Goal: Contribute content: Contribute content

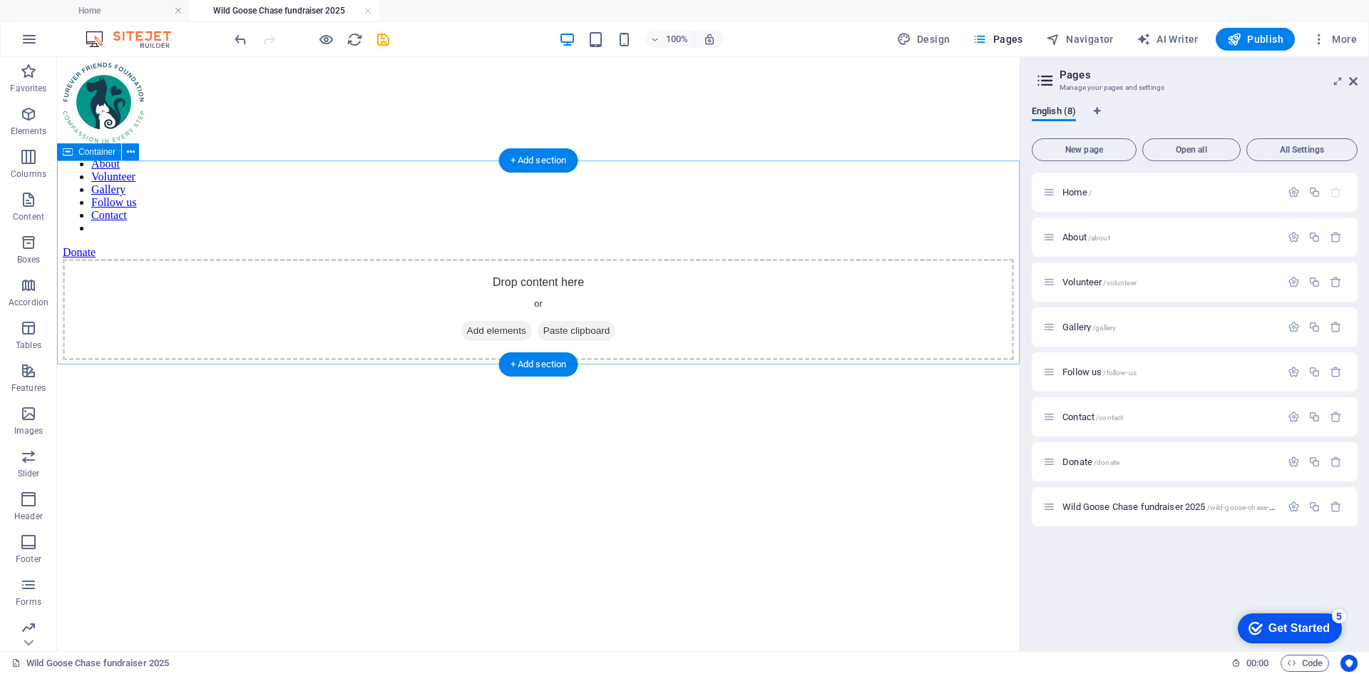
click at [491, 321] on span "Add elements" at bounding box center [496, 331] width 71 height 20
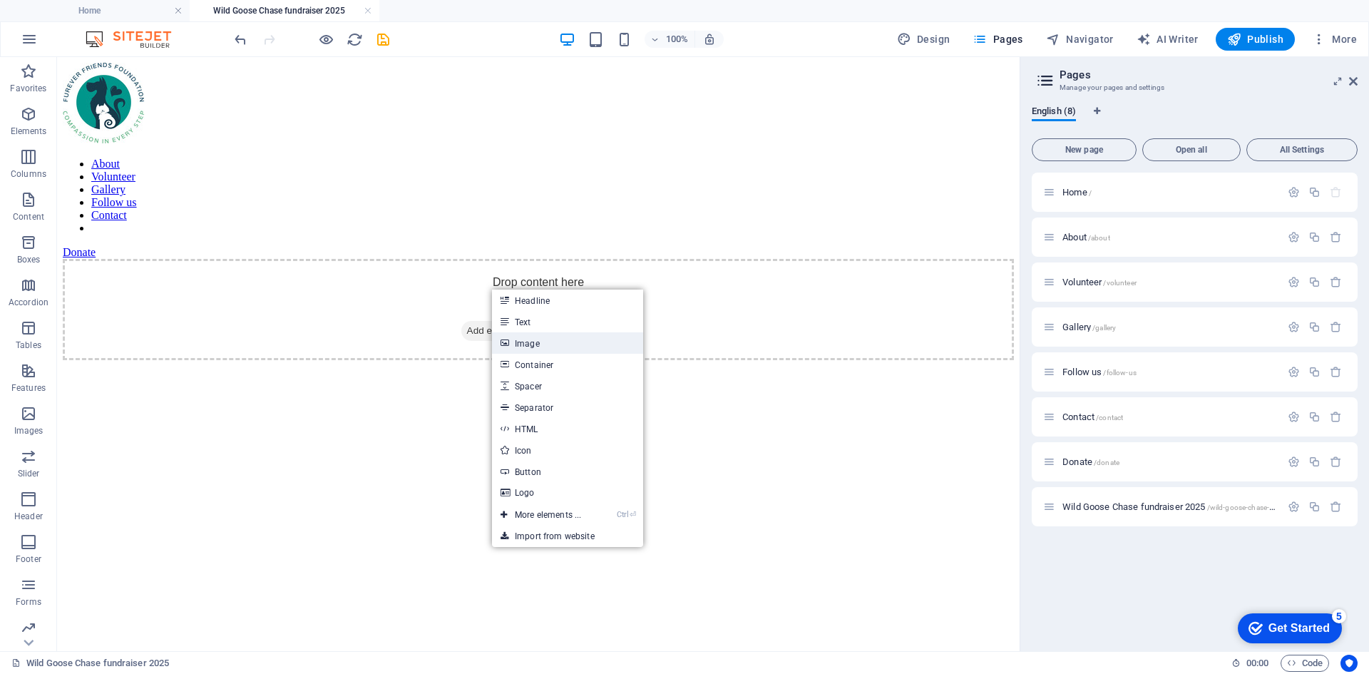
click at [535, 341] on link "Image" at bounding box center [567, 342] width 151 height 21
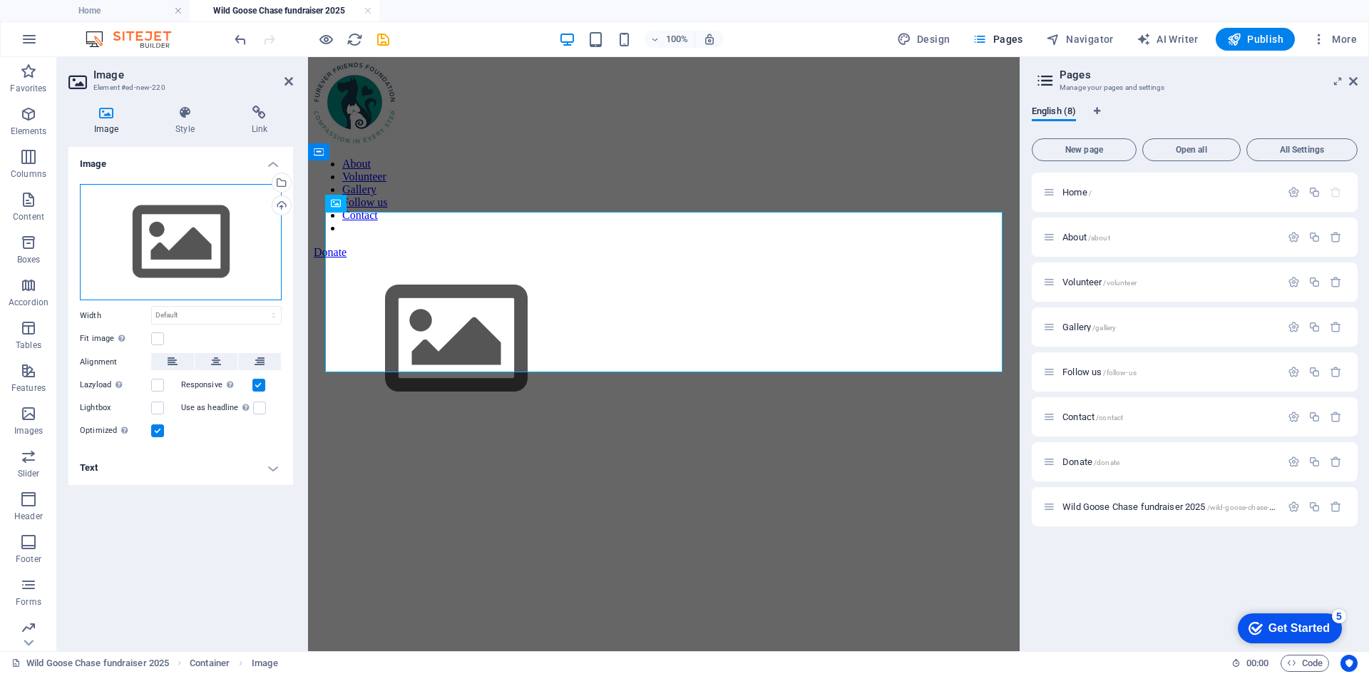
click at [178, 257] on div "Drag files here, click to choose files or select files from Files or our free s…" at bounding box center [181, 242] width 202 height 117
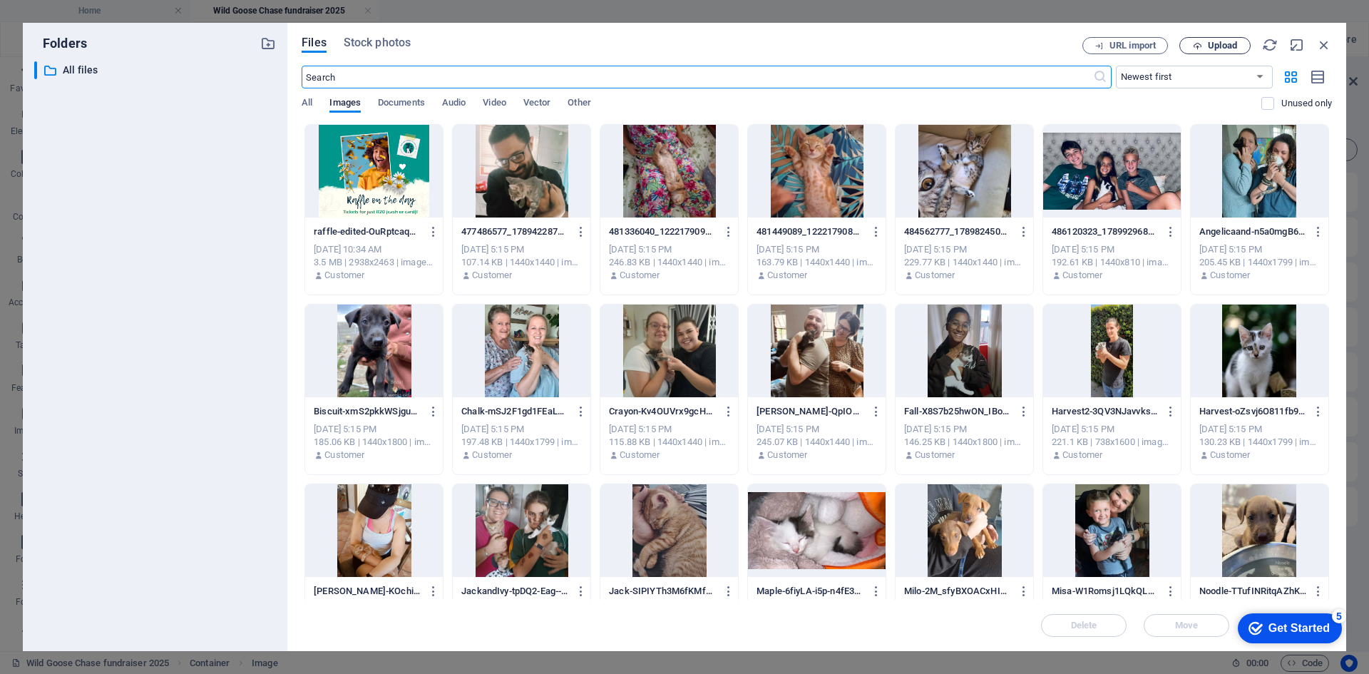
click at [1199, 48] on icon "button" at bounding box center [1197, 45] width 9 height 9
click at [1324, 47] on icon "button" at bounding box center [1324, 45] width 16 height 16
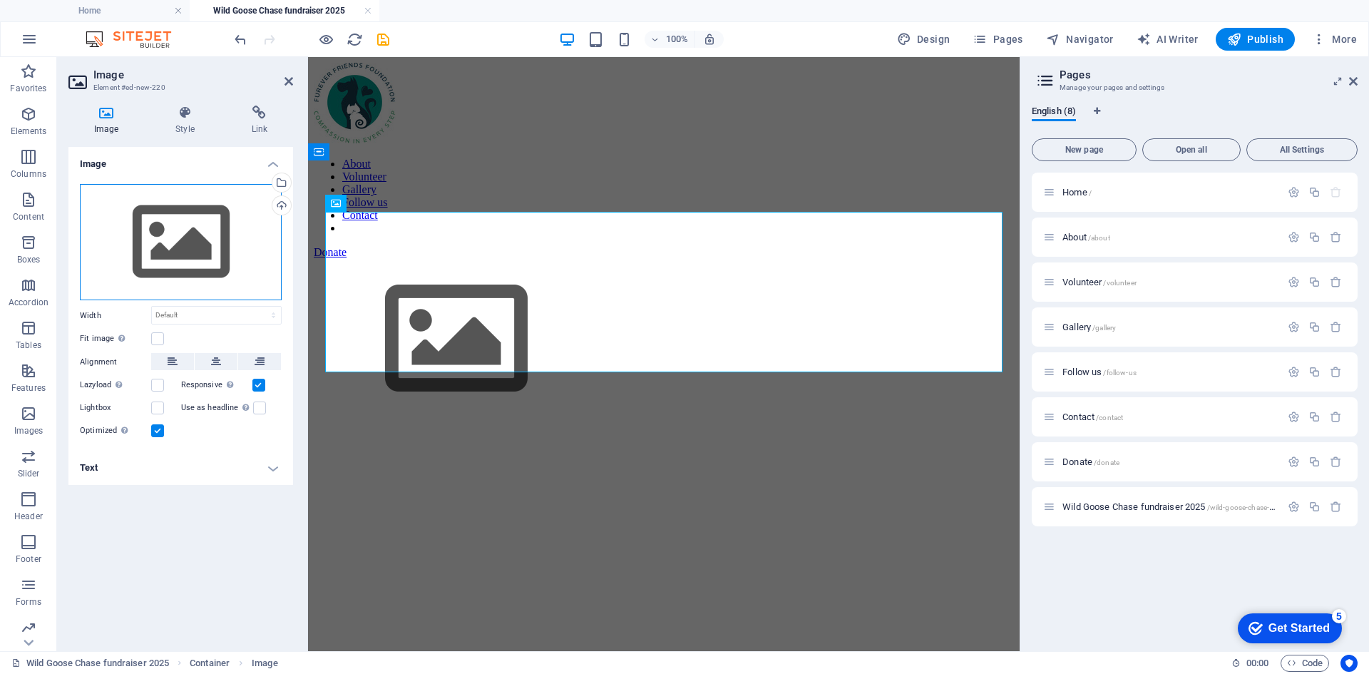
click at [169, 248] on div "Drag files here, click to choose files or select files from Files or our free s…" at bounding box center [181, 242] width 202 height 117
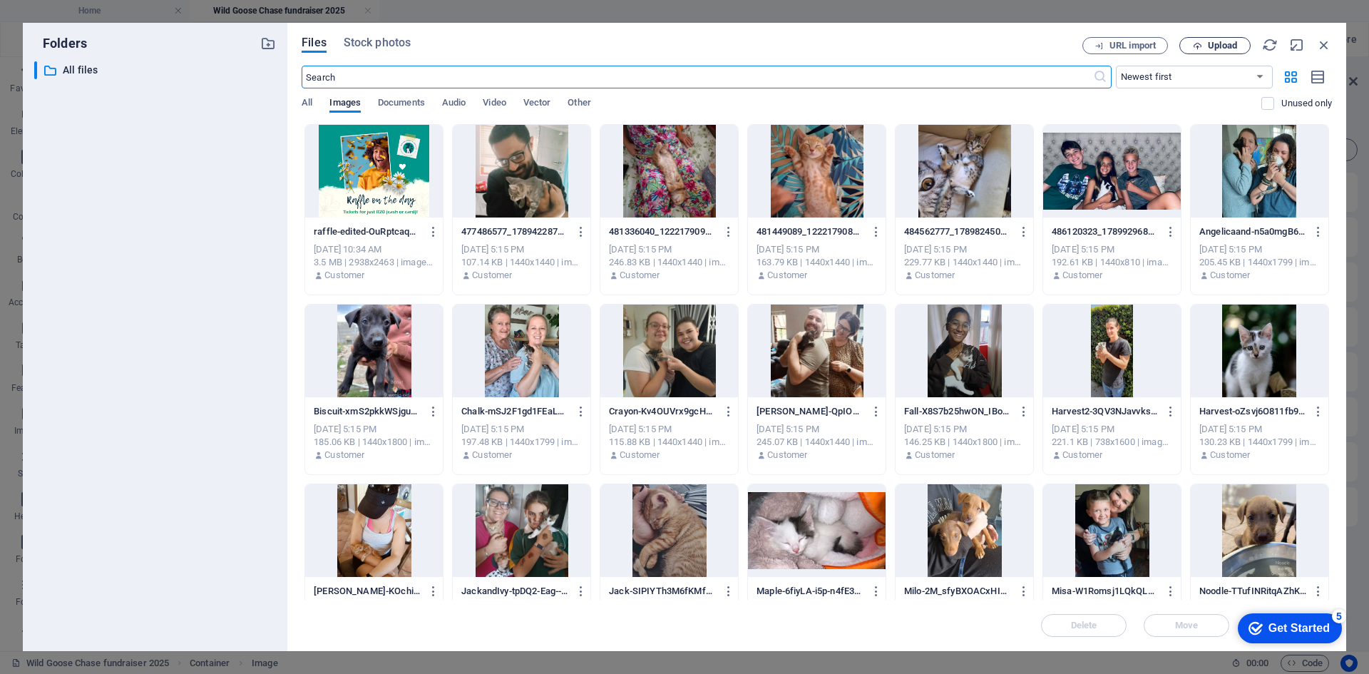
click at [1199, 43] on icon "button" at bounding box center [1197, 45] width 9 height 9
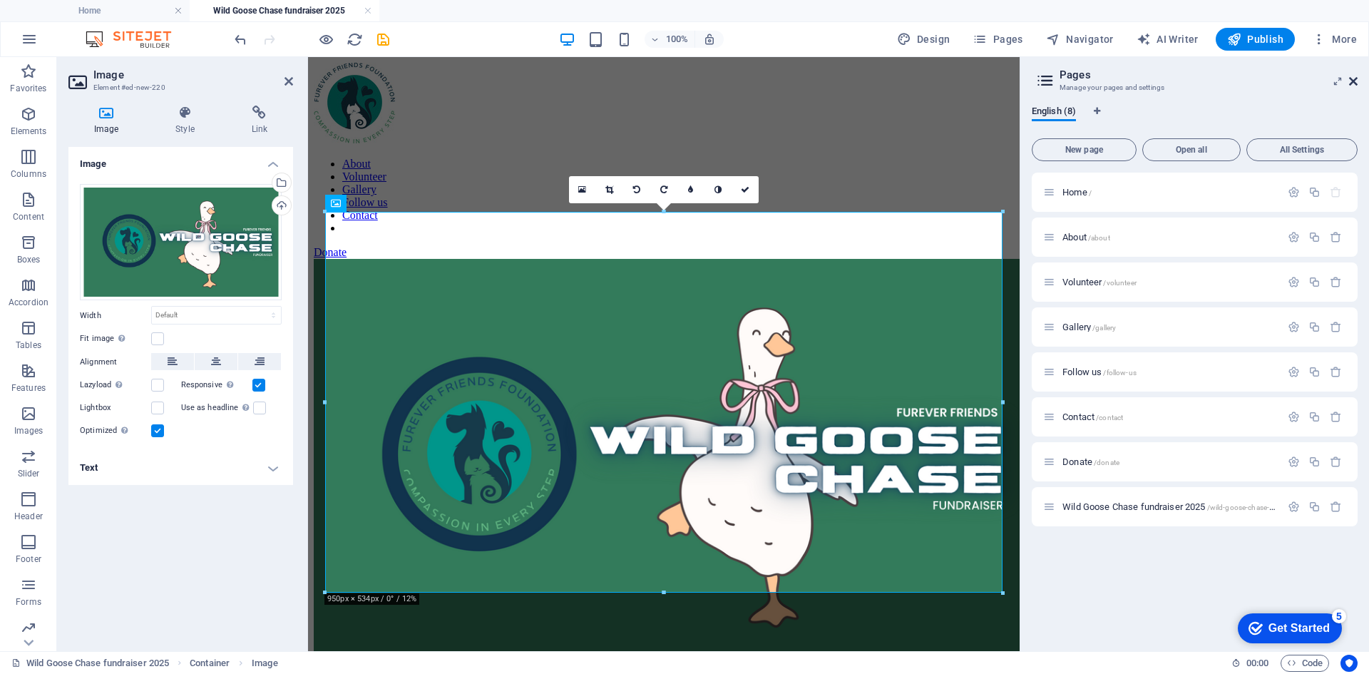
click at [1356, 76] on icon at bounding box center [1353, 81] width 9 height 11
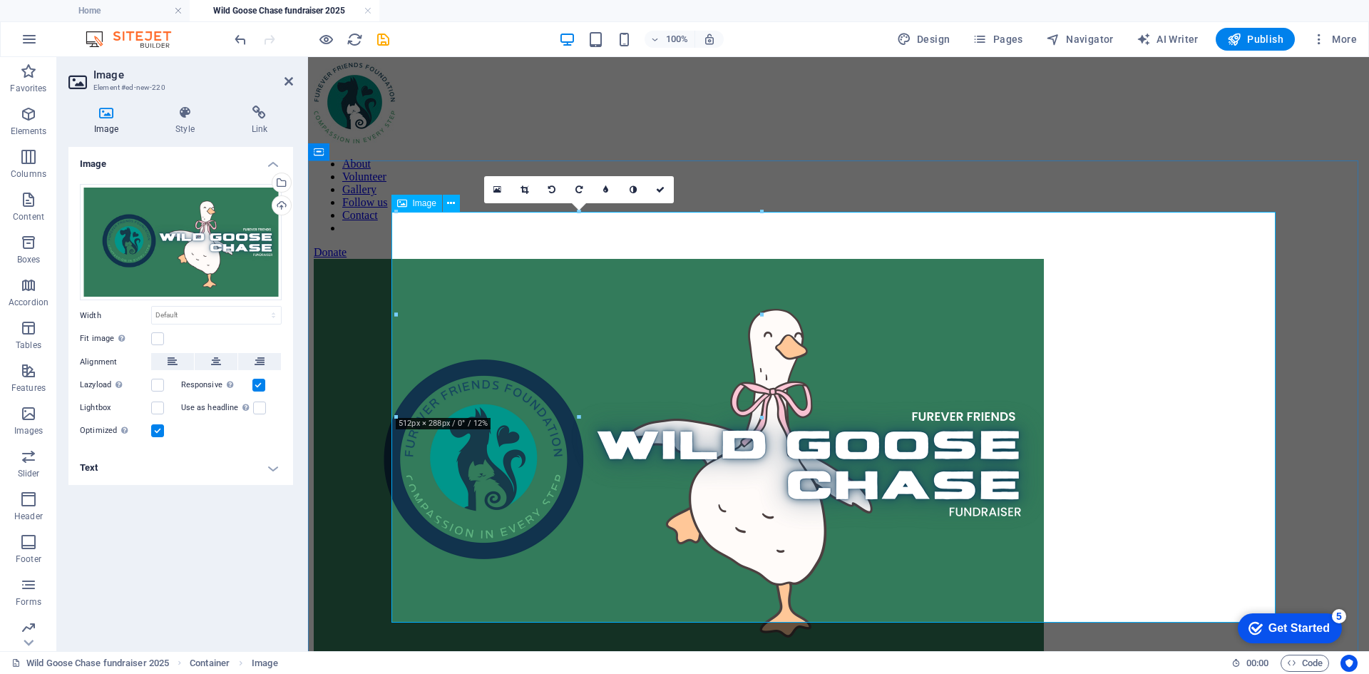
click at [953, 352] on figure at bounding box center [839, 466] width 1050 height 414
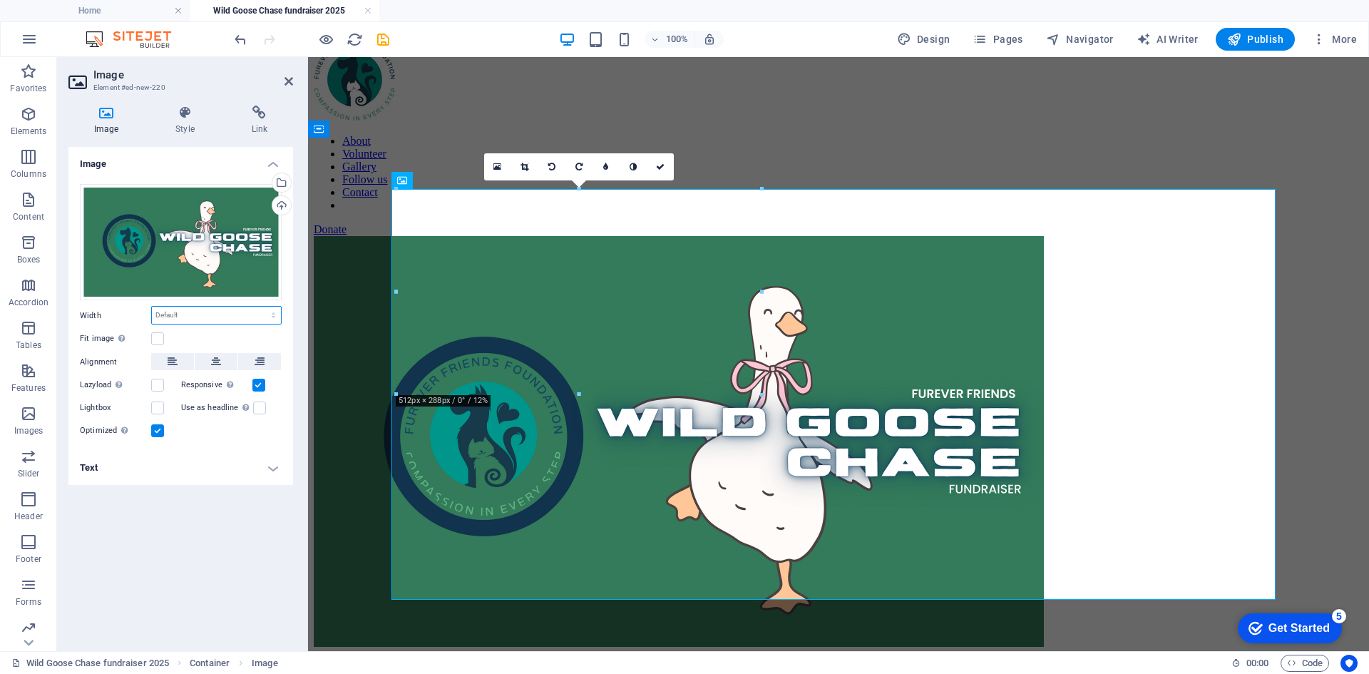
click at [275, 311] on select "Default auto px rem % em vh vw" at bounding box center [216, 315] width 129 height 17
click at [152, 307] on select "Default auto px rem % em vh vw" at bounding box center [216, 315] width 129 height 17
select select "DISABLED_OPTION_VALUE"
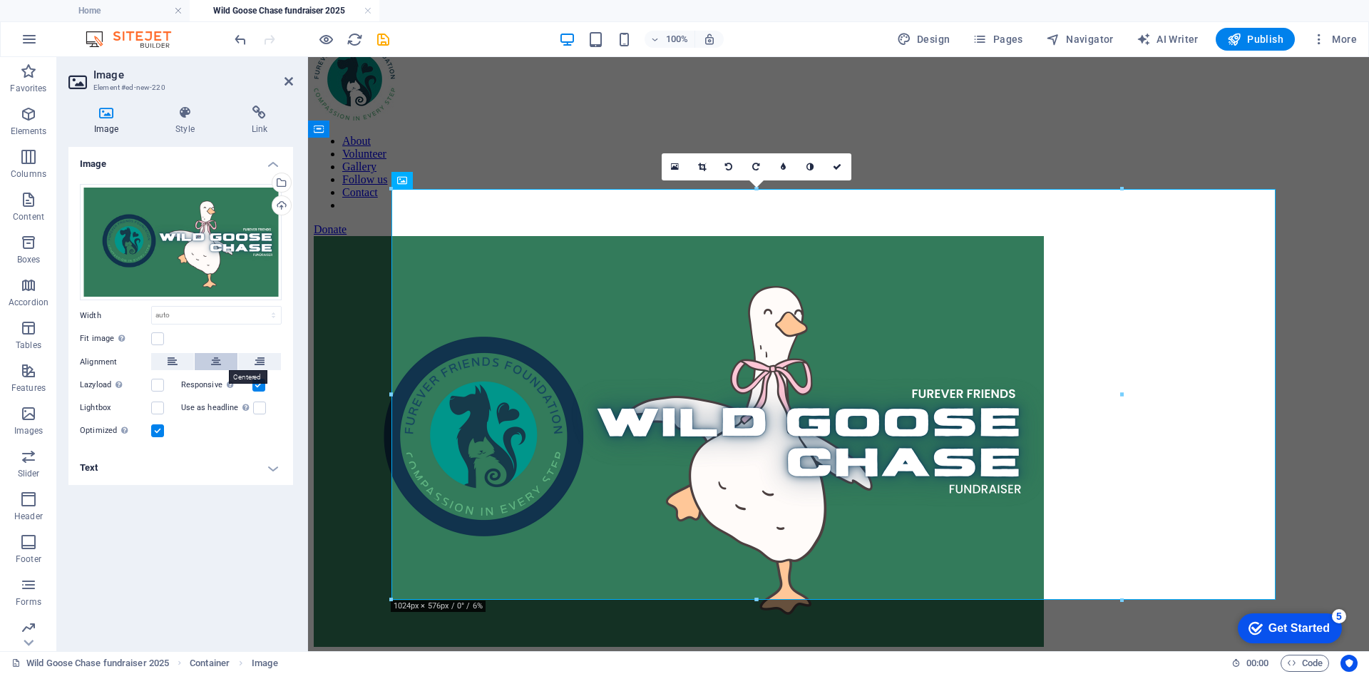
click at [218, 355] on icon at bounding box center [216, 361] width 10 height 17
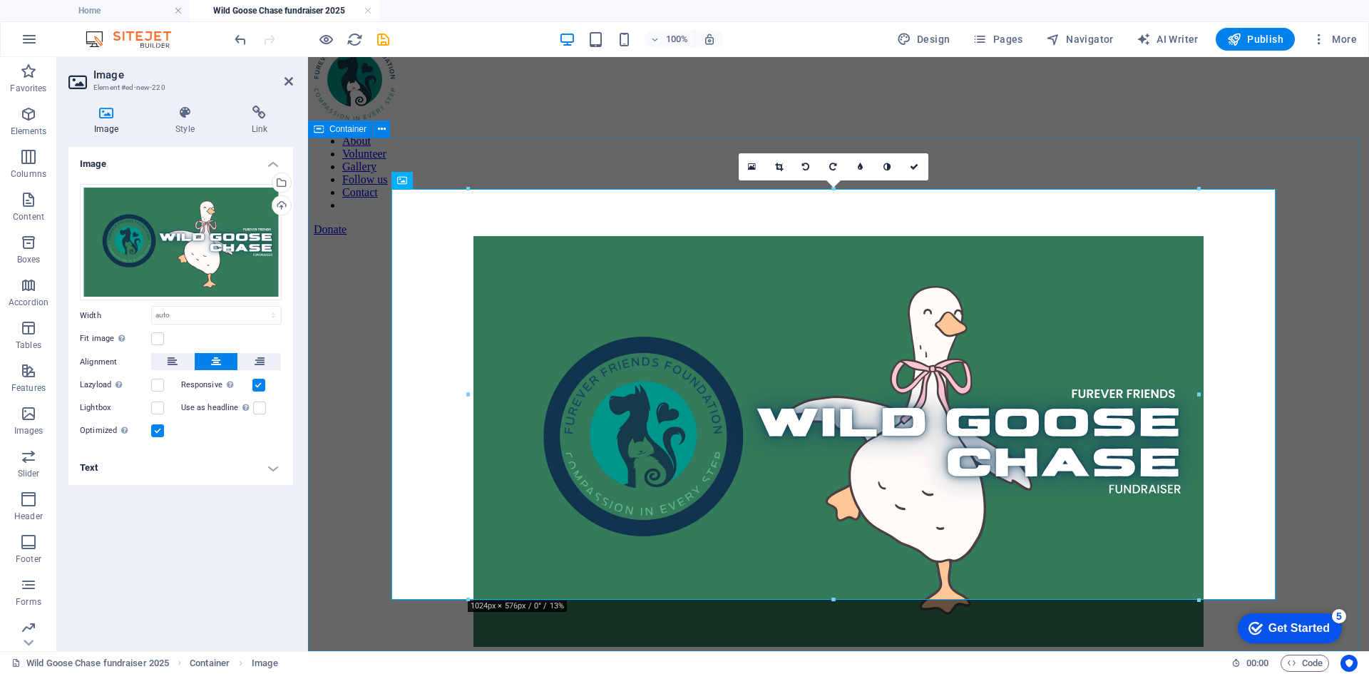
click at [344, 321] on div at bounding box center [839, 443] width 1050 height 414
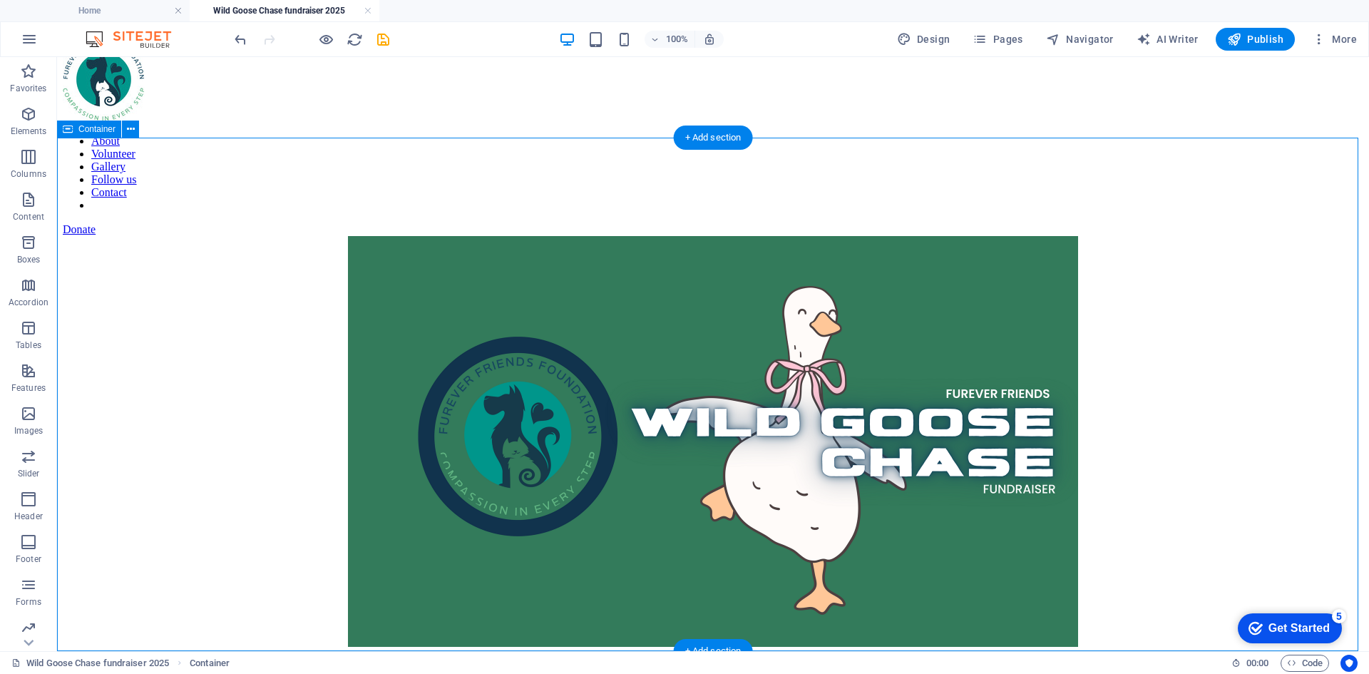
click at [212, 331] on div at bounding box center [713, 443] width 1301 height 414
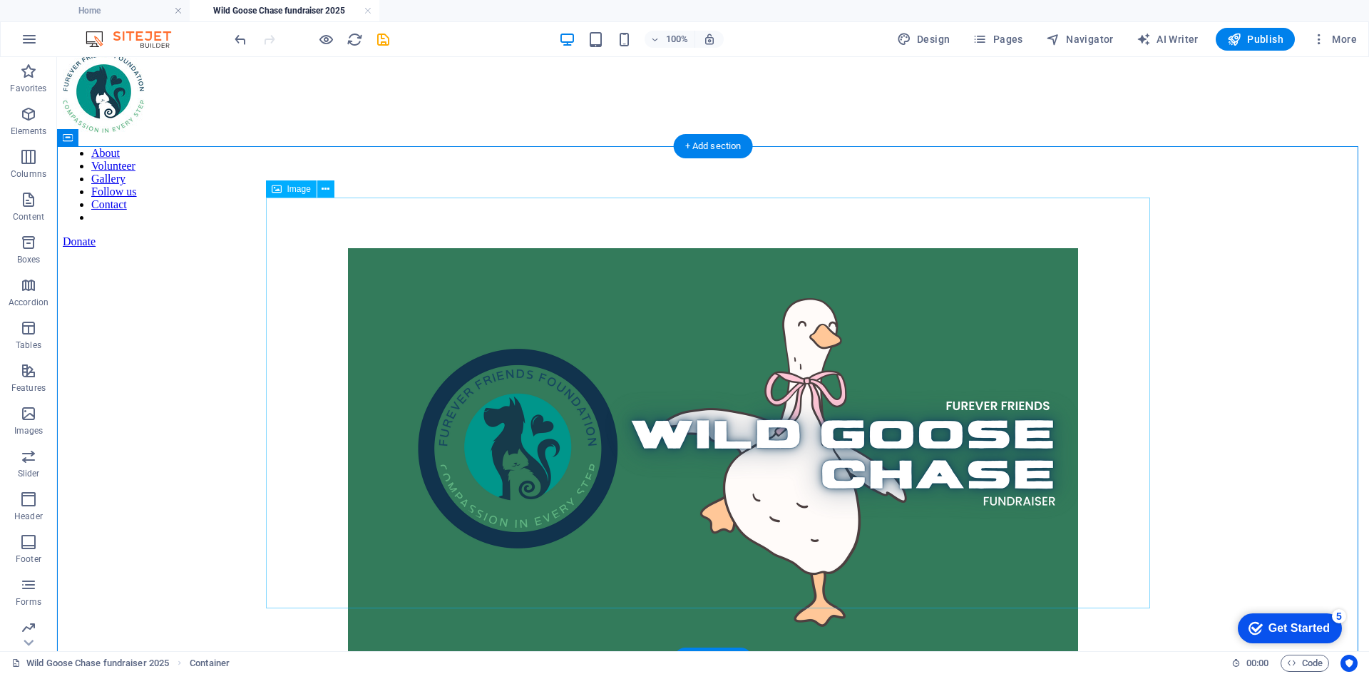
scroll to position [0, 0]
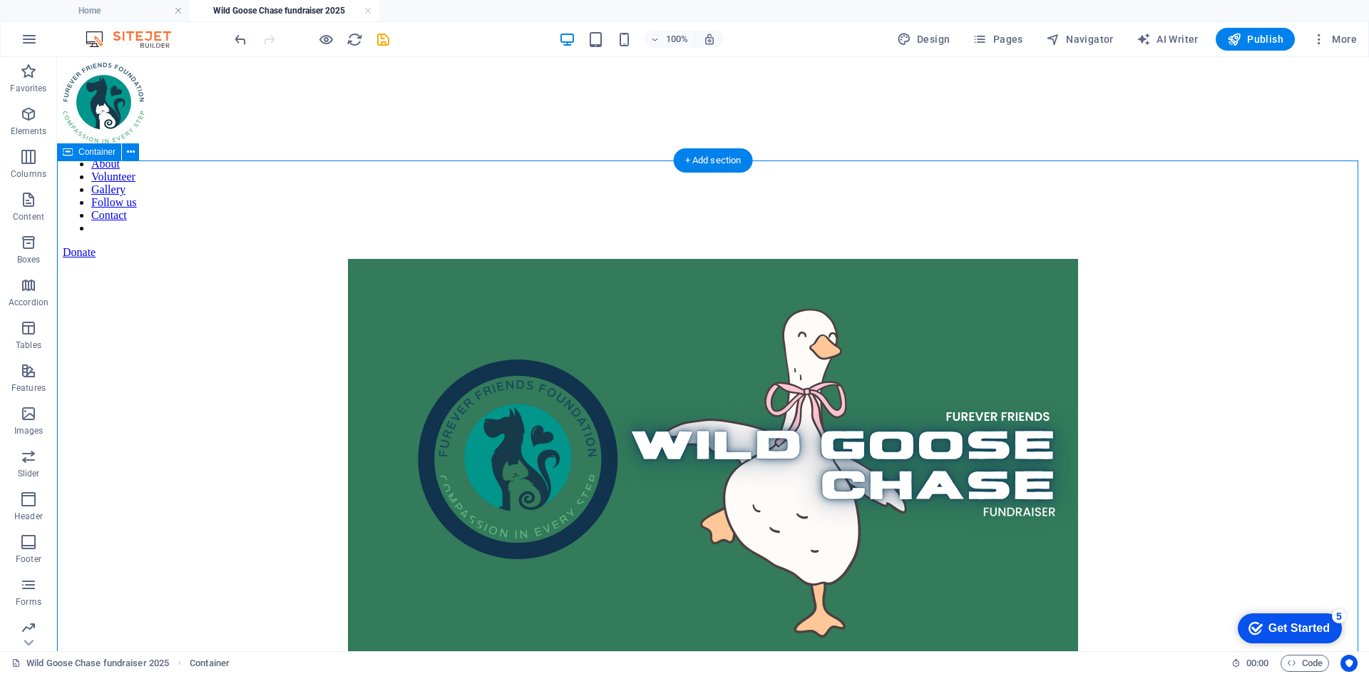
click at [718, 636] on div at bounding box center [713, 466] width 1301 height 414
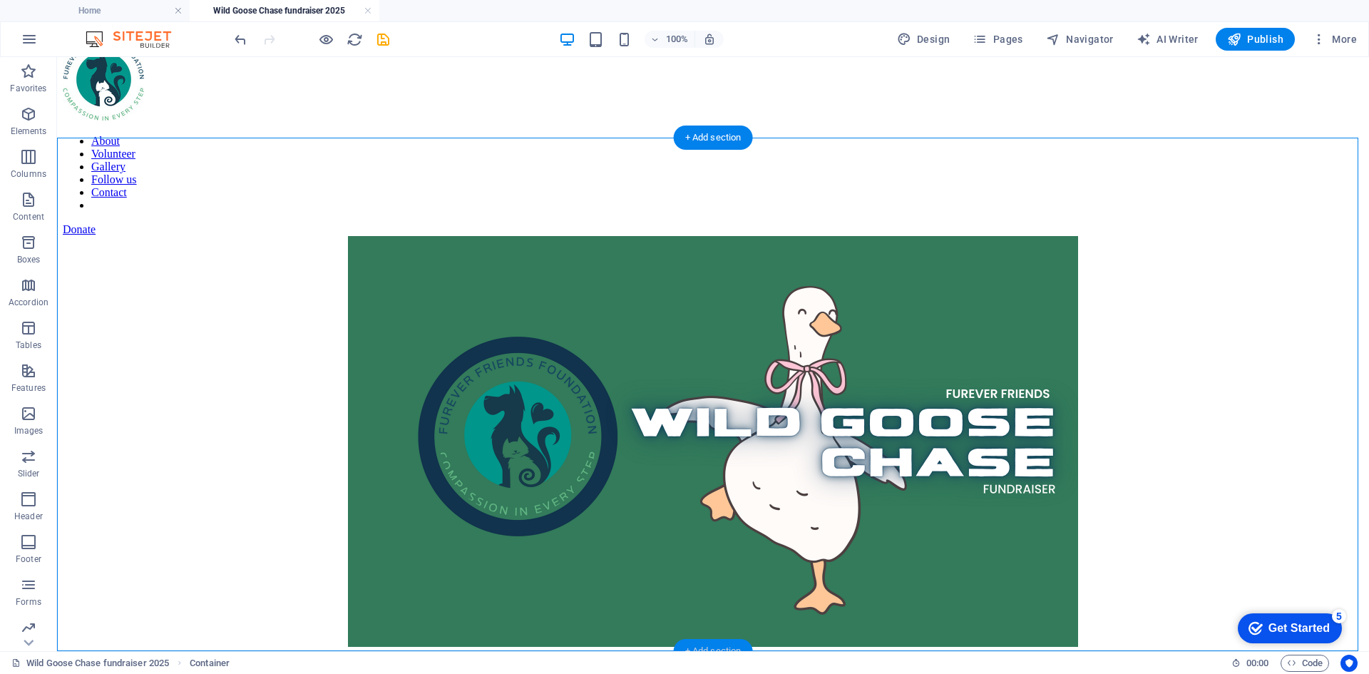
click at [724, 647] on div "+ Add section" at bounding box center [713, 651] width 79 height 24
click at [479, 647] on div at bounding box center [713, 443] width 1301 height 414
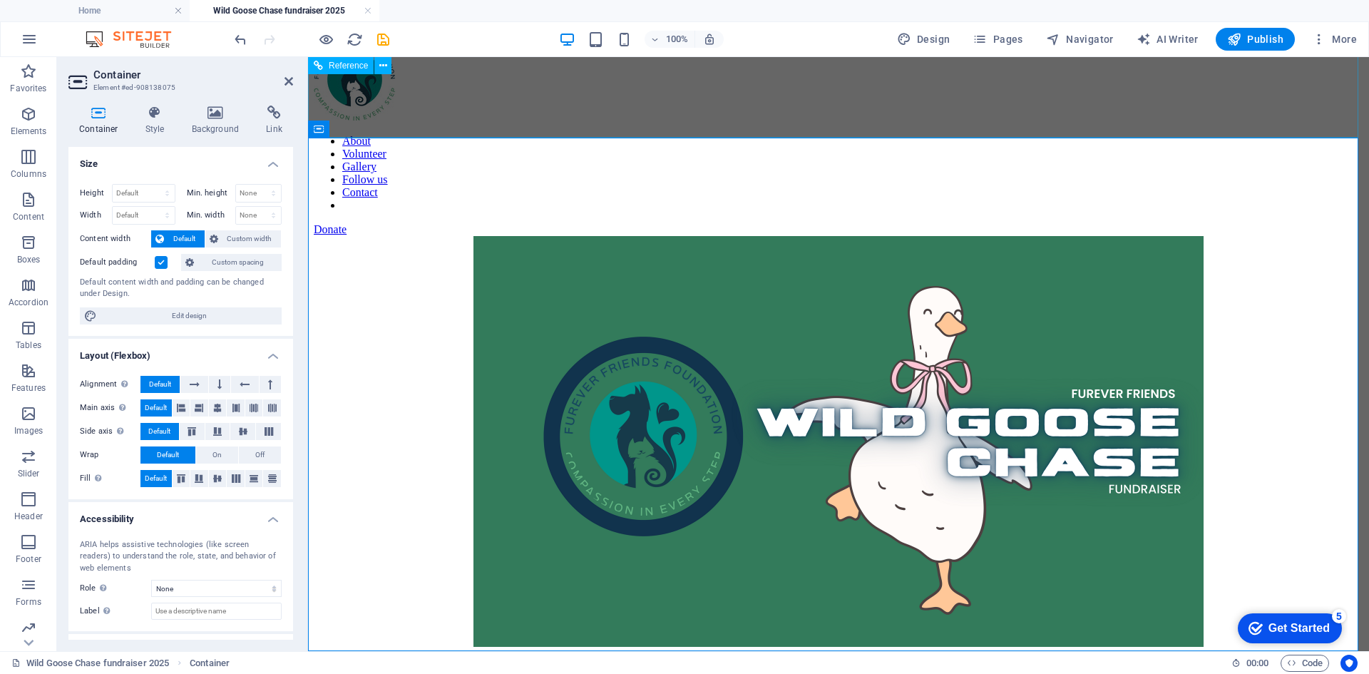
click at [1045, 116] on div "About Volunteer Gallery Follow us Contact Donate" at bounding box center [839, 138] width 1050 height 196
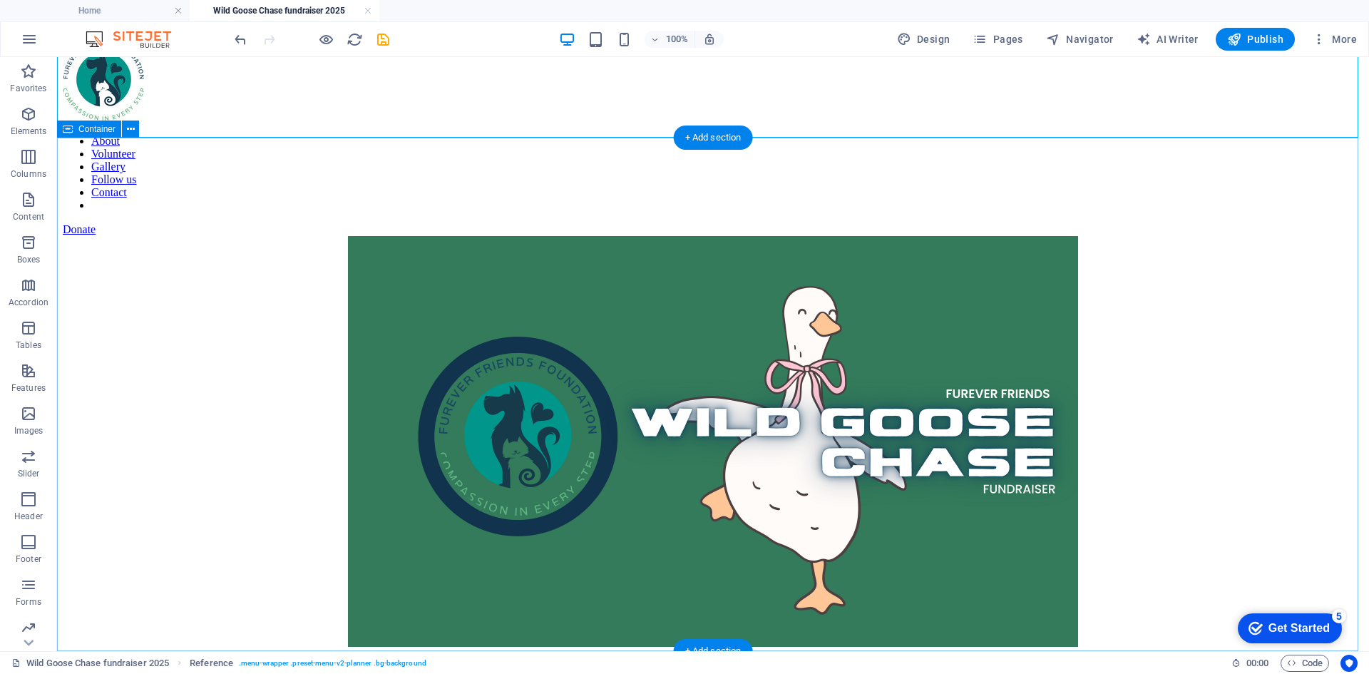
click at [1177, 324] on div at bounding box center [713, 443] width 1301 height 414
click at [664, 618] on div at bounding box center [713, 443] width 1301 height 414
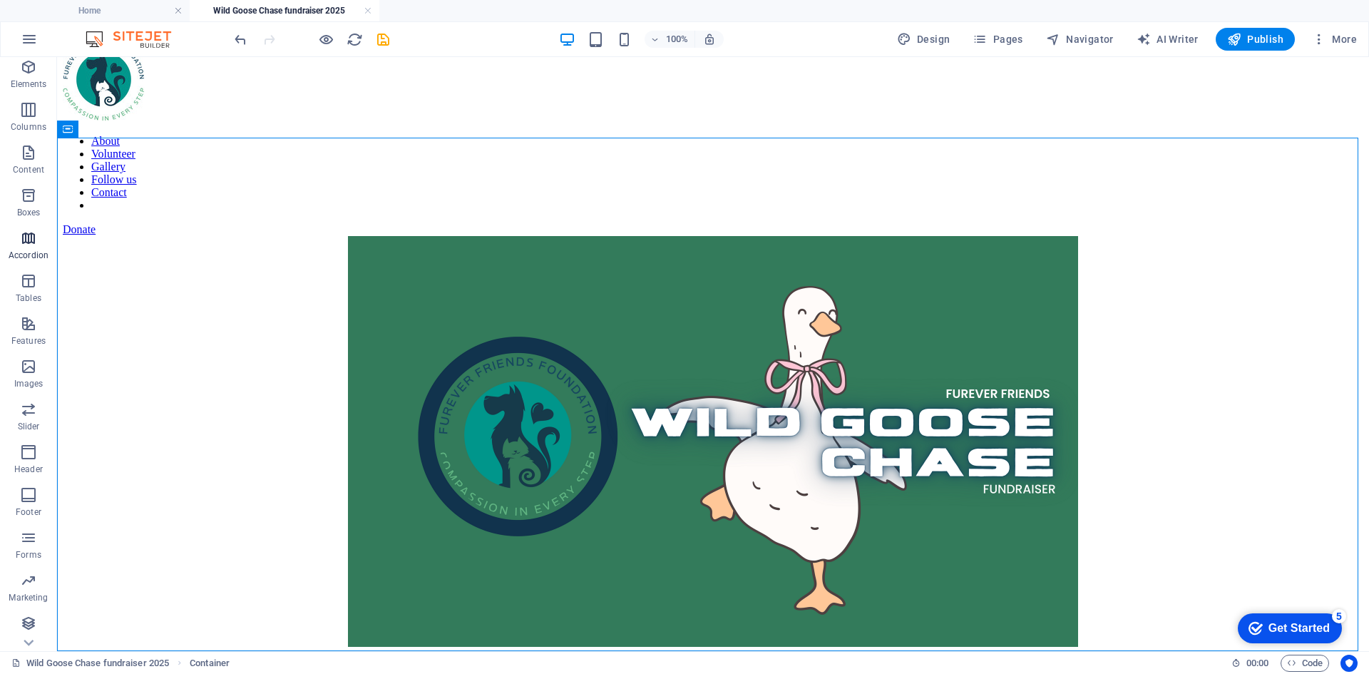
scroll to position [48, 0]
click at [727, 645] on div "+ Add section" at bounding box center [713, 651] width 79 height 24
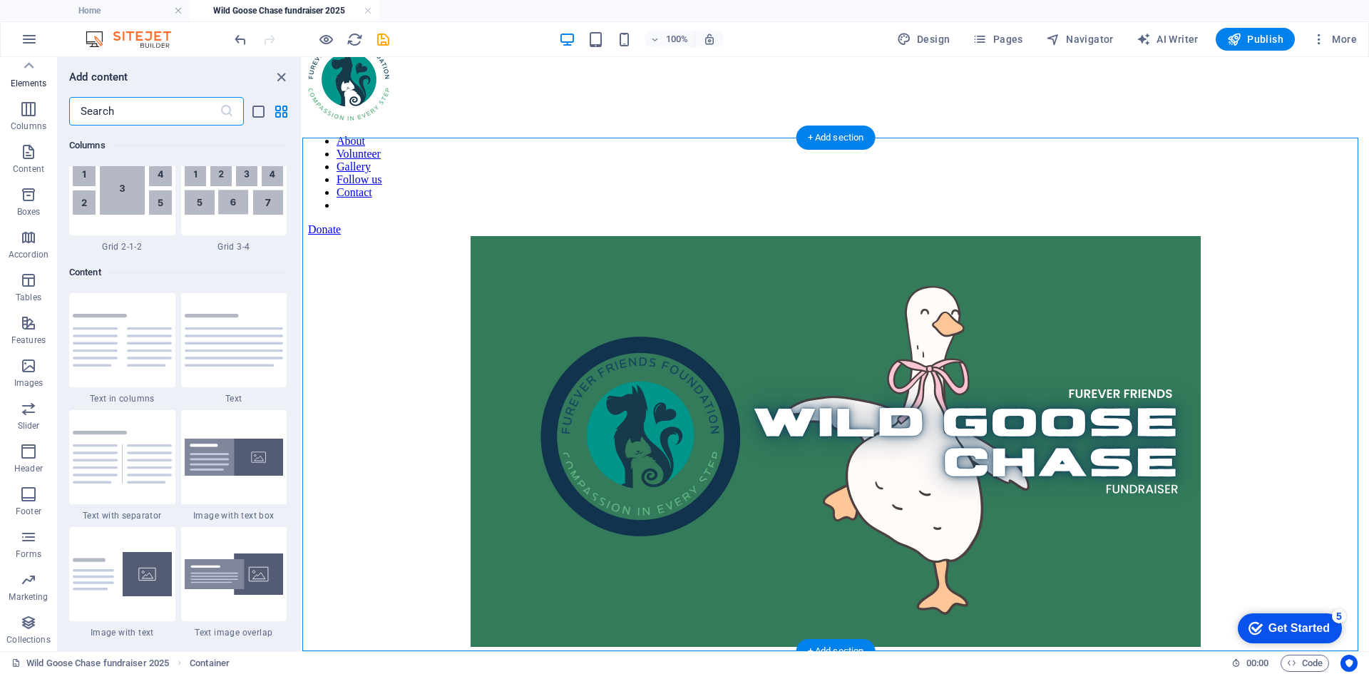
scroll to position [2495, 0]
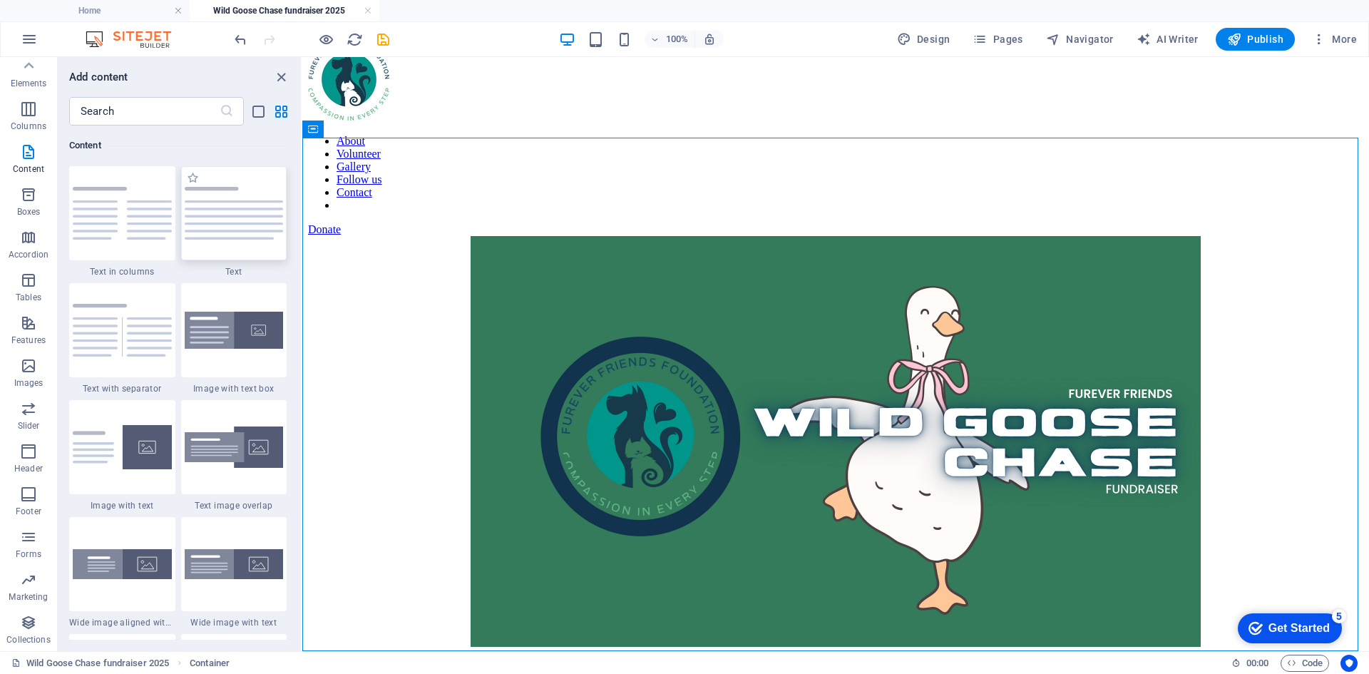
click at [232, 245] on div at bounding box center [234, 213] width 106 height 94
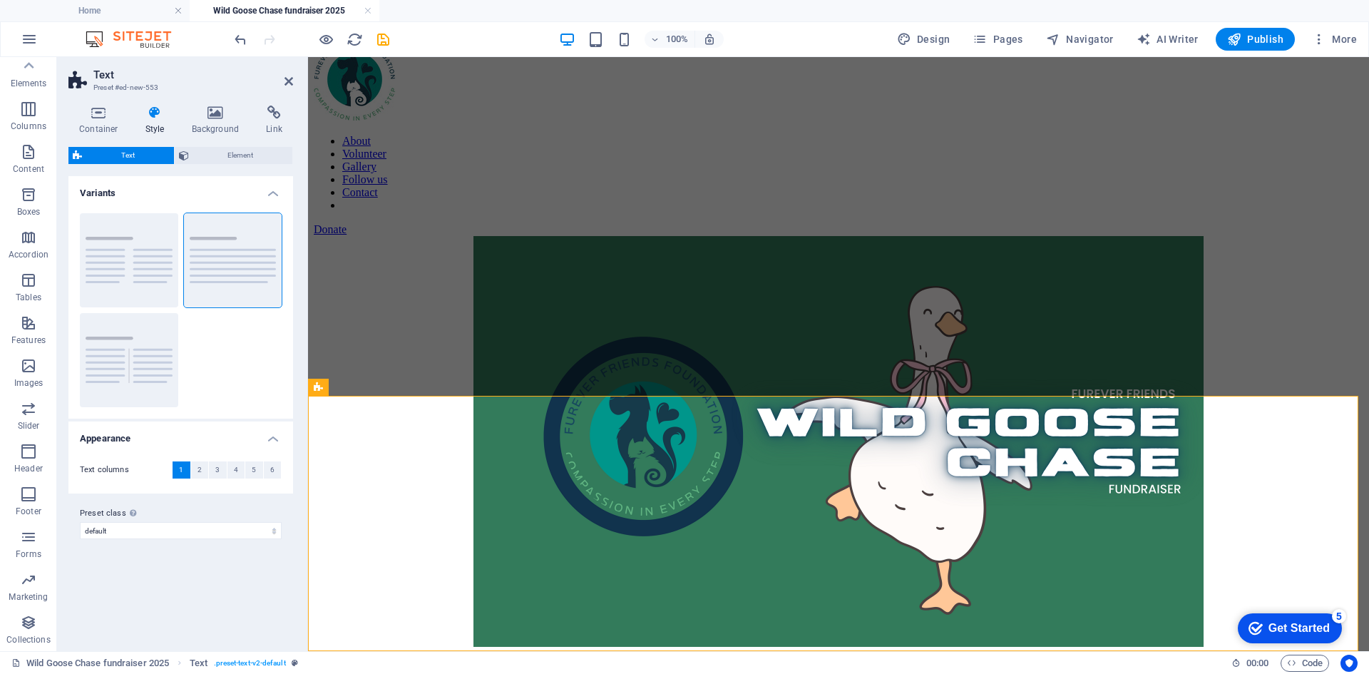
scroll to position [278, 0]
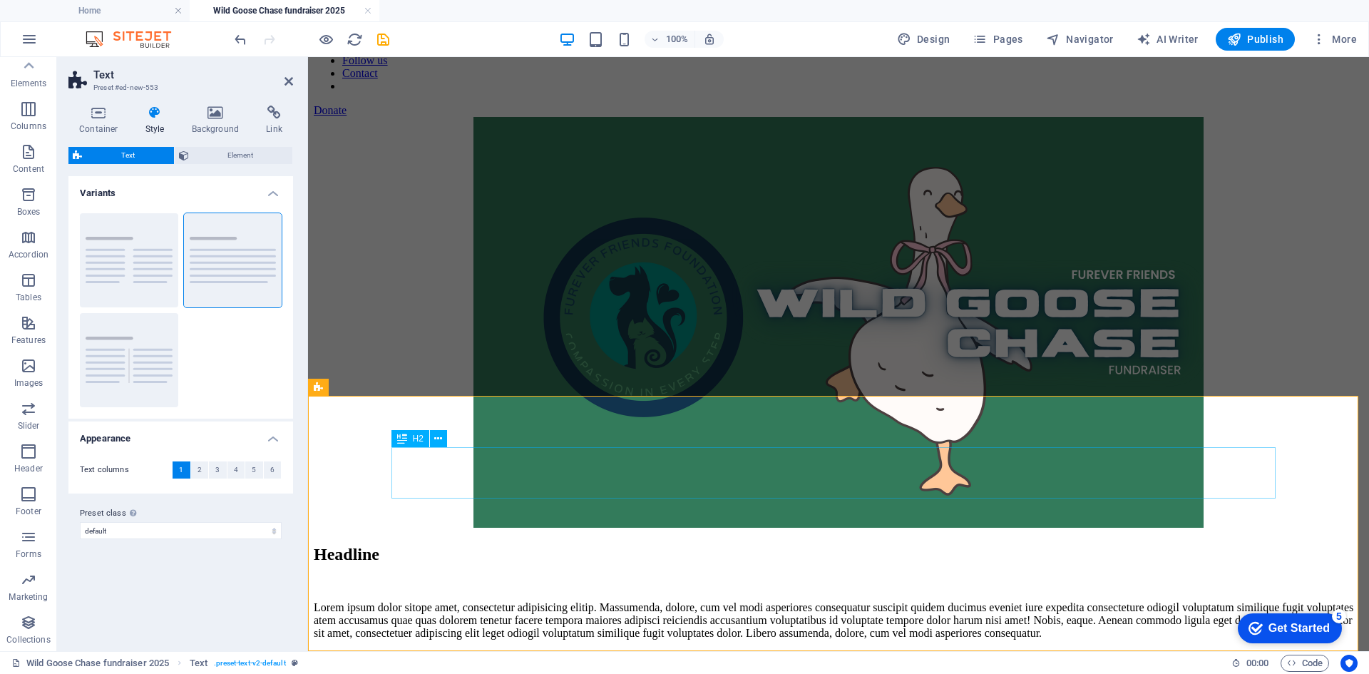
click at [518, 545] on div "Headline" at bounding box center [839, 554] width 1050 height 19
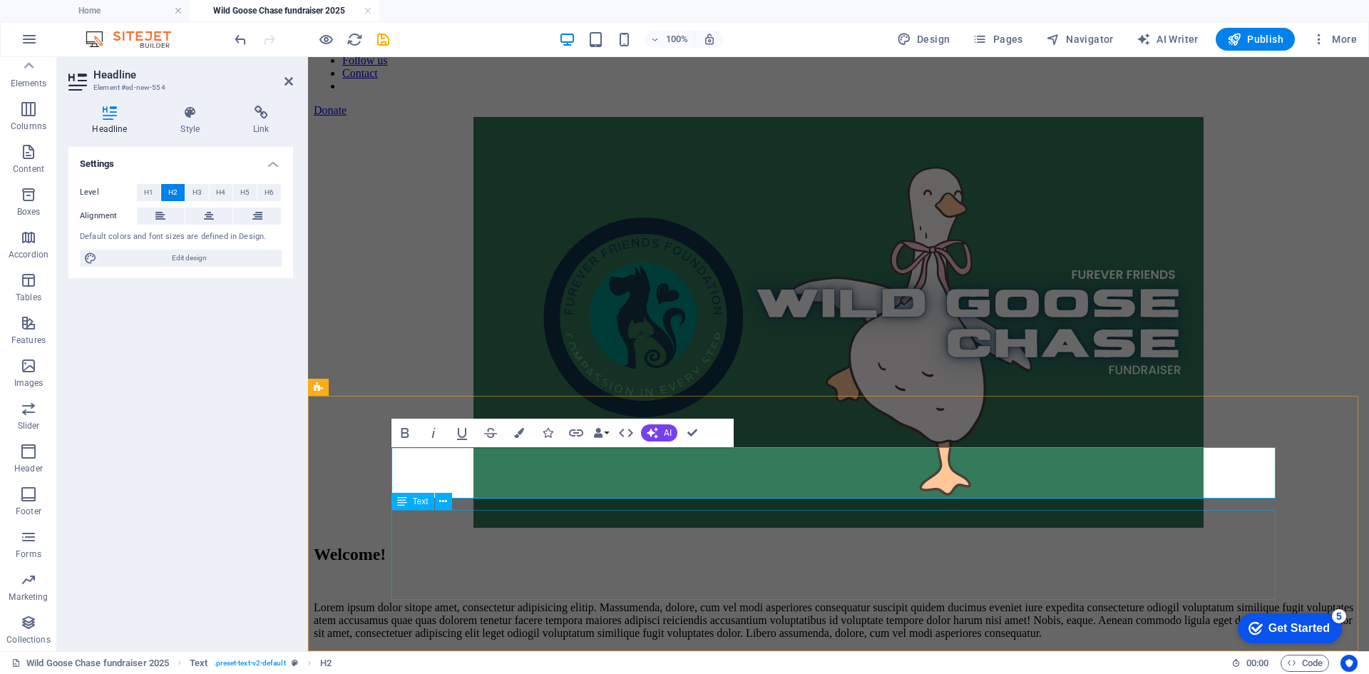
click at [499, 601] on div "Lorem ipsum dolor sitope amet, consectetur adipisicing elitip. Massumenda, dolo…" at bounding box center [839, 620] width 1050 height 39
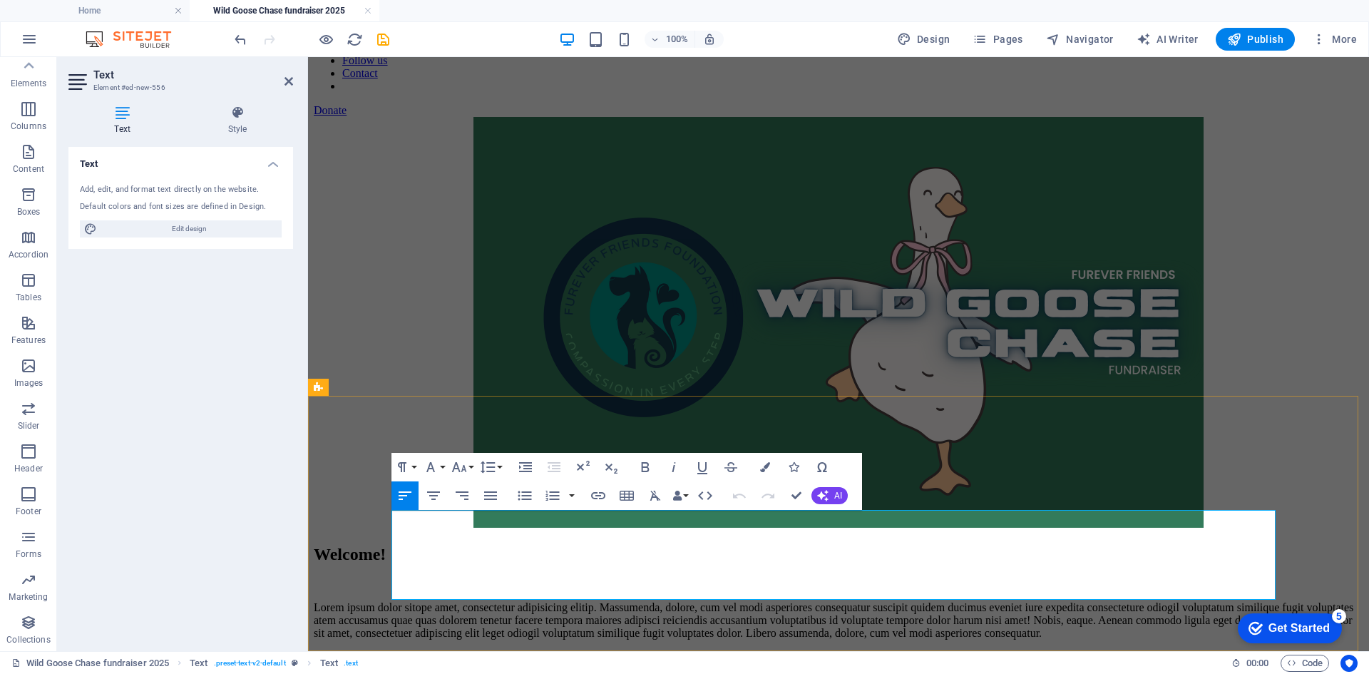
click at [499, 601] on p "Lorem ipsum dolor sitope amet, consectetur adipisicing elitip. Massumenda, dolo…" at bounding box center [839, 620] width 1050 height 39
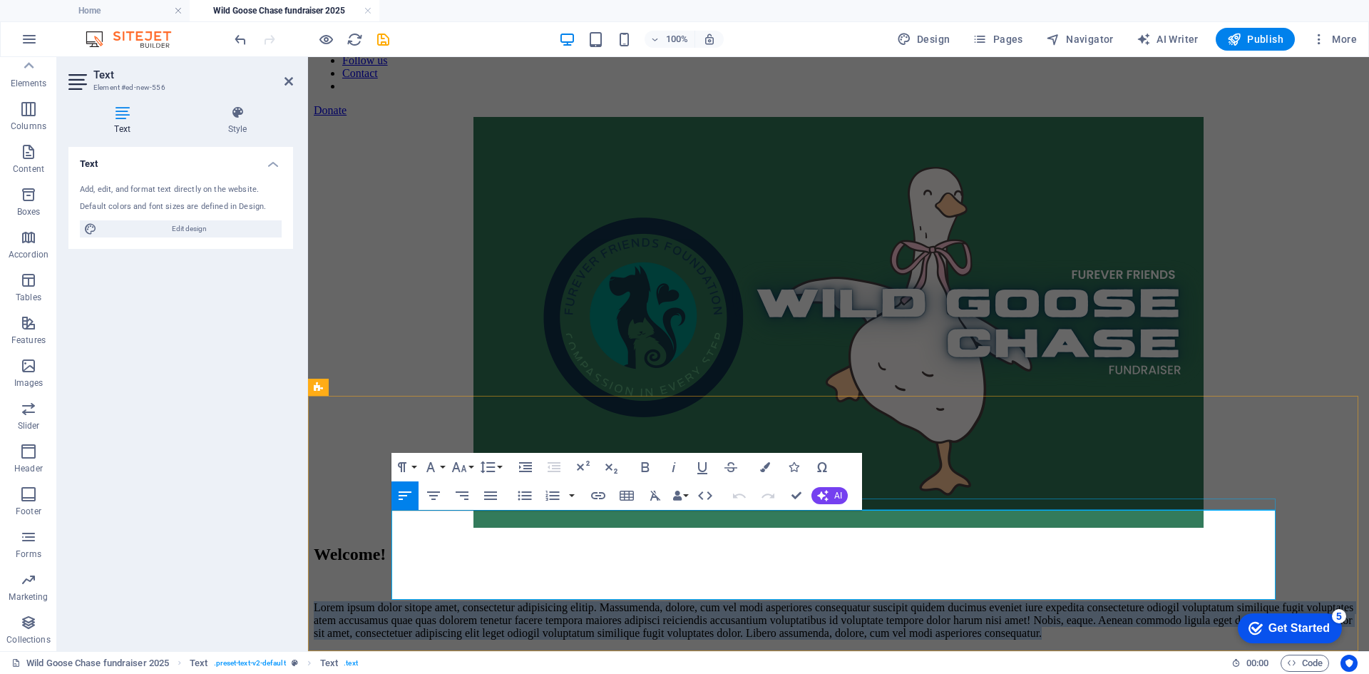
drag, startPoint x: 550, startPoint y: 588, endPoint x: 699, endPoint y: 563, distance: 151.0
click at [391, 545] on div "Welcome! Lorem ipsum dolor sitope amet, consectetur adipisicing elitip. [PERSON…" at bounding box center [839, 592] width 1050 height 95
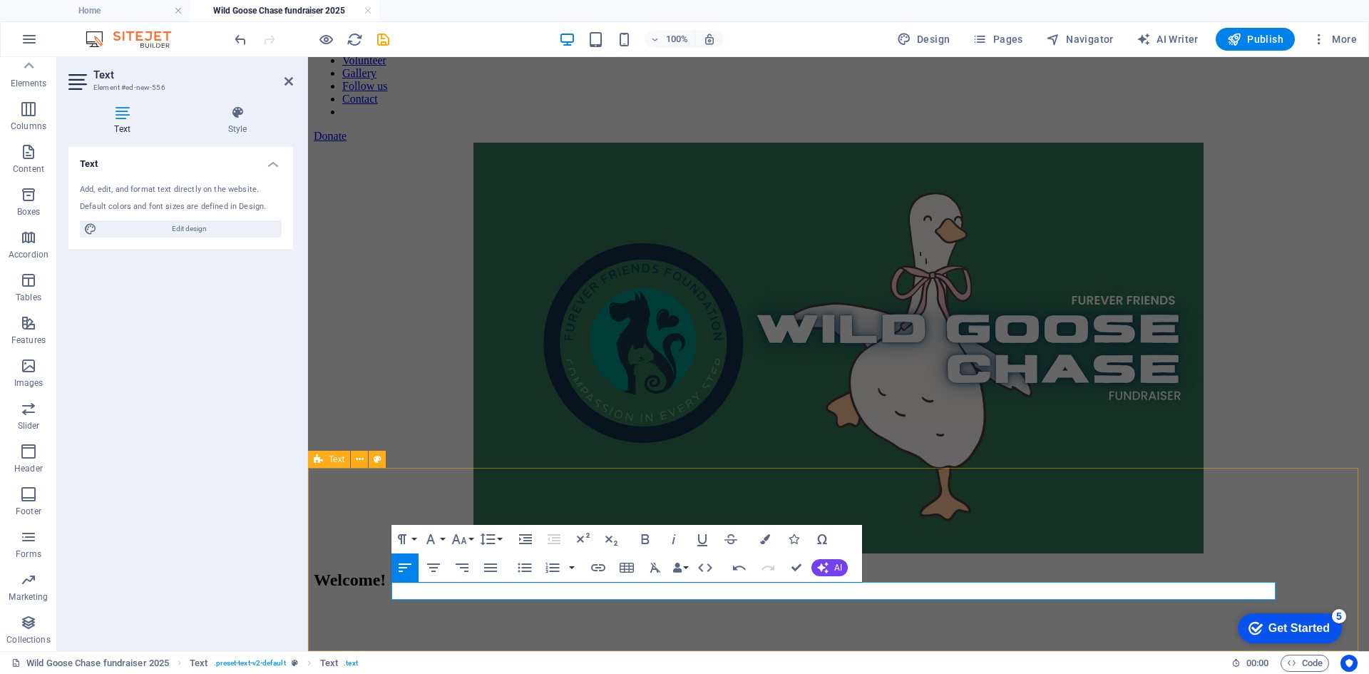
click at [354, 570] on div "Welcome!" at bounding box center [839, 604] width 1050 height 69
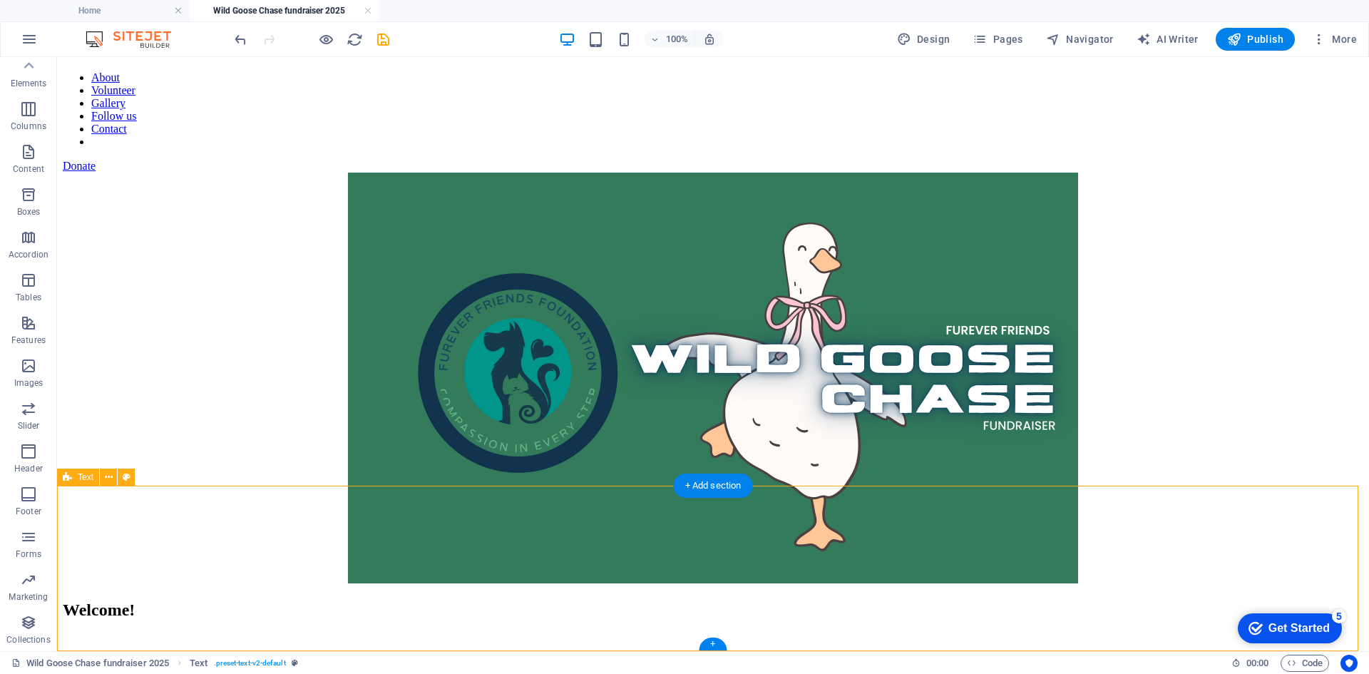
click at [297, 603] on div "Welcome!" at bounding box center [713, 622] width 1301 height 45
click at [300, 634] on div at bounding box center [713, 639] width 1301 height 11
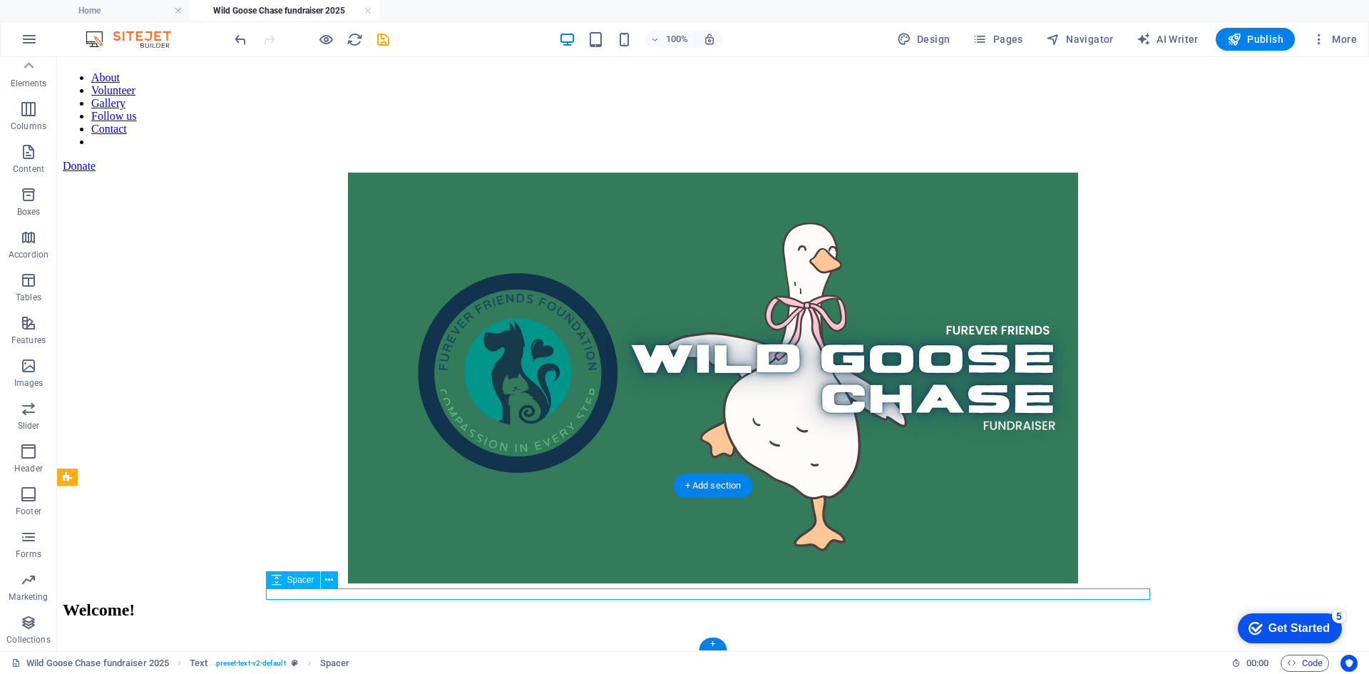
click at [300, 634] on div at bounding box center [713, 639] width 1301 height 11
select select "rem"
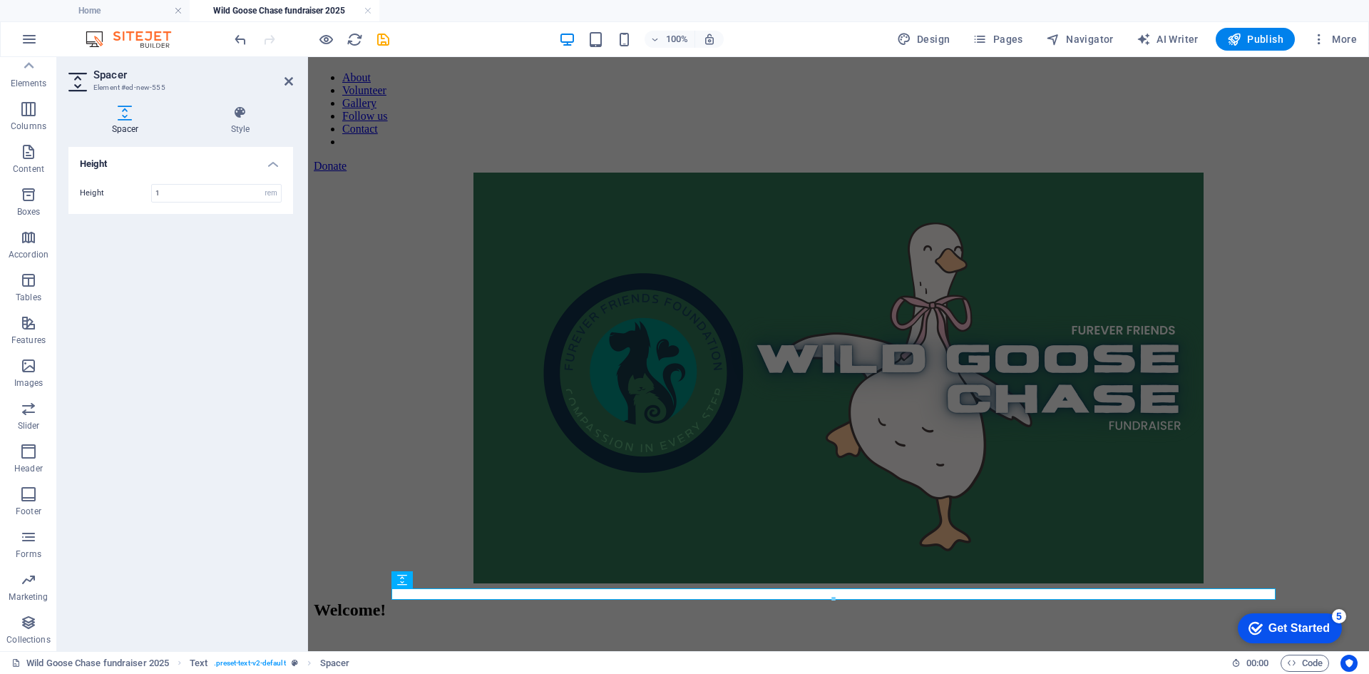
click at [205, 570] on div "Height Height 1 px rem vh vw" at bounding box center [180, 393] width 225 height 493
click at [207, 553] on div "Height Height 1 px rem vh vw" at bounding box center [180, 393] width 225 height 493
click at [510, 618] on div "Welcome!" at bounding box center [839, 622] width 1050 height 45
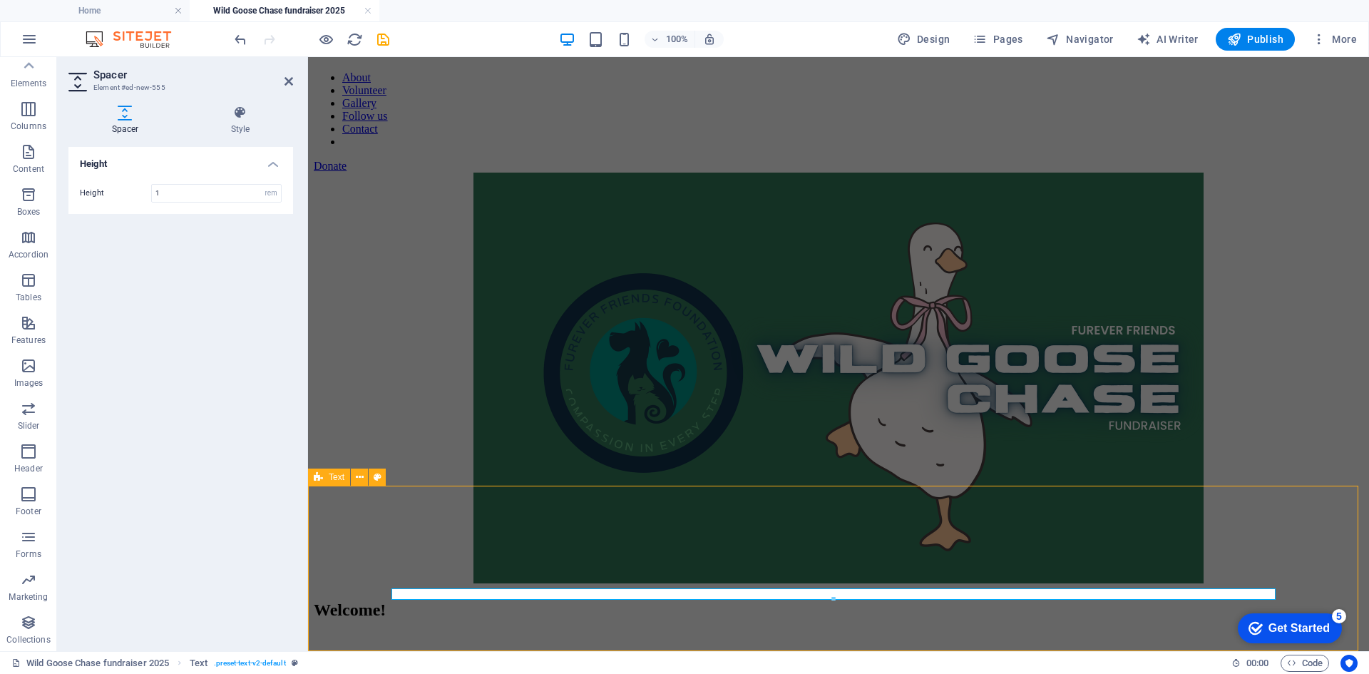
click at [510, 618] on div "Welcome!" at bounding box center [839, 622] width 1050 height 45
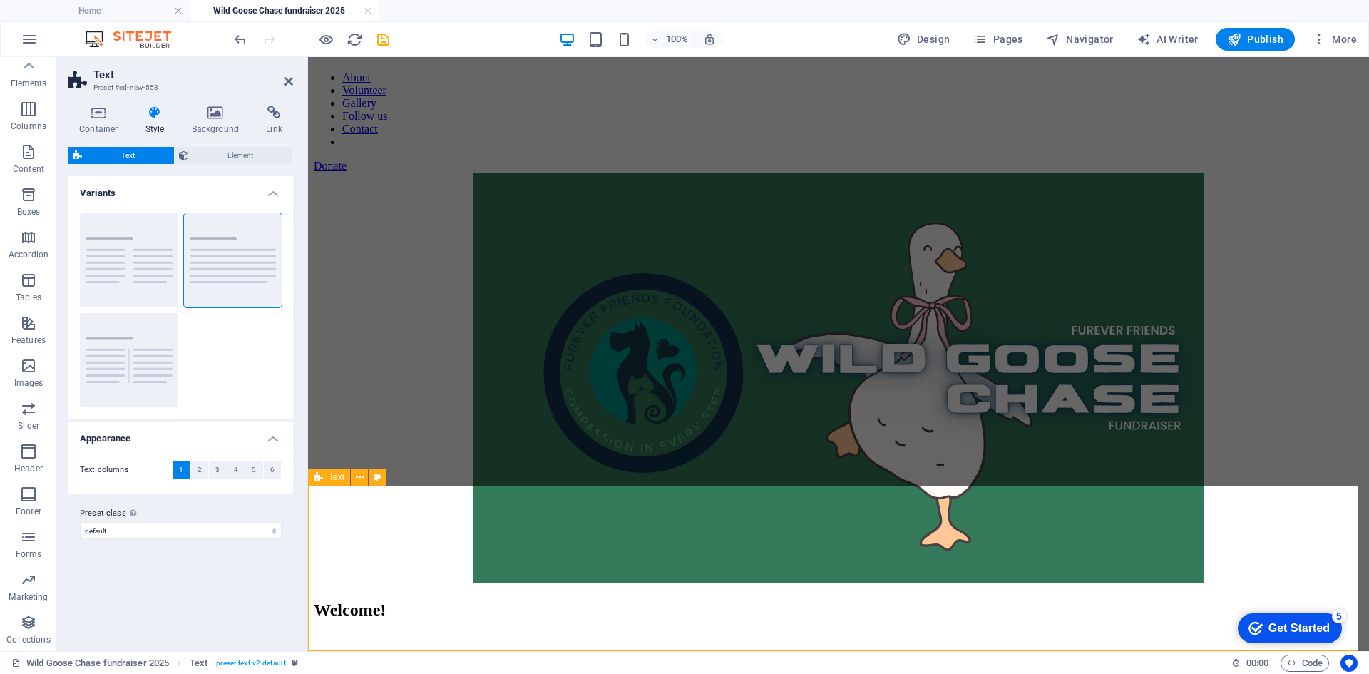
click at [507, 617] on div "Welcome!" at bounding box center [839, 622] width 1050 height 45
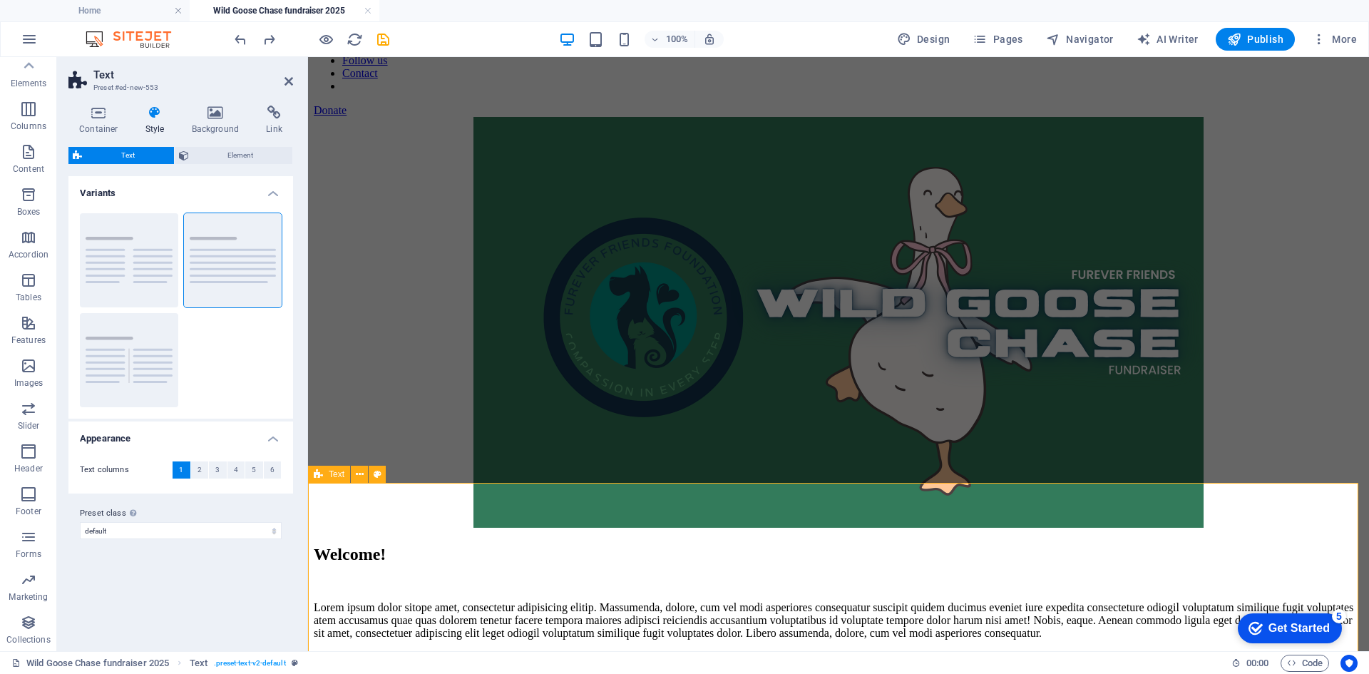
scroll to position [135, 0]
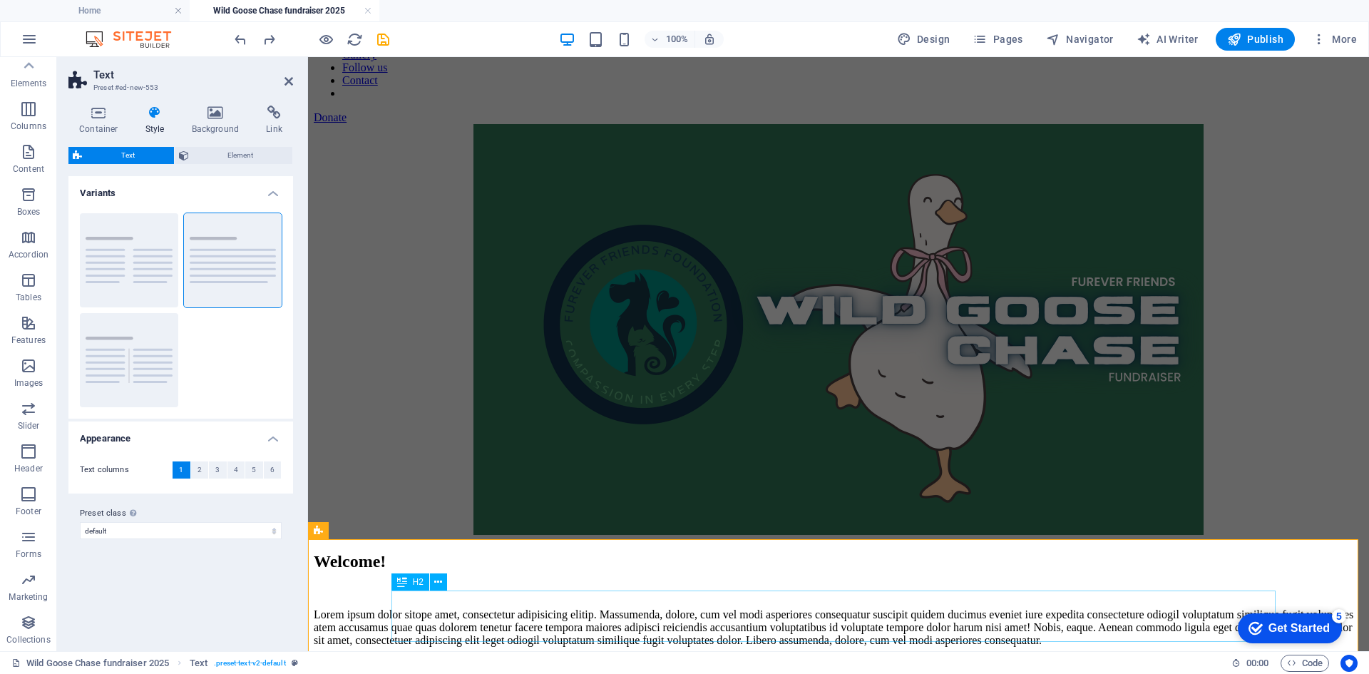
click at [502, 571] on div "Welcome!" at bounding box center [839, 561] width 1050 height 19
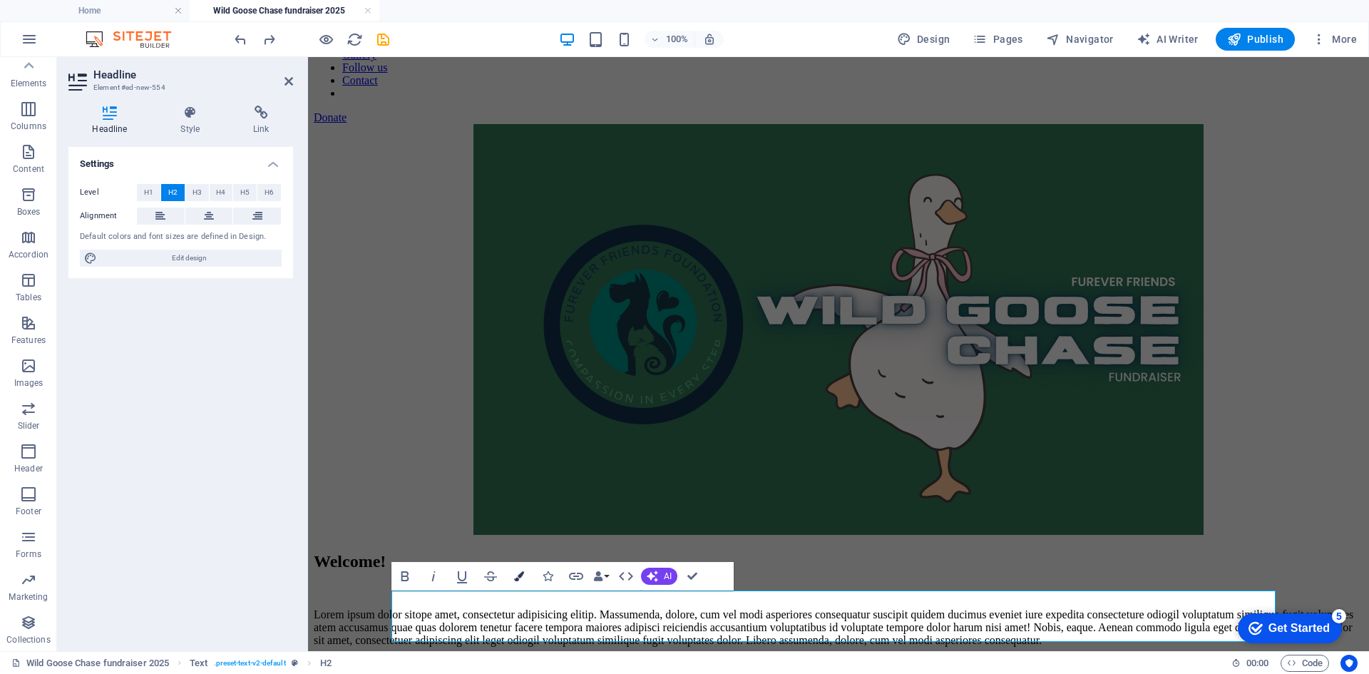
click at [516, 574] on icon "button" at bounding box center [519, 576] width 10 height 10
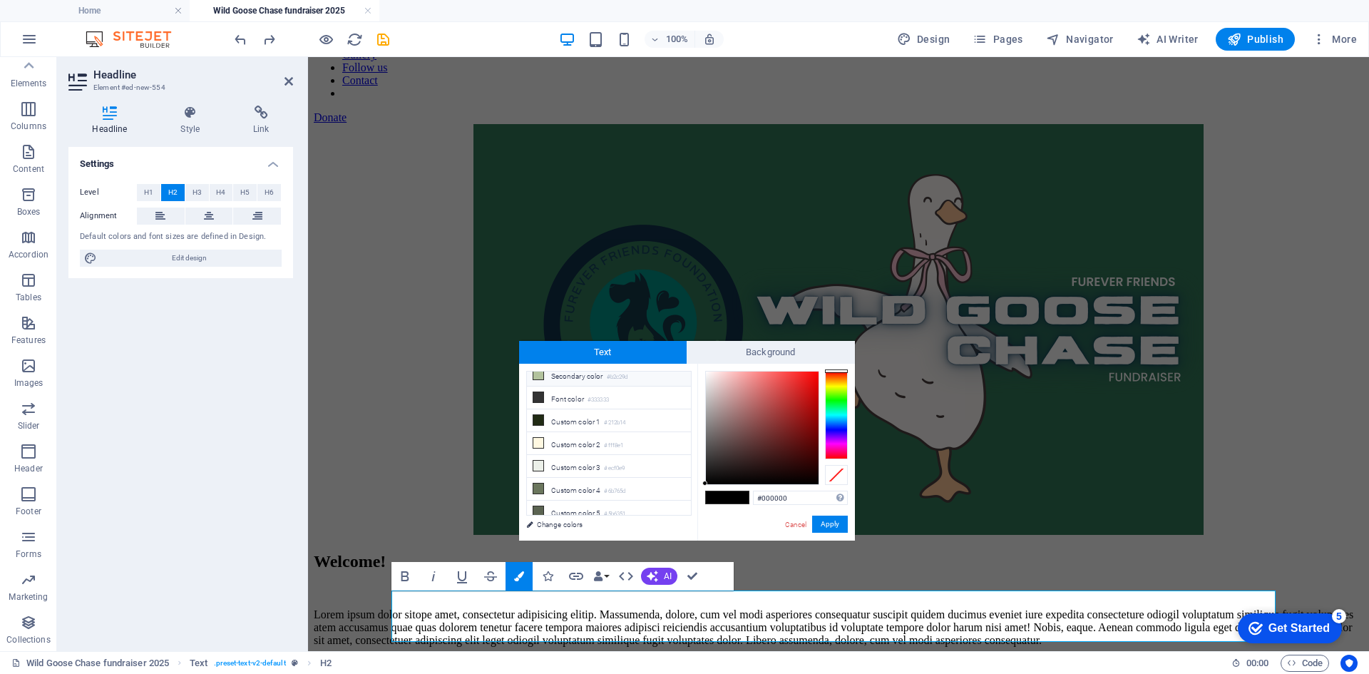
scroll to position [56, 0]
click at [579, 483] on li "Custom color 4 #6b765d" at bounding box center [609, 487] width 164 height 23
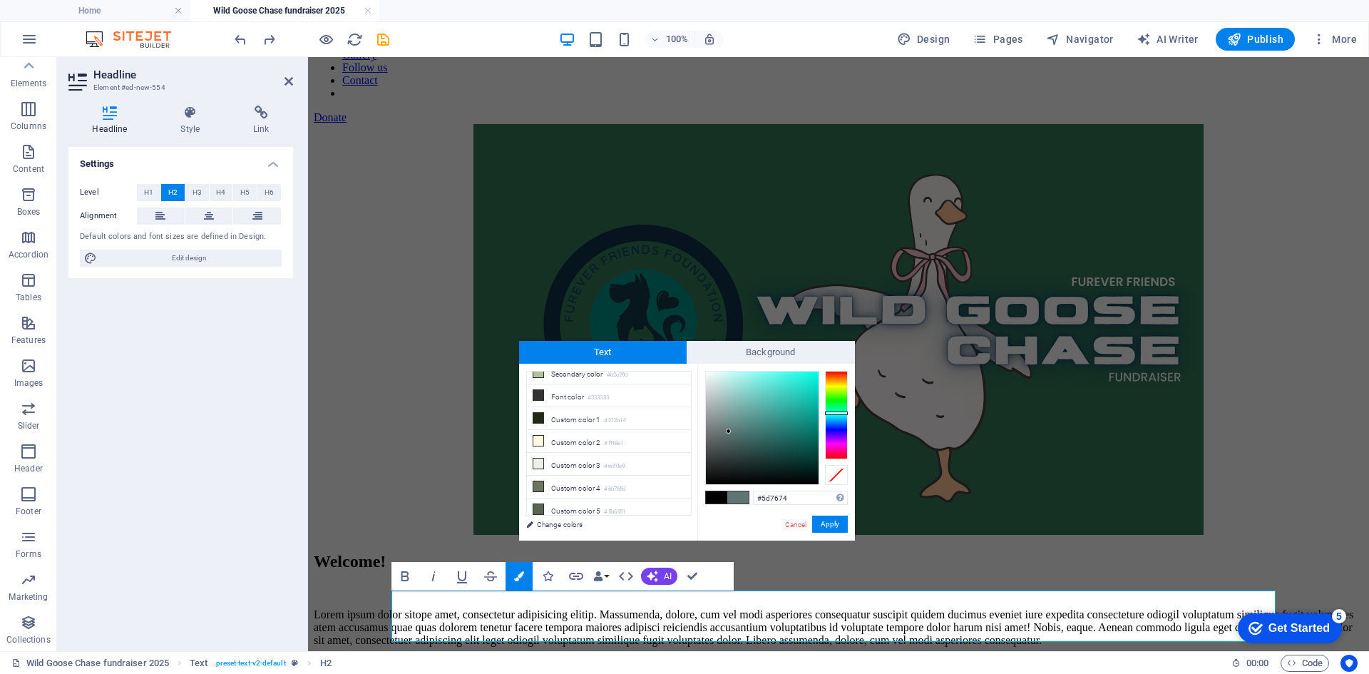
click at [838, 413] on div at bounding box center [836, 415] width 23 height 88
click at [834, 408] on div at bounding box center [836, 415] width 23 height 88
type input "#0a7646"
click at [808, 431] on div at bounding box center [762, 427] width 113 height 113
click at [832, 518] on button "Apply" at bounding box center [830, 524] width 36 height 17
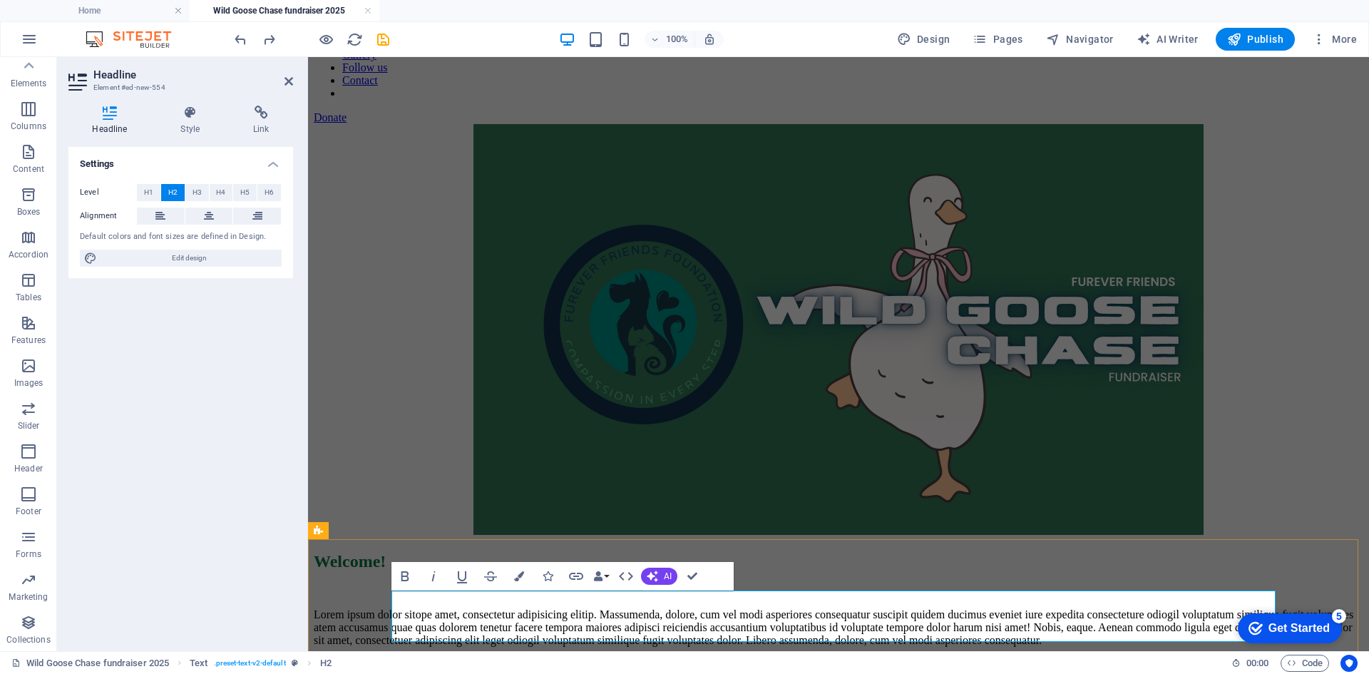
click at [730, 571] on h2 "Welcome!" at bounding box center [839, 561] width 1050 height 19
click at [824, 568] on div "Welcome! Lorem ipsum dolor sitope amet, consectetur adipisicing elitip. [PERSON…" at bounding box center [839, 599] width 1050 height 95
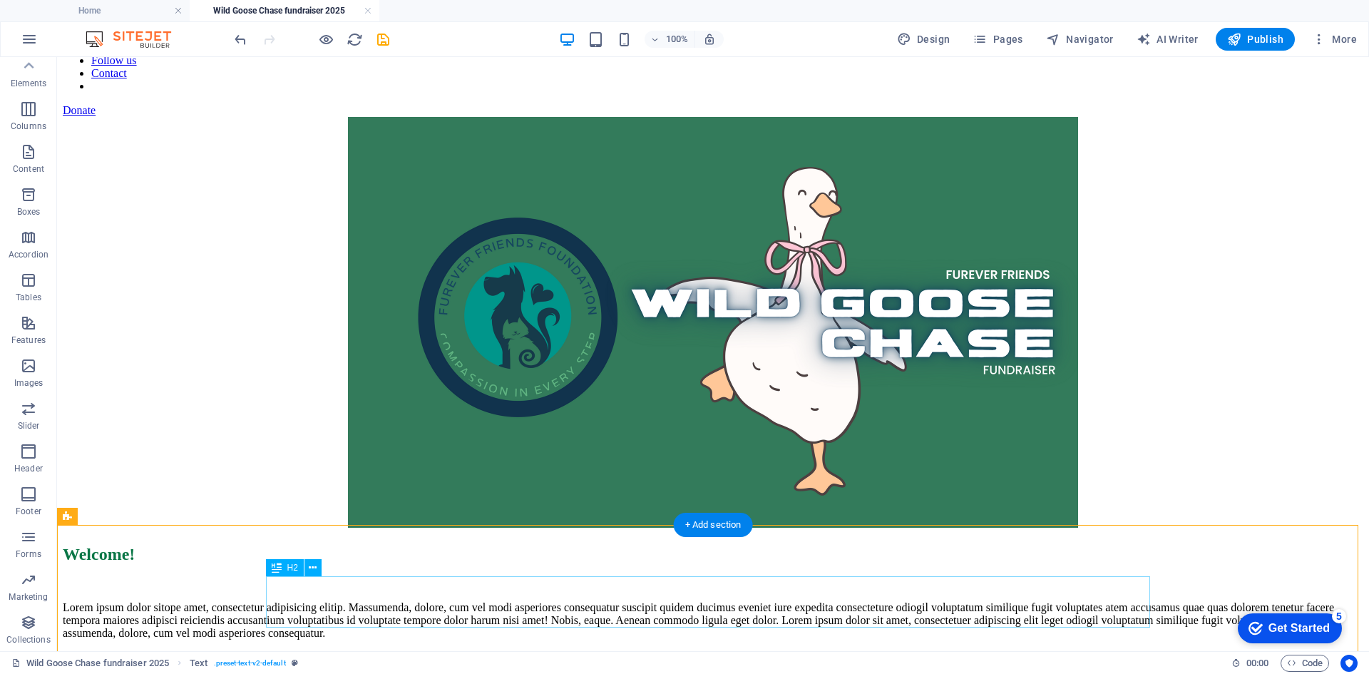
scroll to position [278, 0]
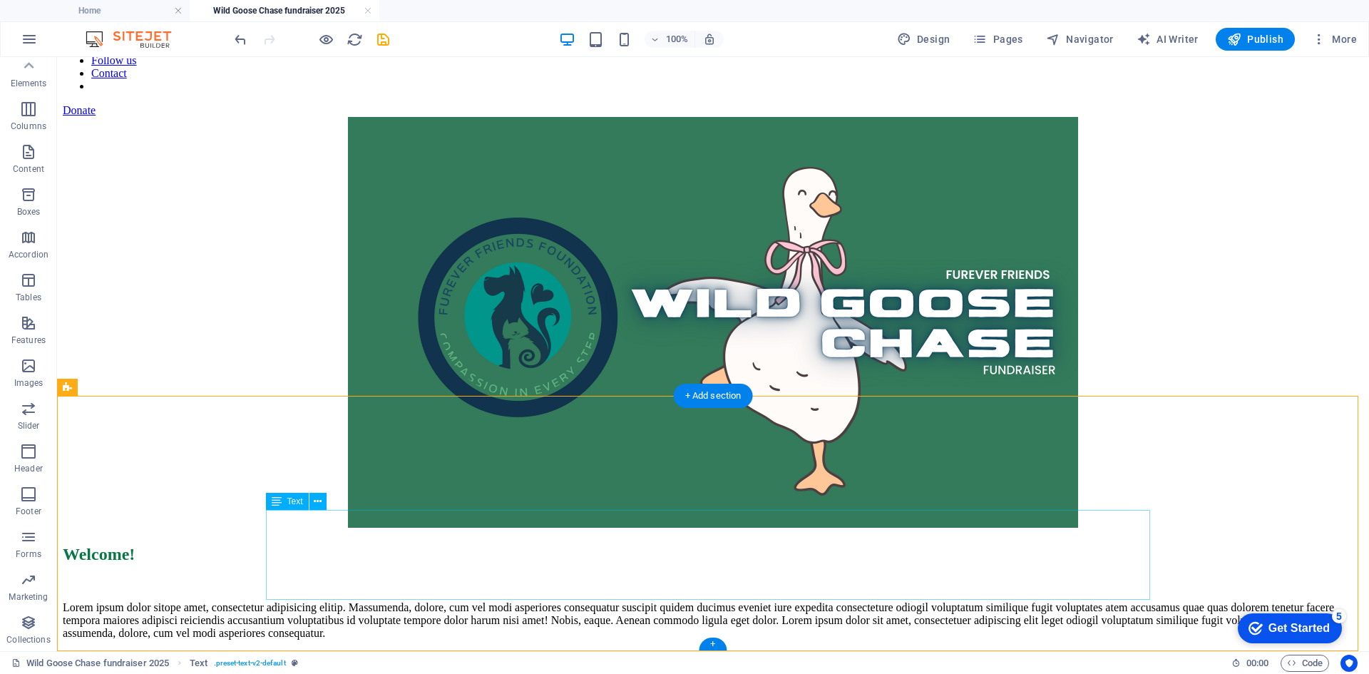
click at [518, 601] on div "Lorem ipsum dolor sitope amet, consectetur adipisicing elitip. Massumenda, dolo…" at bounding box center [713, 620] width 1301 height 39
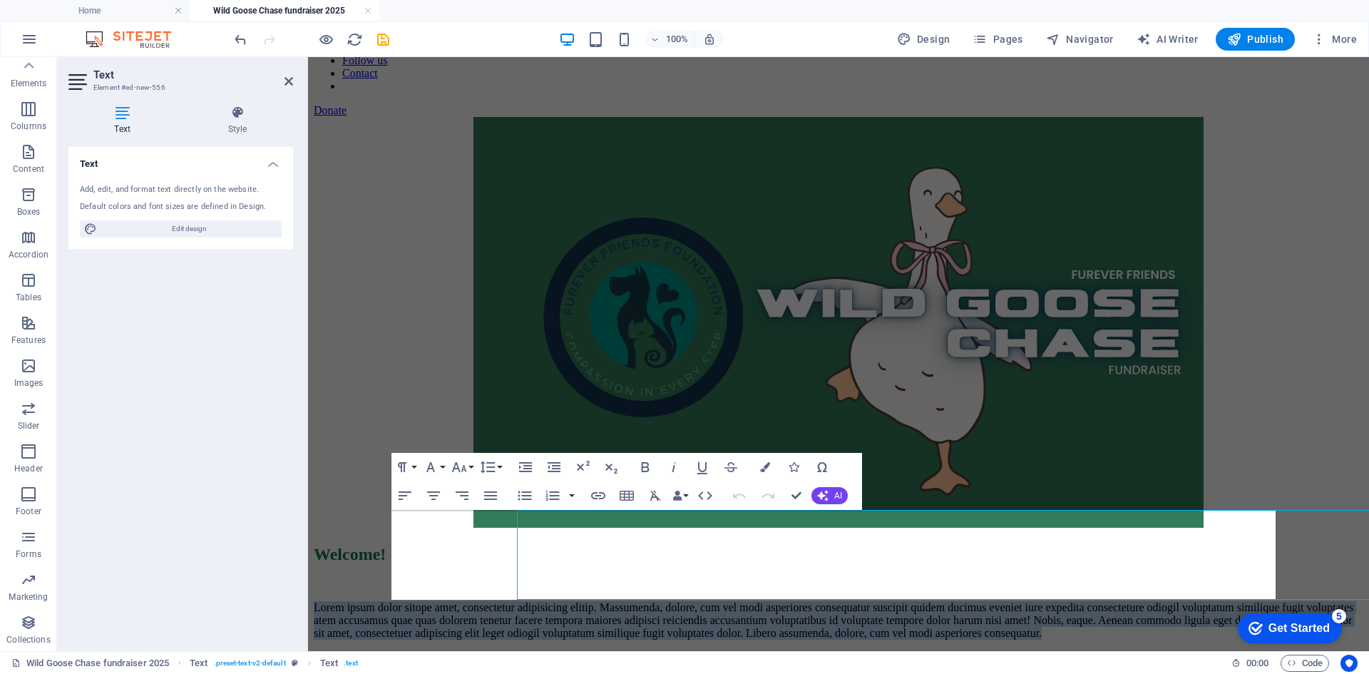
click at [518, 601] on p "Lorem ipsum dolor sitope amet, consectetur adipisicing elitip. Massumenda, dolo…" at bounding box center [839, 620] width 1050 height 39
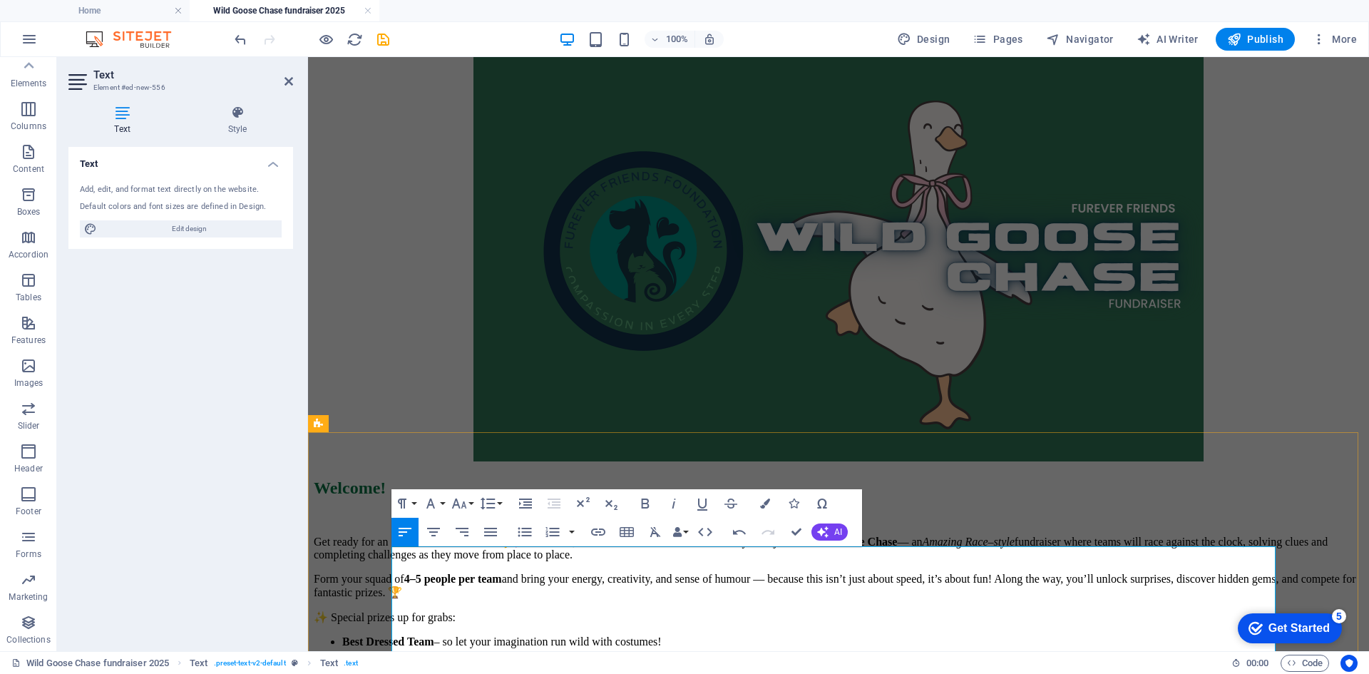
scroll to position [207, 0]
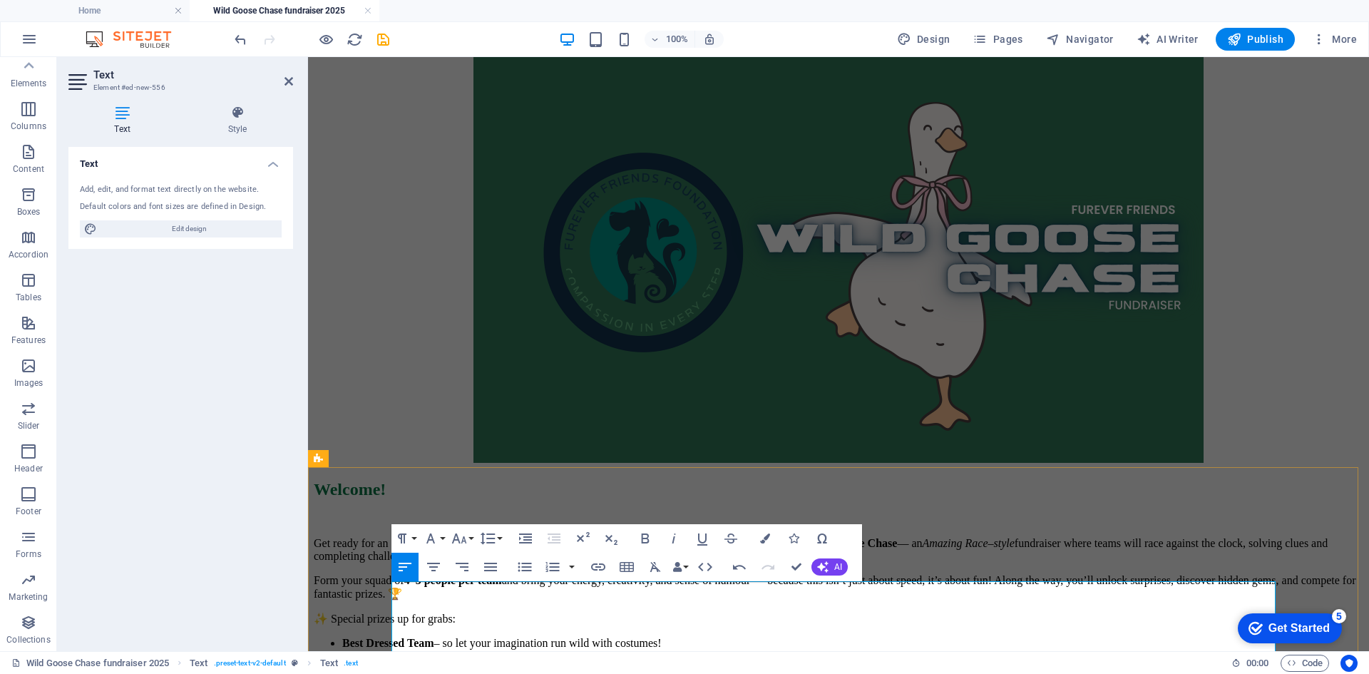
click at [655, 563] on p "Get ready for an adventure like no other! 🎉 On [DATE] , Furever Friends Foundat…" at bounding box center [839, 549] width 1050 height 26
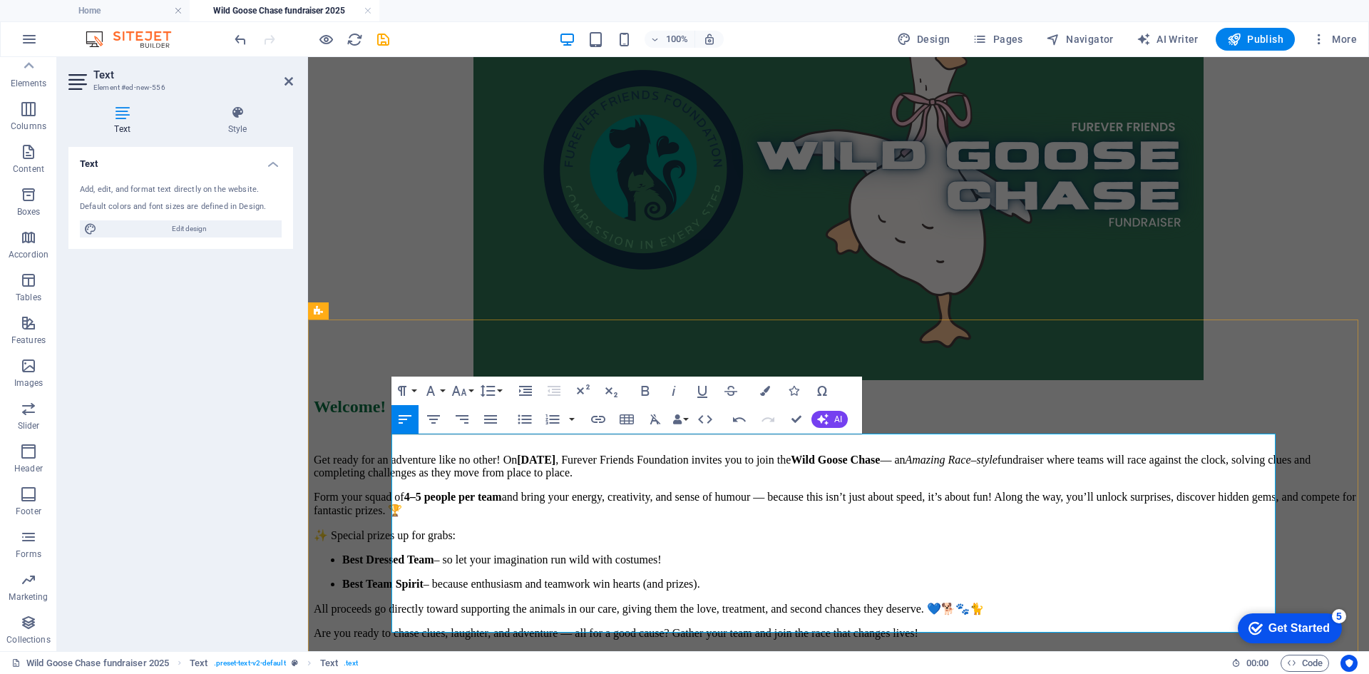
scroll to position [387, 0]
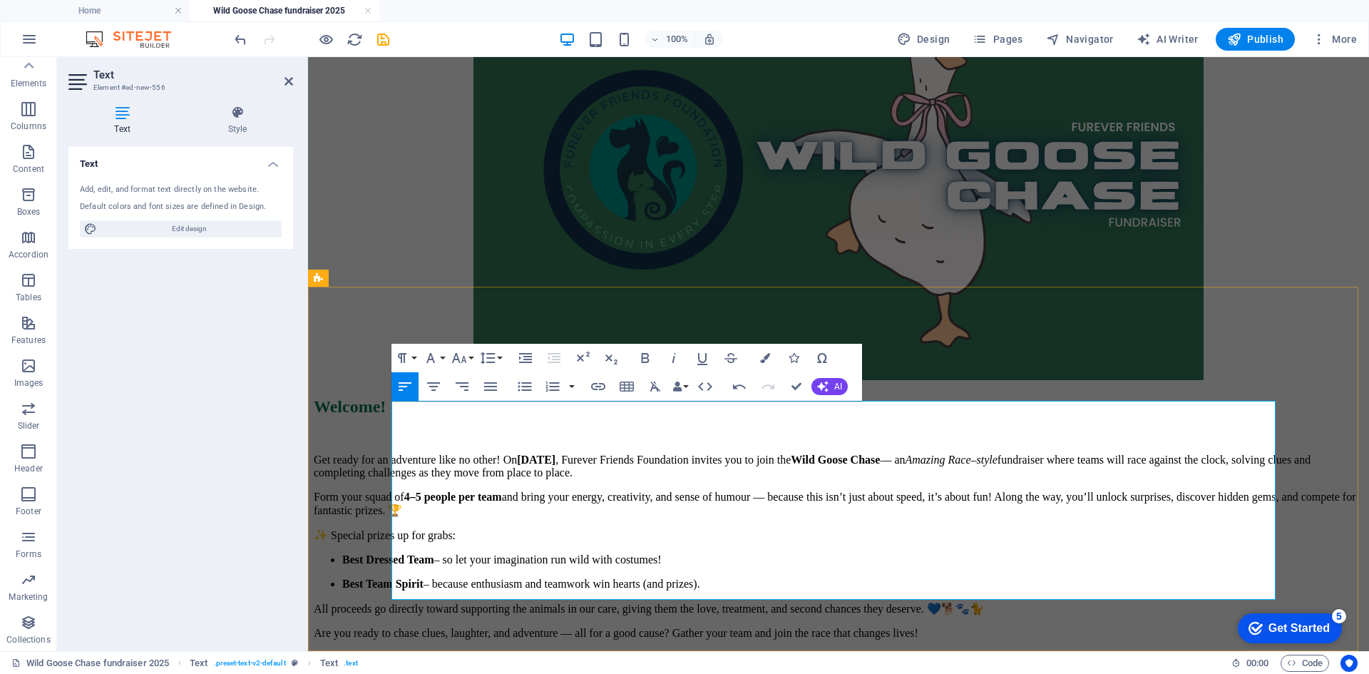
click at [439, 578] on li "Best Team Spirit – because enthusiasm and teamwork win hearts (and prizes)." at bounding box center [852, 584] width 1021 height 13
click at [401, 578] on li "Best Team Spirit – because enthusiasm and teamwork win hearts (and prizes)." at bounding box center [852, 584] width 1021 height 13
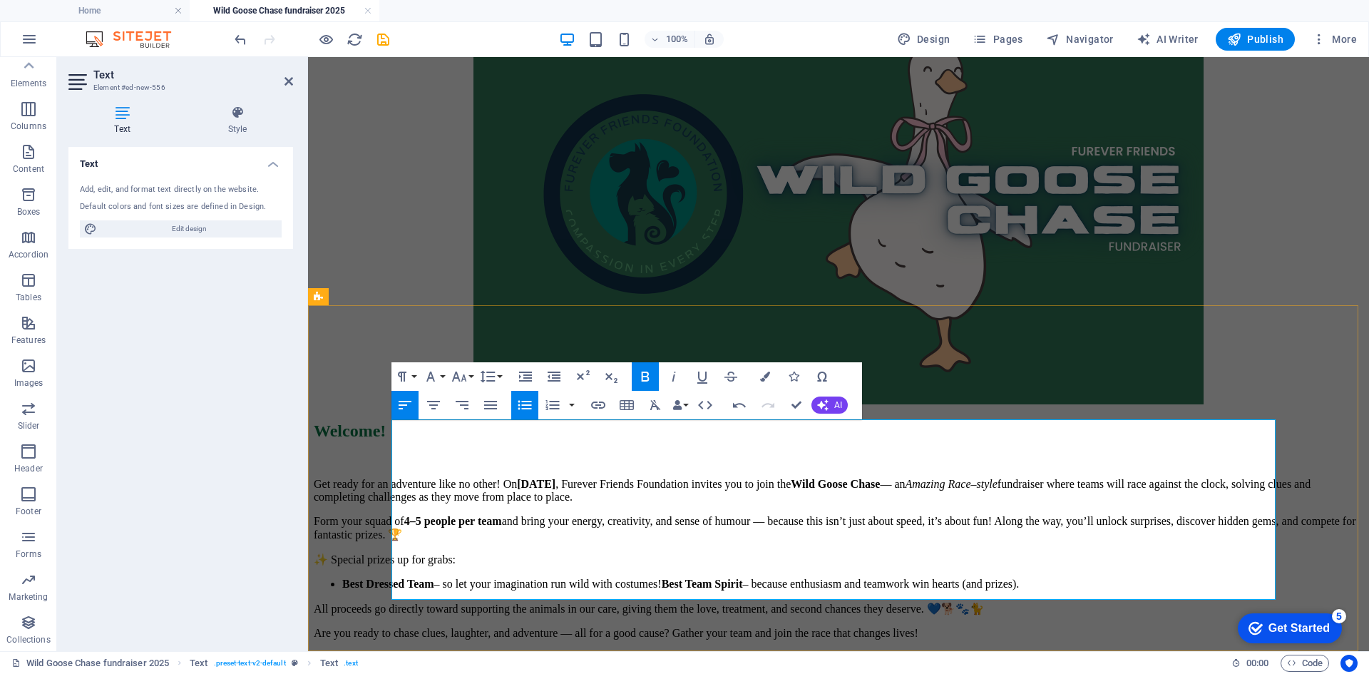
click at [408, 578] on li "Best Dressed Team – so let your imagination run wild with costumes! Best Team S…" at bounding box center [852, 584] width 1021 height 13
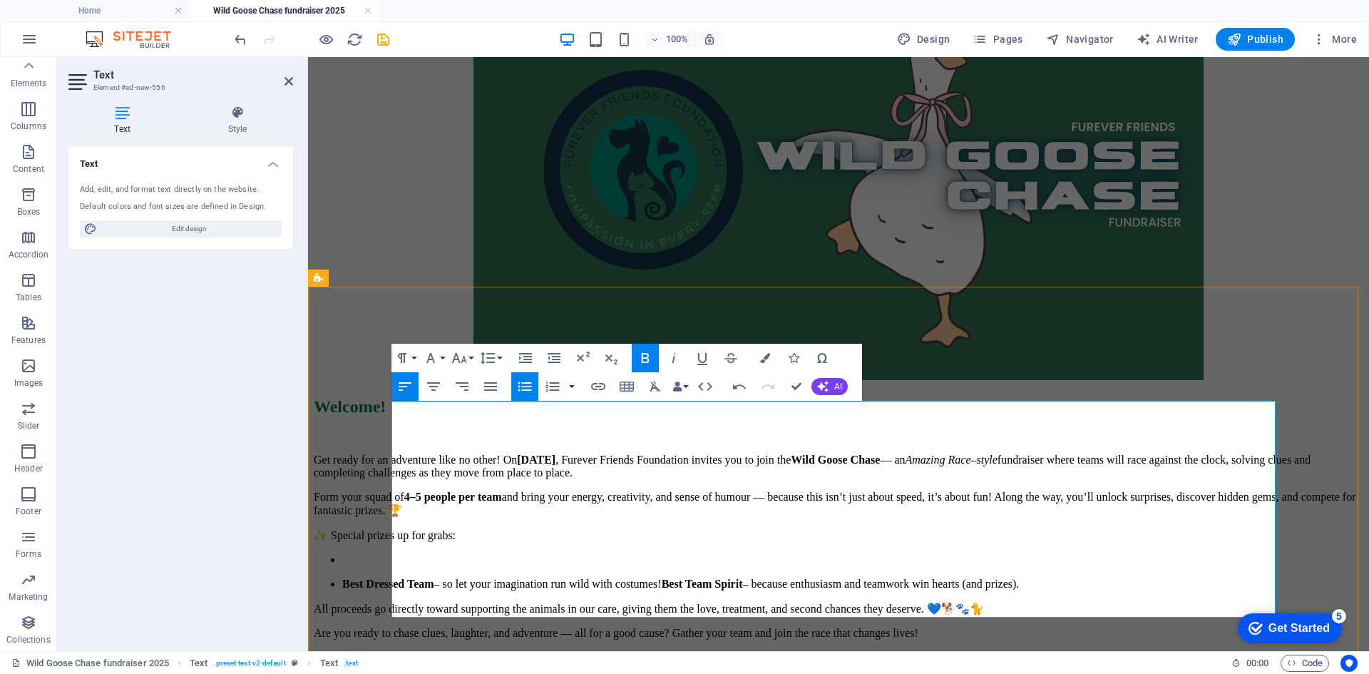
click at [414, 578] on li "Best Dressed Team – so let your imagination run wild with costumes! Best Team S…" at bounding box center [852, 584] width 1021 height 13
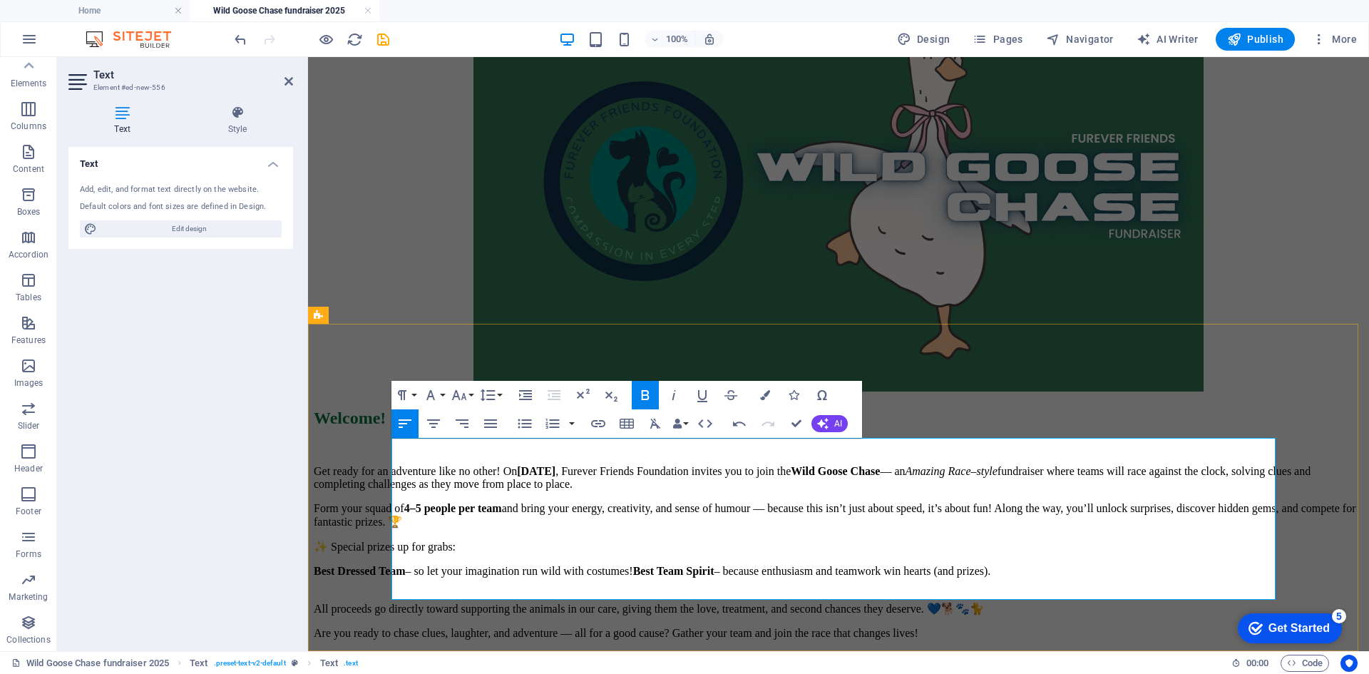
scroll to position [368, 0]
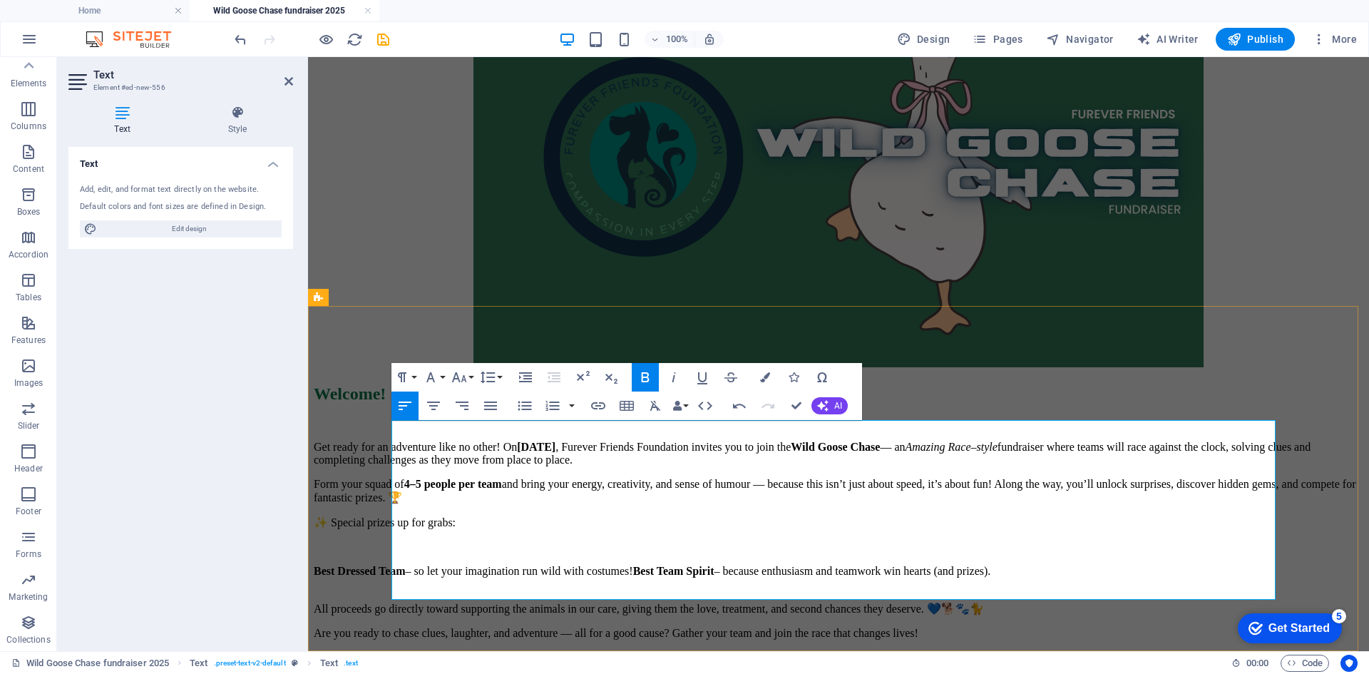
click at [714, 565] on strong "Best Team Spirit" at bounding box center [673, 571] width 81 height 12
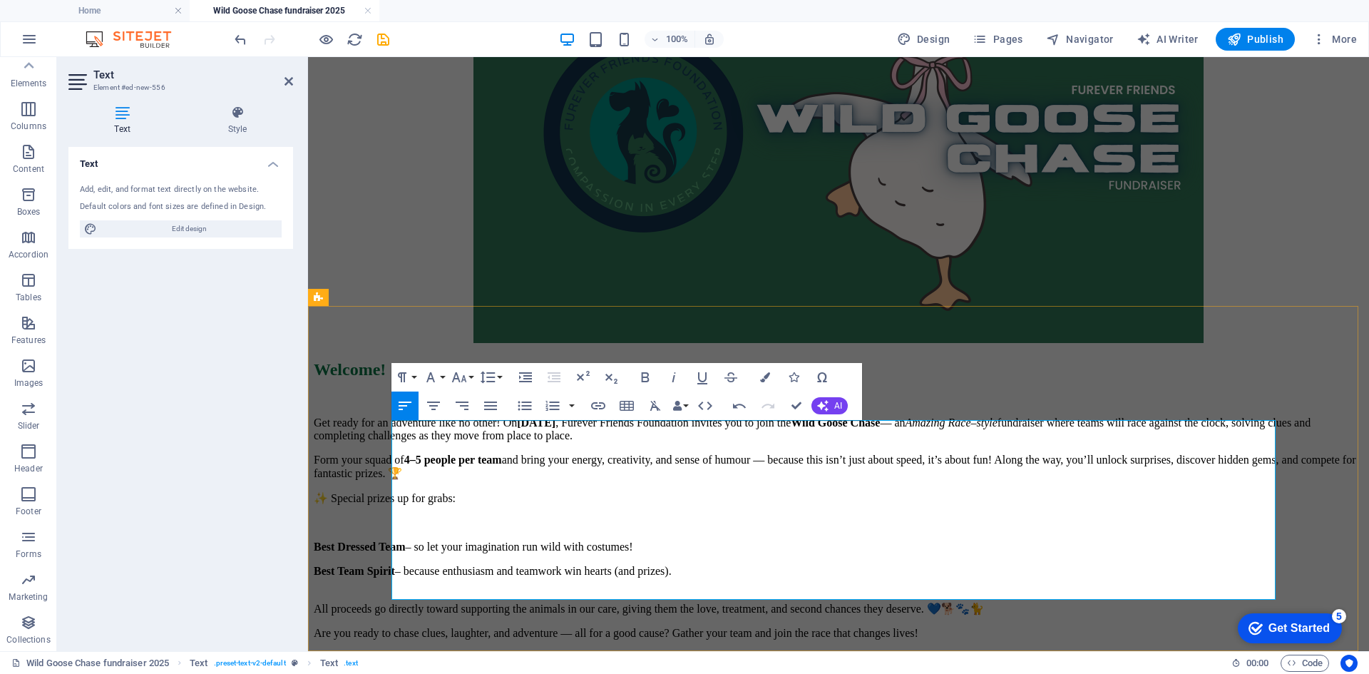
scroll to position [386, 0]
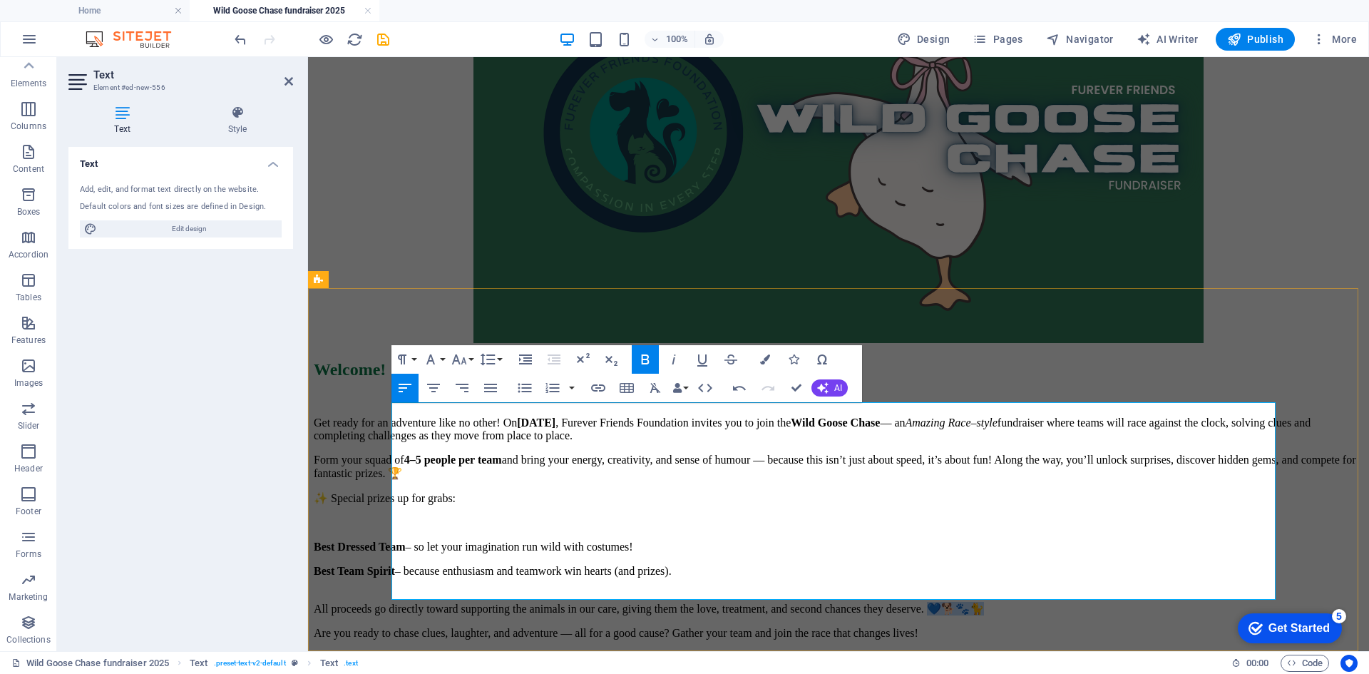
drag, startPoint x: 1261, startPoint y: 579, endPoint x: 1199, endPoint y: 578, distance: 62.0
click at [1199, 602] on p "All proceeds go directly toward supporting the animals in our care, giving them…" at bounding box center [839, 609] width 1050 height 14
click at [1199, 627] on p "Are you ready to chase clues, laughter, and adventure — all for a good cause? G…" at bounding box center [839, 633] width 1050 height 13
click at [1126, 624] on div "Welcome! Get ready for an adventure like no other! On [DATE] , Furever Friends …" at bounding box center [839, 500] width 1050 height 279
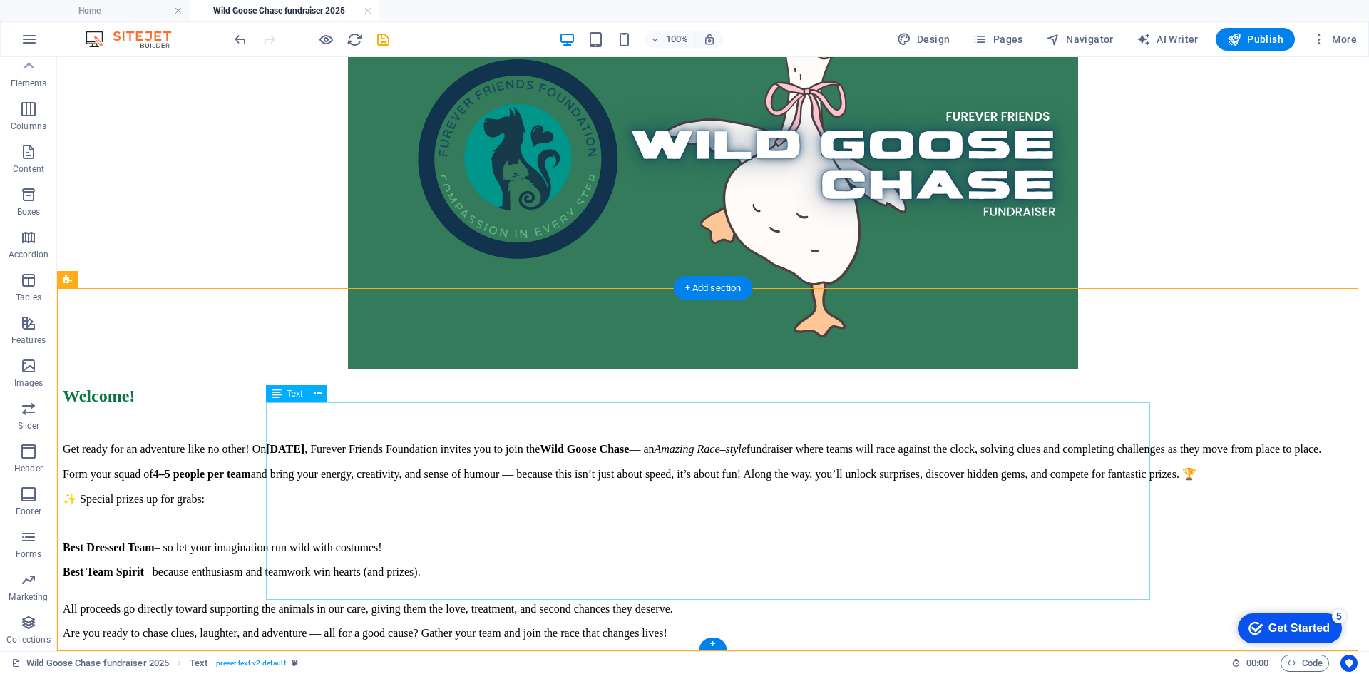
click at [511, 459] on div "Get ready for an adventure like no other! On [DATE] , Furever Friends Foundatio…" at bounding box center [713, 541] width 1301 height 197
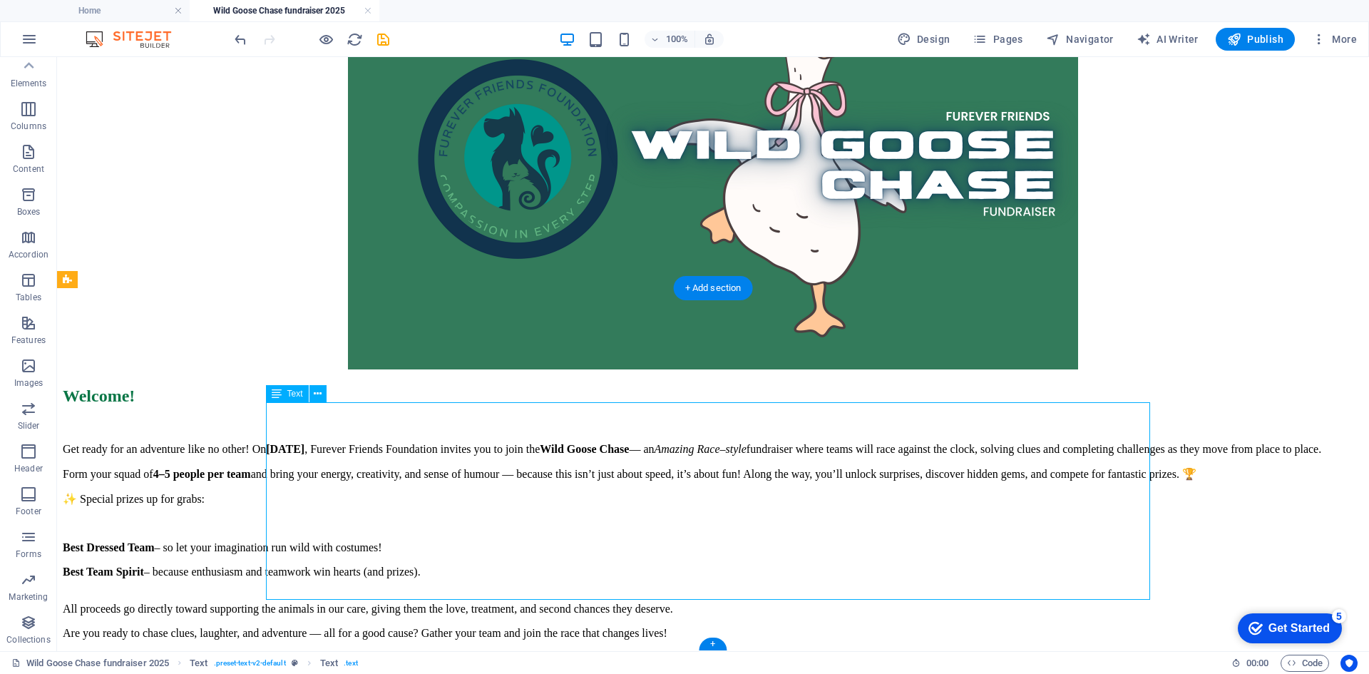
click at [636, 461] on div "Get ready for an adventure like no other! On [DATE] , Furever Friends Foundatio…" at bounding box center [713, 541] width 1301 height 197
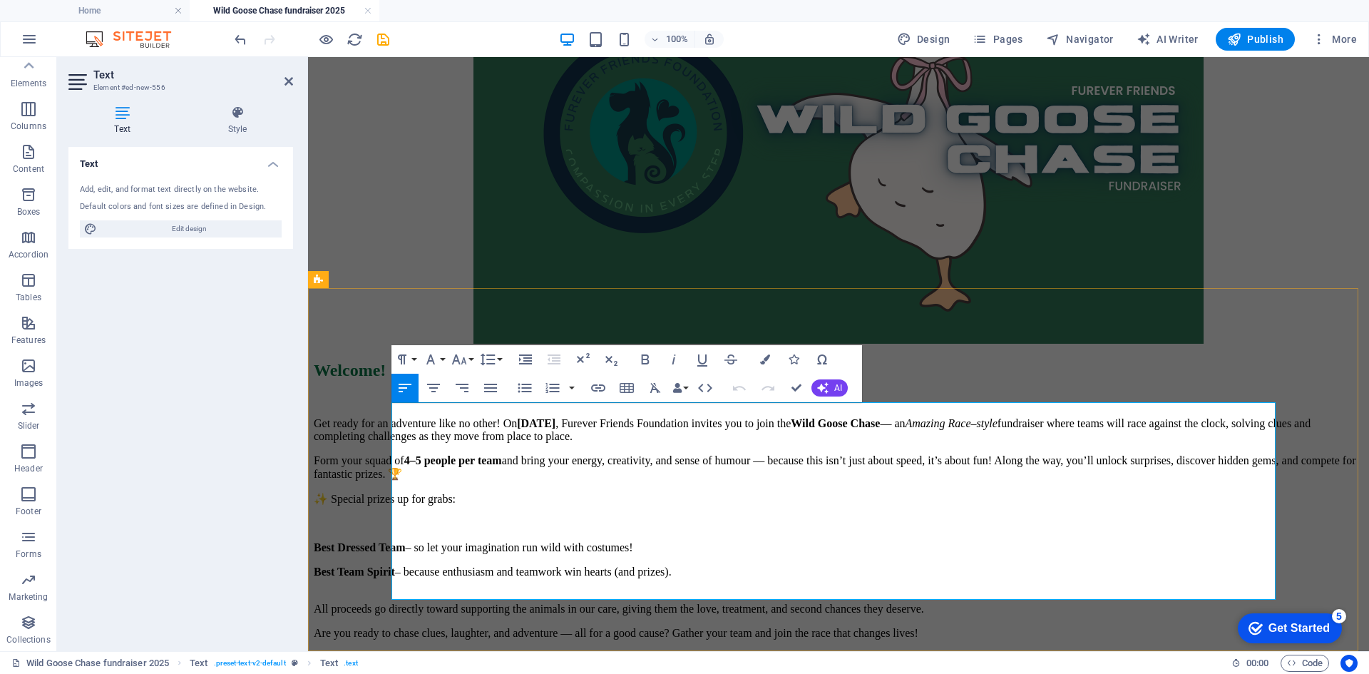
click at [1022, 458] on p "Form your squad of 4–5 people per team and bring your energy, creativity, and s…" at bounding box center [839, 467] width 1050 height 26
drag, startPoint x: 419, startPoint y: 481, endPoint x: 388, endPoint y: 482, distance: 30.7
click at [388, 482] on div "Welcome! Get ready for an adventure like no other! On [DATE] , Furever Friends …" at bounding box center [839, 501] width 1050 height 278
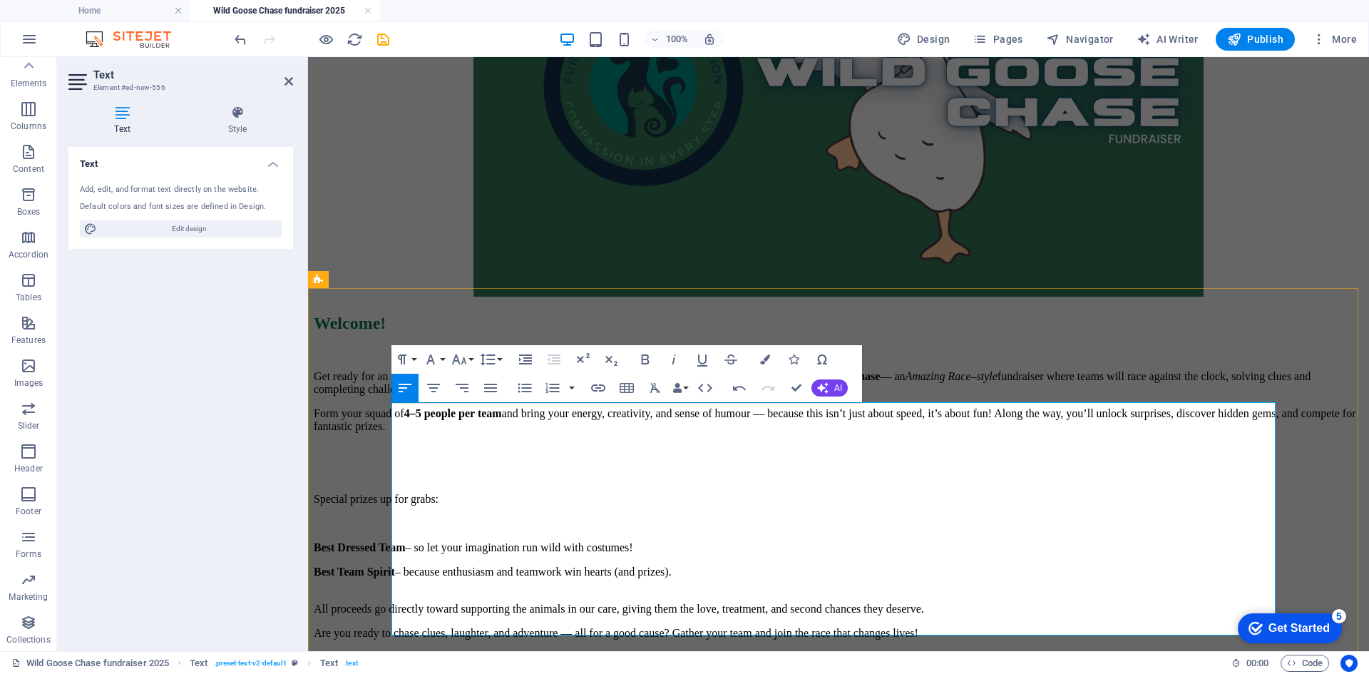
click at [392, 433] on p "Form your squad of 4–5 people per team and bring your energy, creativity, and s…" at bounding box center [839, 420] width 1050 height 26
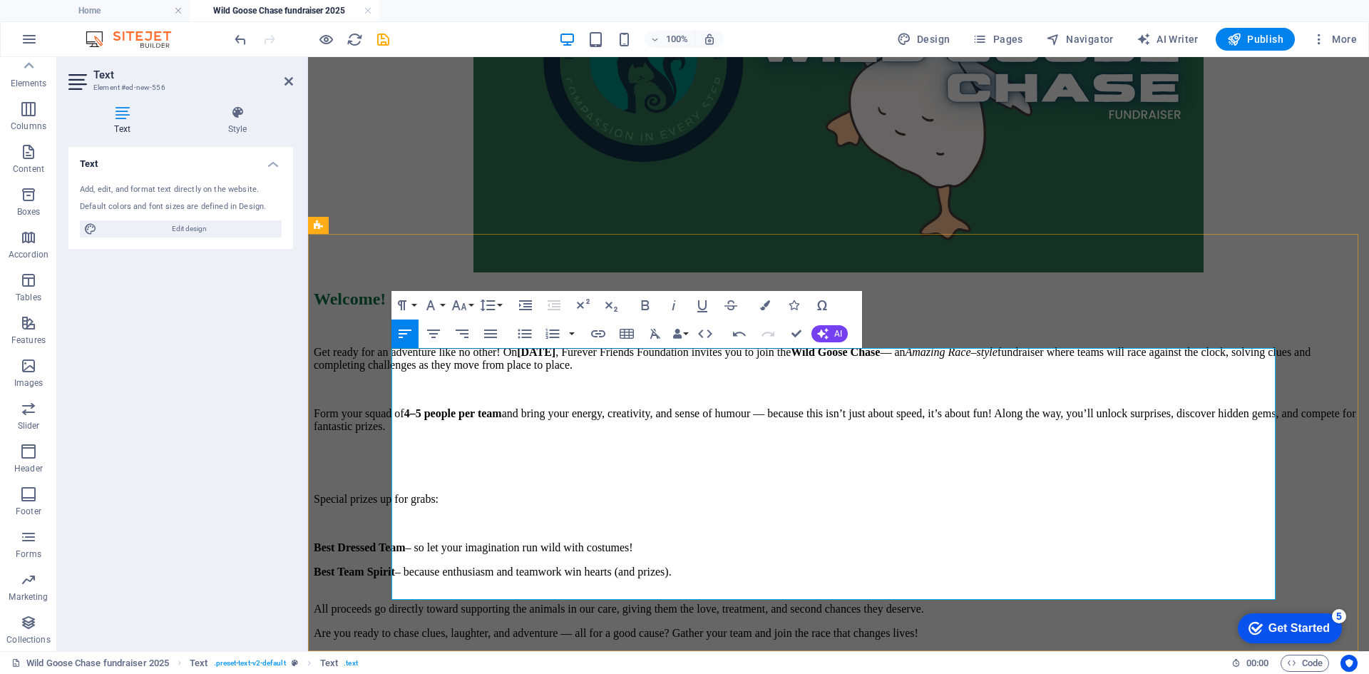
scroll to position [440, 0]
click at [739, 609] on div "Welcome! Get ready for an adventure like no other! On [DATE] , Furever Friends …" at bounding box center [839, 464] width 1050 height 350
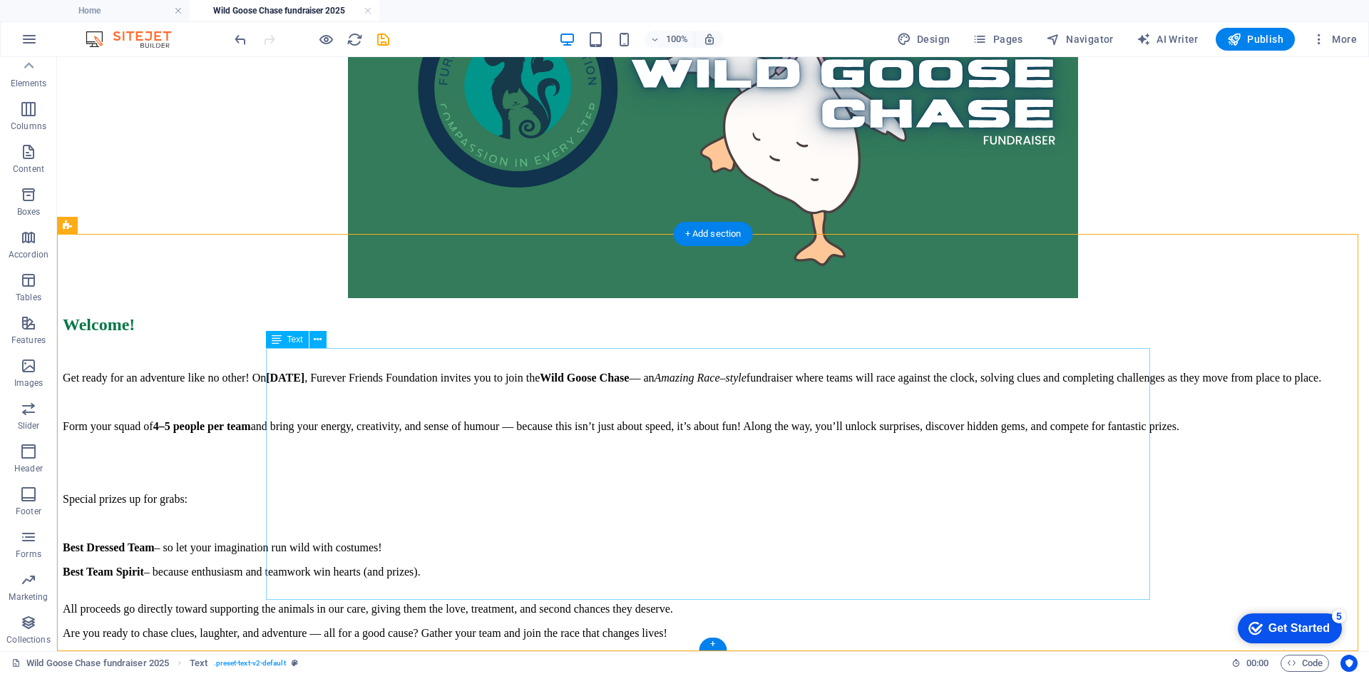
click at [649, 576] on div "Get ready for an adventure like no other! On [DATE] , Furever Friends Foundatio…" at bounding box center [713, 505] width 1301 height 268
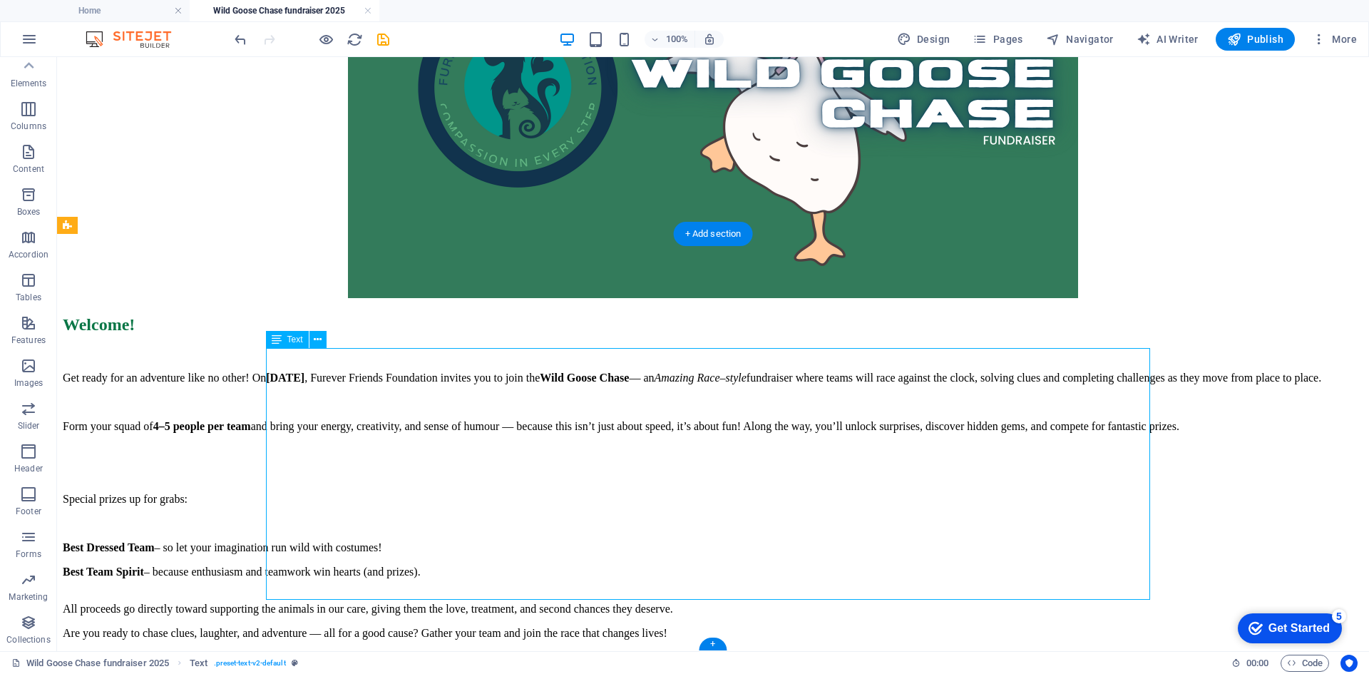
click at [649, 576] on div "Get ready for an adventure like no other! On [DATE] , Furever Friends Foundatio…" at bounding box center [713, 505] width 1301 height 268
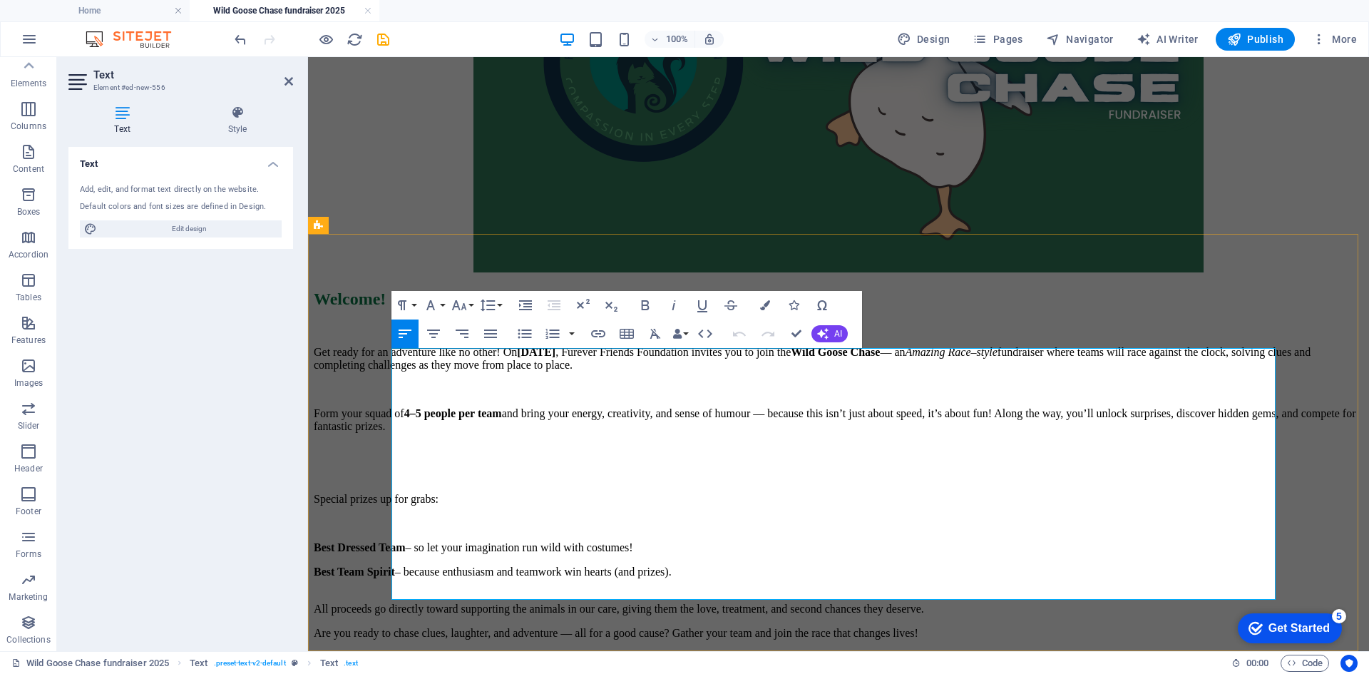
click at [781, 603] on p "All proceeds go directly toward supporting the animals in our care, giving them…" at bounding box center [839, 609] width 1050 height 13
drag, startPoint x: 753, startPoint y: 573, endPoint x: 727, endPoint y: 567, distance: 26.3
click at [727, 603] on p "All proceeds go directly toward supporting the animals in our care, giving them…" at bounding box center [839, 609] width 1050 height 13
click at [1214, 603] on p "All proceeds go directly toward supporting the animals in under care, giving th…" at bounding box center [839, 609] width 1050 height 13
drag, startPoint x: 770, startPoint y: 575, endPoint x: 736, endPoint y: 573, distance: 34.3
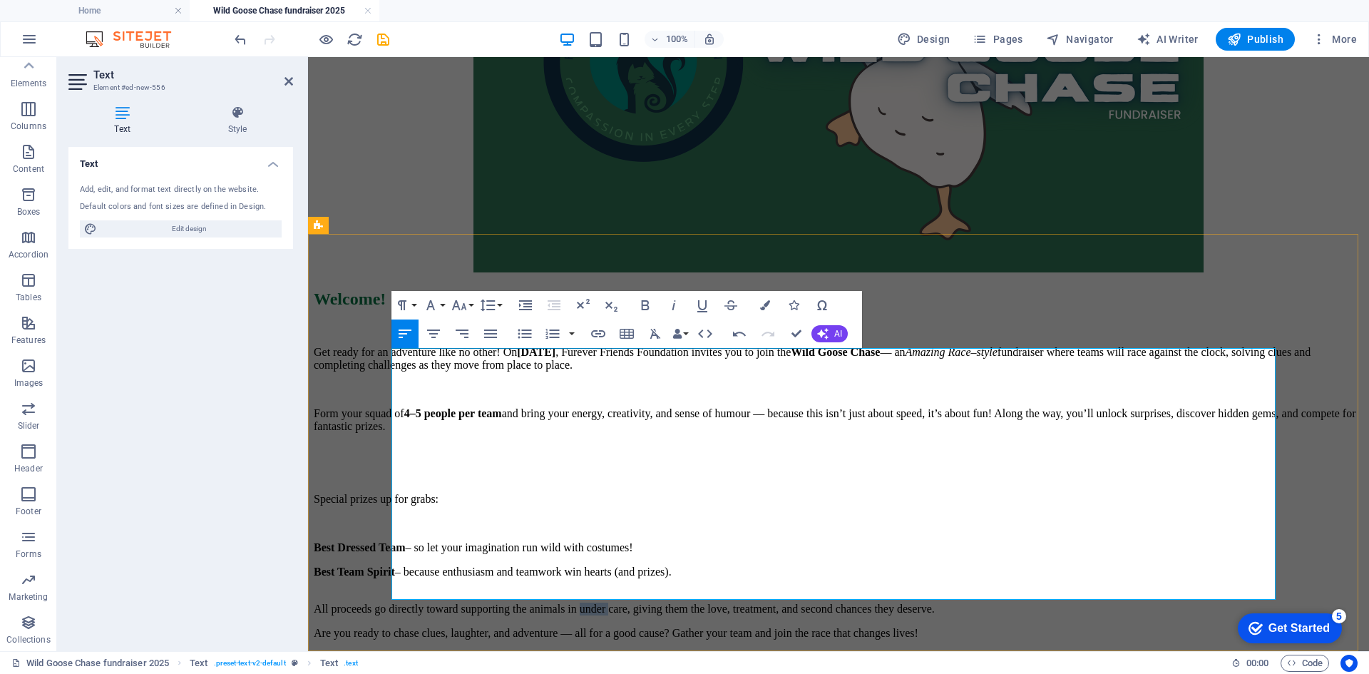
click at [736, 603] on p "All proceeds go directly toward supporting the animals in under care, giving th…" at bounding box center [839, 609] width 1050 height 13
click at [940, 603] on p "All proceeds go directly toward supporting the animals under our care, giving t…" at bounding box center [839, 609] width 1050 height 13
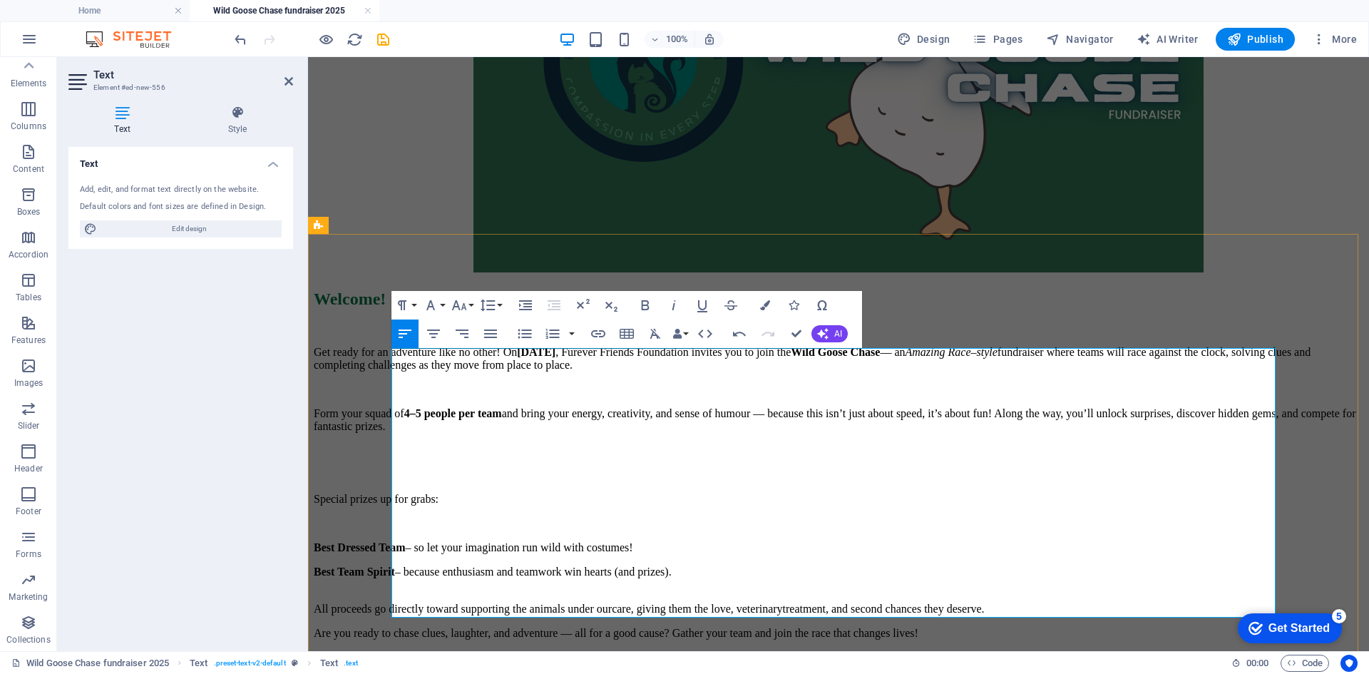
click at [1224, 603] on p "All proceeds go directly toward supporting the animals under our care, giving t…" at bounding box center [839, 609] width 1050 height 13
click at [471, 603] on p "All proceeds go directly toward supporting the animals under our care, giving t…" at bounding box center [839, 609] width 1050 height 13
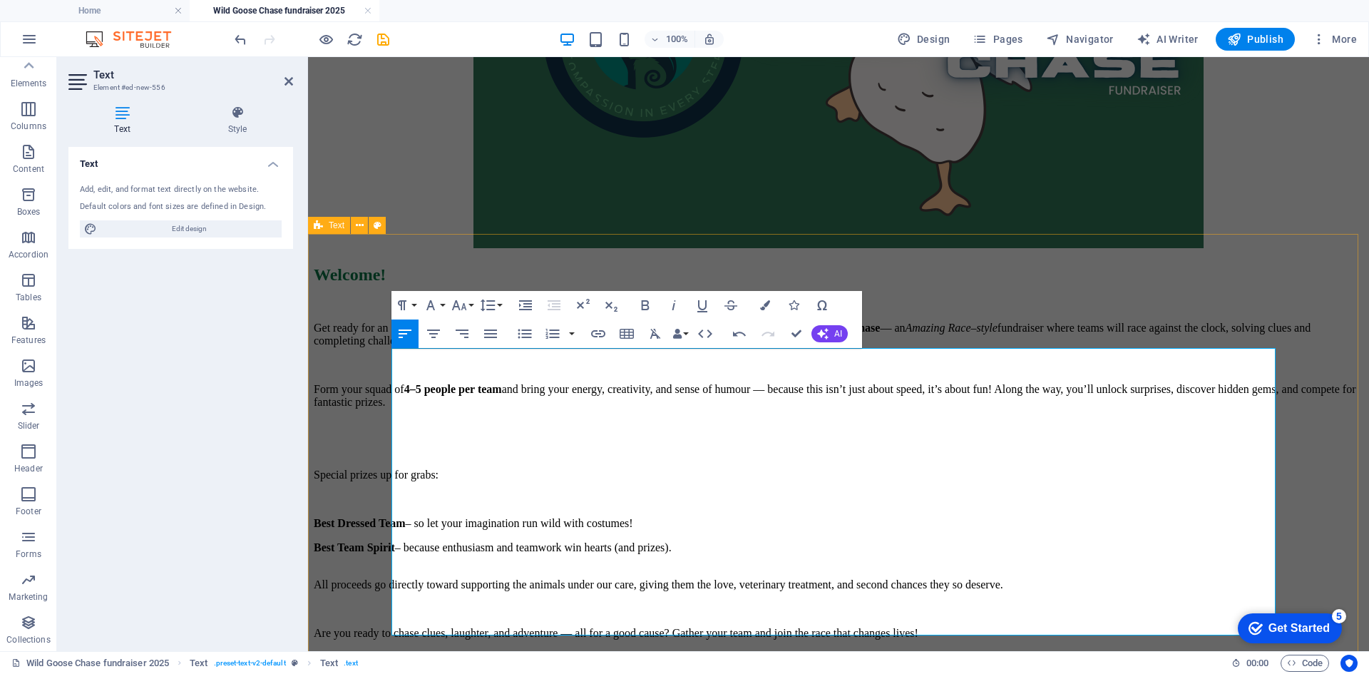
click at [1306, 543] on div "Welcome! Get ready for an adventure like no other! On [DATE] , Furever Friends …" at bounding box center [839, 452] width 1050 height 374
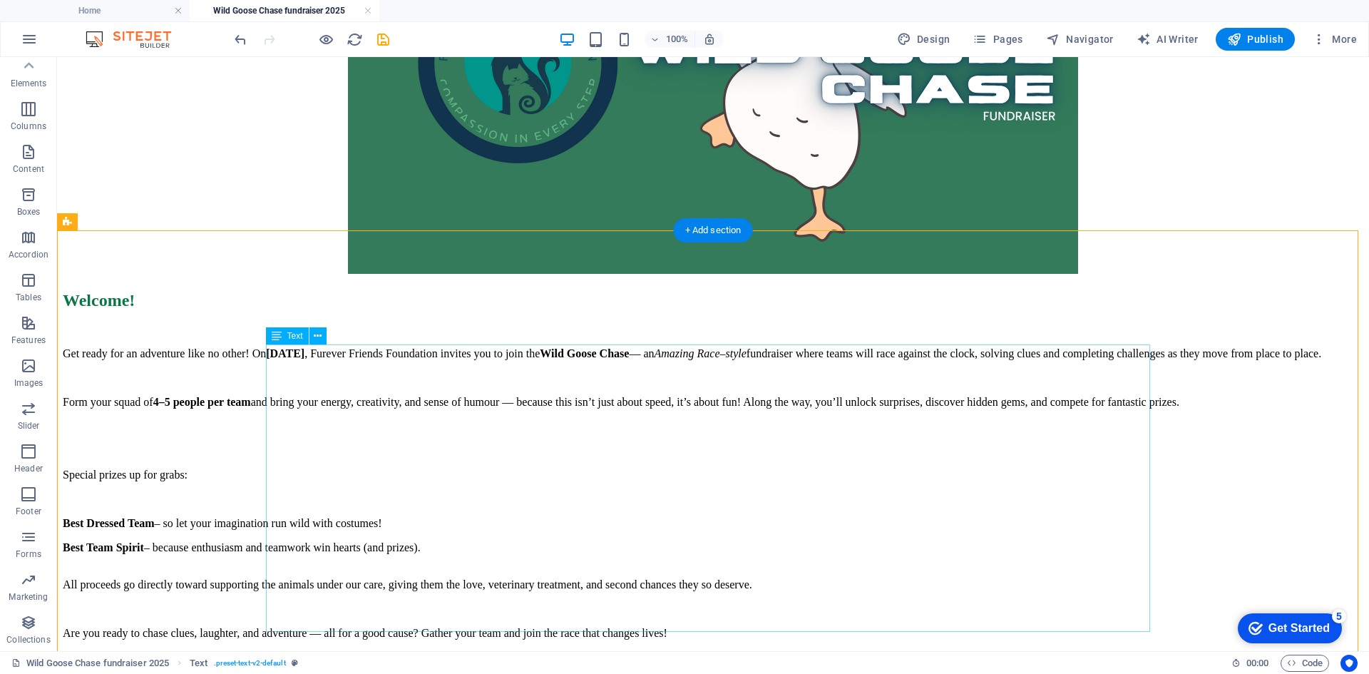
scroll to position [476, 0]
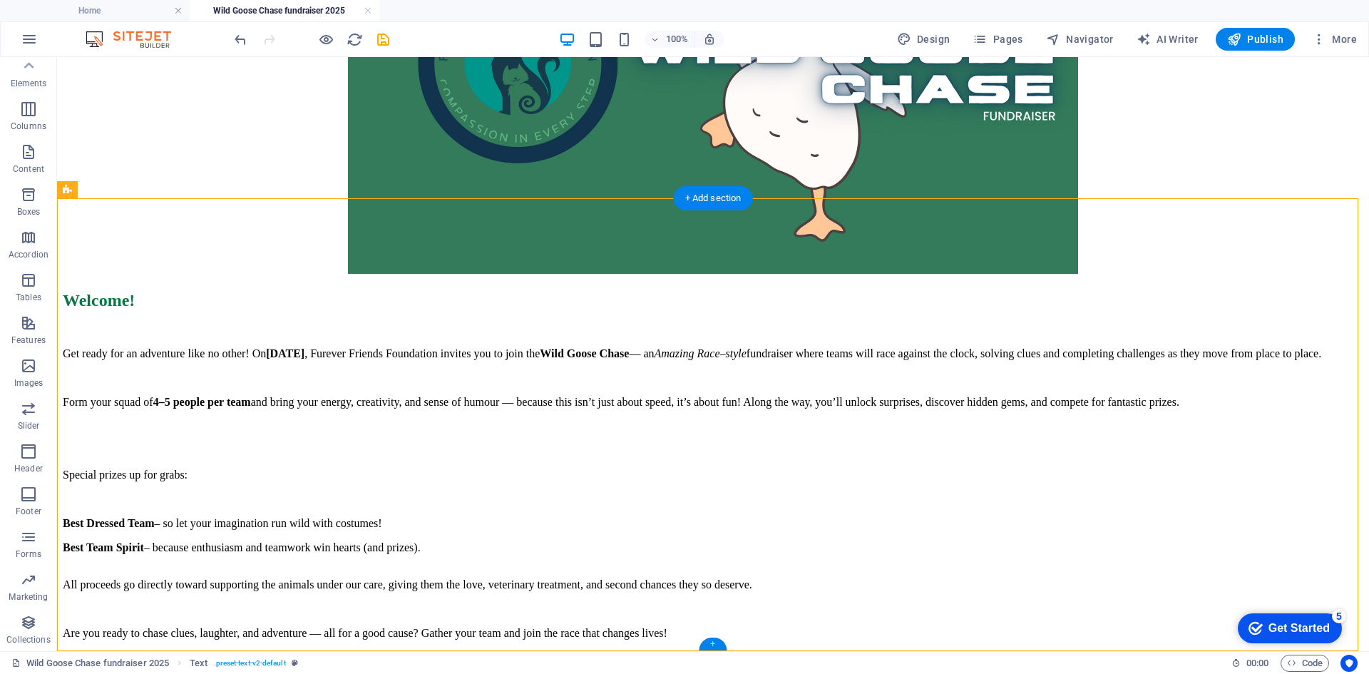
click at [714, 645] on div "+" at bounding box center [713, 643] width 28 height 13
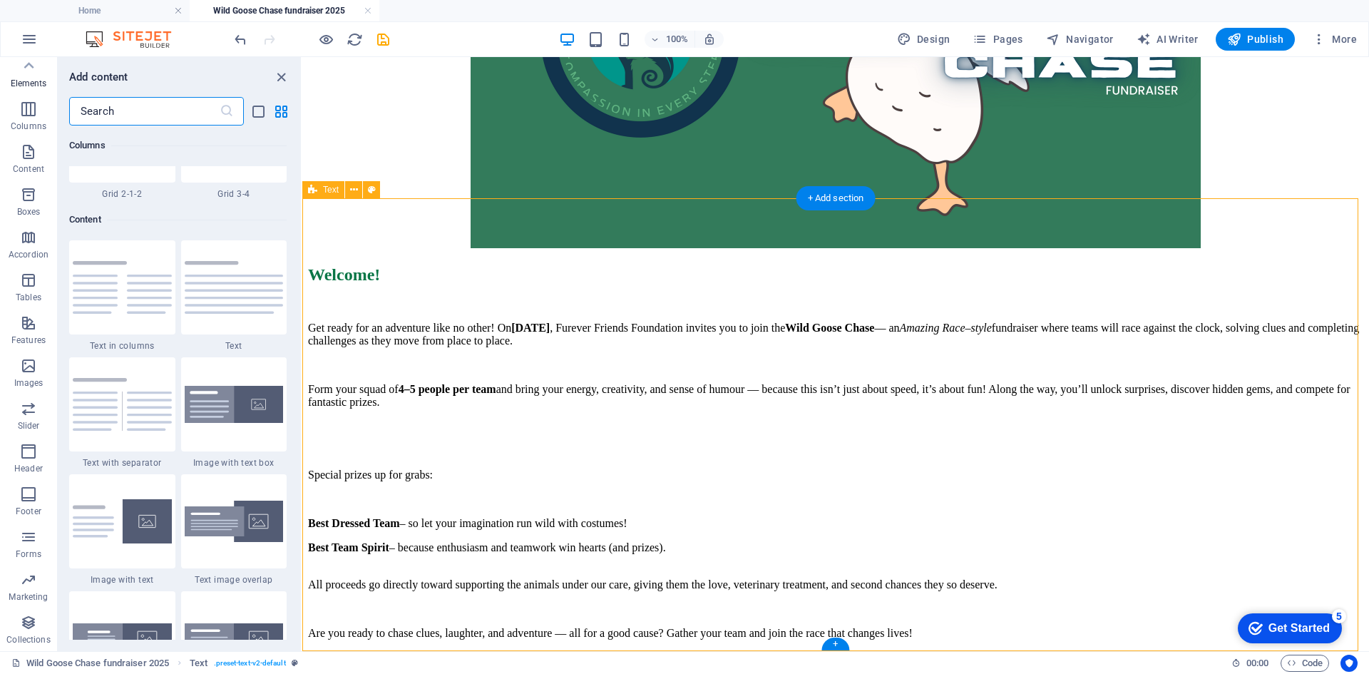
scroll to position [2495, 0]
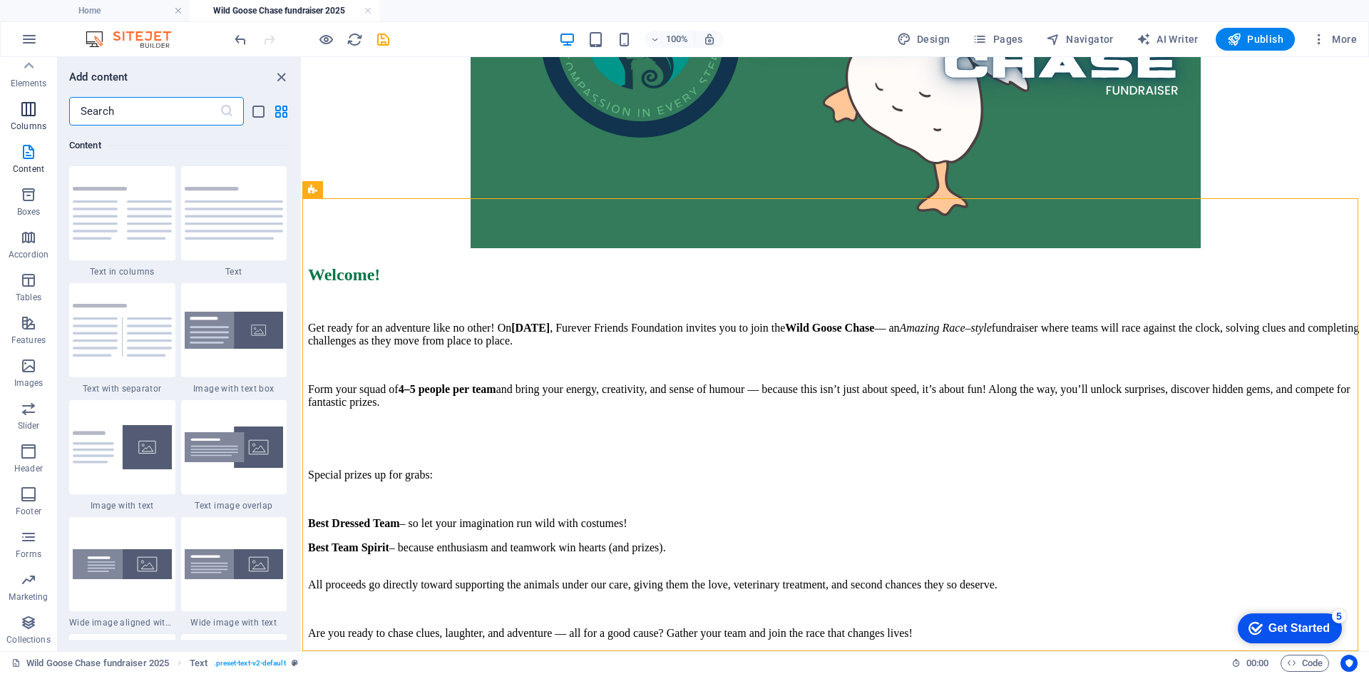
drag, startPoint x: 151, startPoint y: 121, endPoint x: 0, endPoint y: 112, distance: 151.4
click at [0, 112] on div "Favorites Elements Columns Content Boxes Accordion Tables Features Images Slide…" at bounding box center [151, 354] width 302 height 594
click at [275, 76] on icon "close panel" at bounding box center [281, 77] width 16 height 16
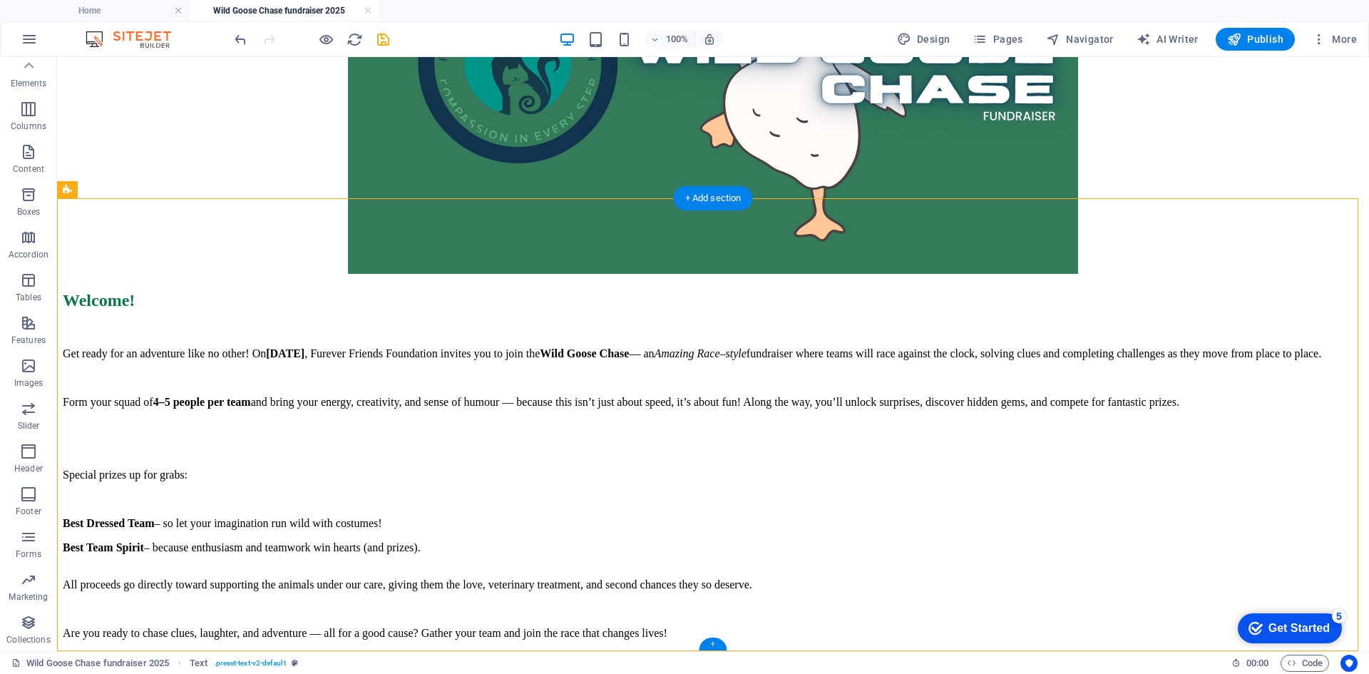
click at [717, 646] on div "+" at bounding box center [713, 643] width 28 height 13
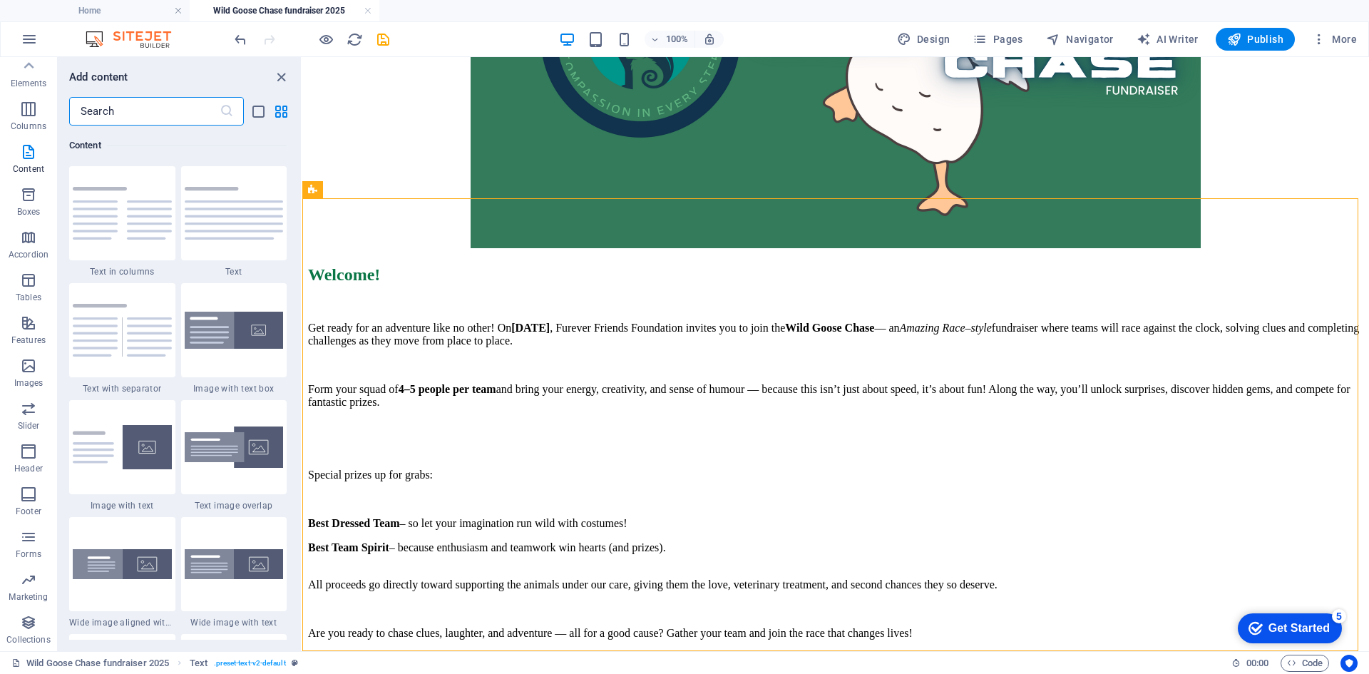
click at [164, 111] on input "text" at bounding box center [144, 111] width 150 height 29
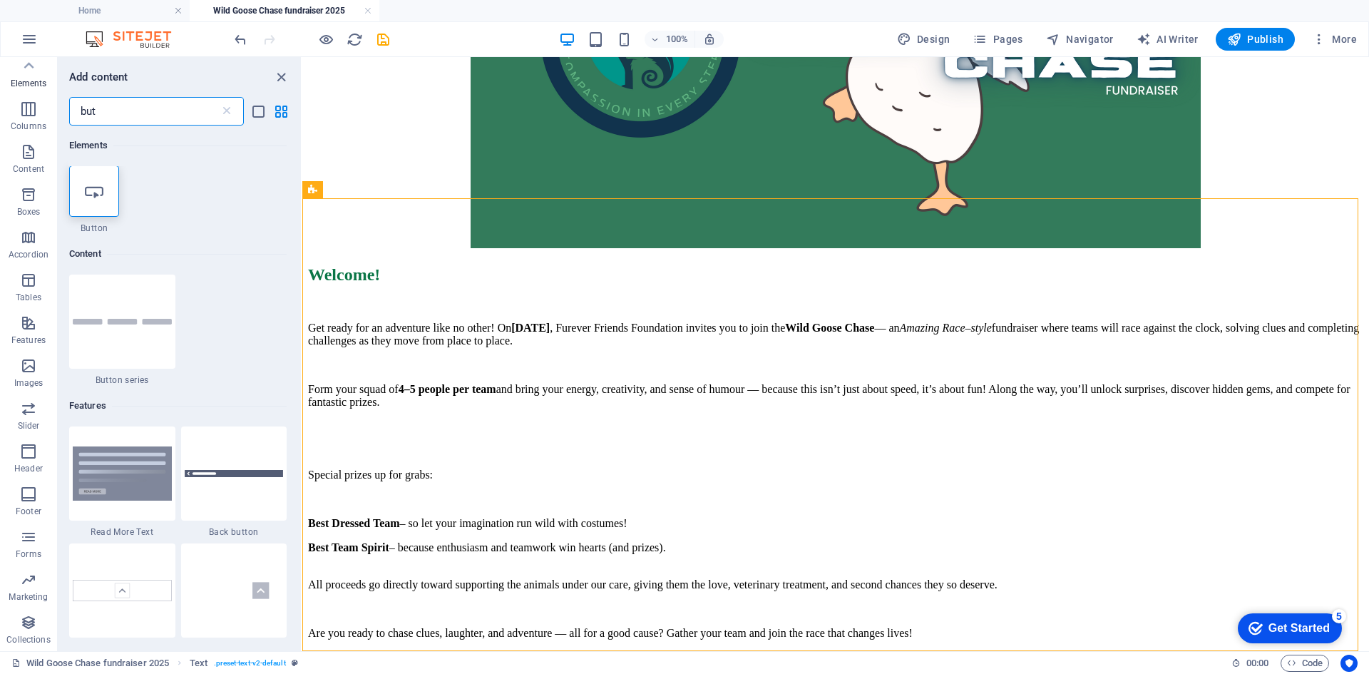
scroll to position [0, 0]
type input "but"
click at [101, 201] on div at bounding box center [94, 191] width 50 height 51
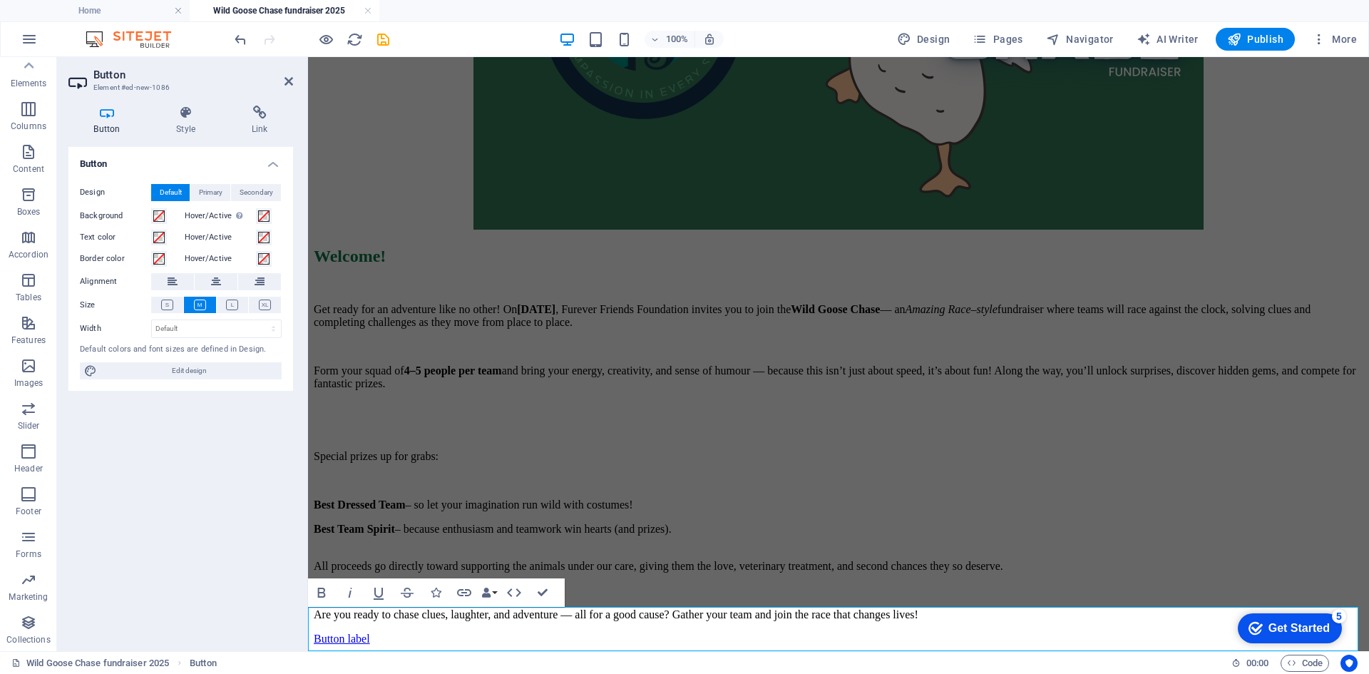
scroll to position [520, 0]
click at [370, 632] on link "Button label" at bounding box center [342, 638] width 56 height 12
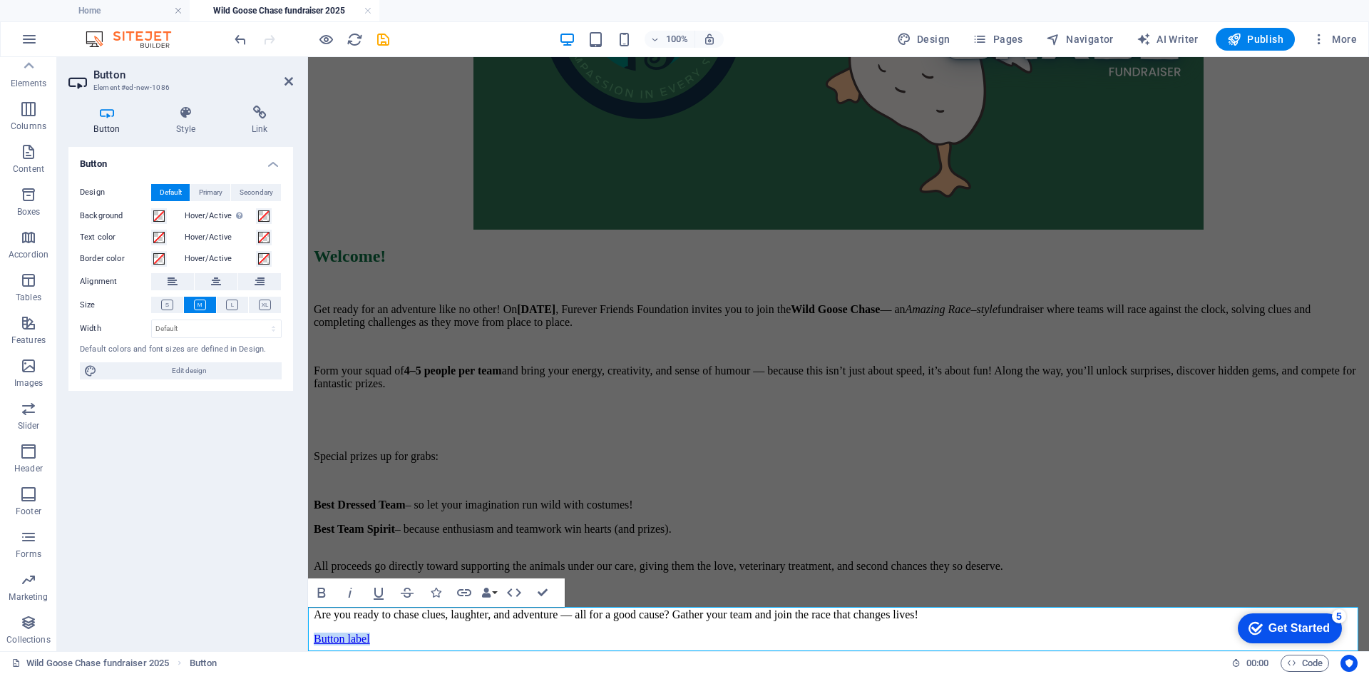
click at [370, 632] on link "Button label" at bounding box center [342, 638] width 56 height 12
click at [257, 119] on icon at bounding box center [259, 113] width 67 height 14
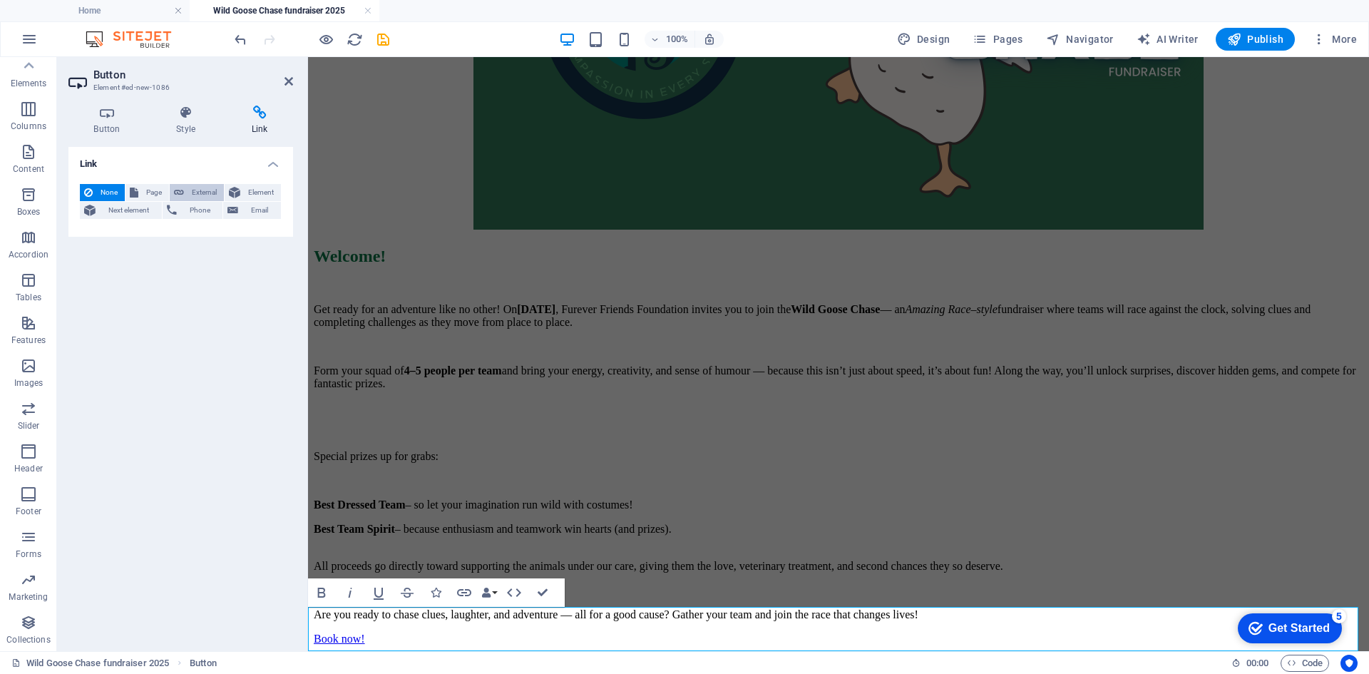
click at [195, 193] on span "External" at bounding box center [203, 192] width 31 height 17
select select "blank"
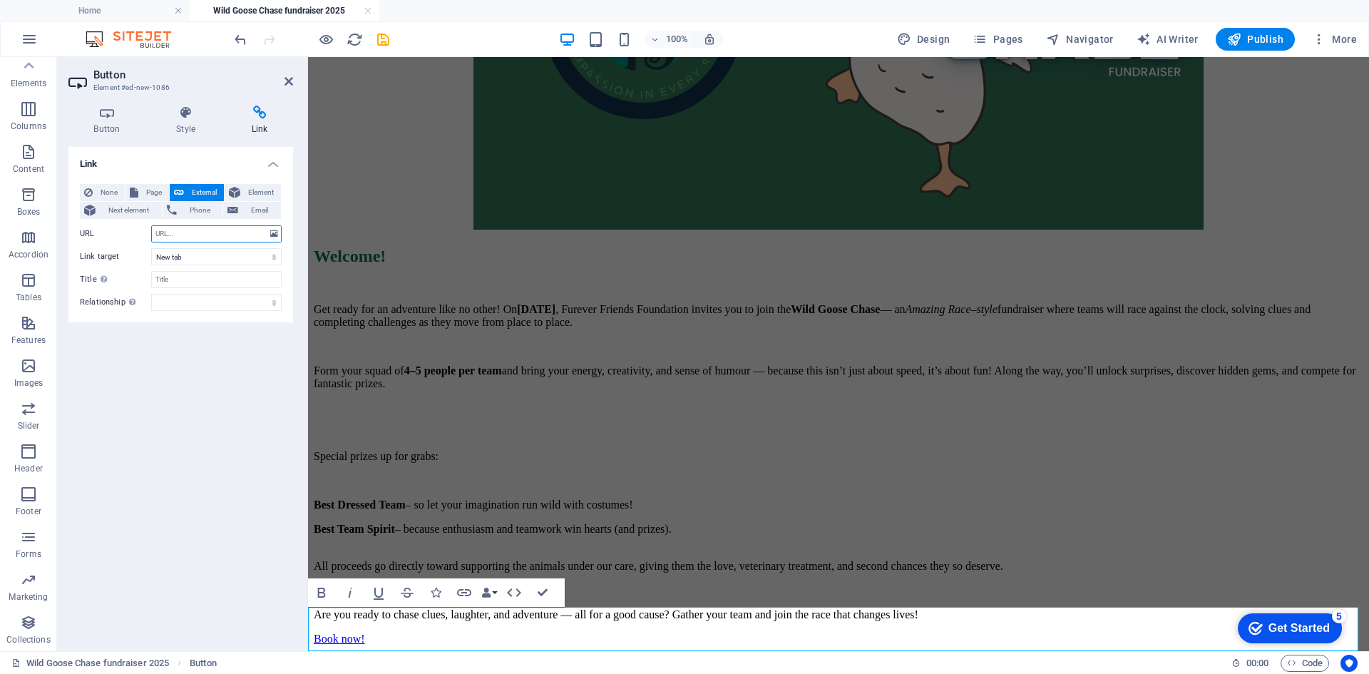
click at [198, 226] on input "URL" at bounding box center [216, 233] width 130 height 17
paste input "[URL][DOMAIN_NAME]"
type input "[URL][DOMAIN_NAME]"
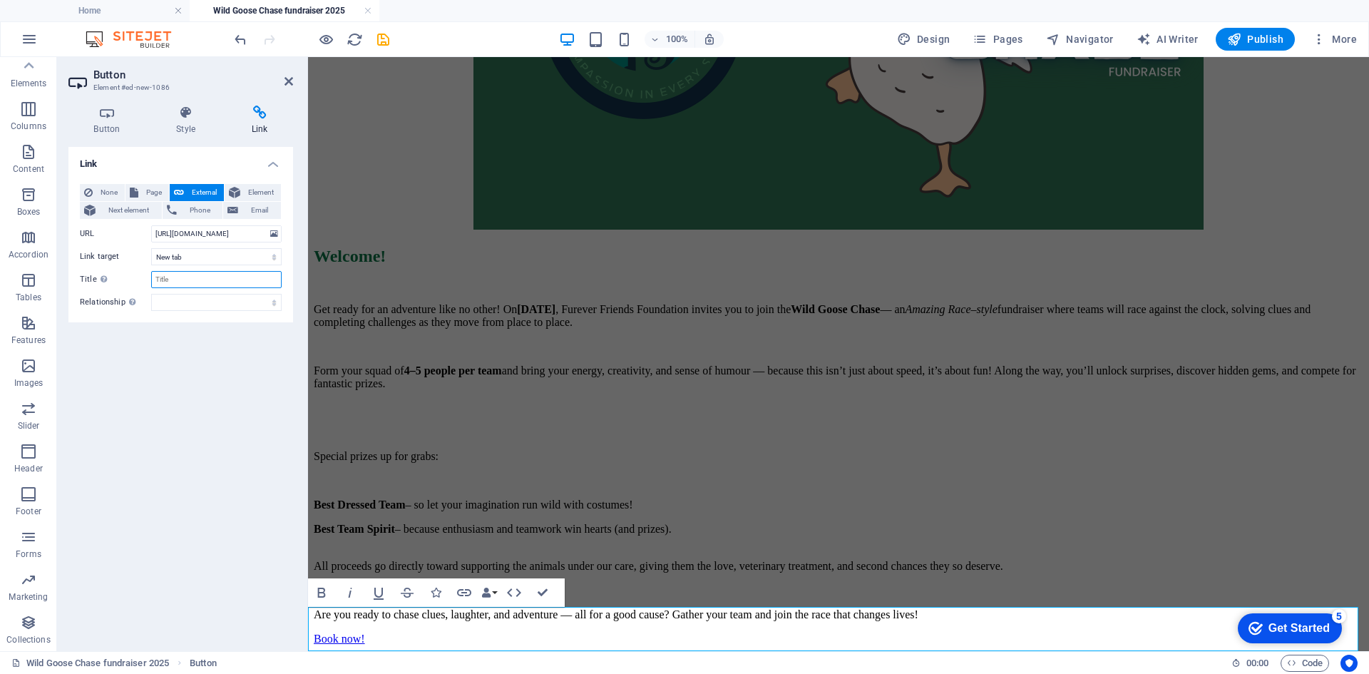
click at [196, 280] on input "Title Additional link description, should not be the same as the link text. The…" at bounding box center [216, 279] width 130 height 17
type input "RSVP form"
click at [212, 409] on div "Link None Page External Element Next element Phone Email Page Home About Volunt…" at bounding box center [180, 393] width 225 height 493
click at [178, 121] on h4 "Style" at bounding box center [189, 121] width 76 height 30
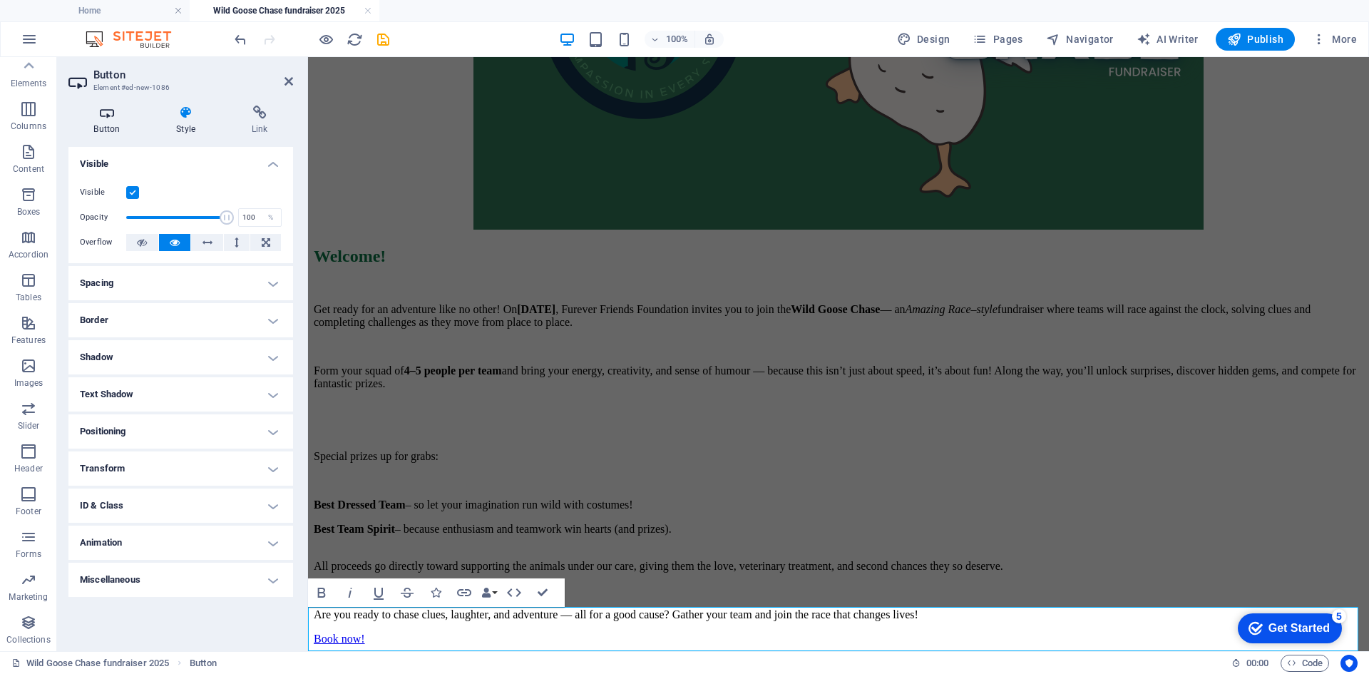
click at [106, 118] on icon at bounding box center [106, 113] width 77 height 14
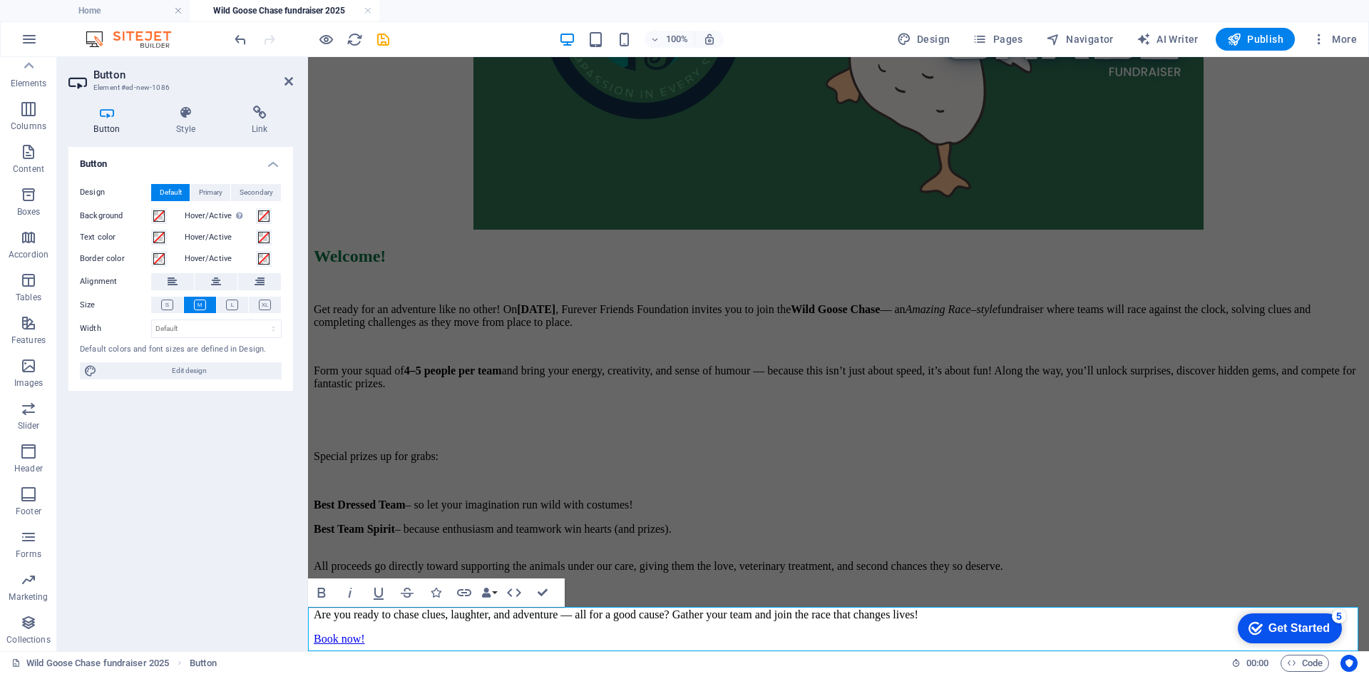
click at [218, 490] on div "Button Design Default Primary Secondary Background Hover/Active Switch to previ…" at bounding box center [180, 393] width 225 height 493
click at [215, 285] on icon at bounding box center [216, 281] width 10 height 17
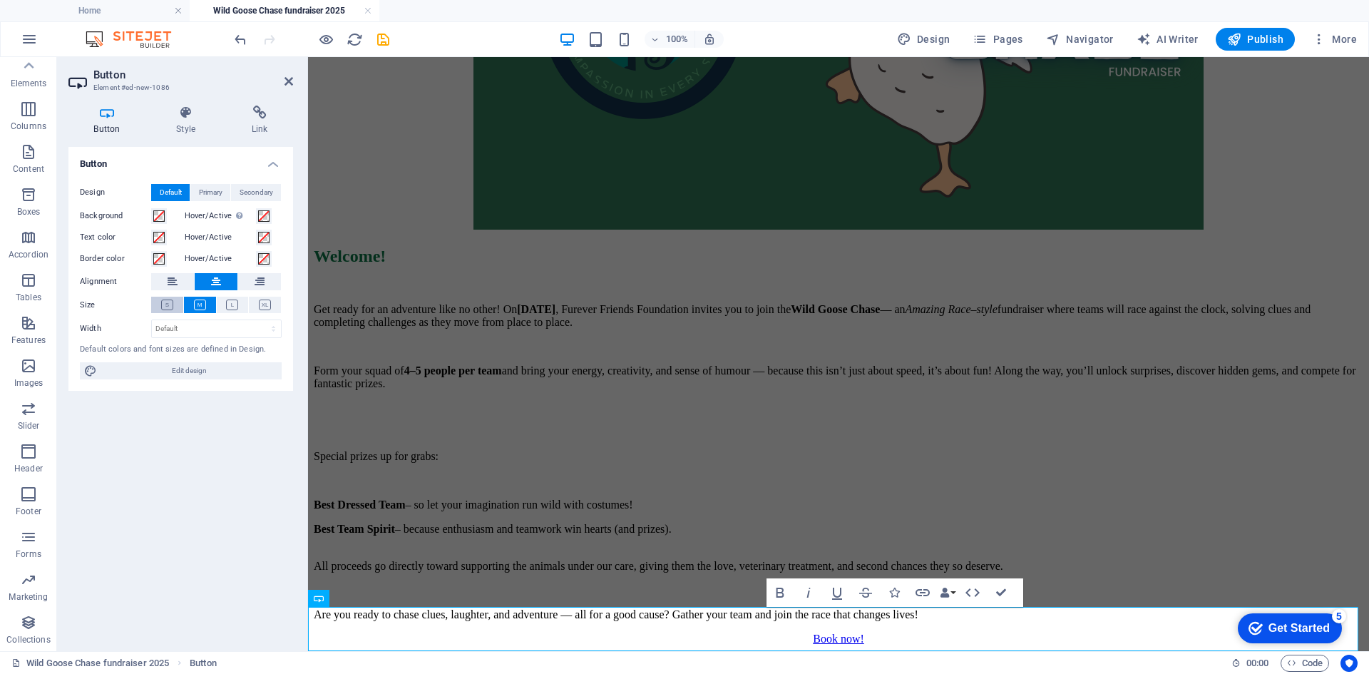
click at [171, 302] on icon at bounding box center [167, 304] width 12 height 11
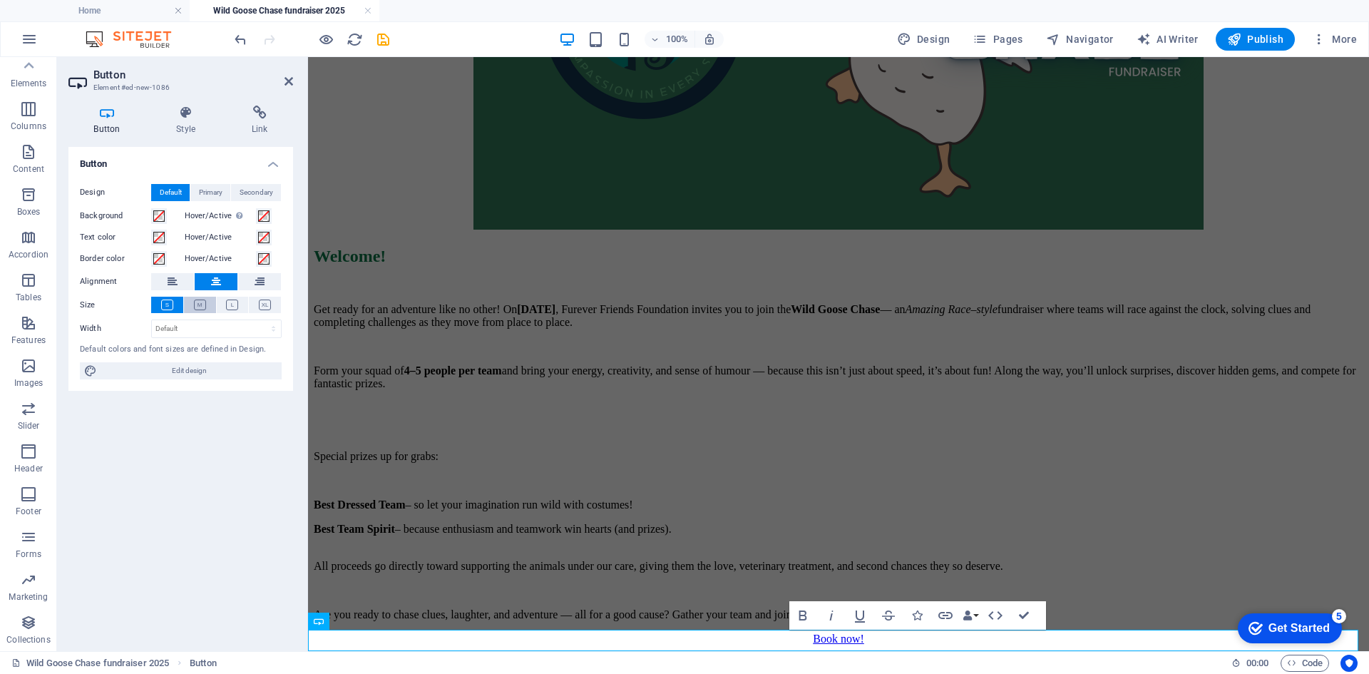
click at [198, 306] on icon at bounding box center [200, 304] width 12 height 11
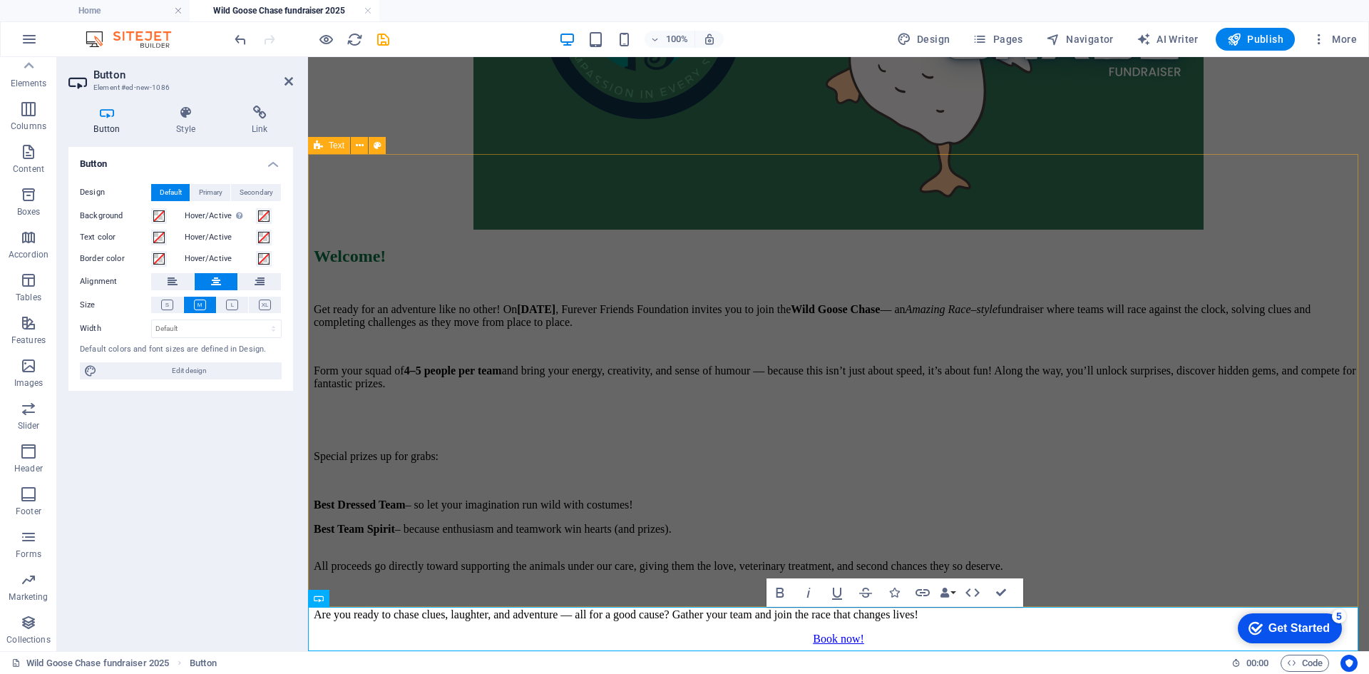
click at [399, 590] on div "Welcome! Get ready for an adventure like no other! On [DATE] , Furever Friends …" at bounding box center [839, 434] width 1050 height 374
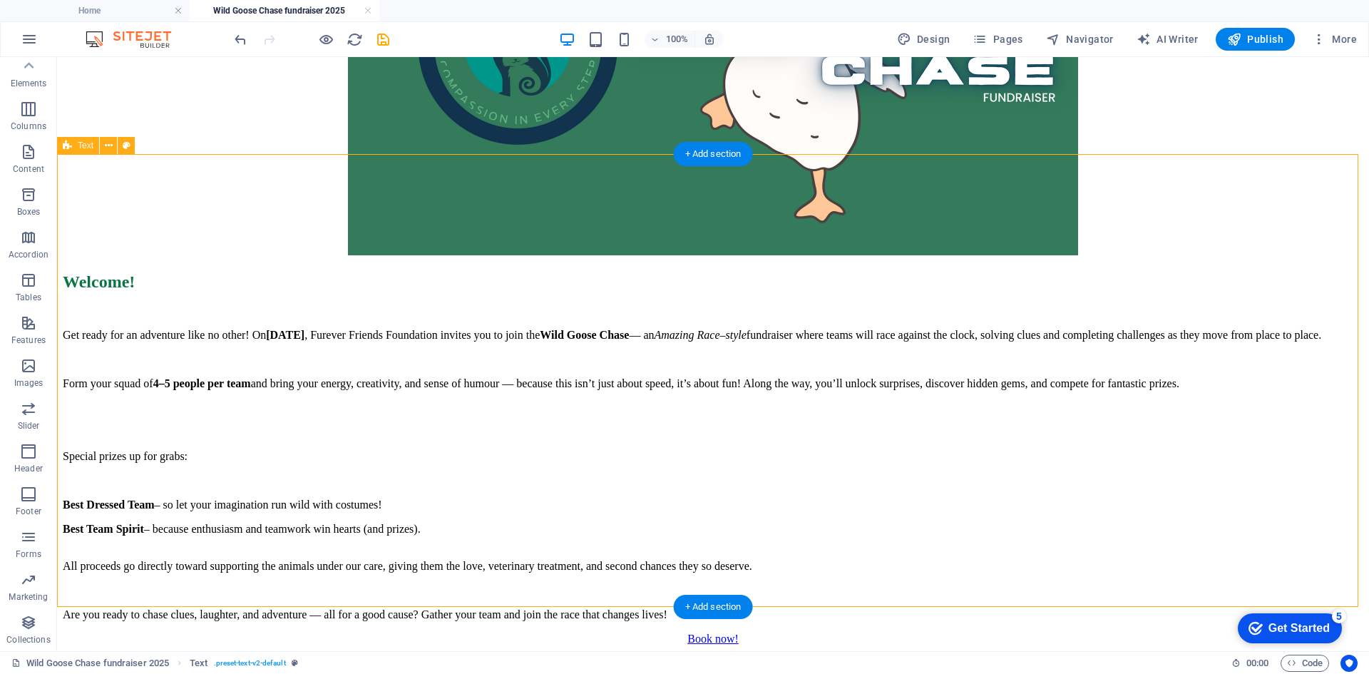
click at [797, 584] on div "Welcome! Get ready for an adventure like no other! On [DATE] , Furever Friends …" at bounding box center [713, 446] width 1301 height 349
click at [742, 635] on div "Book now!" at bounding box center [713, 638] width 1301 height 13
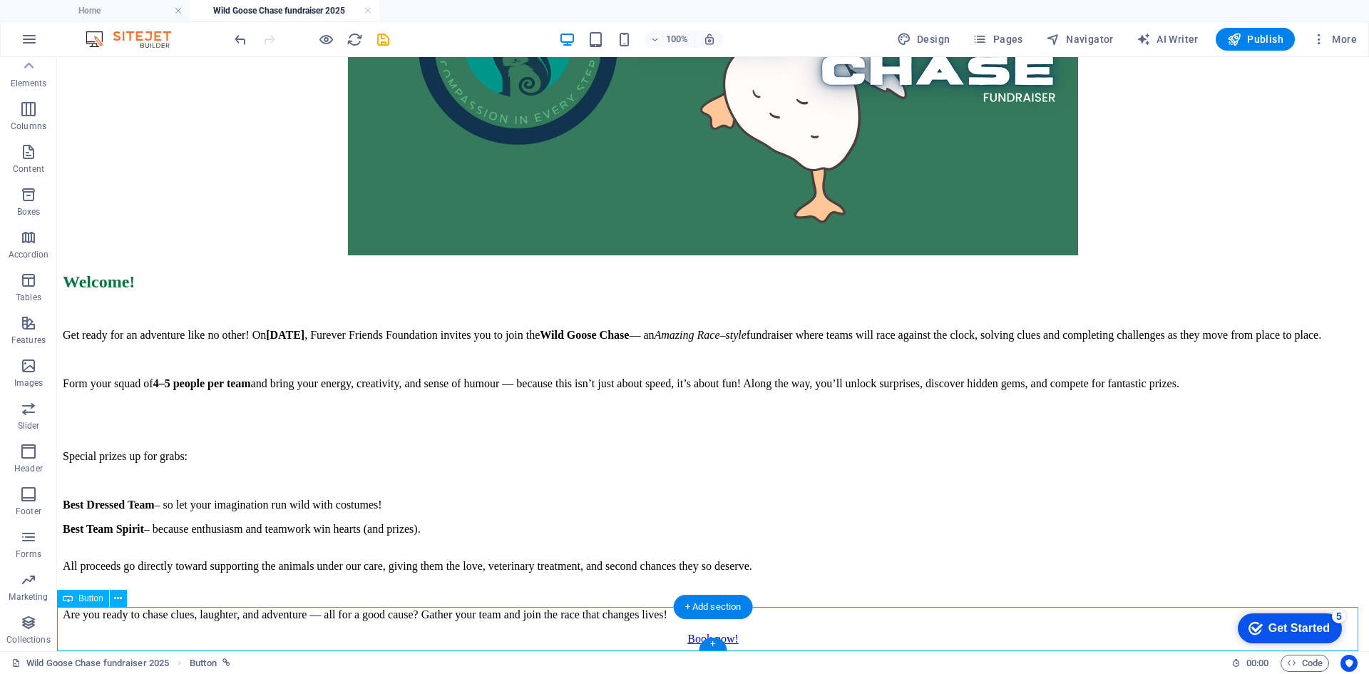
click at [767, 645] on div "Book now!" at bounding box center [713, 638] width 1301 height 13
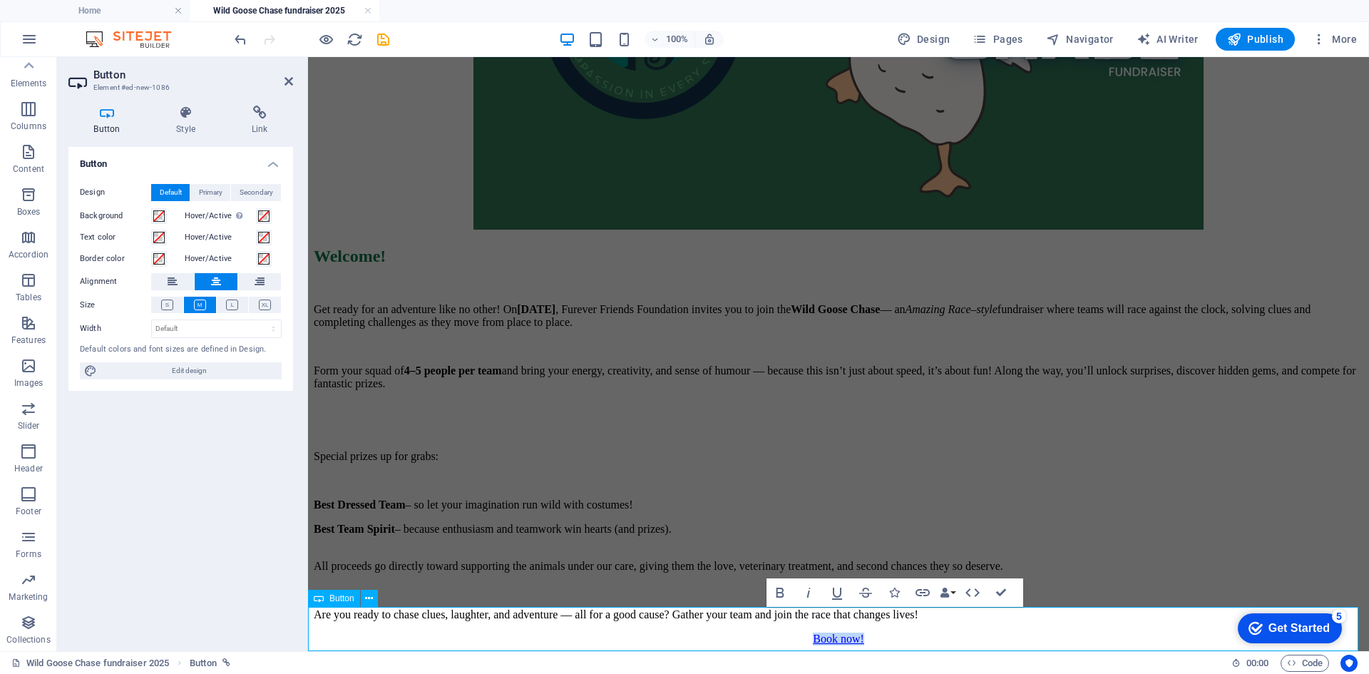
click at [813, 644] on link "Book now!" at bounding box center [838, 638] width 51 height 12
click at [161, 216] on span at bounding box center [158, 215] width 11 height 11
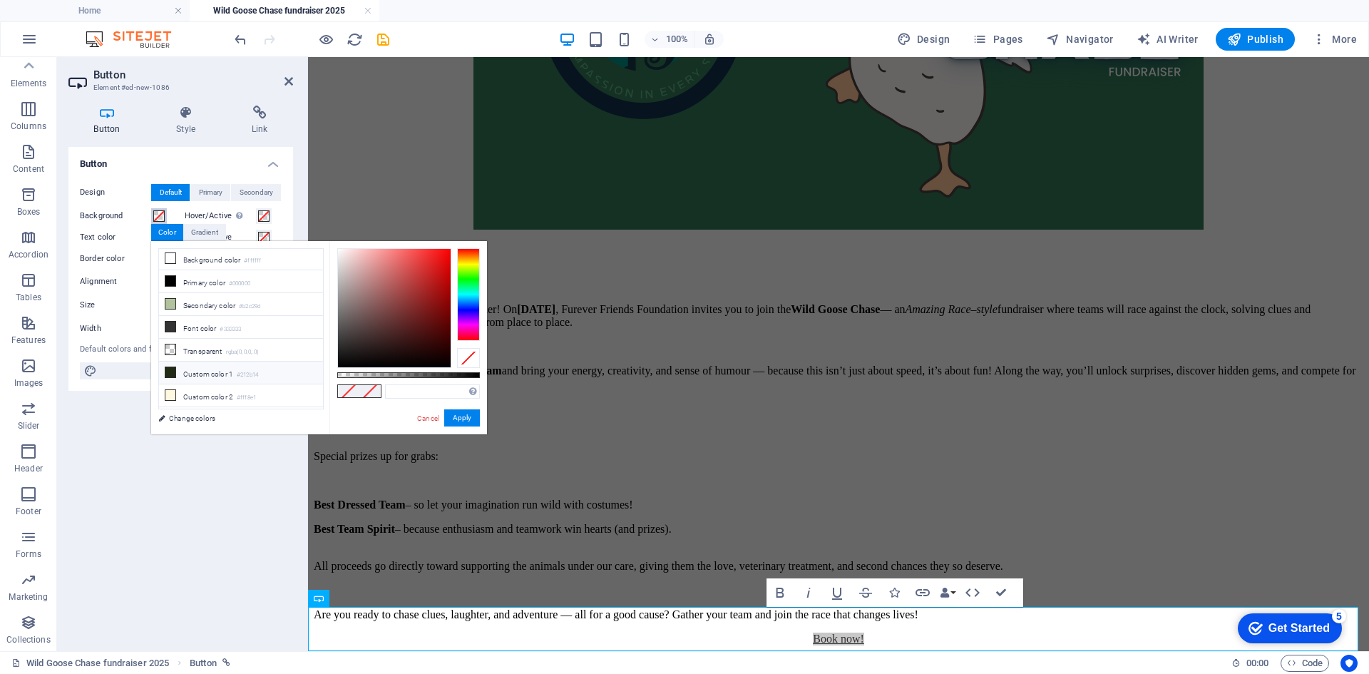
scroll to position [0, 0]
click at [173, 283] on icon at bounding box center [170, 282] width 10 height 10
type input "#000000"
click at [266, 211] on span at bounding box center [263, 215] width 11 height 11
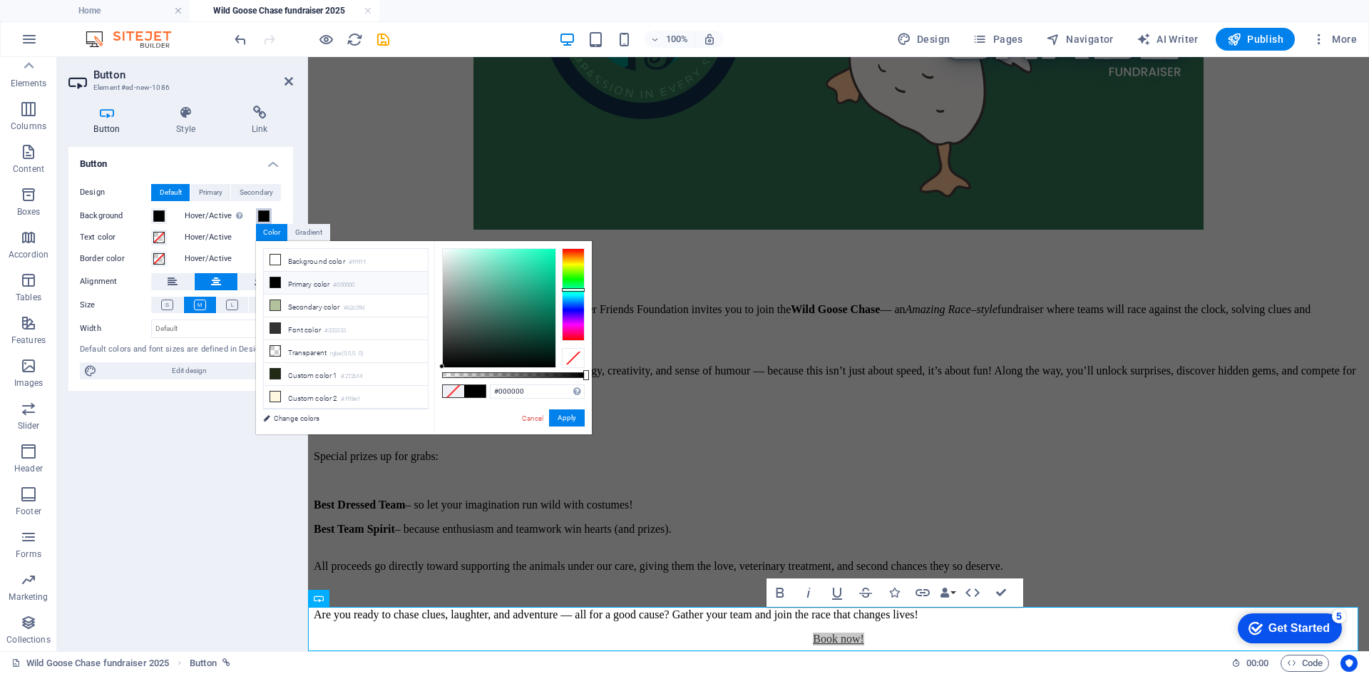
click at [570, 289] on div at bounding box center [573, 294] width 23 height 93
click at [539, 319] on div at bounding box center [499, 308] width 113 height 118
click at [542, 314] on div at bounding box center [499, 308] width 113 height 118
type input "#0d916e"
click at [544, 299] on div at bounding box center [499, 308] width 113 height 118
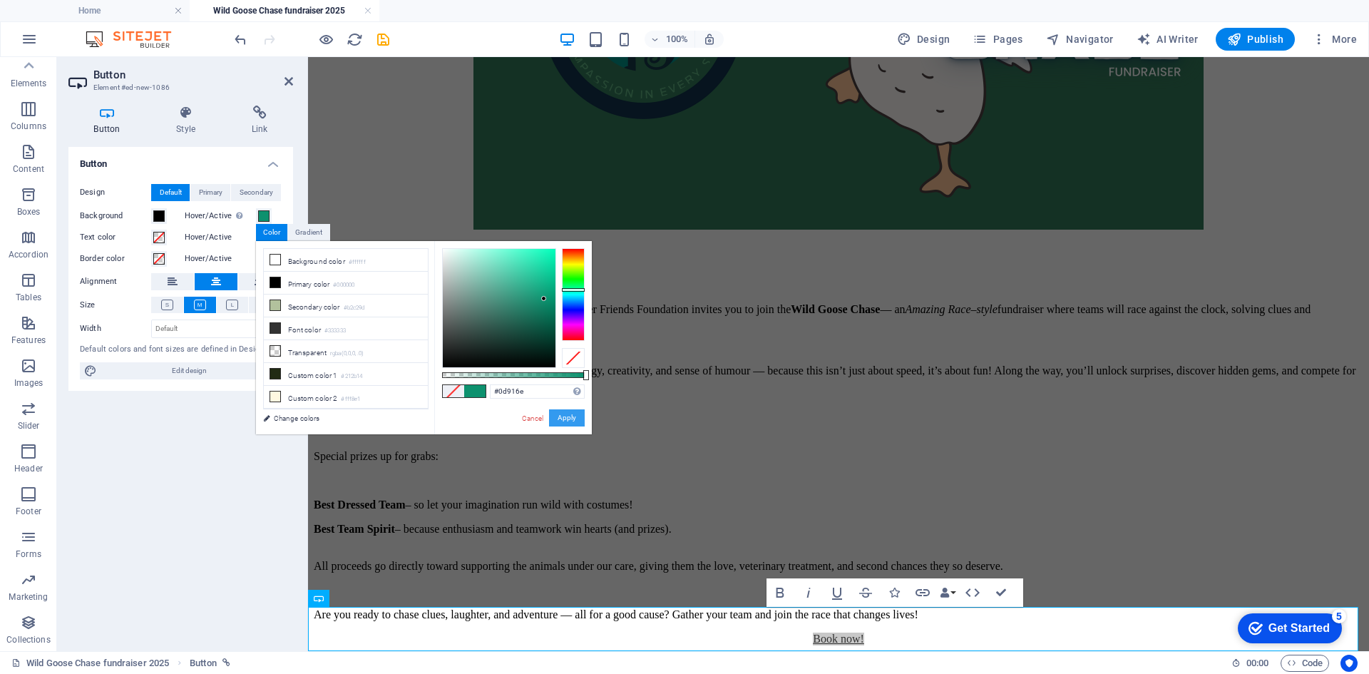
click at [556, 419] on button "Apply" at bounding box center [567, 417] width 36 height 17
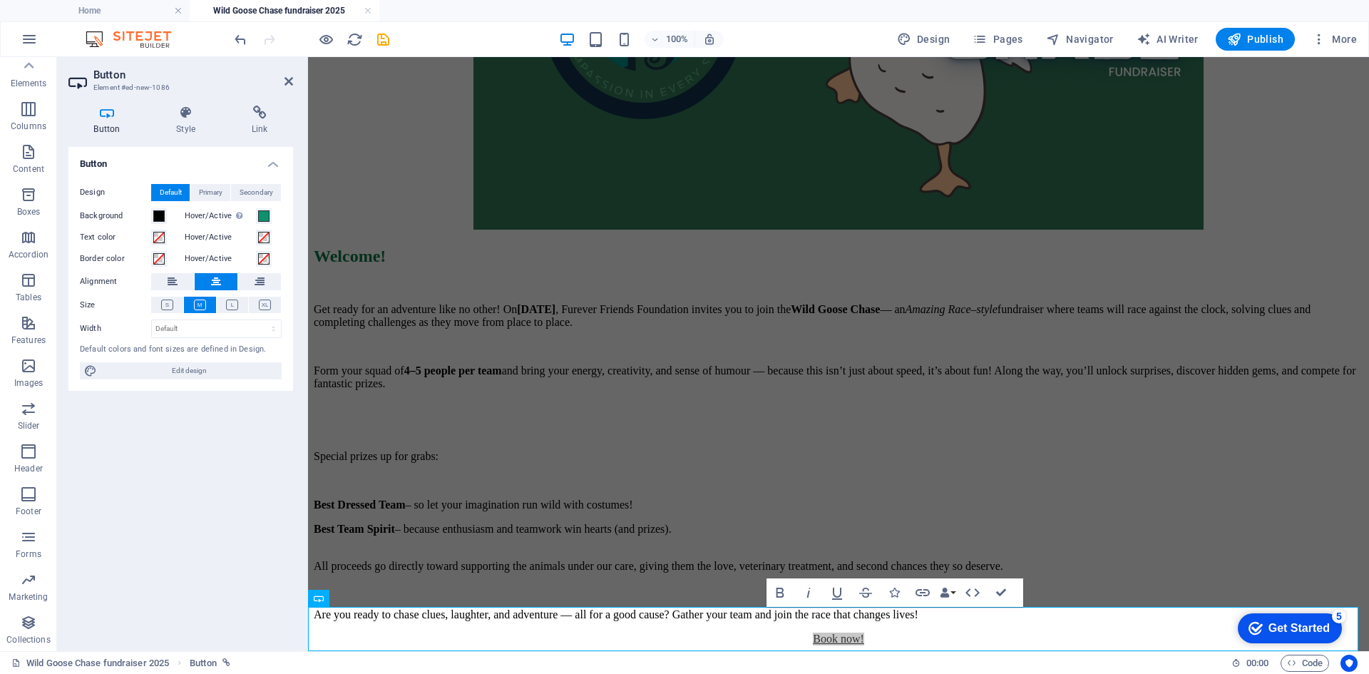
click at [238, 424] on div "Button Design Default Primary Secondary Background Hover/Active Switch to previ…" at bounding box center [180, 393] width 225 height 493
click at [719, 632] on div "Book now!" at bounding box center [839, 638] width 1050 height 13
click at [716, 632] on div "Book now!" at bounding box center [839, 638] width 1050 height 13
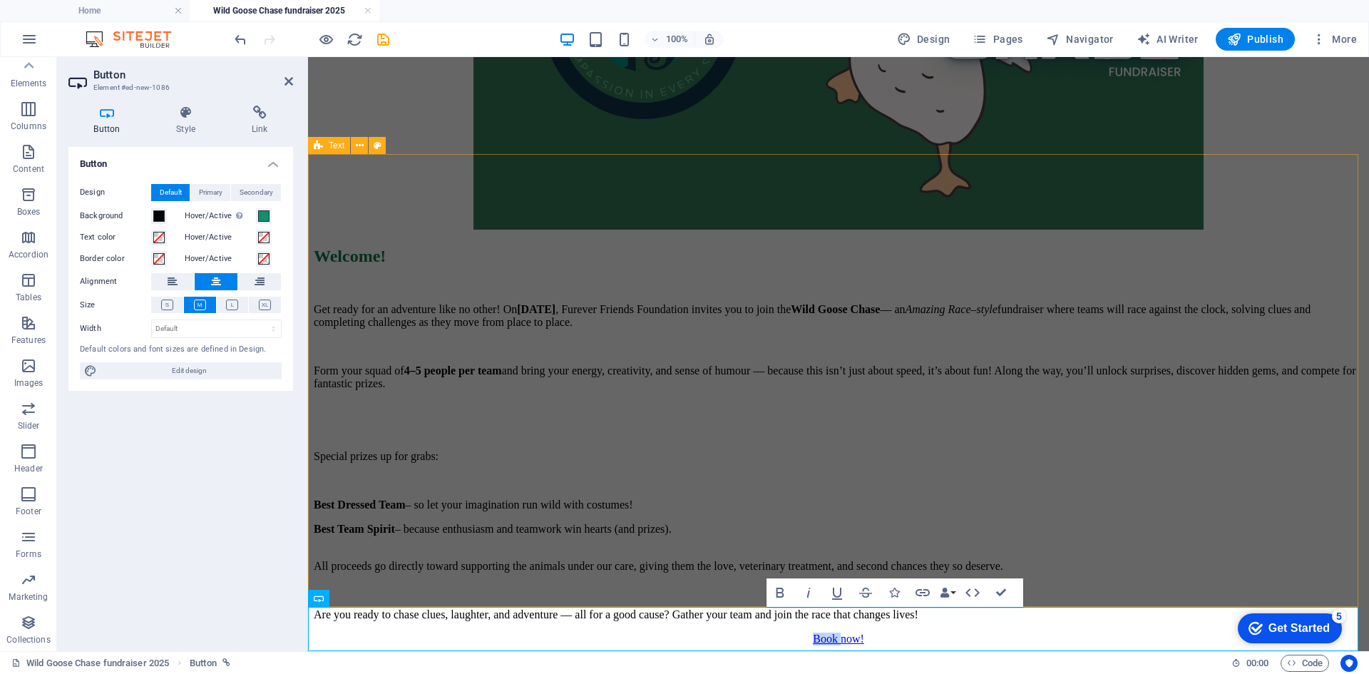
click at [659, 568] on div "Welcome! Get ready for an adventure like no other! On [DATE] , Furever Friends …" at bounding box center [839, 434] width 1050 height 374
click at [908, 567] on div "Welcome! Get ready for an adventure like no other! On [DATE] , Furever Friends …" at bounding box center [839, 434] width 1050 height 374
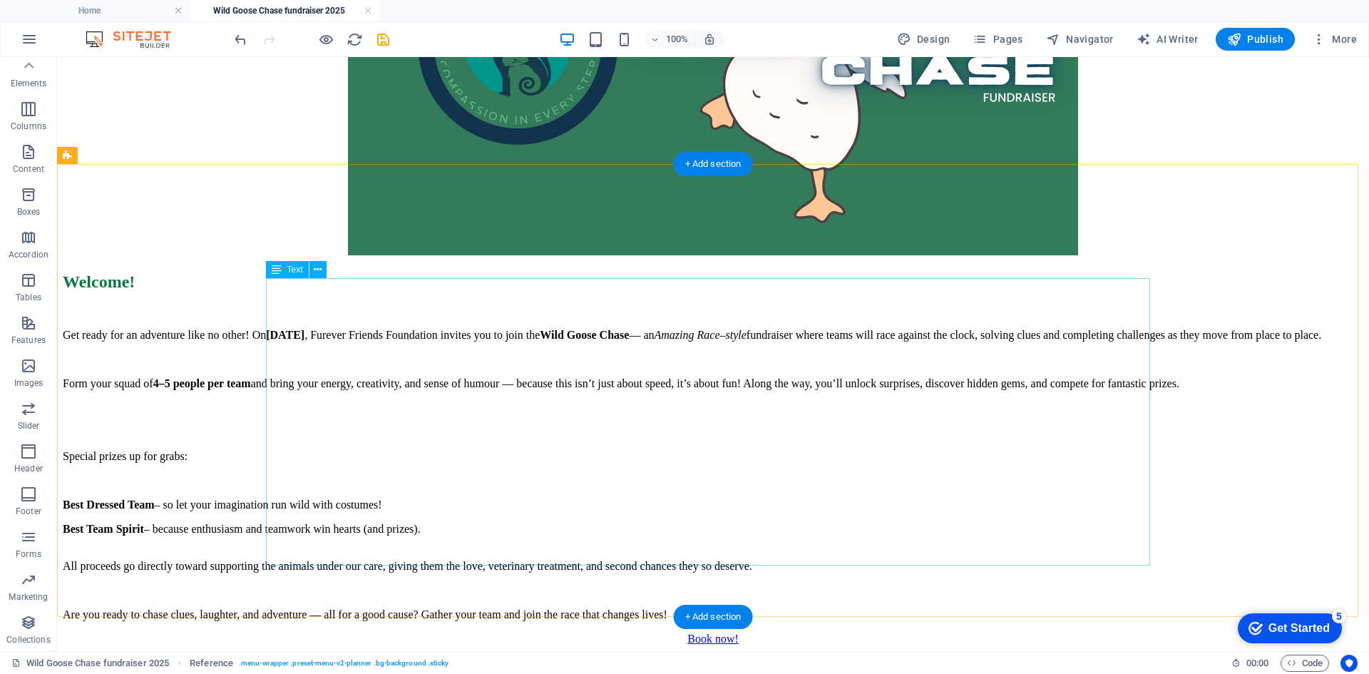
scroll to position [520, 0]
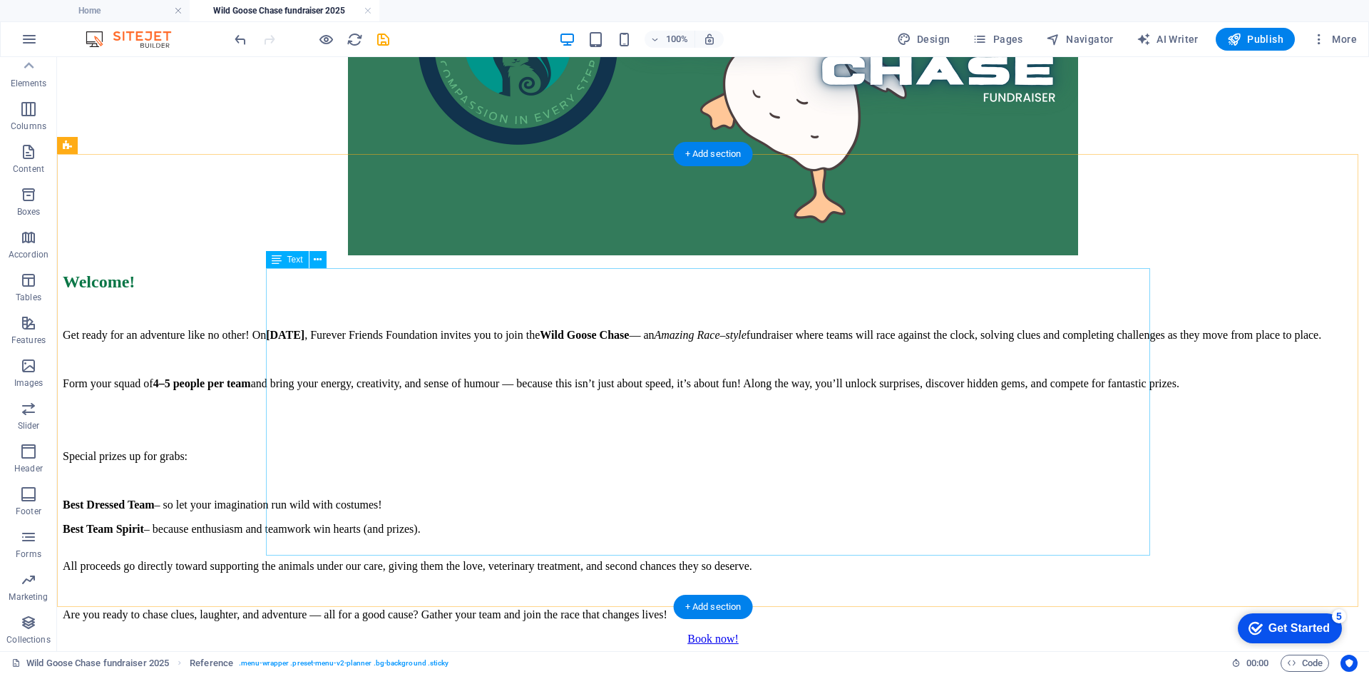
click at [960, 497] on div "Get ready for an adventure like no other! On [DATE] , Furever Friends Foundatio…" at bounding box center [713, 475] width 1301 height 292
click at [960, 496] on div "Get ready for an adventure like no other! On [DATE] , Furever Friends Foundatio…" at bounding box center [713, 475] width 1301 height 292
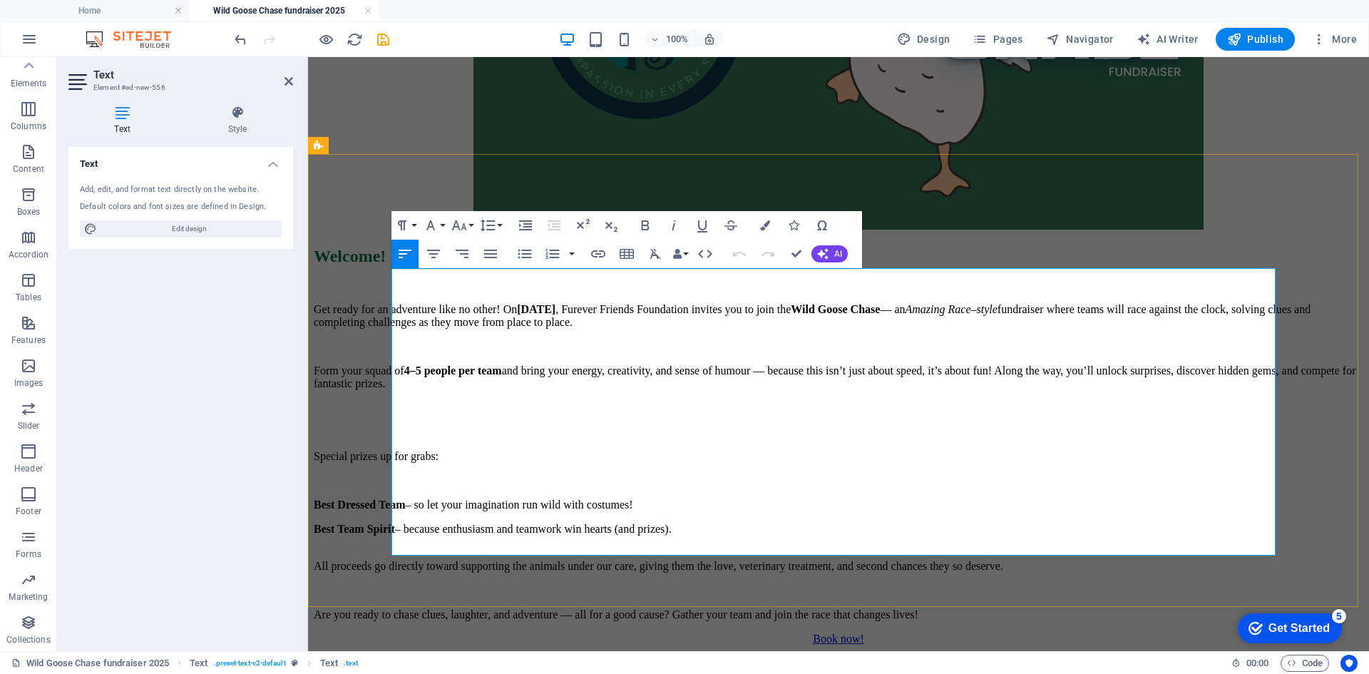
click at [1100, 560] on p "All proceeds go directly toward supporting the animals under our care, giving t…" at bounding box center [839, 566] width 1050 height 13
click at [1097, 560] on p "All proceeds go directly toward supporting the animals under our care, giving t…" at bounding box center [839, 566] width 1050 height 13
click at [614, 583] on div "Welcome! Get ready for an adventure like no other! On [DATE] , Furever Friends …" at bounding box center [839, 434] width 1050 height 374
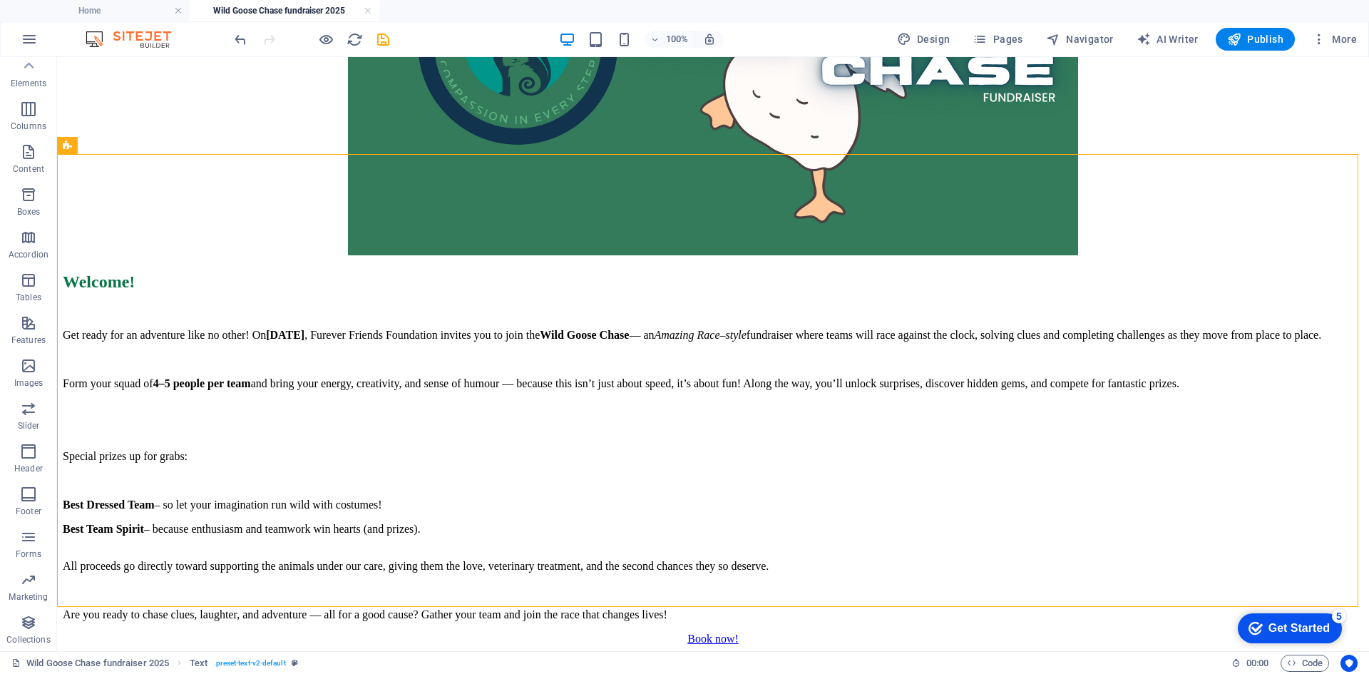
click at [713, 660] on div "Wild Goose Chase fundraiser 2025 Text . preset-text-v2-default" at bounding box center [615, 663] width 1209 height 17
click at [712, 648] on div "+" at bounding box center [713, 643] width 28 height 13
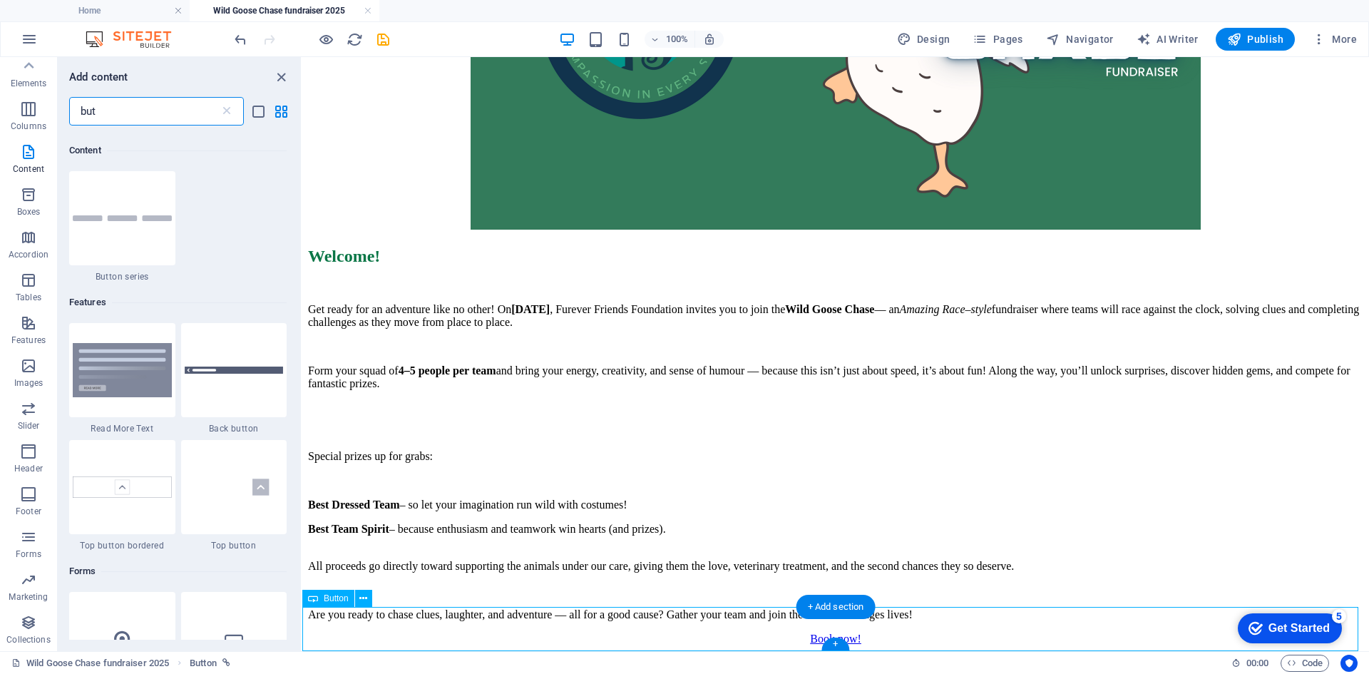
scroll to position [109, 0]
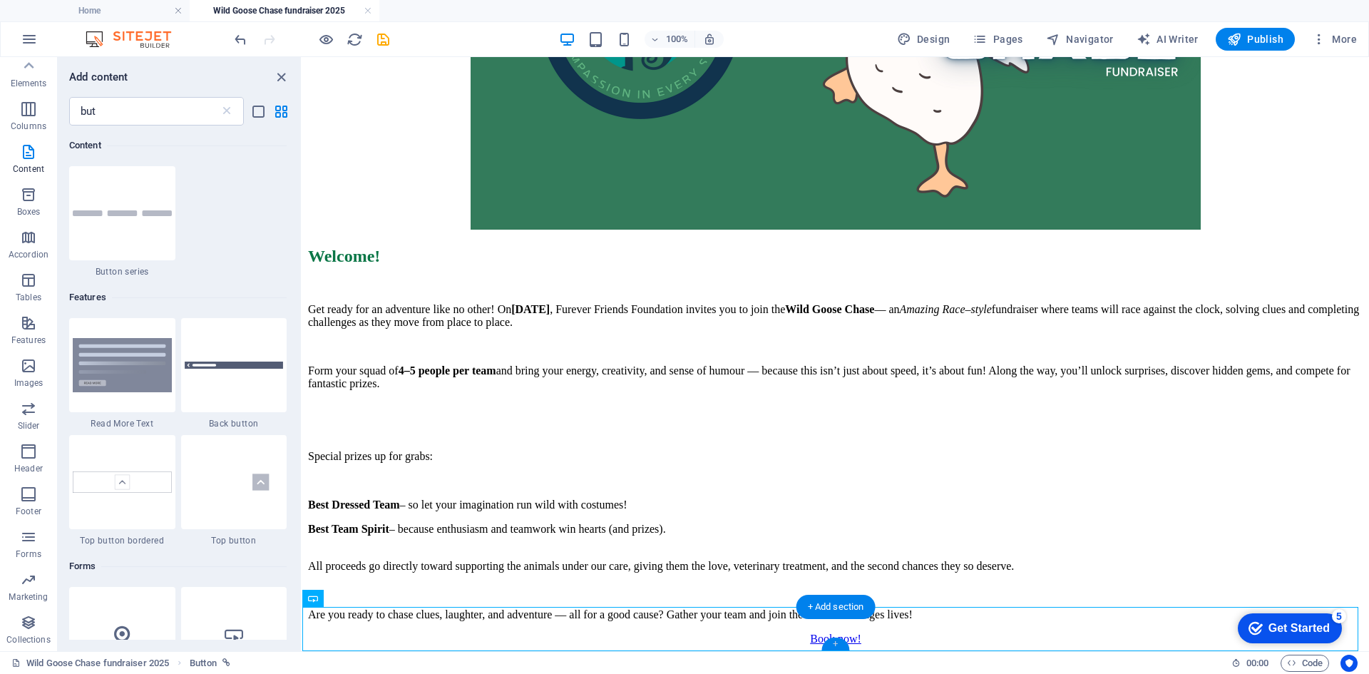
click at [839, 645] on div "+" at bounding box center [835, 643] width 28 height 13
click at [812, 603] on div "+ Add section" at bounding box center [835, 607] width 79 height 24
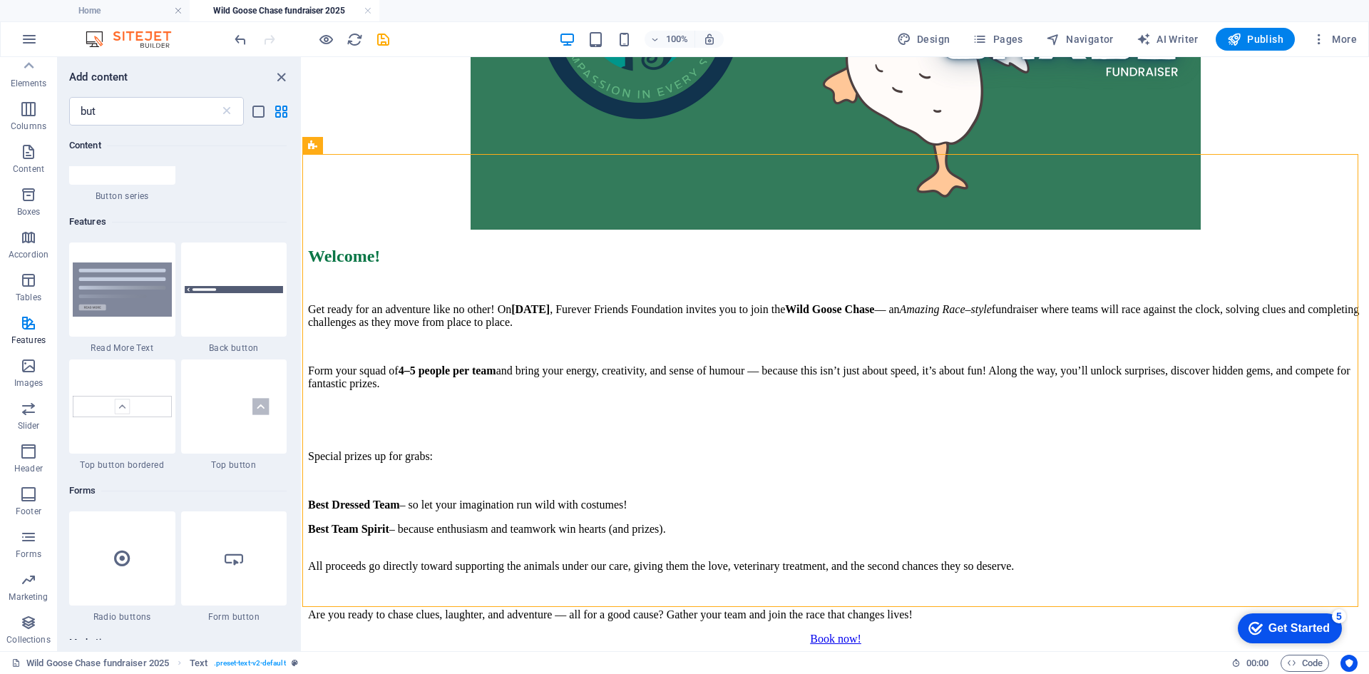
scroll to position [180, 0]
drag, startPoint x: 128, startPoint y: 102, endPoint x: 34, endPoint y: 106, distance: 94.2
click at [34, 106] on div "Favorites Elements Columns Content Boxes Accordion Tables Features Images Slide…" at bounding box center [151, 354] width 302 height 594
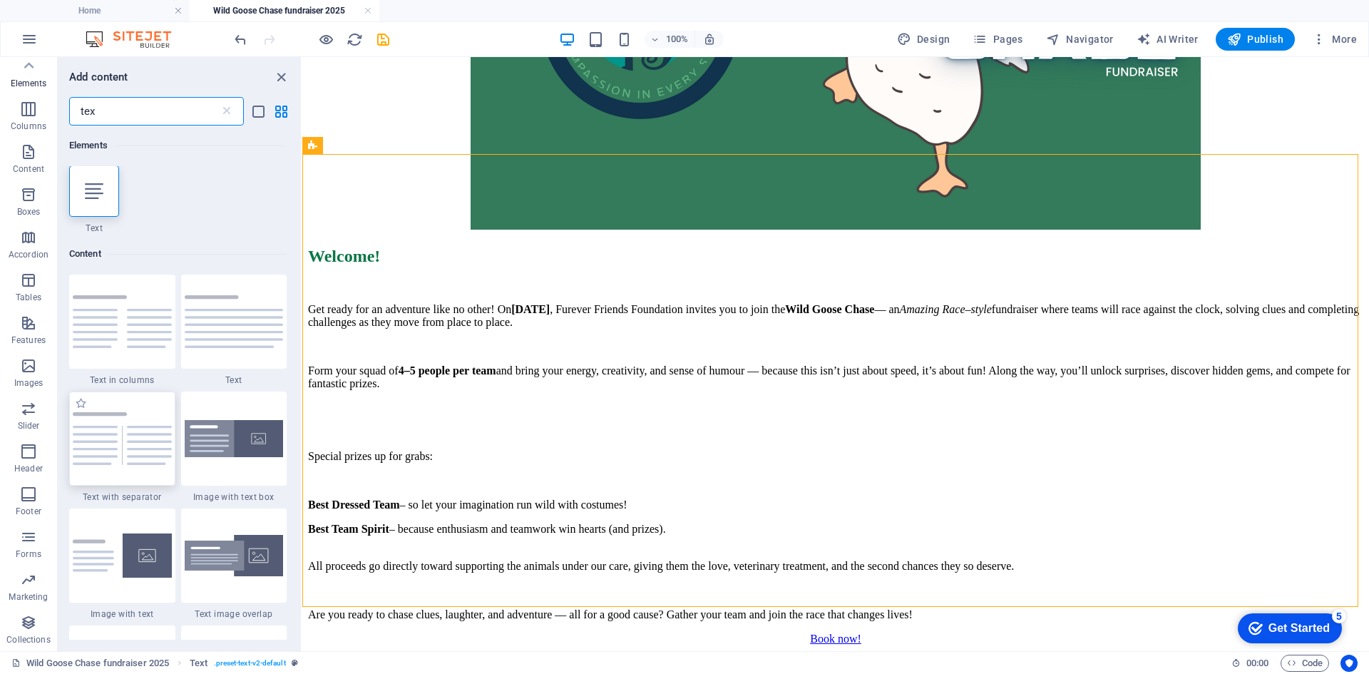
scroll to position [0, 0]
type input "tex"
click at [138, 563] on img at bounding box center [122, 556] width 99 height 44
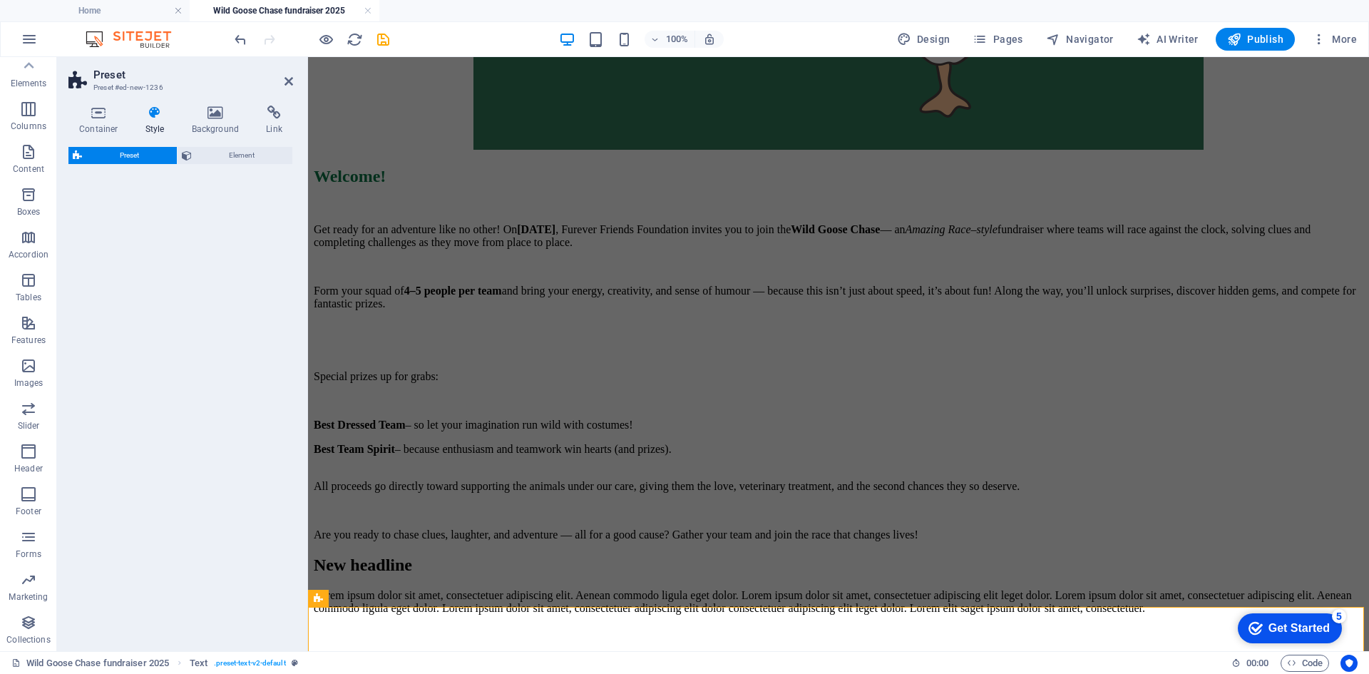
click at [143, 557] on div "Preset Element" at bounding box center [180, 393] width 225 height 493
select select "rem"
select select "px"
select select "preset-text-with-image-v4-default"
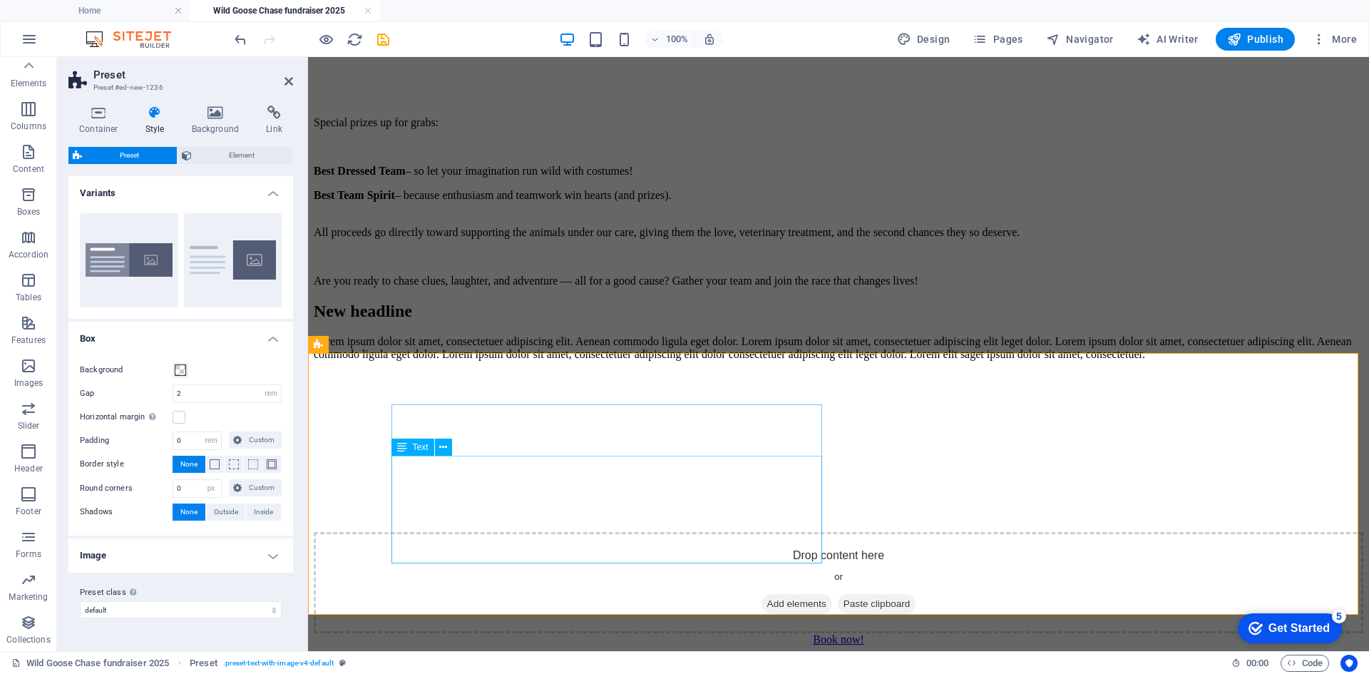
scroll to position [781, 0]
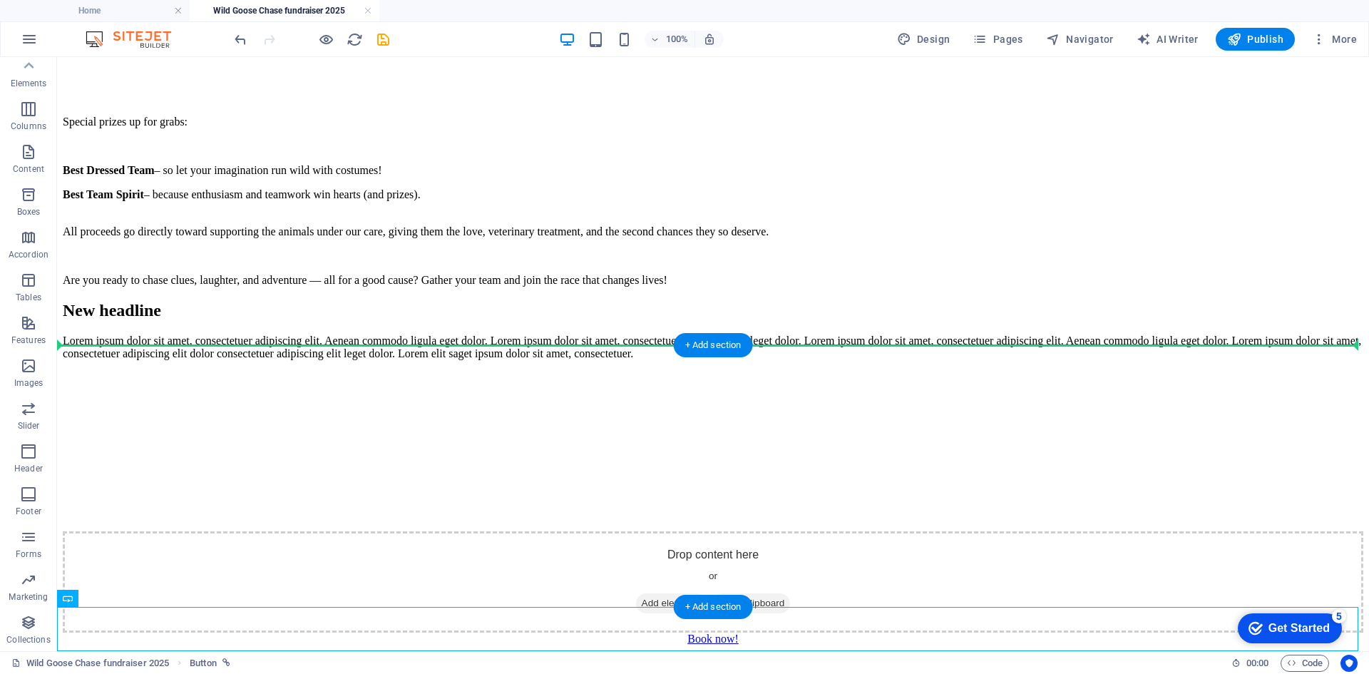
drag, startPoint x: 699, startPoint y: 625, endPoint x: 902, endPoint y: 348, distance: 343.4
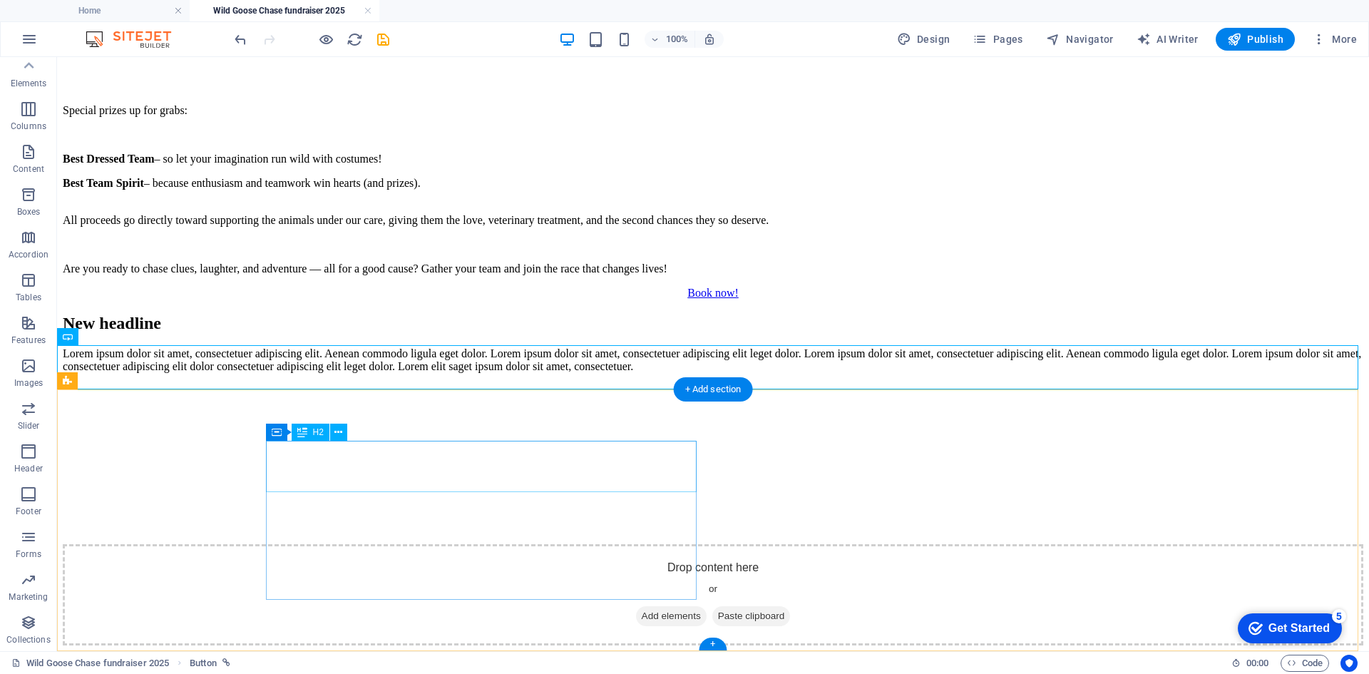
click at [463, 333] on div "New headline" at bounding box center [713, 323] width 1301 height 19
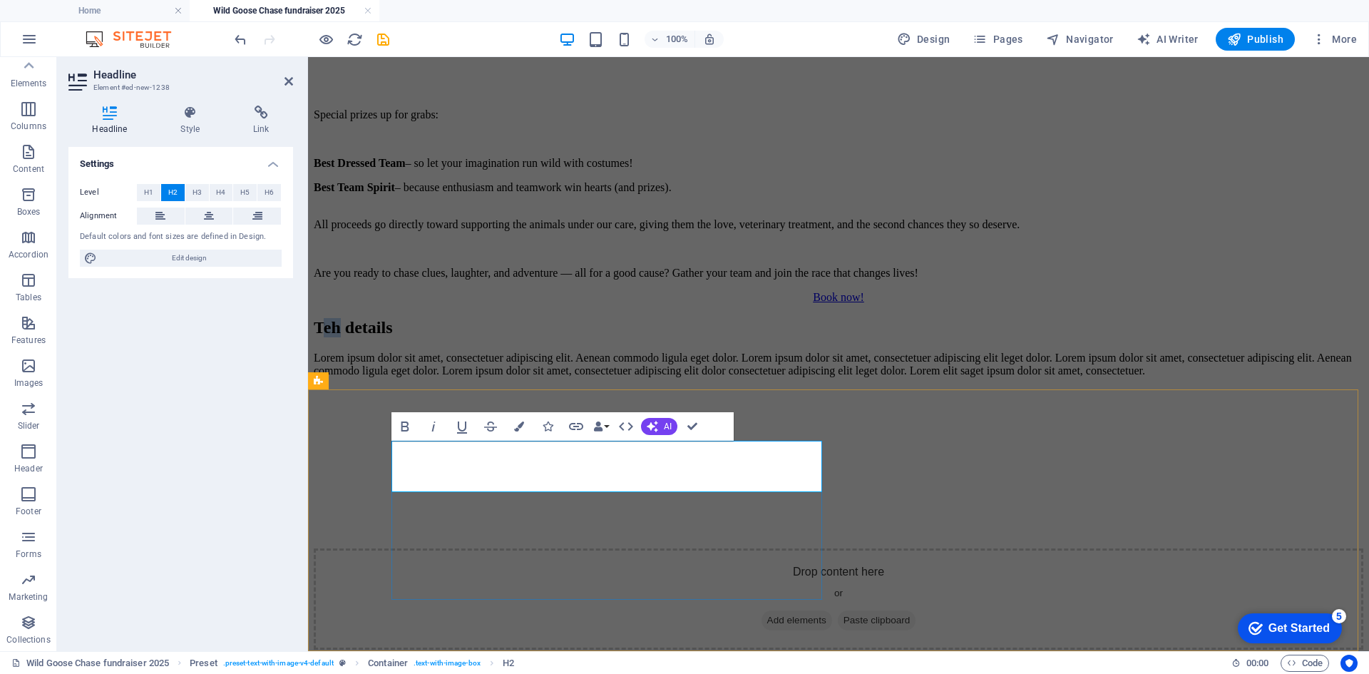
drag, startPoint x: 438, startPoint y: 474, endPoint x: 408, endPoint y: 468, distance: 30.6
click at [408, 337] on h2 "Teh details" at bounding box center [839, 327] width 1050 height 19
click at [486, 377] on div "Lorem ipsum dolor sit amet, consectetuer adipiscing elit. Aenean commodo ligula…" at bounding box center [839, 365] width 1050 height 26
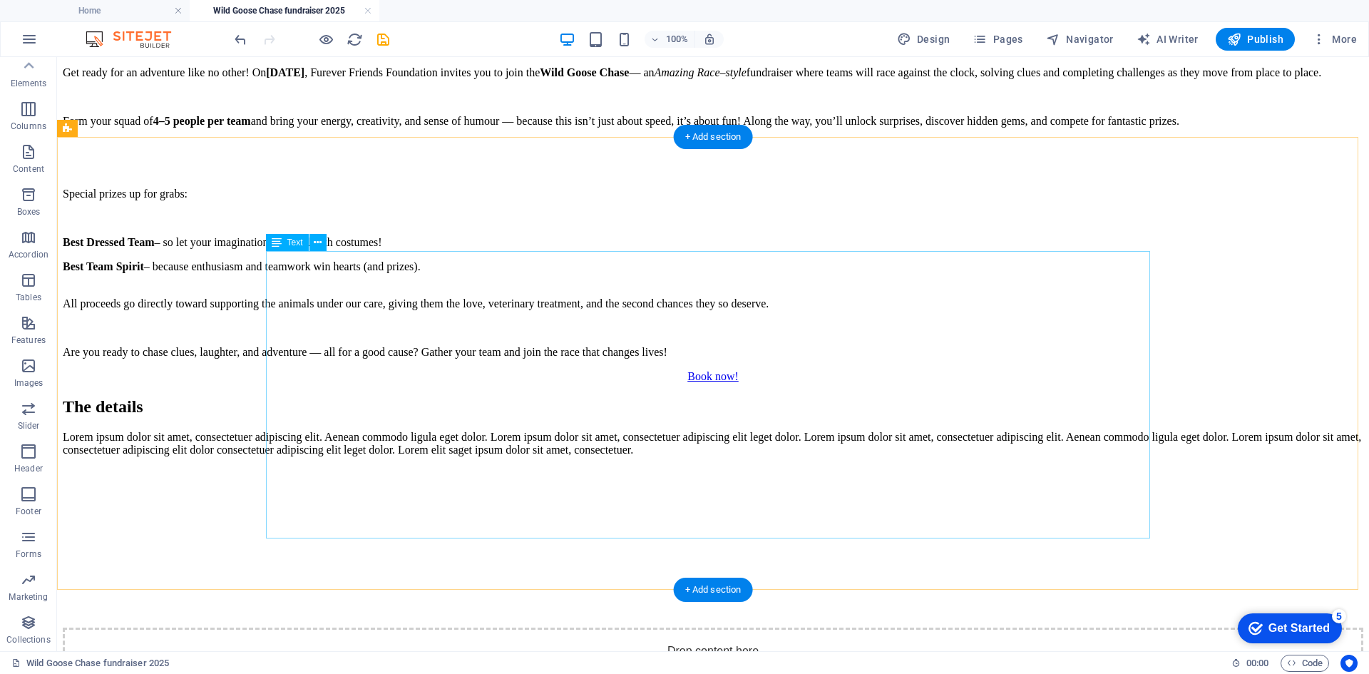
scroll to position [713, 0]
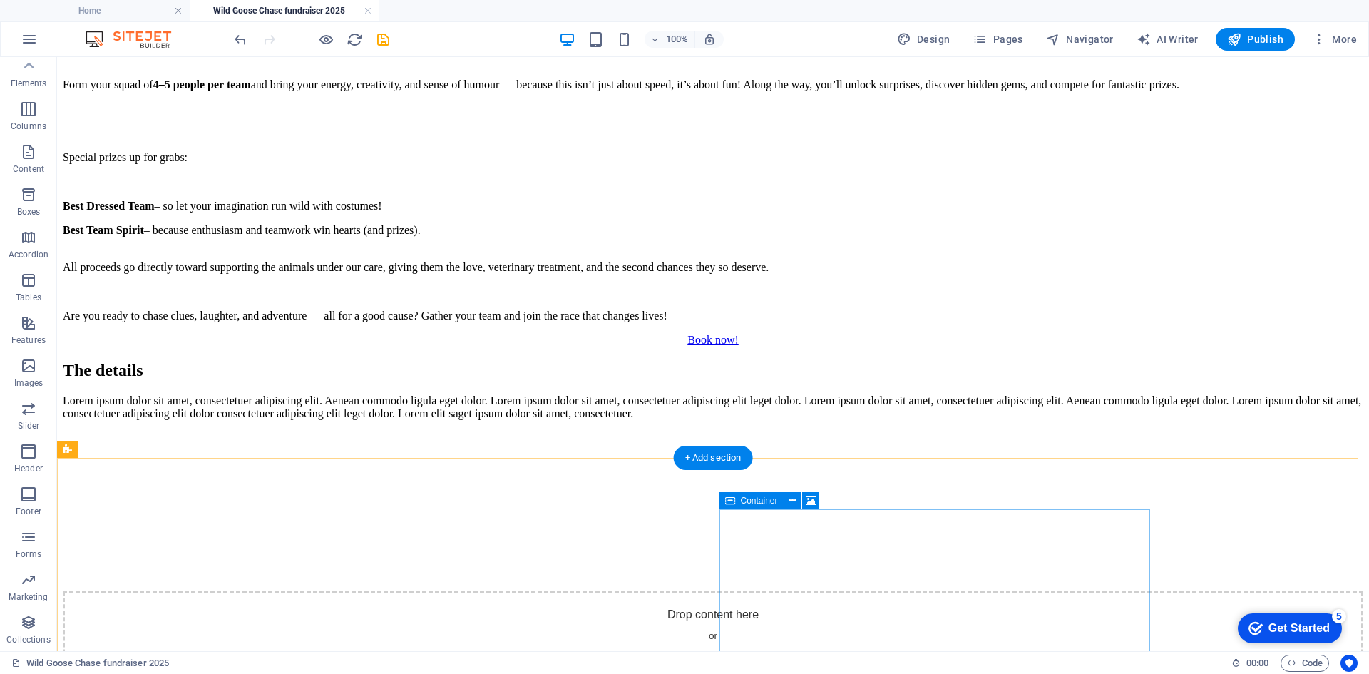
click at [832, 591] on div "Drop content here or Add elements Paste clipboard" at bounding box center [713, 641] width 1301 height 101
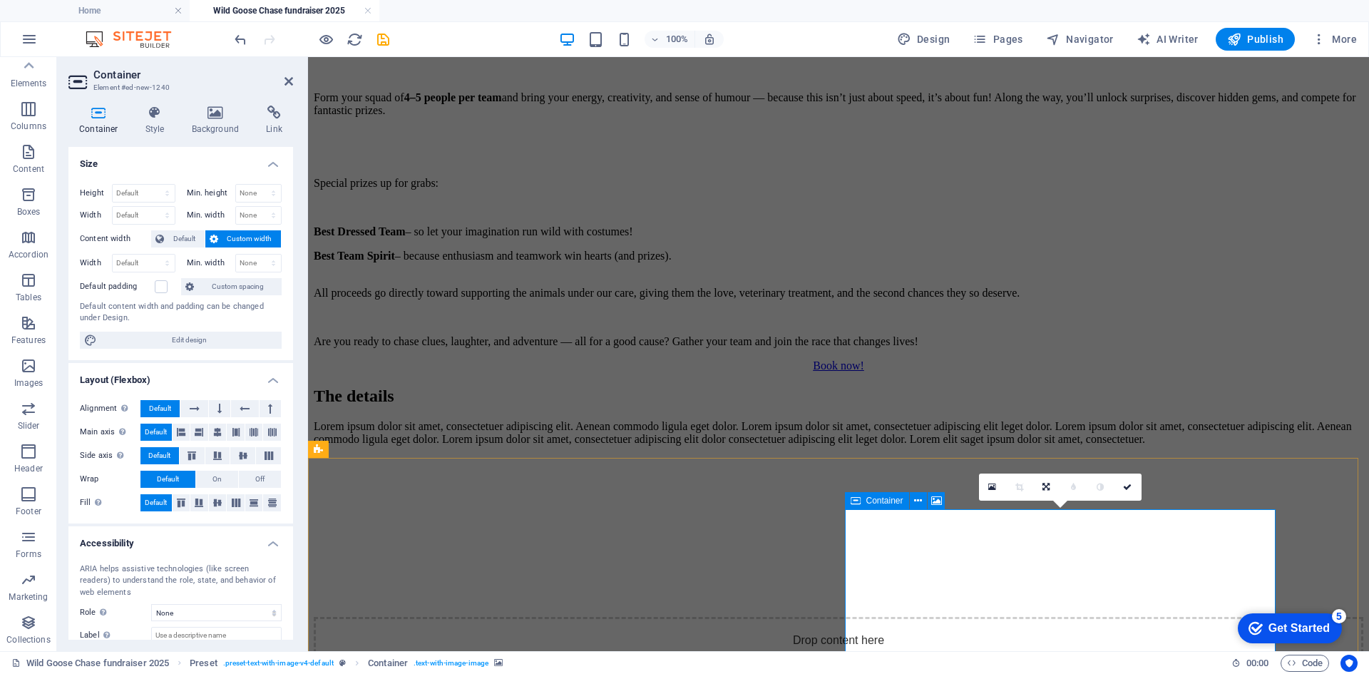
click at [943, 617] on div "Drop content here or Add elements Paste clipboard" at bounding box center [839, 667] width 1050 height 101
click at [1059, 457] on figure at bounding box center [839, 457] width 1050 height 0
click at [1063, 457] on figure at bounding box center [839, 457] width 1050 height 0
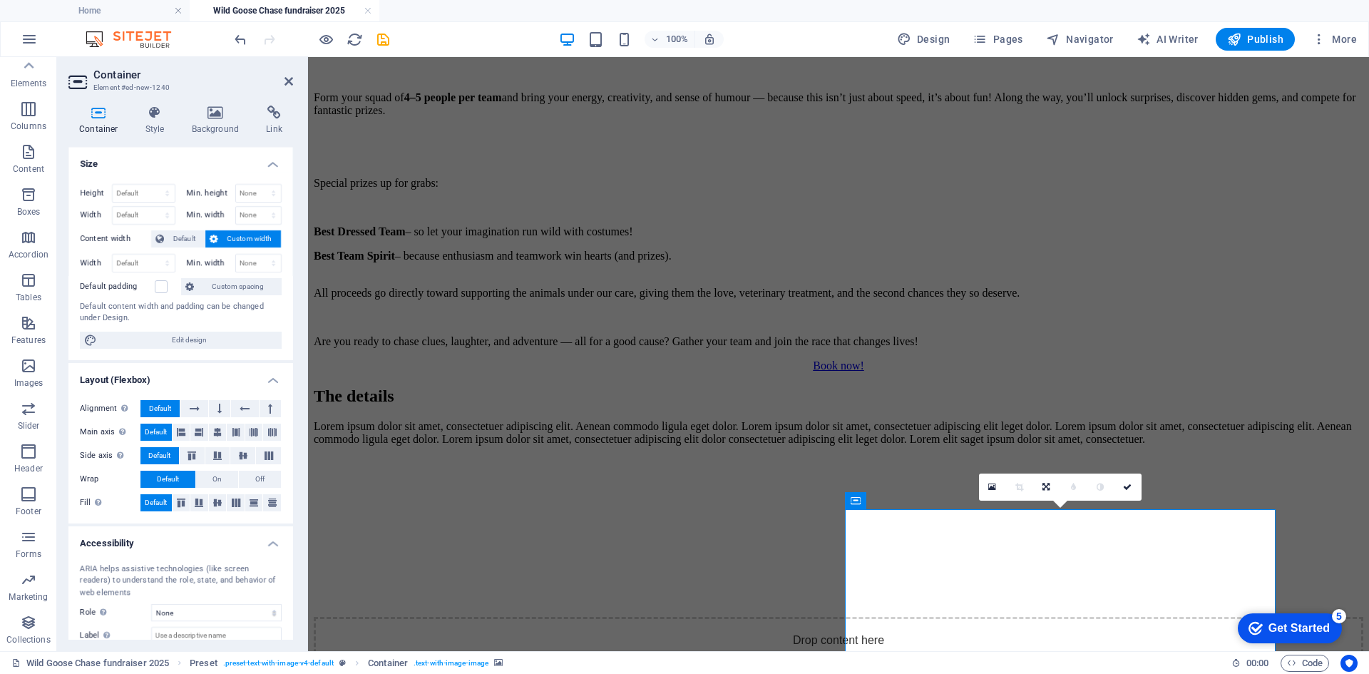
click at [1063, 457] on figure at bounding box center [839, 457] width 1050 height 0
click at [719, 486] on div "The details Lorem ipsum dolor sit amet, consectetuer adipiscing elit. Aenean co…" at bounding box center [839, 552] width 1050 height 332
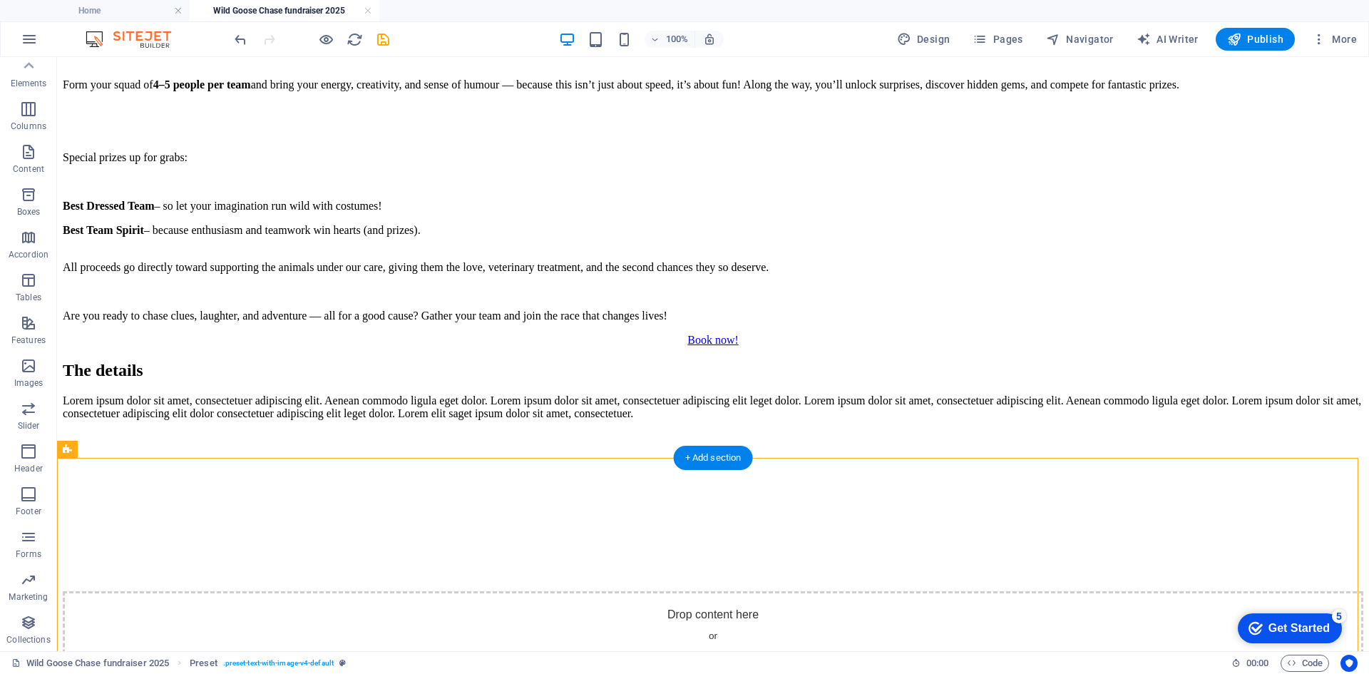
click at [862, 431] on figure at bounding box center [713, 431] width 1301 height 0
click at [707, 653] on span "Add elements" at bounding box center [671, 663] width 71 height 20
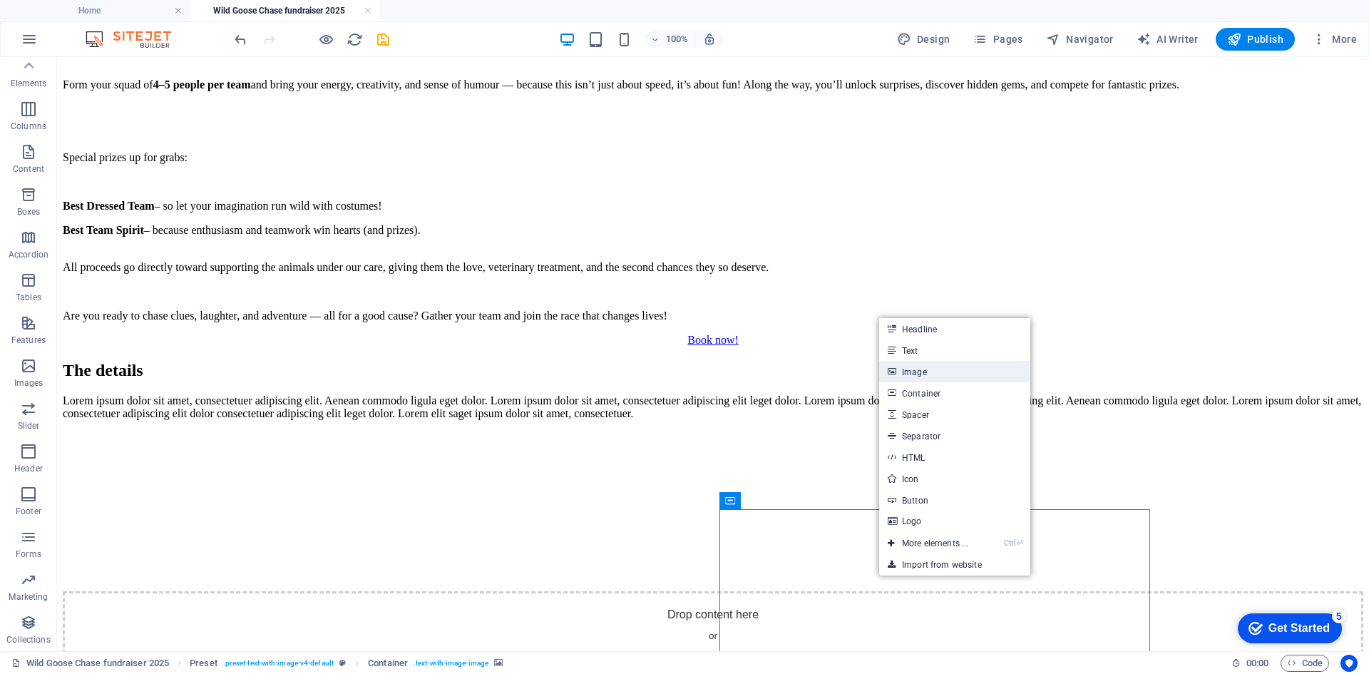
click at [937, 376] on link "Image" at bounding box center [954, 371] width 151 height 21
click at [686, 322] on div "Welcome! Get ready for an adventure like no other! On [DATE] , Furever Friends …" at bounding box center [713, 148] width 1301 height 349
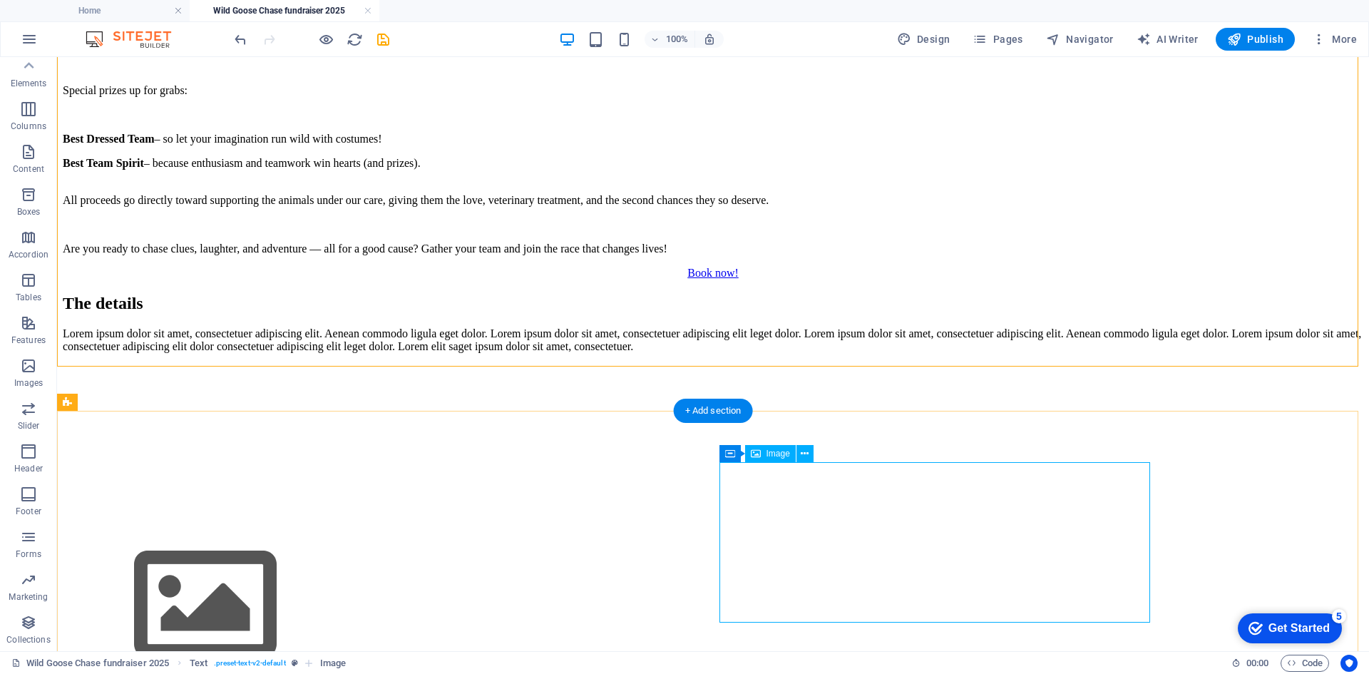
scroll to position [783, 0]
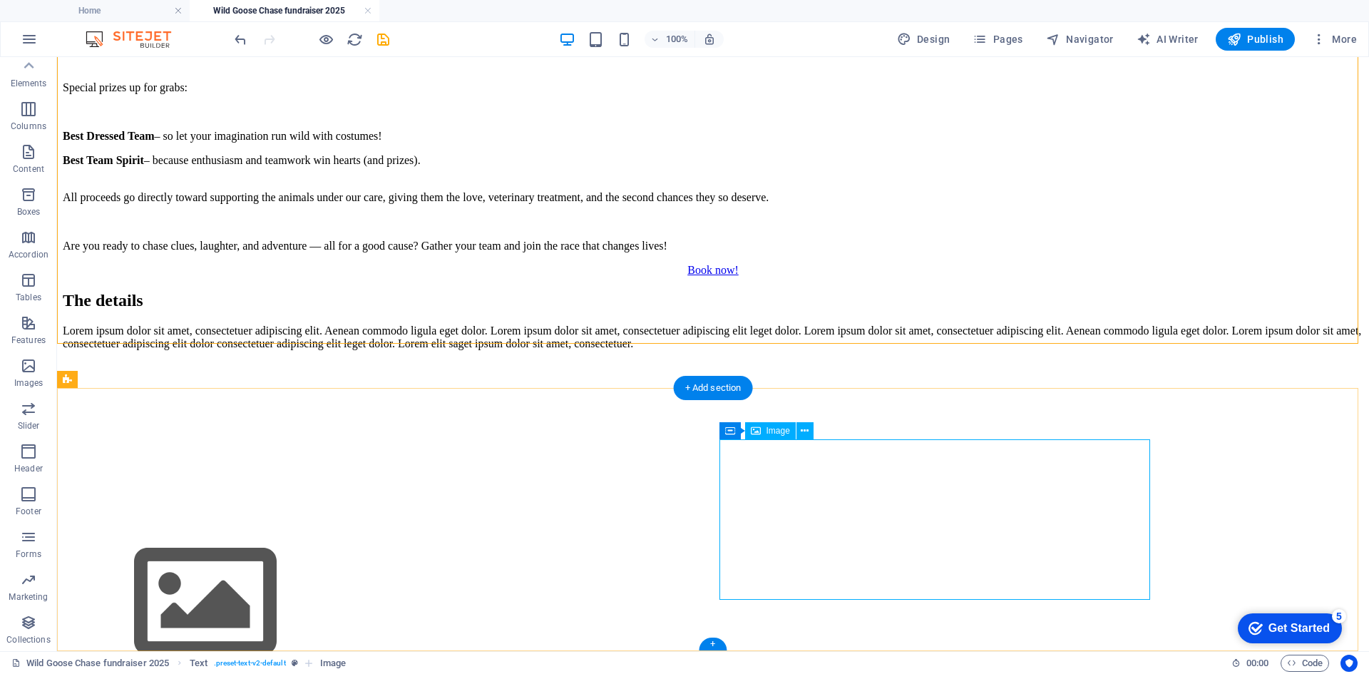
click at [957, 534] on figure at bounding box center [713, 603] width 1301 height 163
click at [881, 522] on figure at bounding box center [713, 603] width 1301 height 163
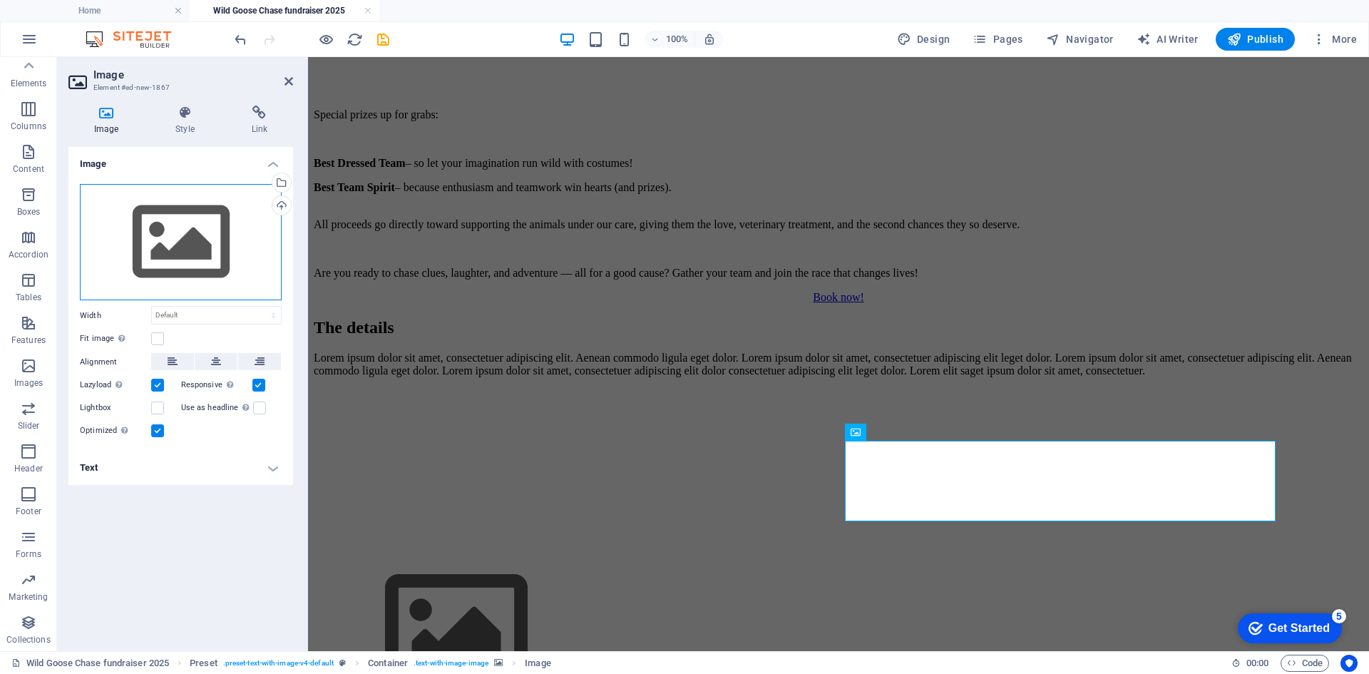
click at [207, 254] on div "Drag files here, click to choose files or select files from Files or our free s…" at bounding box center [181, 242] width 202 height 117
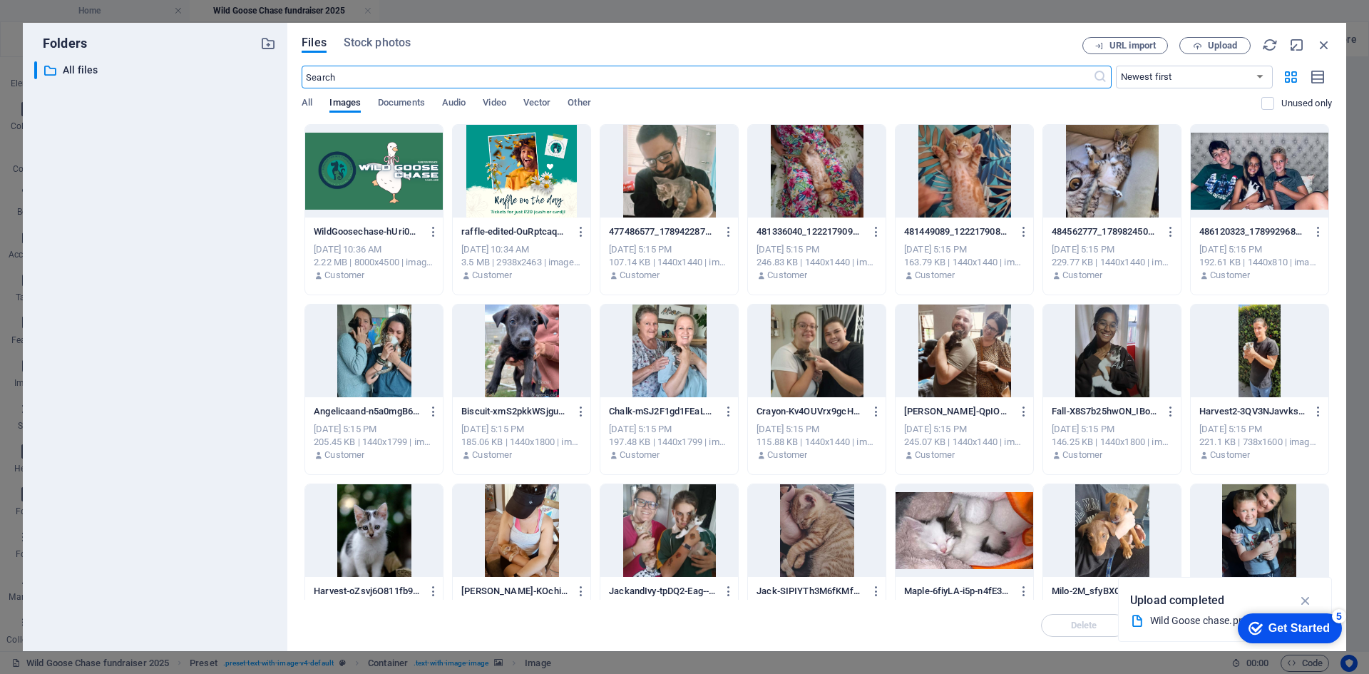
scroll to position [766, 0]
click at [1211, 44] on span "Upload" at bounding box center [1222, 45] width 29 height 9
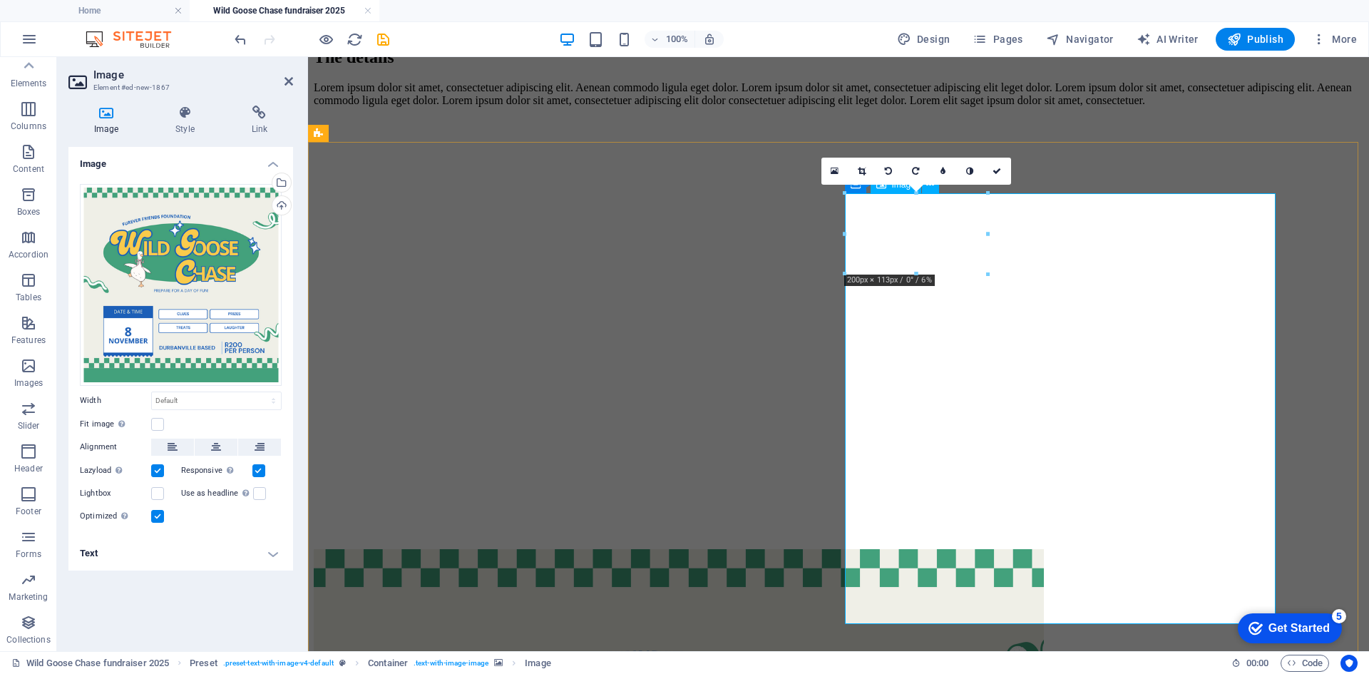
scroll to position [1053, 0]
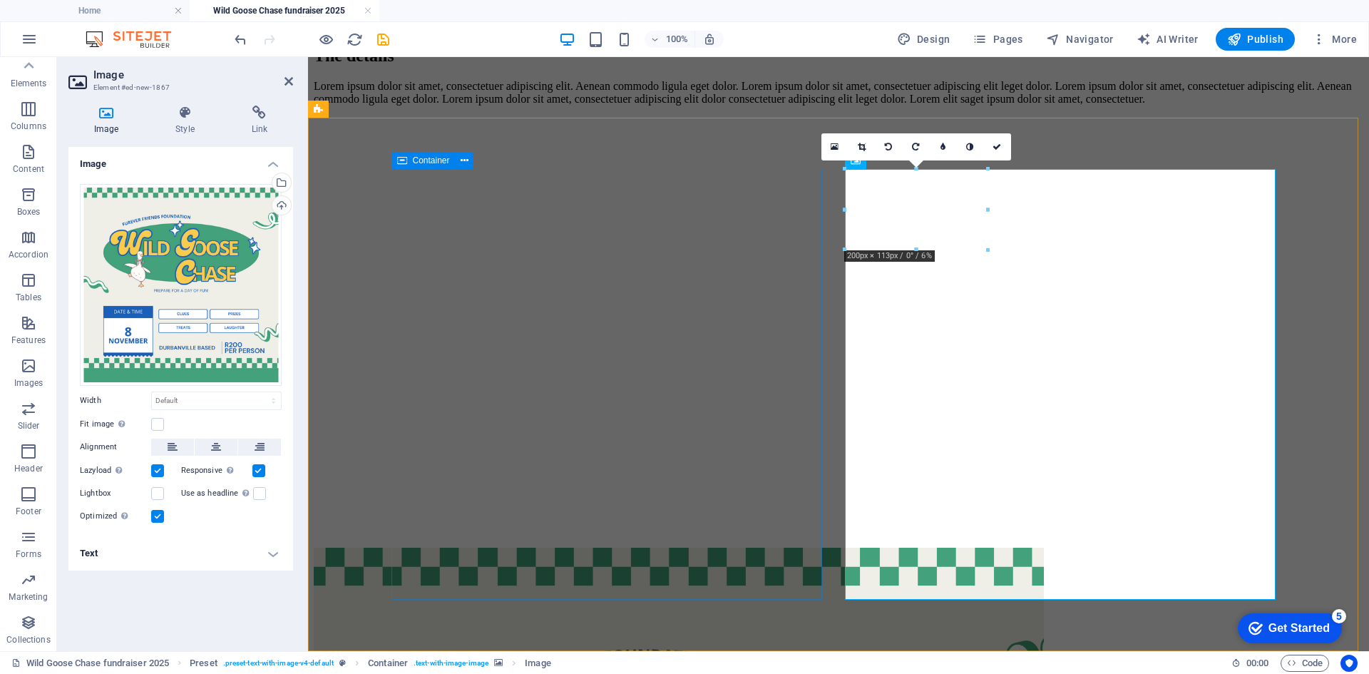
click at [690, 106] on div "The details Lorem ipsum dolor sit amet, consectetuer adipiscing elit. Aenean co…" at bounding box center [839, 75] width 1050 height 59
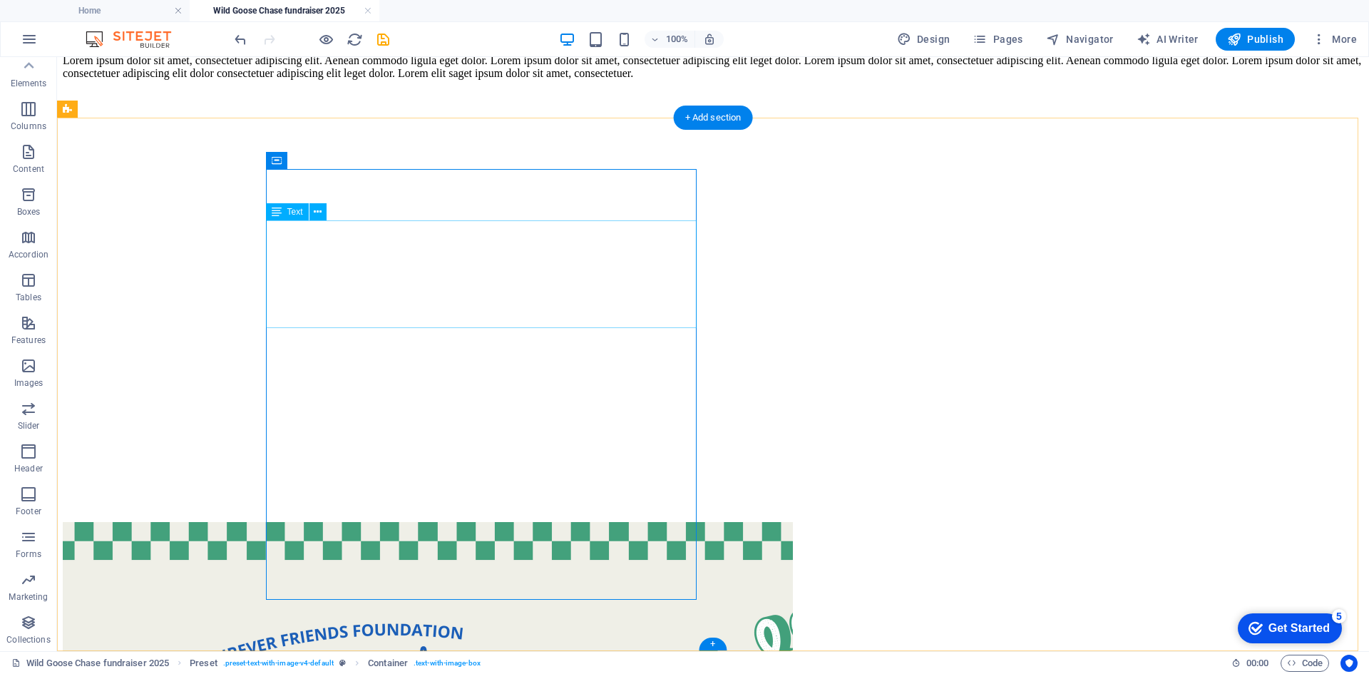
click at [558, 80] on div "Lorem ipsum dolor sit amet, consectetuer adipiscing elit. Aenean commodo ligula…" at bounding box center [713, 67] width 1301 height 26
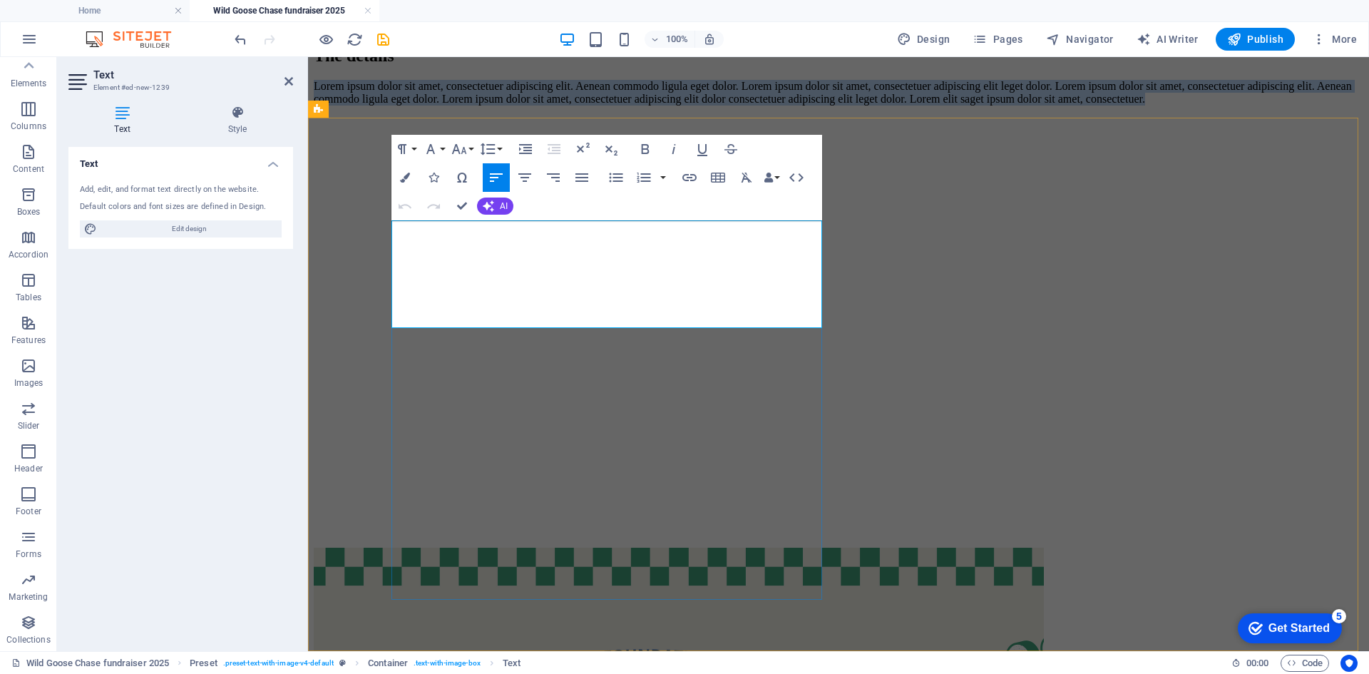
drag, startPoint x: 772, startPoint y: 319, endPoint x: 386, endPoint y: 235, distance: 394.3
click at [386, 235] on div "The details Lorem ipsum dolor sit amet, consectetuer adipiscing elit. Aenean co…" at bounding box center [839, 663] width 1050 height 1234
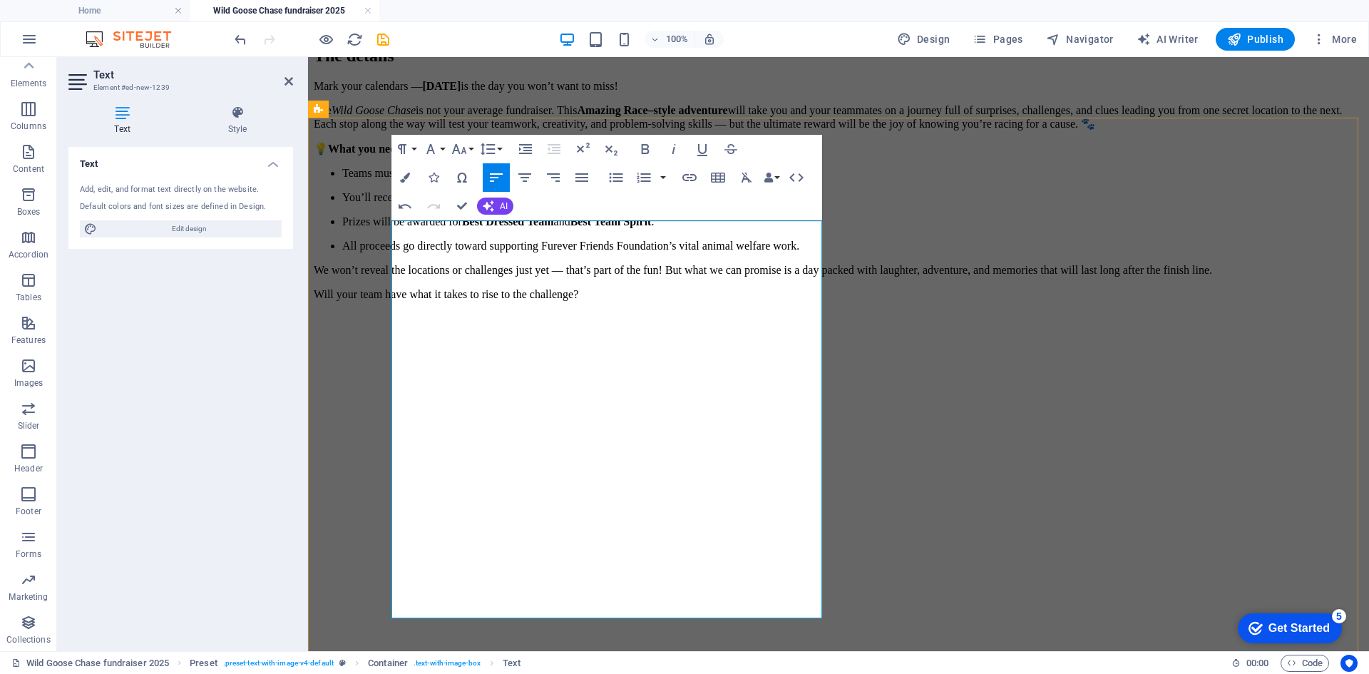
click at [469, 93] on p "Mark your calendars — [DATE] is the day you won’t want to miss!" at bounding box center [839, 86] width 1050 height 13
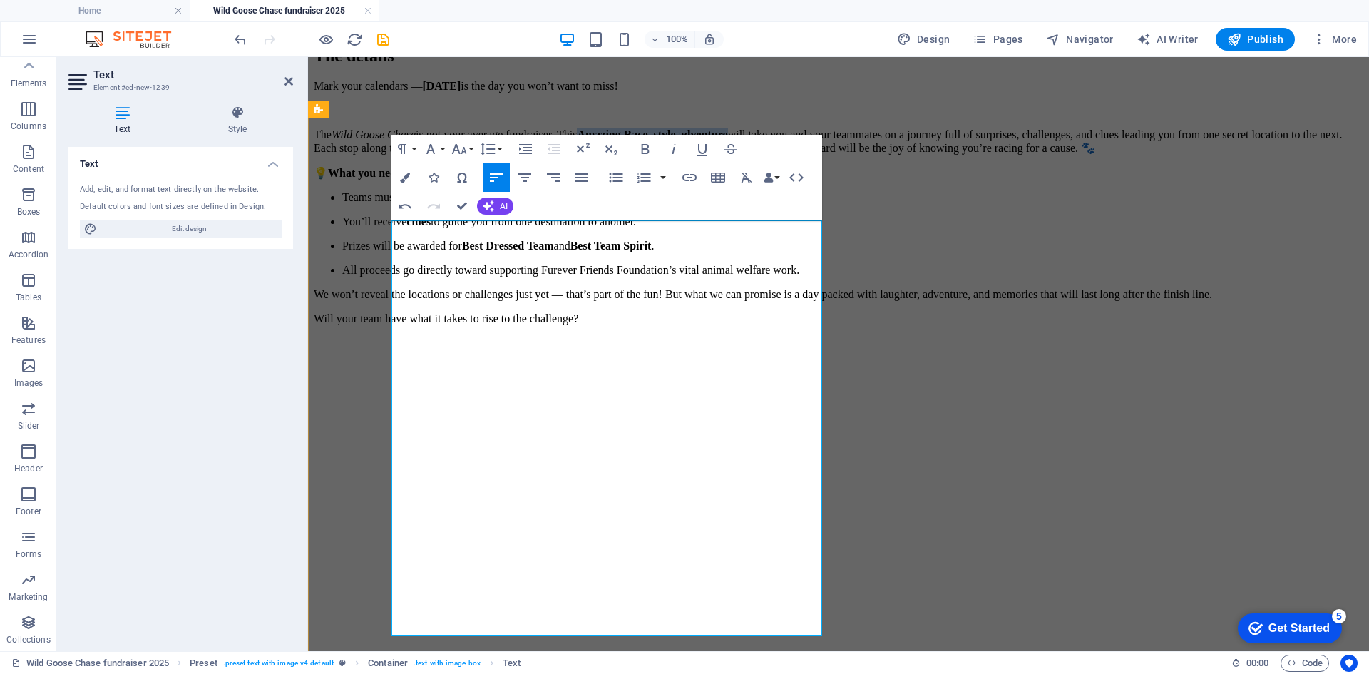
drag, startPoint x: 524, startPoint y: 302, endPoint x: 746, endPoint y: 292, distance: 222.0
click at [746, 155] on p "The Wild Goose Chase is not your average fundraiser. This Amazing Race–style ad…" at bounding box center [839, 141] width 1050 height 26
click at [760, 155] on p "The Wild Goose Chase is not your average fundraiser. This Amazing Race–style ad…" at bounding box center [839, 141] width 1050 height 26
click at [635, 155] on p "The Wild Goose Chase is not your average fundraiser. This Amazing Race–style ad…" at bounding box center [839, 141] width 1050 height 26
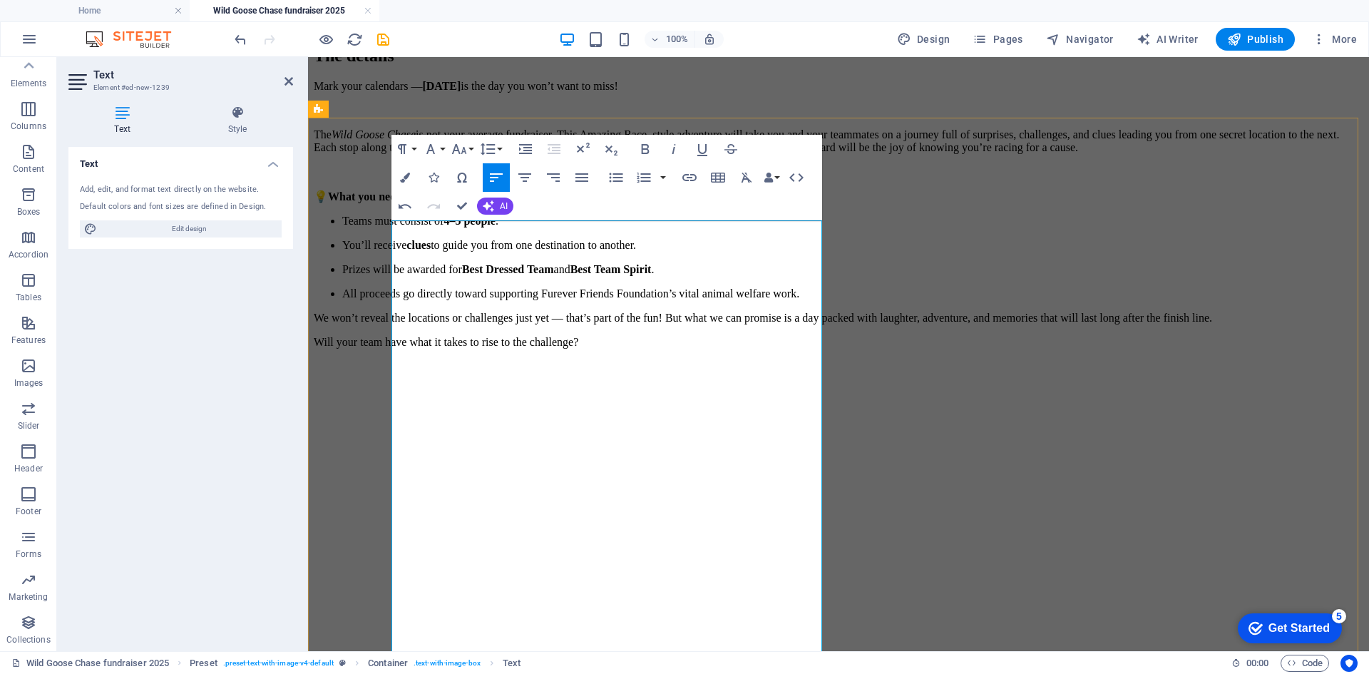
drag, startPoint x: 412, startPoint y: 411, endPoint x: 394, endPoint y: 415, distance: 18.9
click at [394, 203] on p "💡 What you need to know:" at bounding box center [839, 197] width 1050 height 14
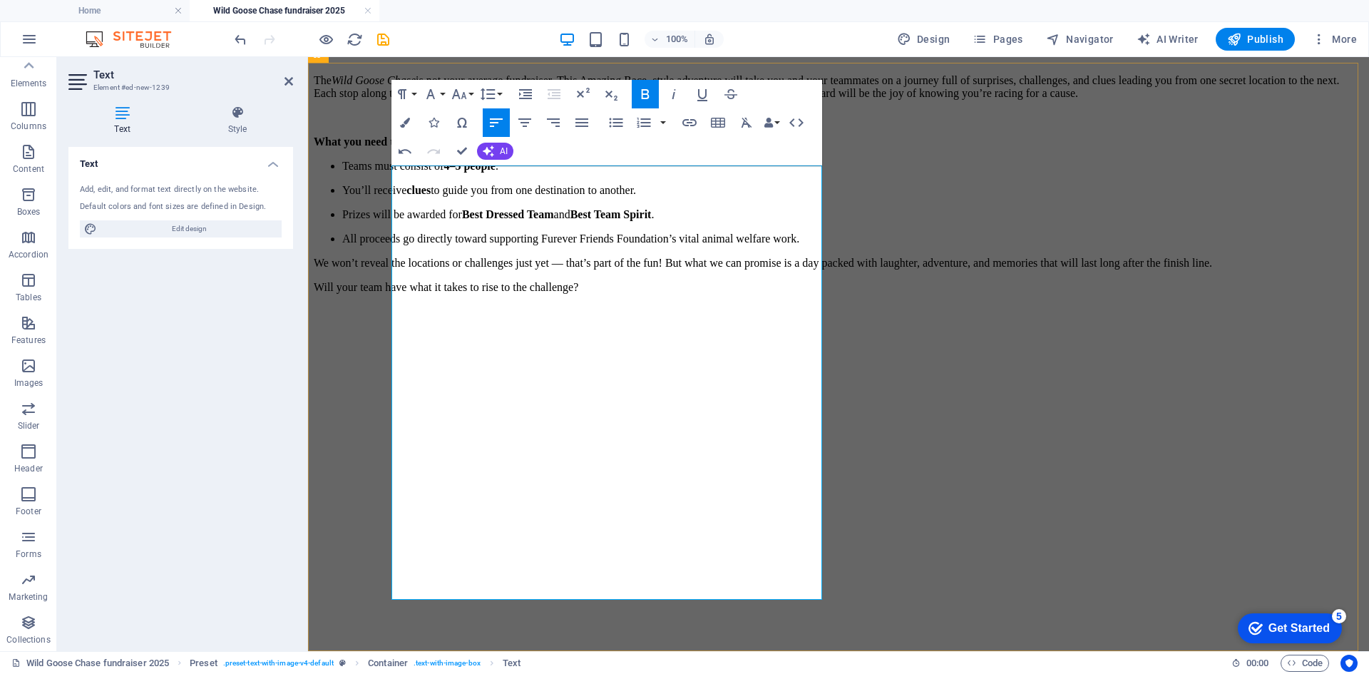
scroll to position [1108, 0]
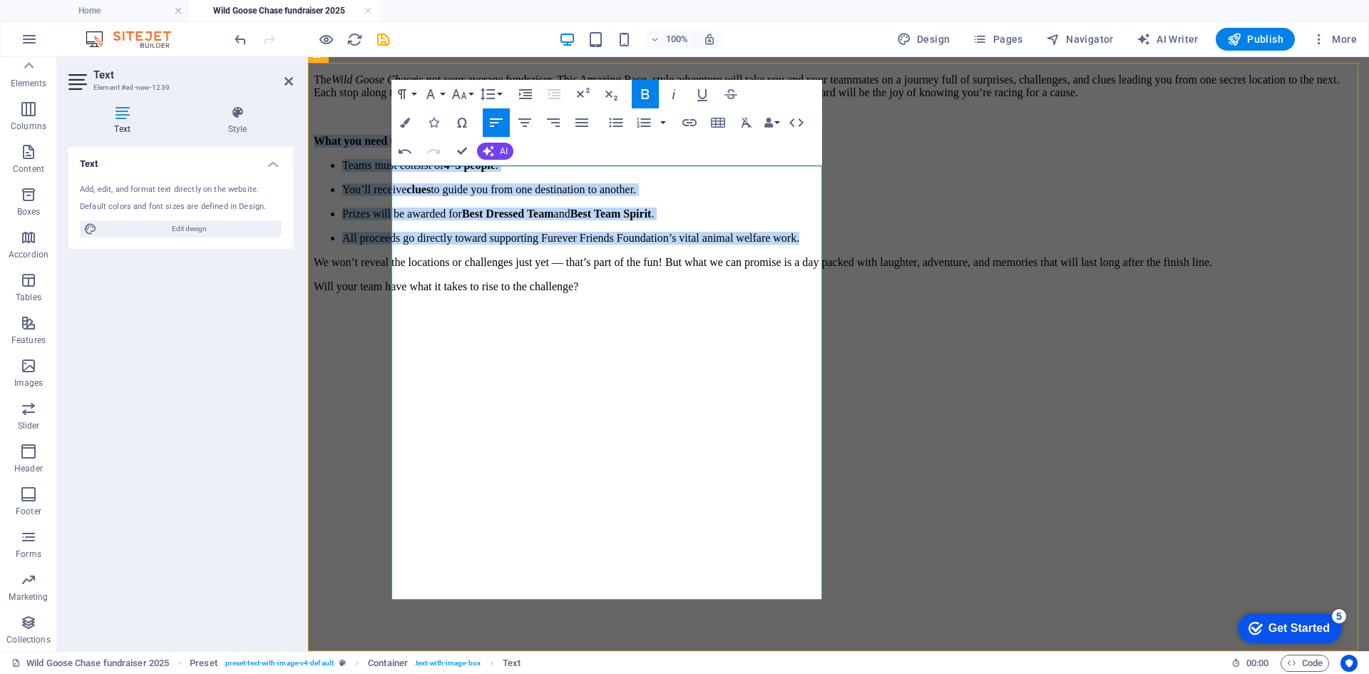
drag, startPoint x: 707, startPoint y: 514, endPoint x: 393, endPoint y: 350, distance: 354.6
click at [393, 293] on div "Mark your calendars — [DATE] is the day you won’t want to miss! The Wild Goose …" at bounding box center [839, 159] width 1050 height 268
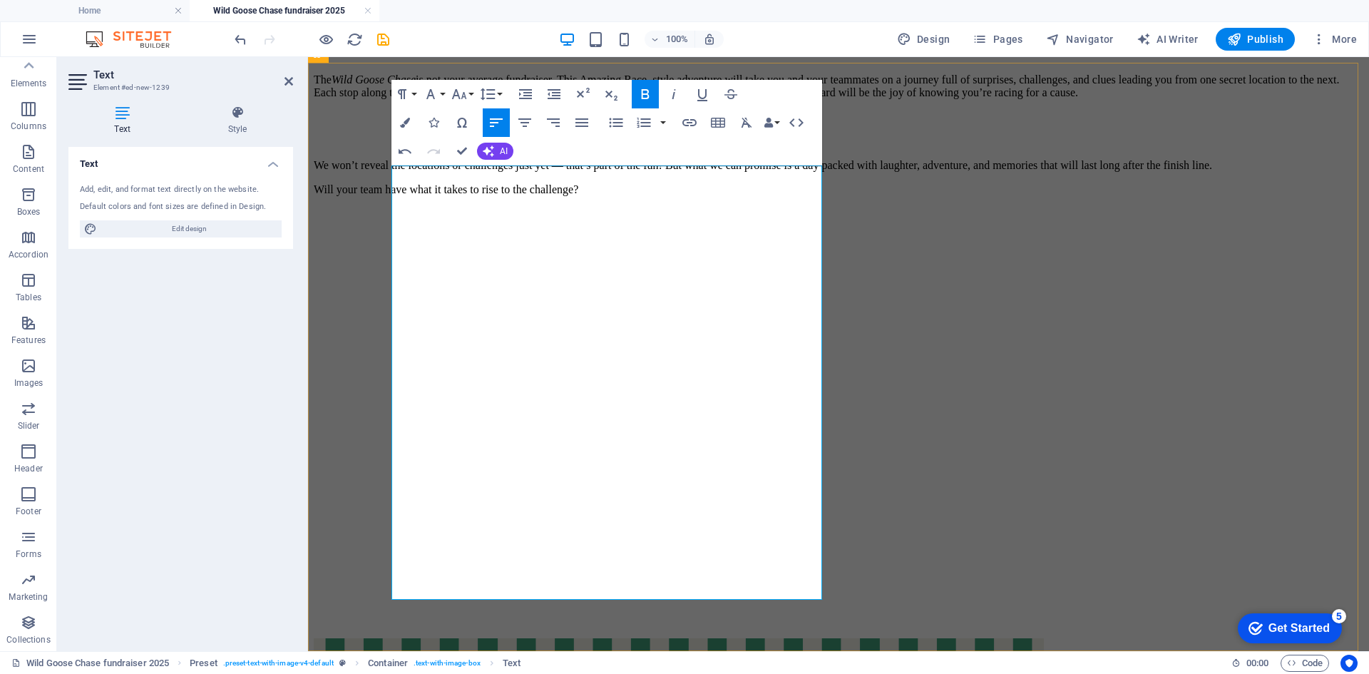
scroll to position [1053, 0]
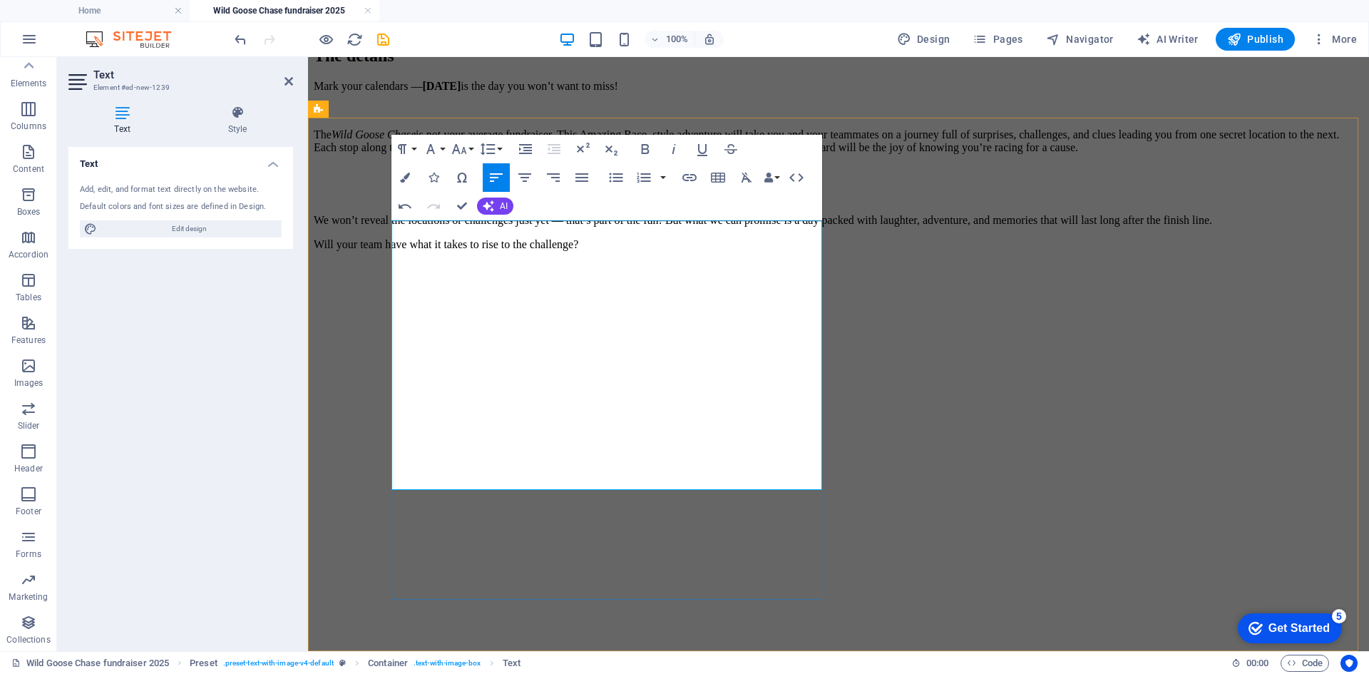
click at [406, 178] on p at bounding box center [839, 171] width 1050 height 13
click at [405, 178] on p at bounding box center [839, 171] width 1050 height 13
click at [404, 203] on p at bounding box center [839, 196] width 1050 height 13
click at [711, 227] on p "We won’t reveal the locations or challenges just yet — that’s part of the fun! …" at bounding box center [839, 220] width 1050 height 13
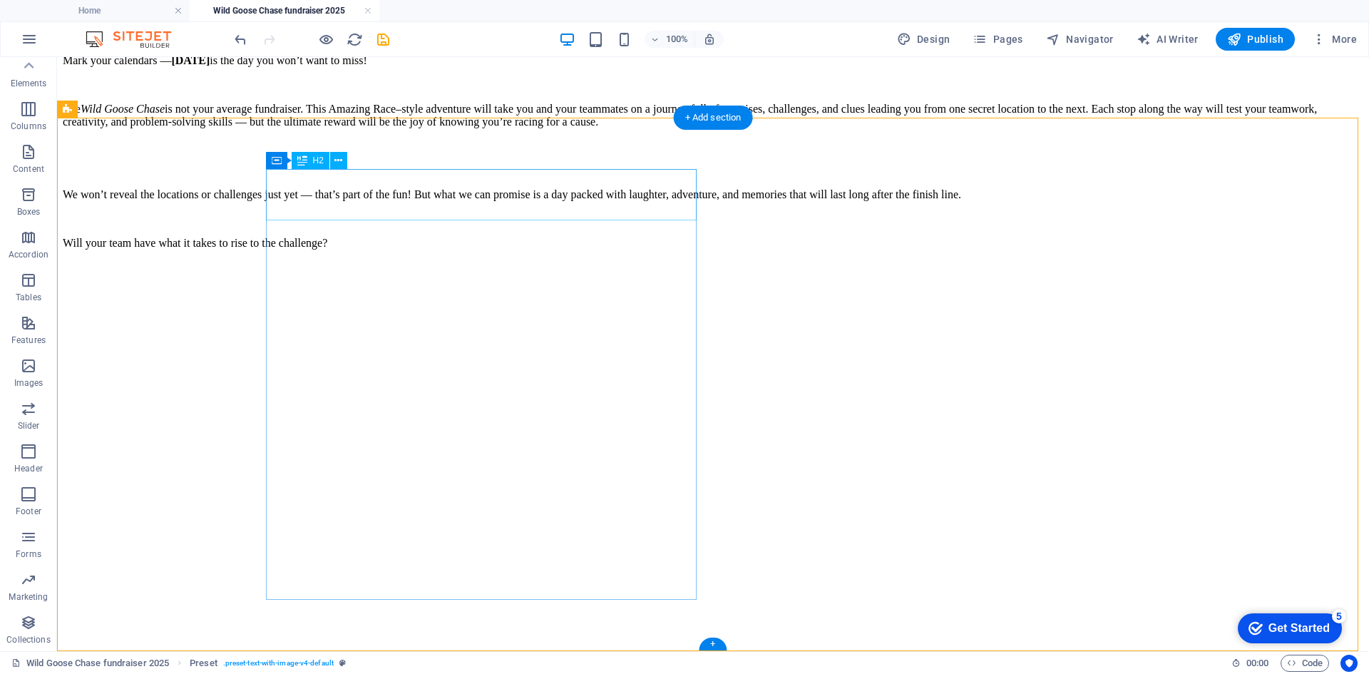
click at [473, 40] on div "The details" at bounding box center [713, 30] width 1301 height 19
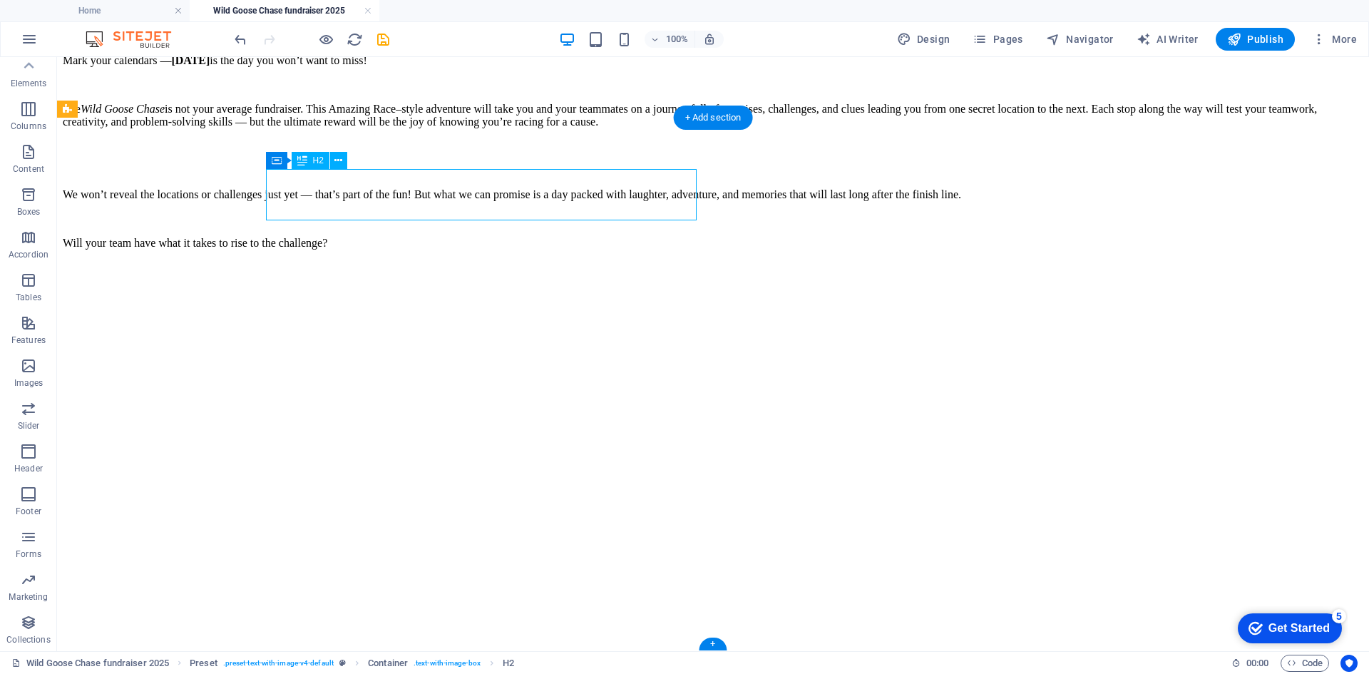
click at [473, 40] on div "The details" at bounding box center [713, 30] width 1301 height 19
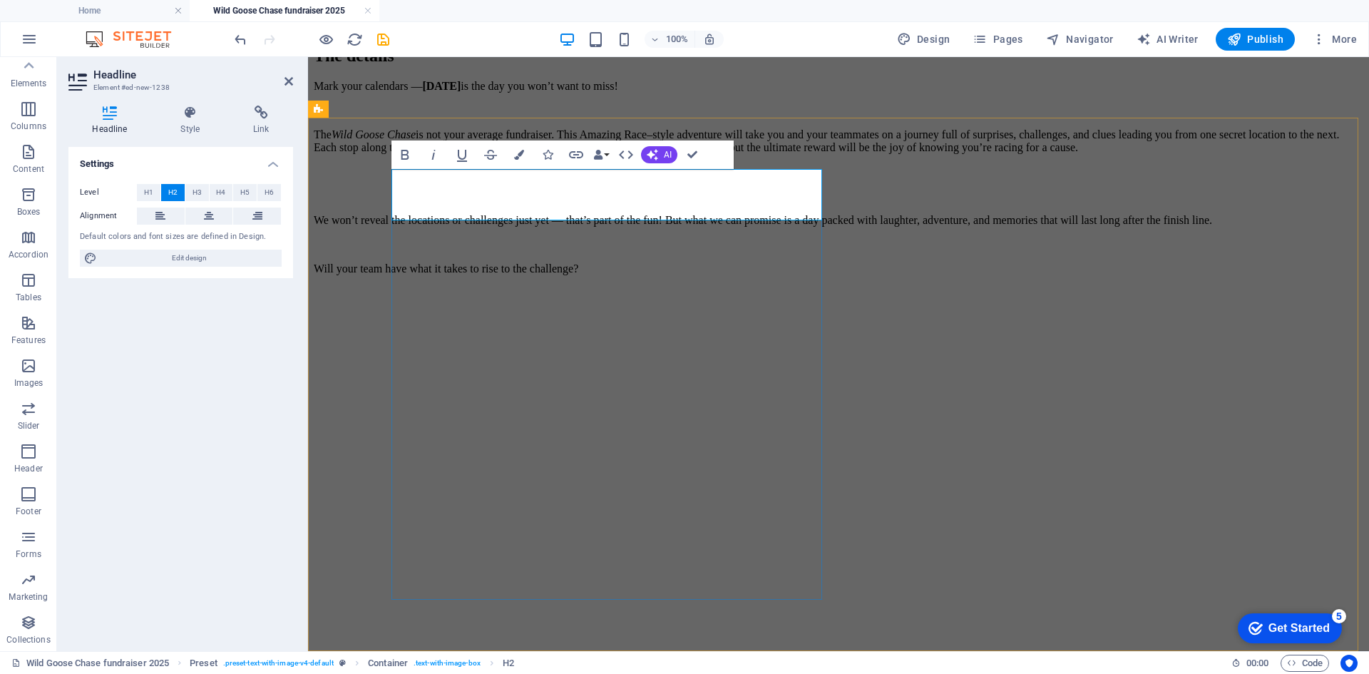
click at [521, 66] on h2 "The details" at bounding box center [839, 55] width 1050 height 19
click at [527, 66] on h2 "The details" at bounding box center [839, 55] width 1050 height 19
click at [585, 66] on h2 "The details" at bounding box center [839, 55] width 1050 height 19
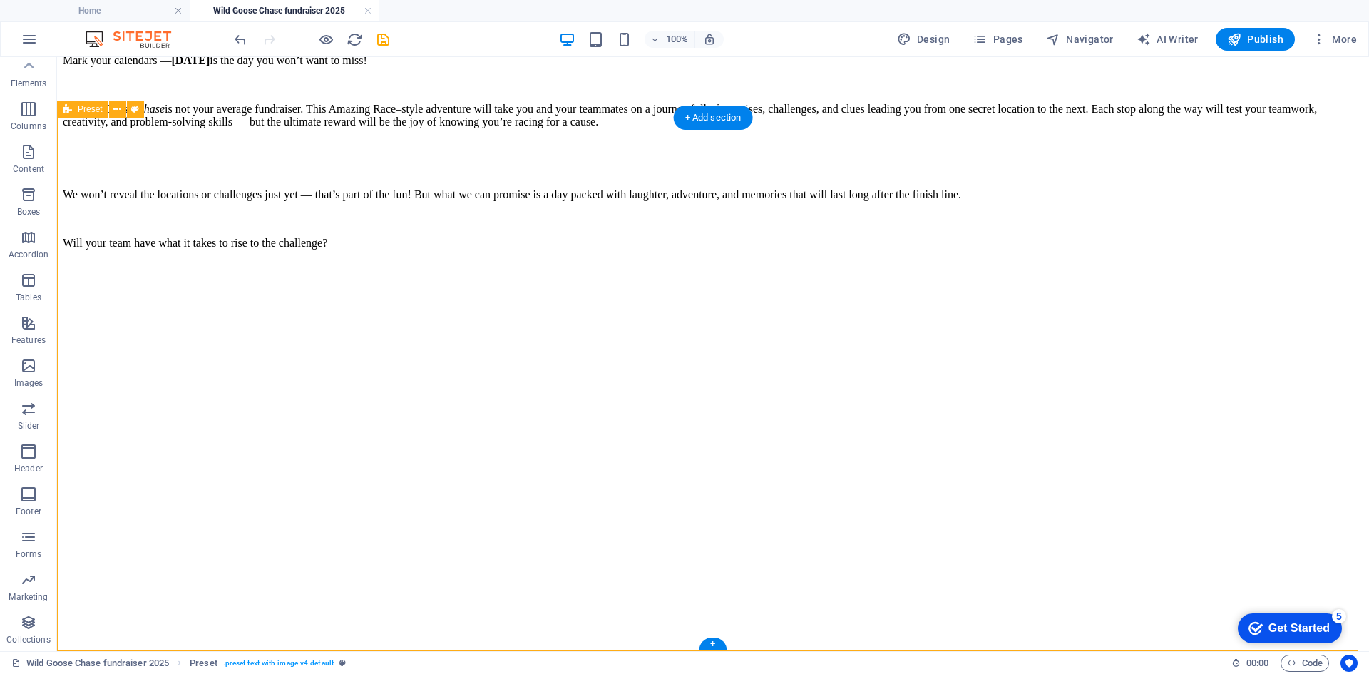
click at [426, 235] on div "Mark your calendars — [DATE] is the day you won’t want to miss! The Wild Goose …" at bounding box center [713, 151] width 1301 height 195
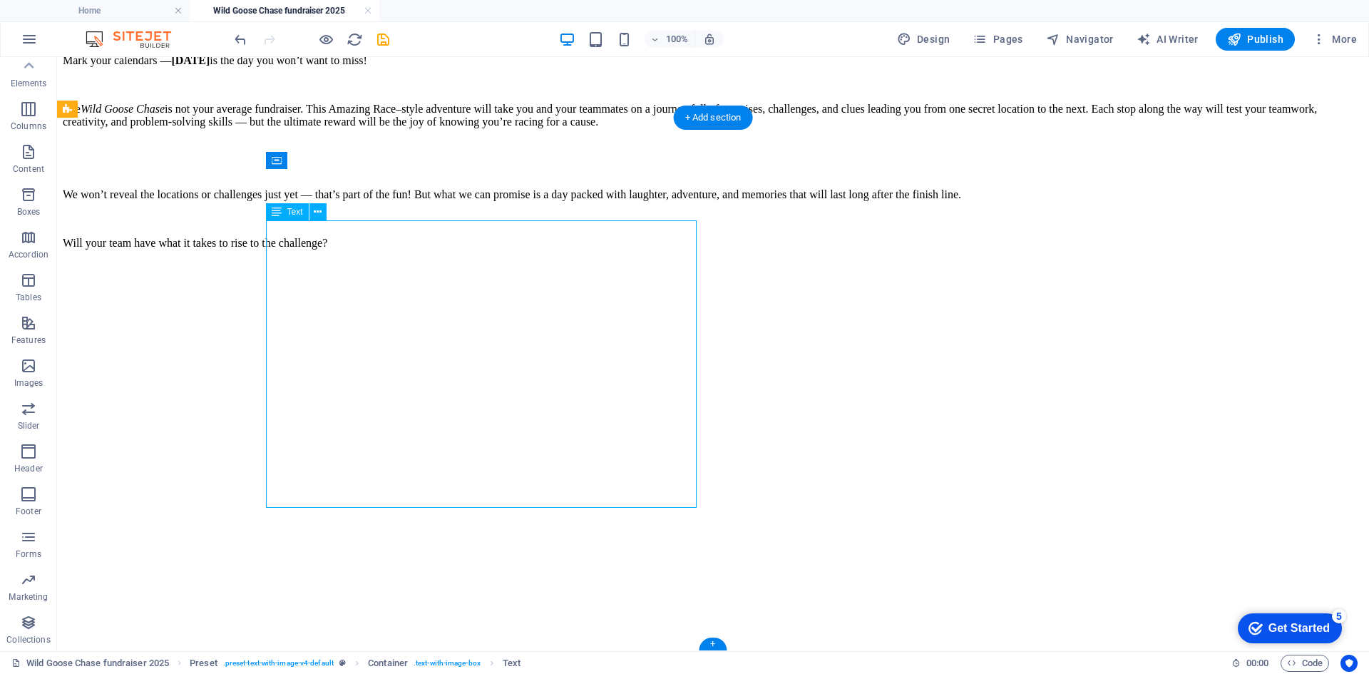
click at [426, 235] on div "Mark your calendars — [DATE] is the day you won’t want to miss! The Wild Goose …" at bounding box center [713, 151] width 1301 height 195
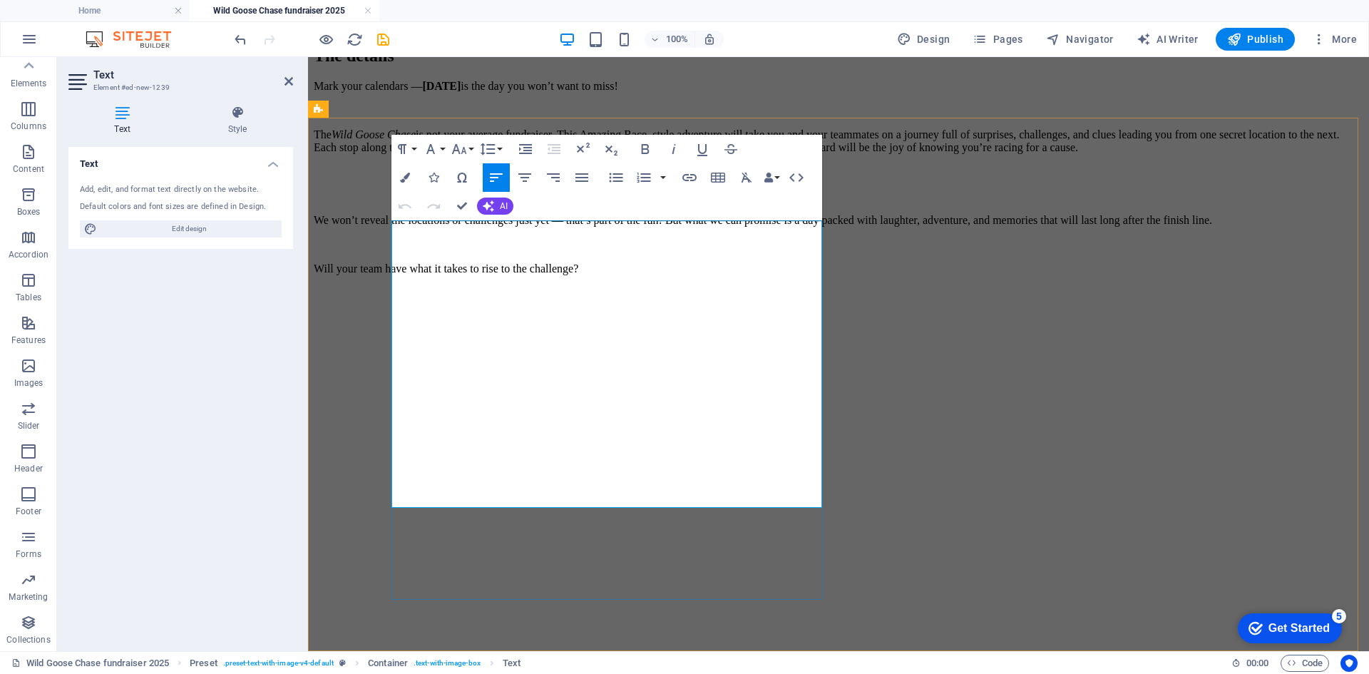
click at [393, 93] on p "Mark your calendars — [DATE] is the day you won’t want to miss!" at bounding box center [839, 86] width 1050 height 13
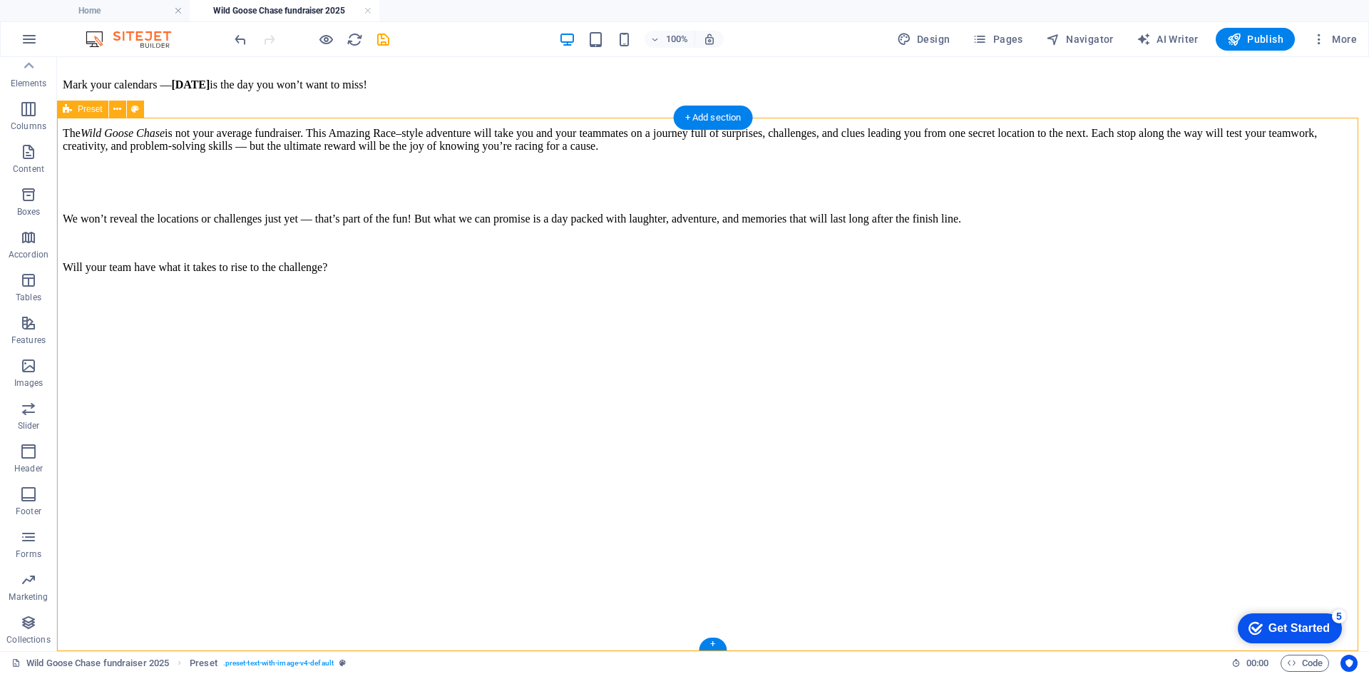
click at [715, 647] on div "+" at bounding box center [713, 643] width 28 height 13
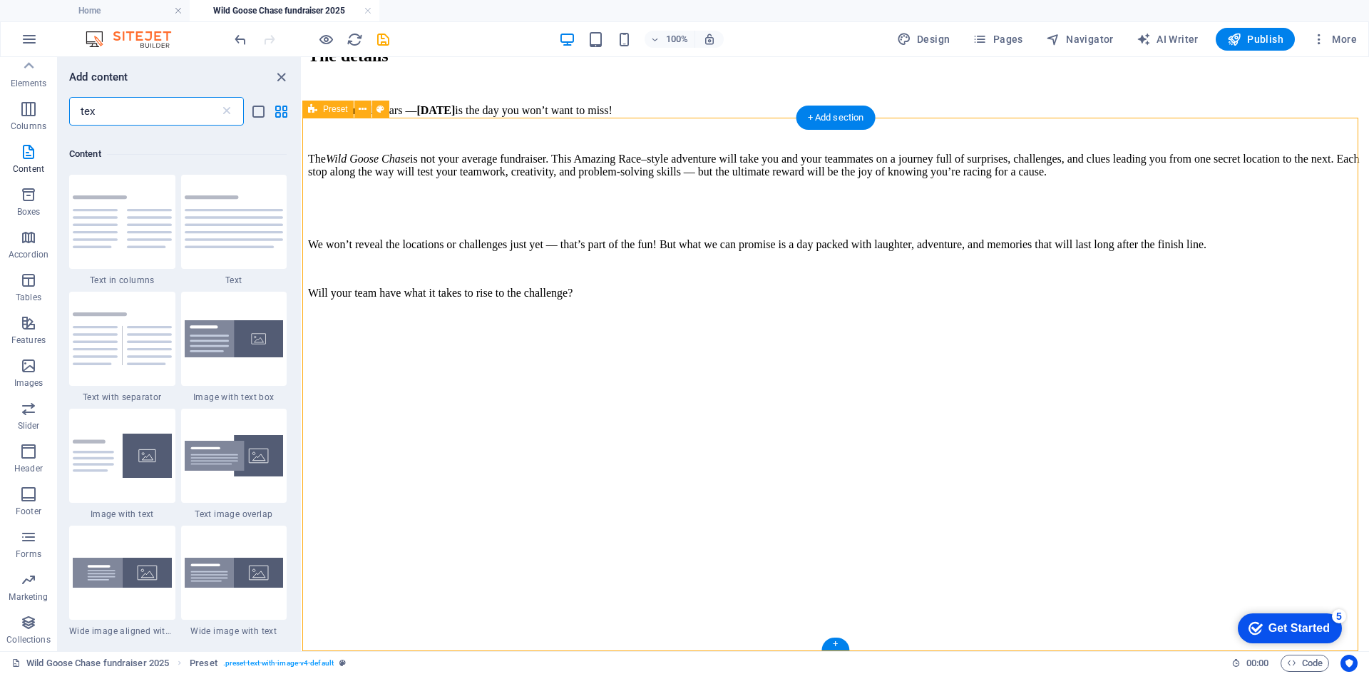
scroll to position [109, 0]
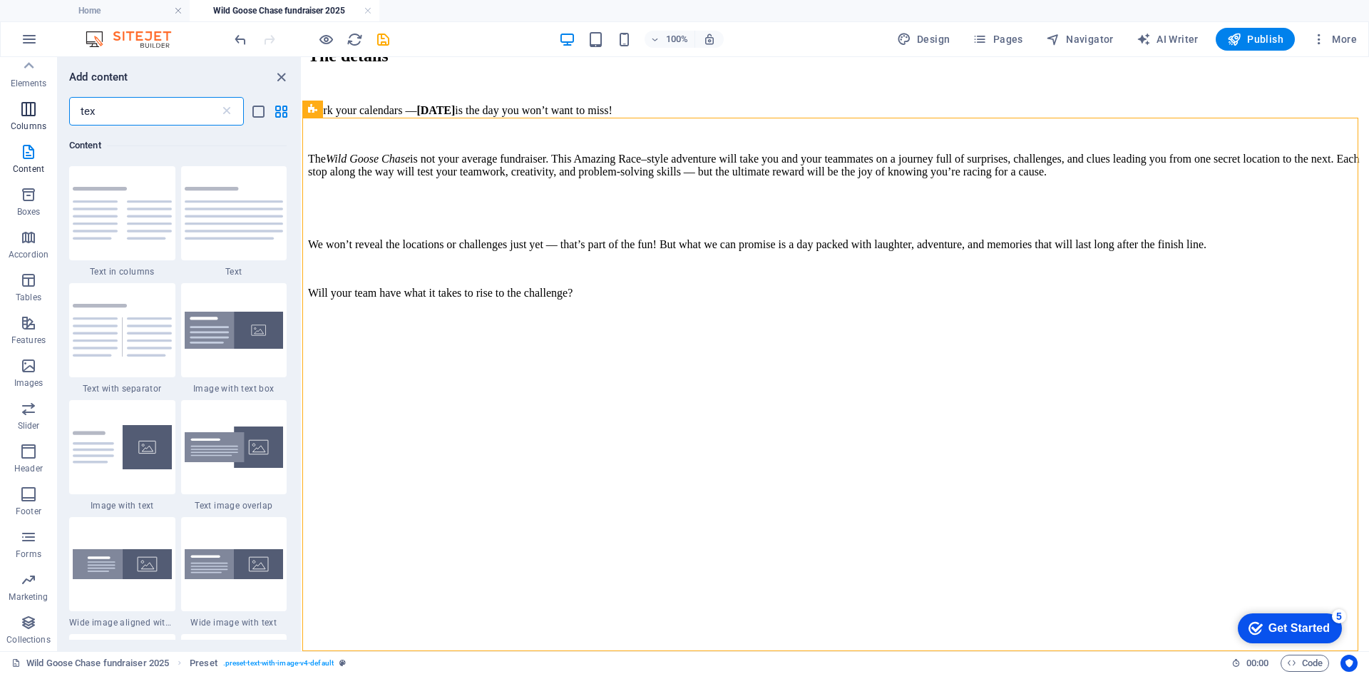
drag, startPoint x: 150, startPoint y: 111, endPoint x: 55, endPoint y: 110, distance: 95.5
click at [55, 110] on div "Favorites Elements Columns Content Boxes Accordion Tables Features Images Slide…" at bounding box center [151, 354] width 302 height 594
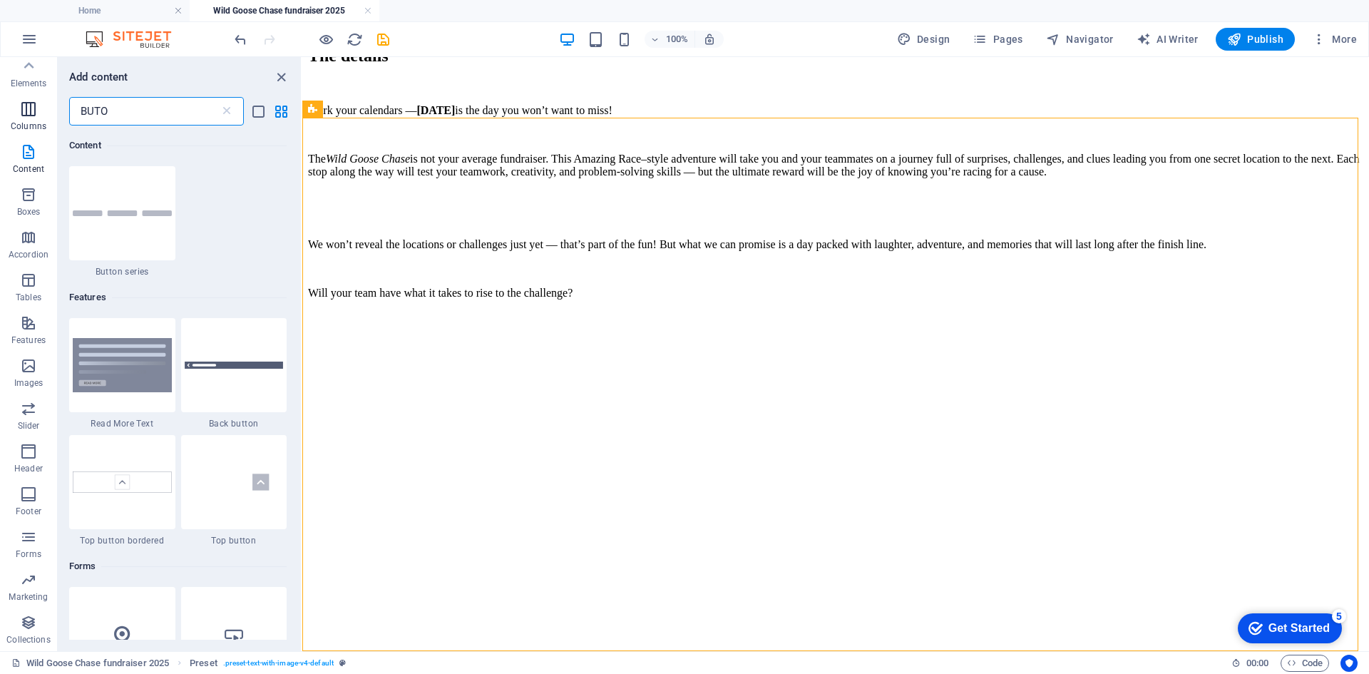
scroll to position [0, 0]
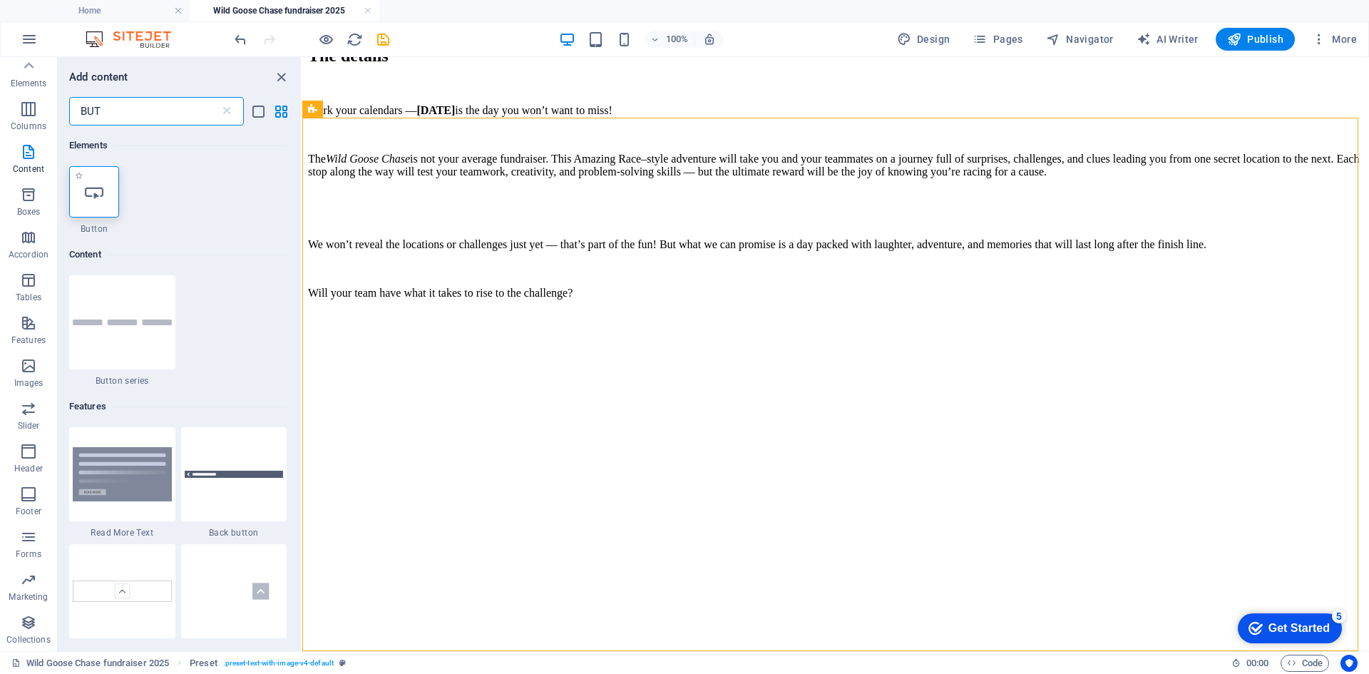
type input "BUT"
click at [86, 188] on icon at bounding box center [94, 192] width 19 height 19
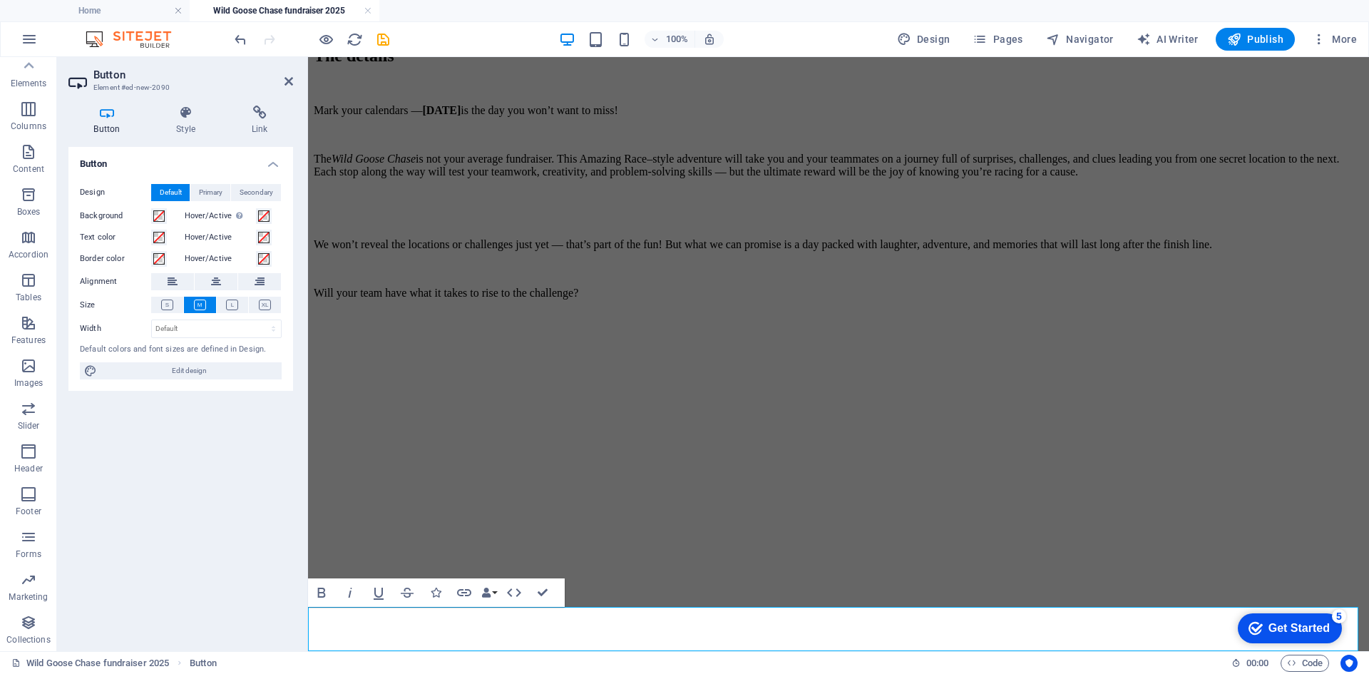
scroll to position [1097, 0]
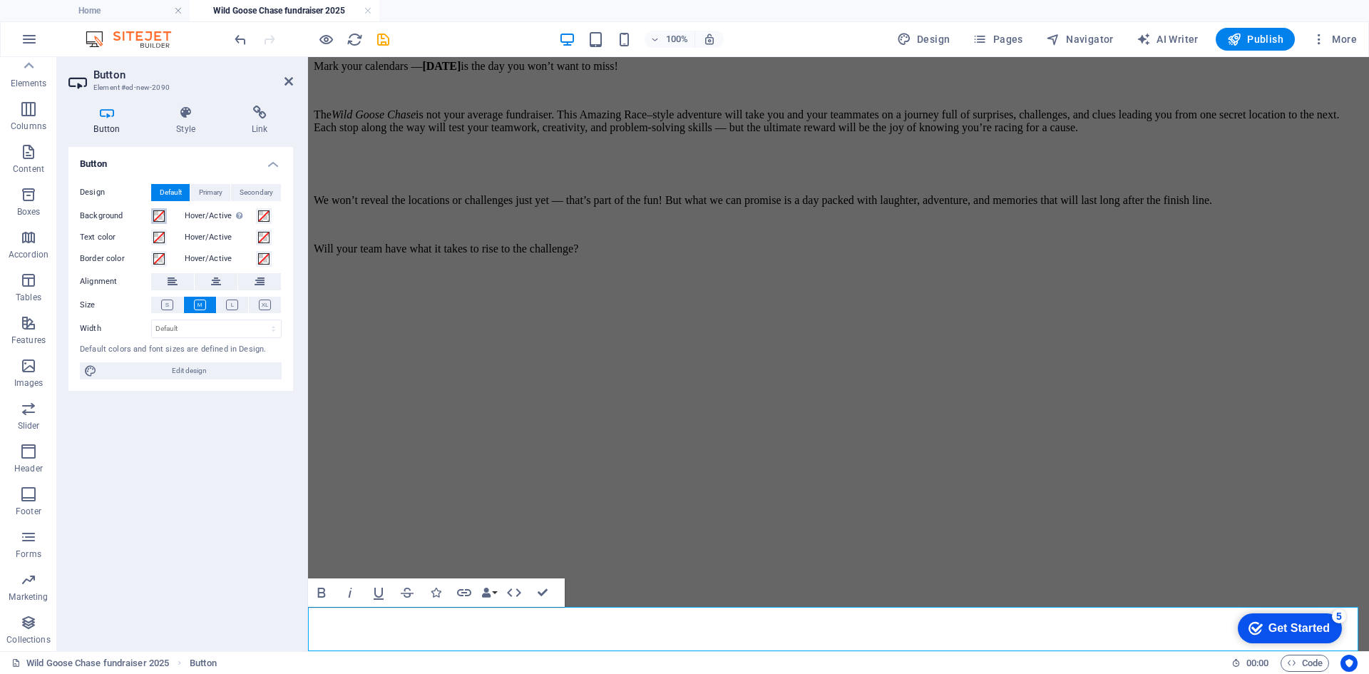
click at [156, 218] on span at bounding box center [158, 215] width 11 height 11
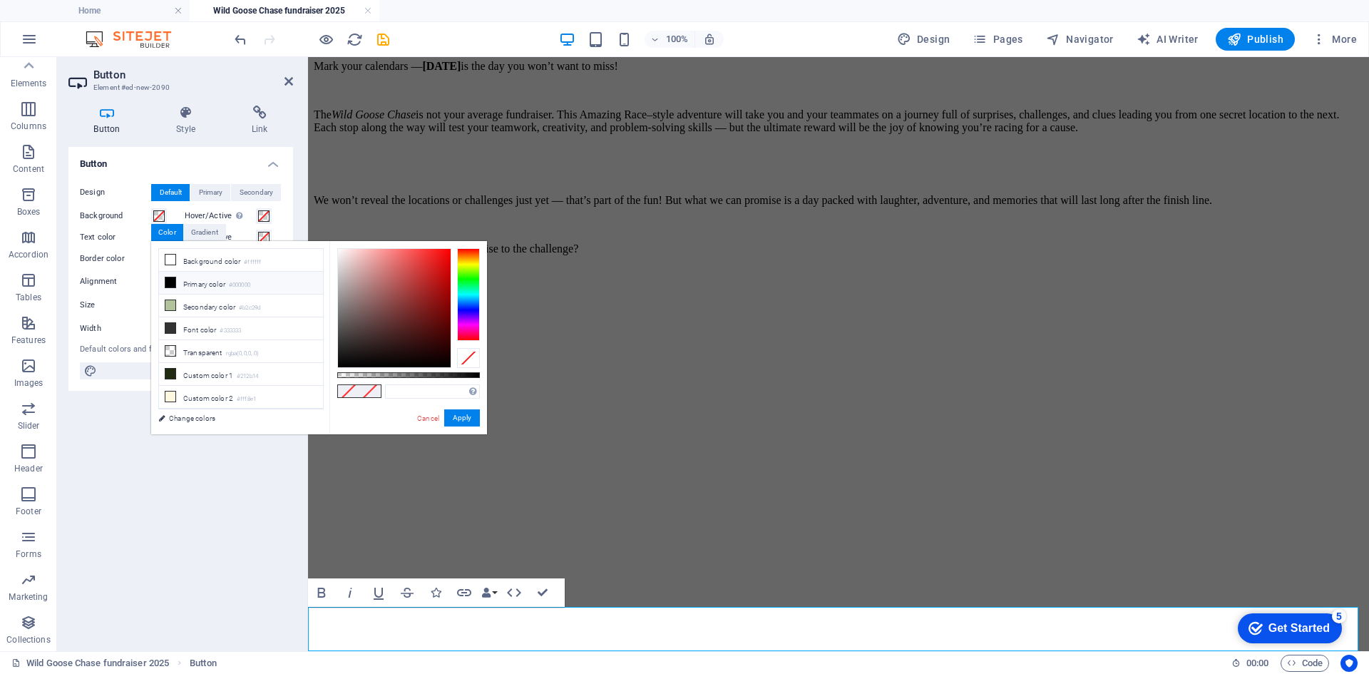
click at [172, 282] on icon at bounding box center [170, 282] width 10 height 10
type input "#000000"
click at [264, 210] on span at bounding box center [263, 215] width 11 height 11
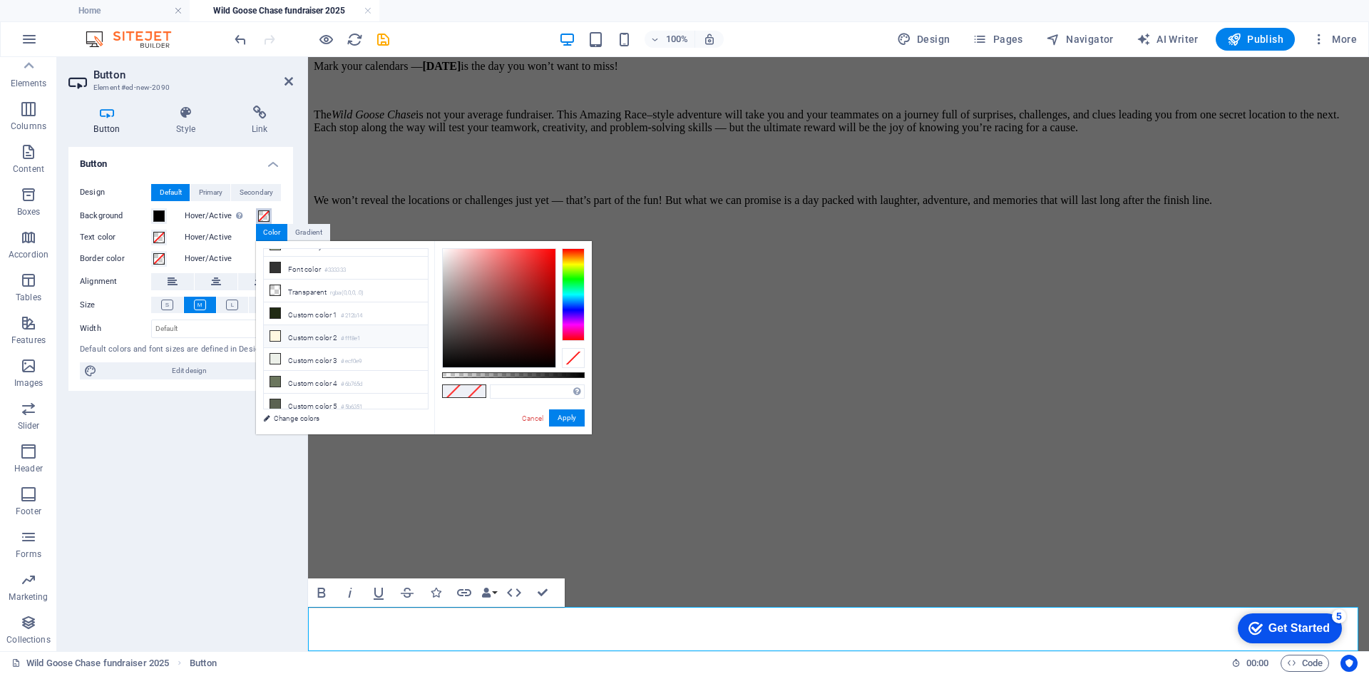
scroll to position [61, 0]
click at [298, 414] on link "Change colors" at bounding box center [338, 418] width 165 height 18
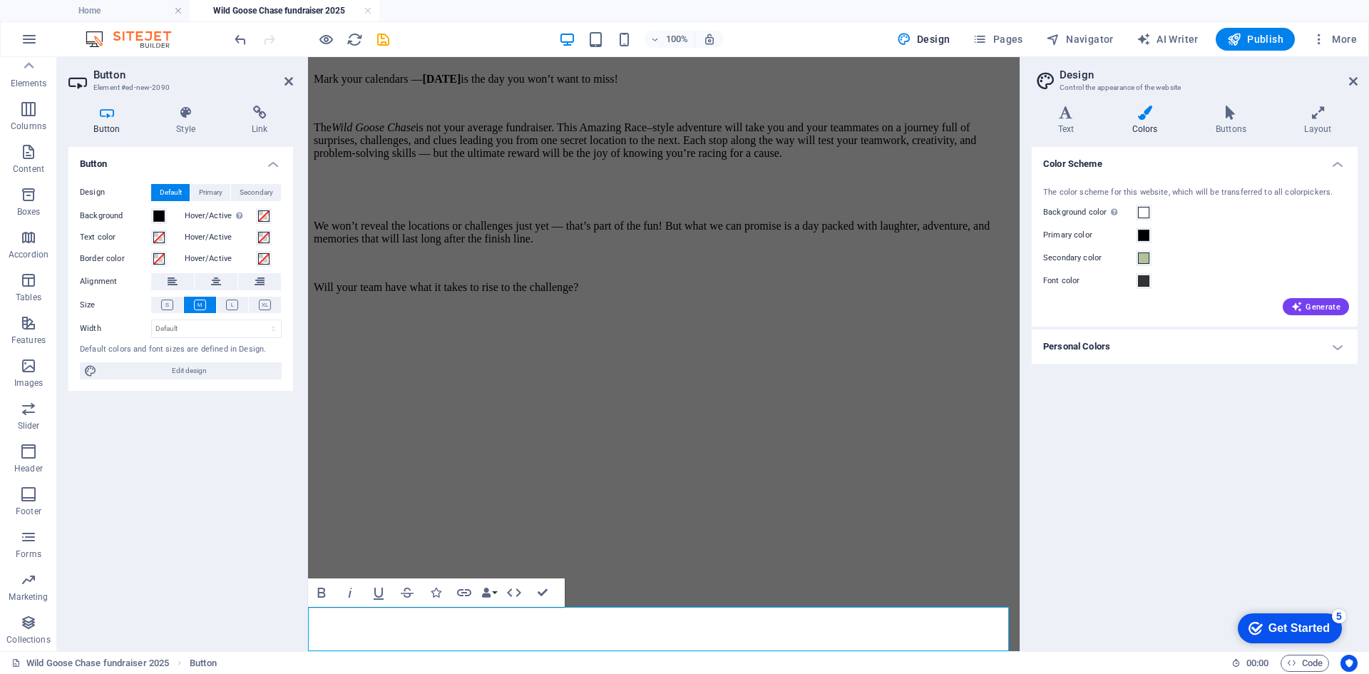
scroll to position [1113, 0]
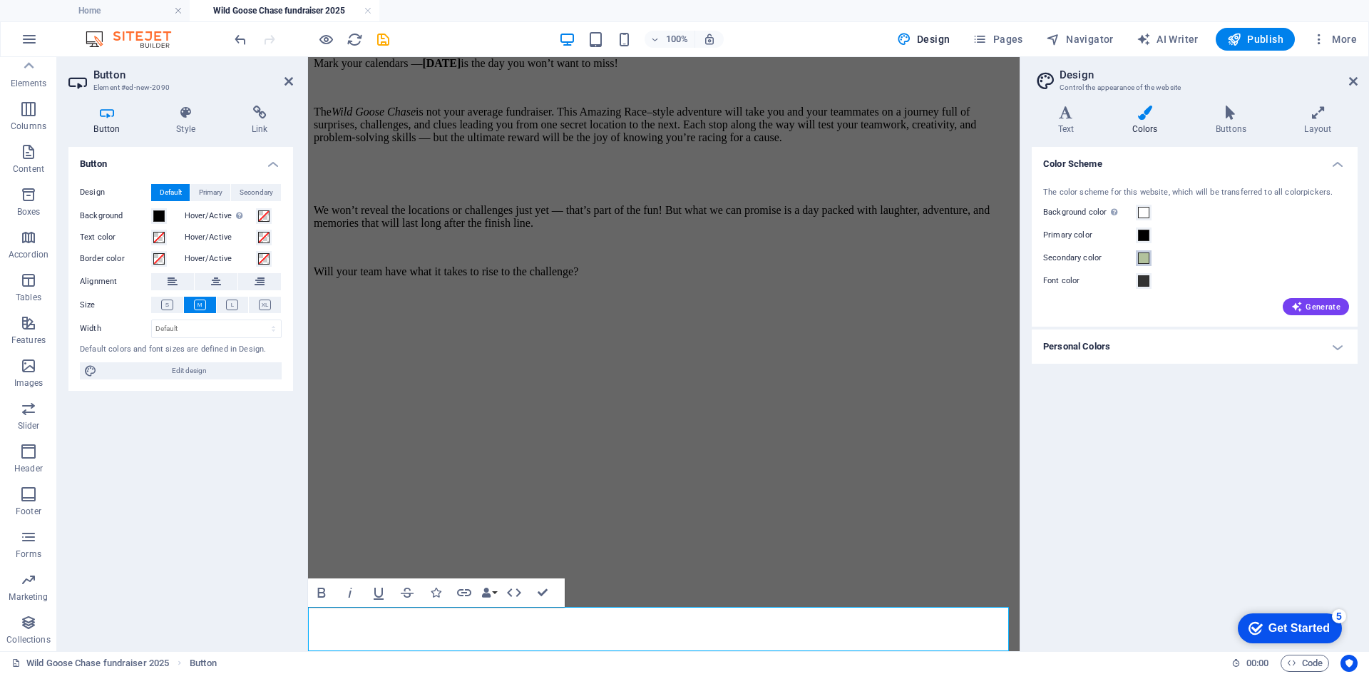
click at [1147, 260] on span at bounding box center [1143, 257] width 11 height 11
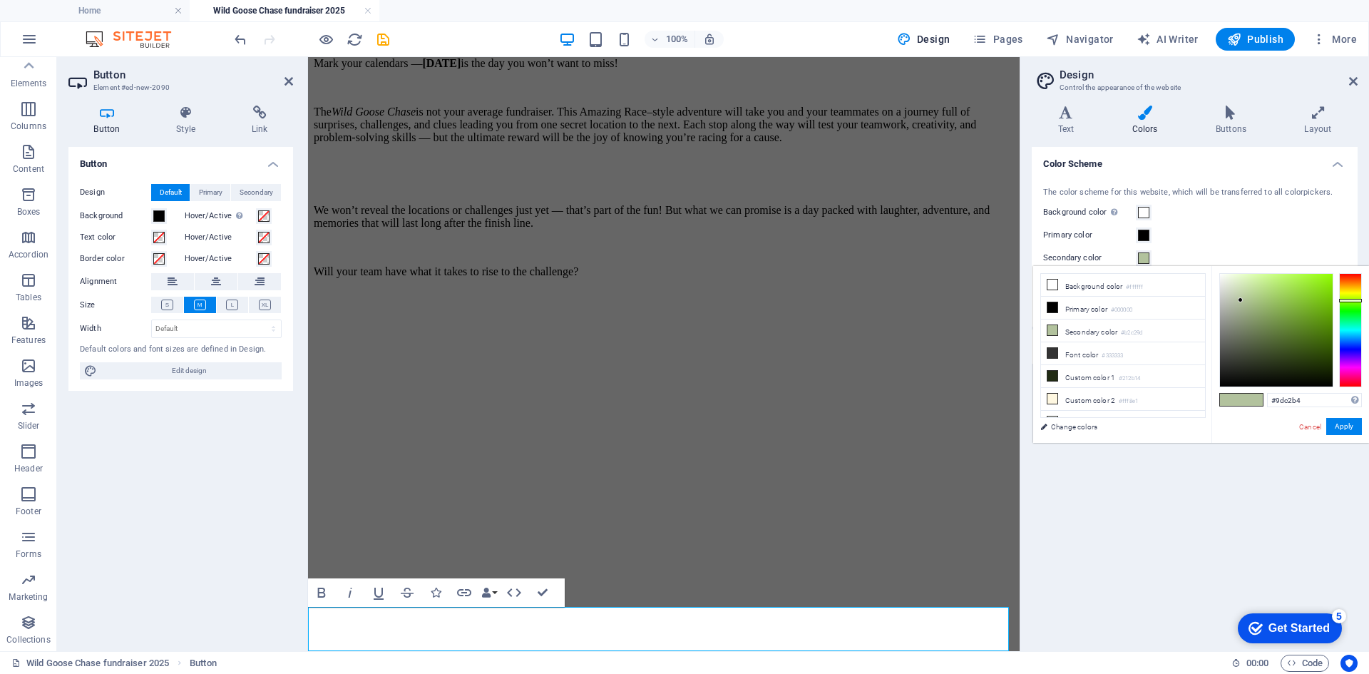
click at [1355, 322] on div at bounding box center [1350, 330] width 23 height 114
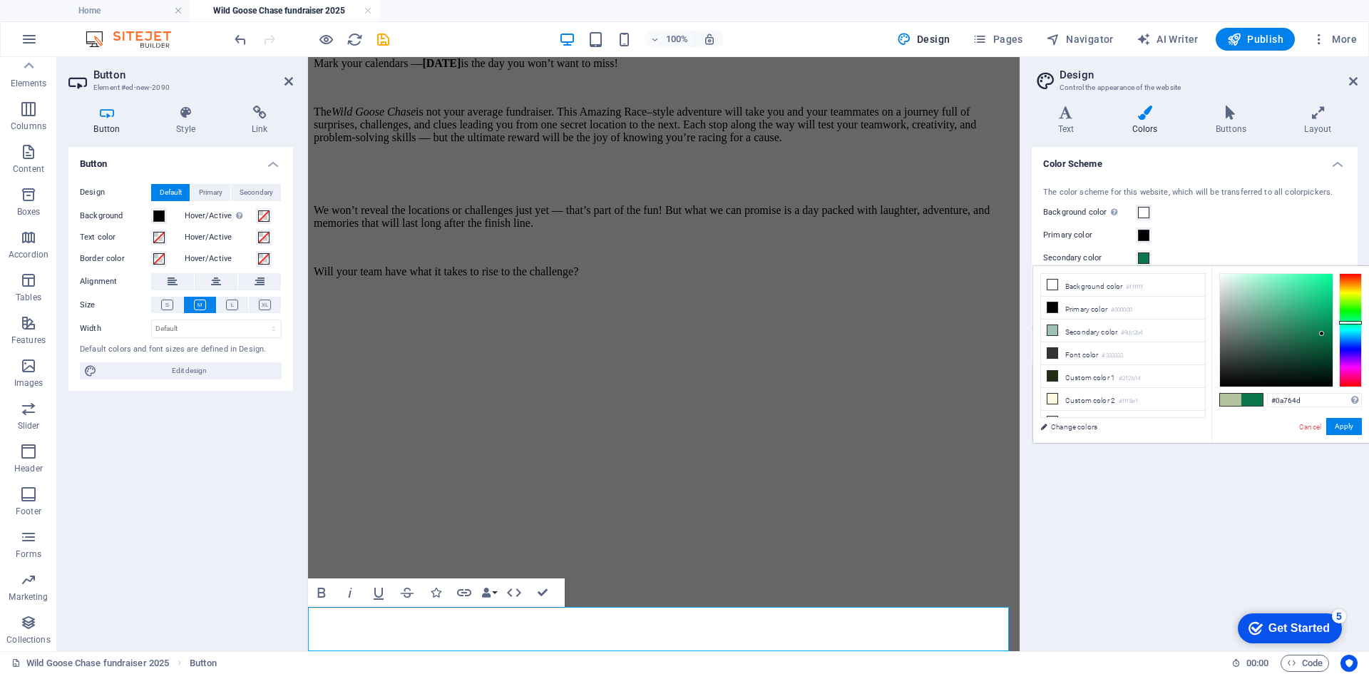
click at [1322, 334] on div at bounding box center [1276, 330] width 113 height 113
click at [1322, 334] on div at bounding box center [1321, 333] width 5 height 5
click at [1313, 335] on div at bounding box center [1276, 330] width 113 height 113
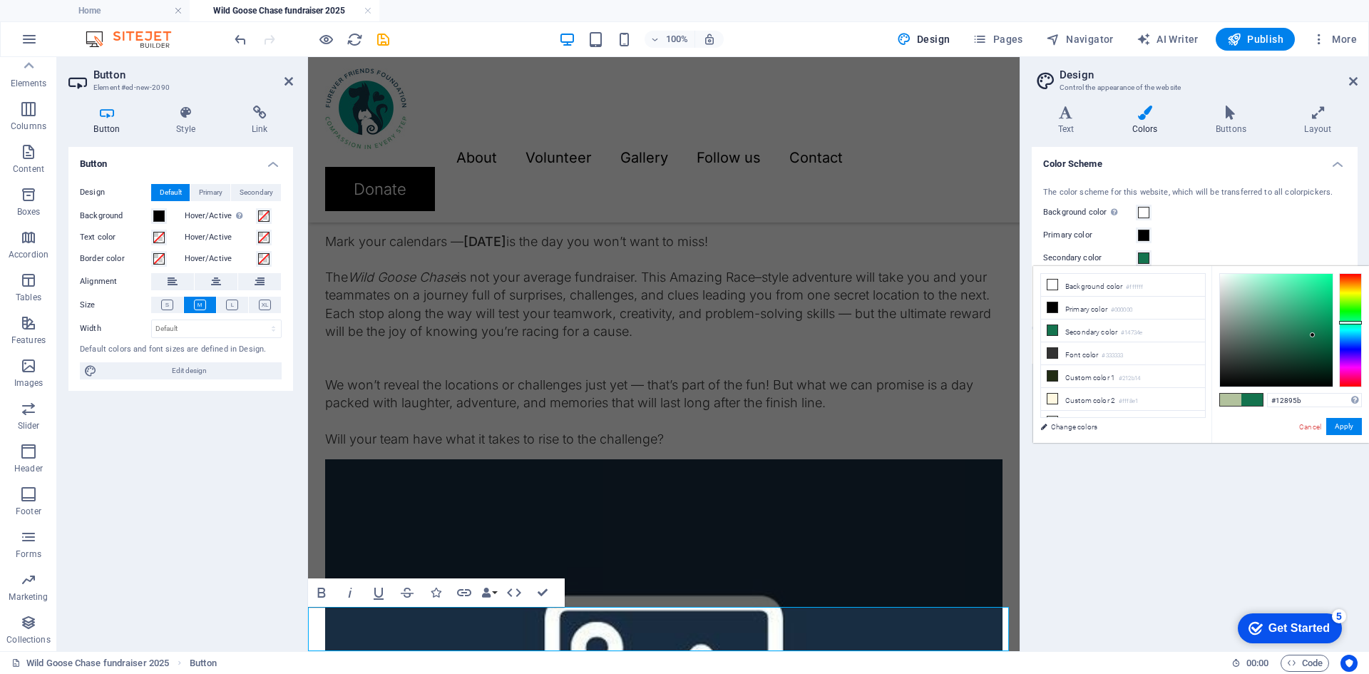
click at [1317, 325] on div at bounding box center [1276, 330] width 113 height 113
click at [1308, 332] on div at bounding box center [1276, 330] width 113 height 113
click at [1314, 327] on div at bounding box center [1316, 324] width 5 height 5
click at [1313, 334] on div at bounding box center [1276, 330] width 113 height 113
click at [1311, 334] on div at bounding box center [1308, 331] width 5 height 5
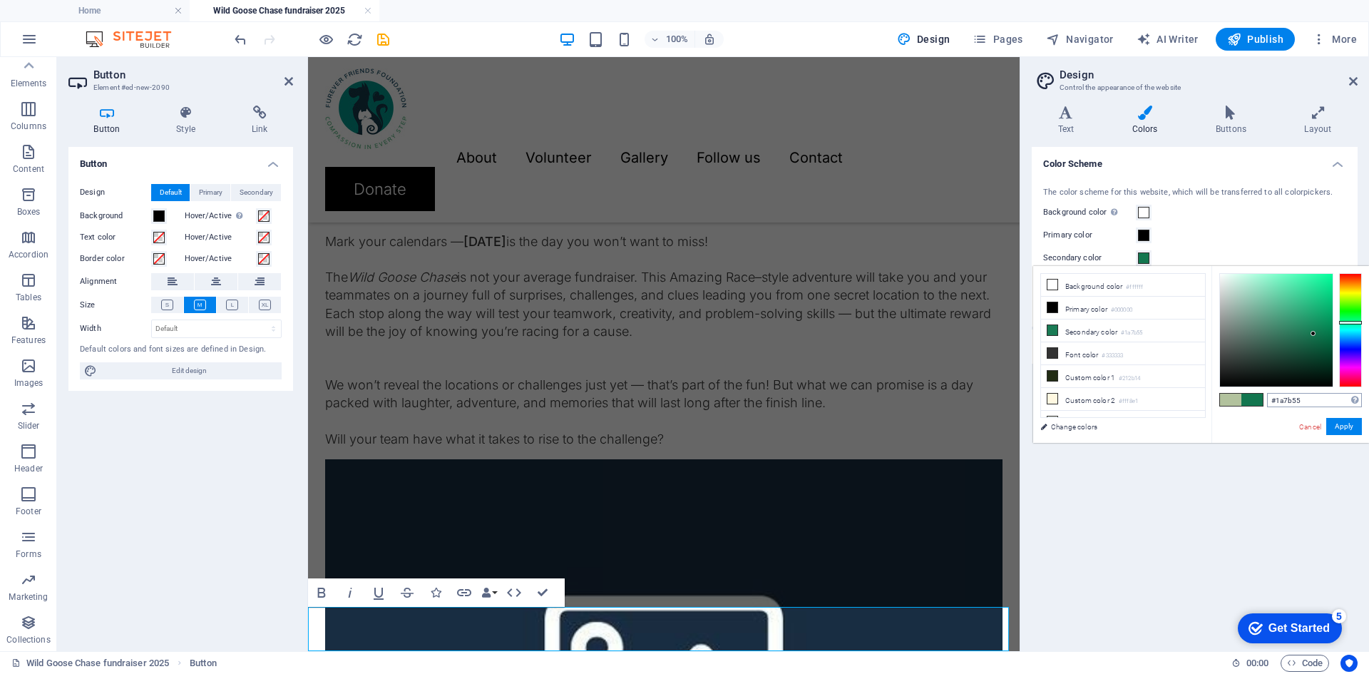
type input "#13764f"
click at [1349, 424] on button "Apply" at bounding box center [1344, 426] width 36 height 17
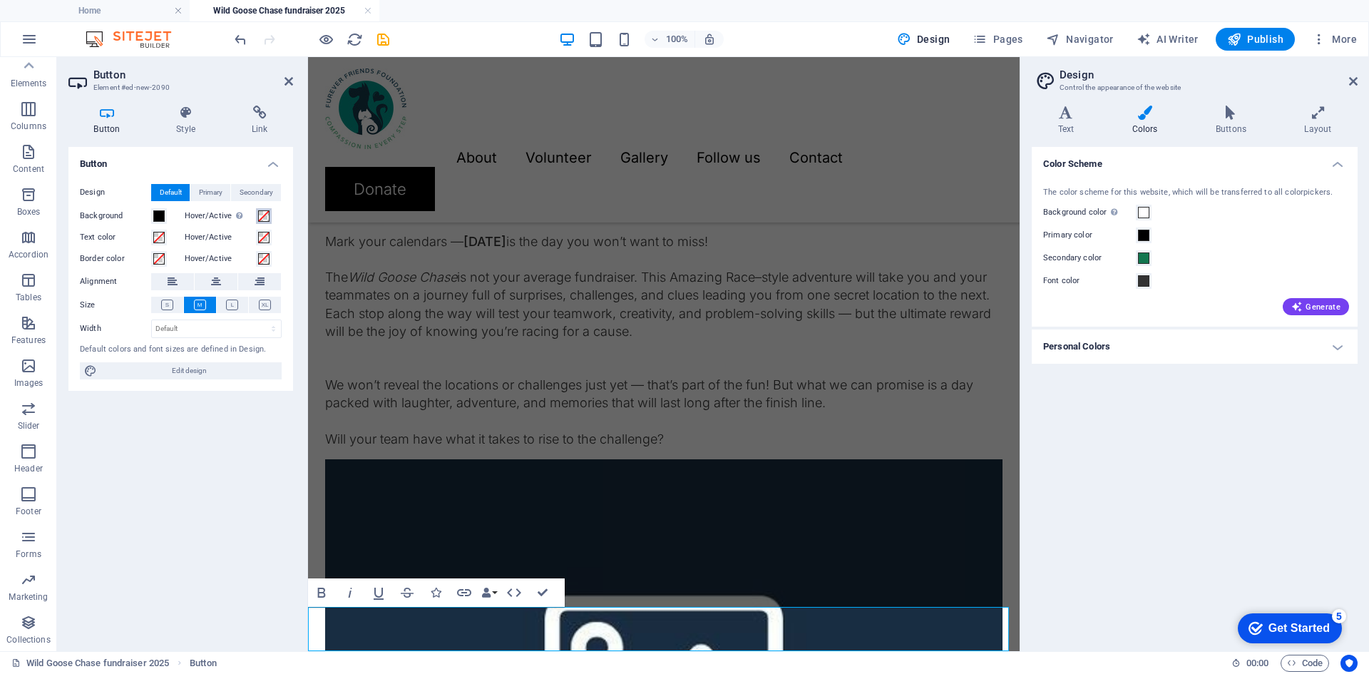
click at [265, 219] on span at bounding box center [263, 215] width 11 height 11
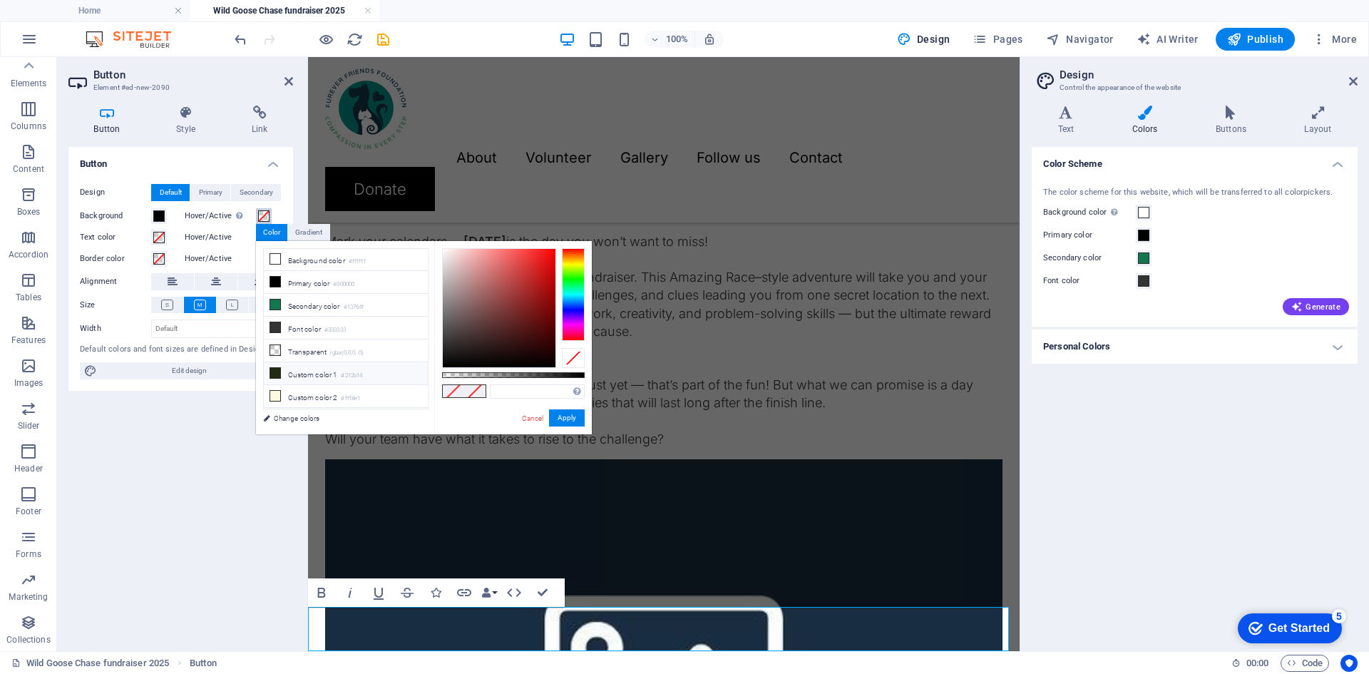
scroll to position [0, 0]
click at [302, 303] on li "Secondary color #13764f" at bounding box center [346, 305] width 164 height 23
type input "#13764f"
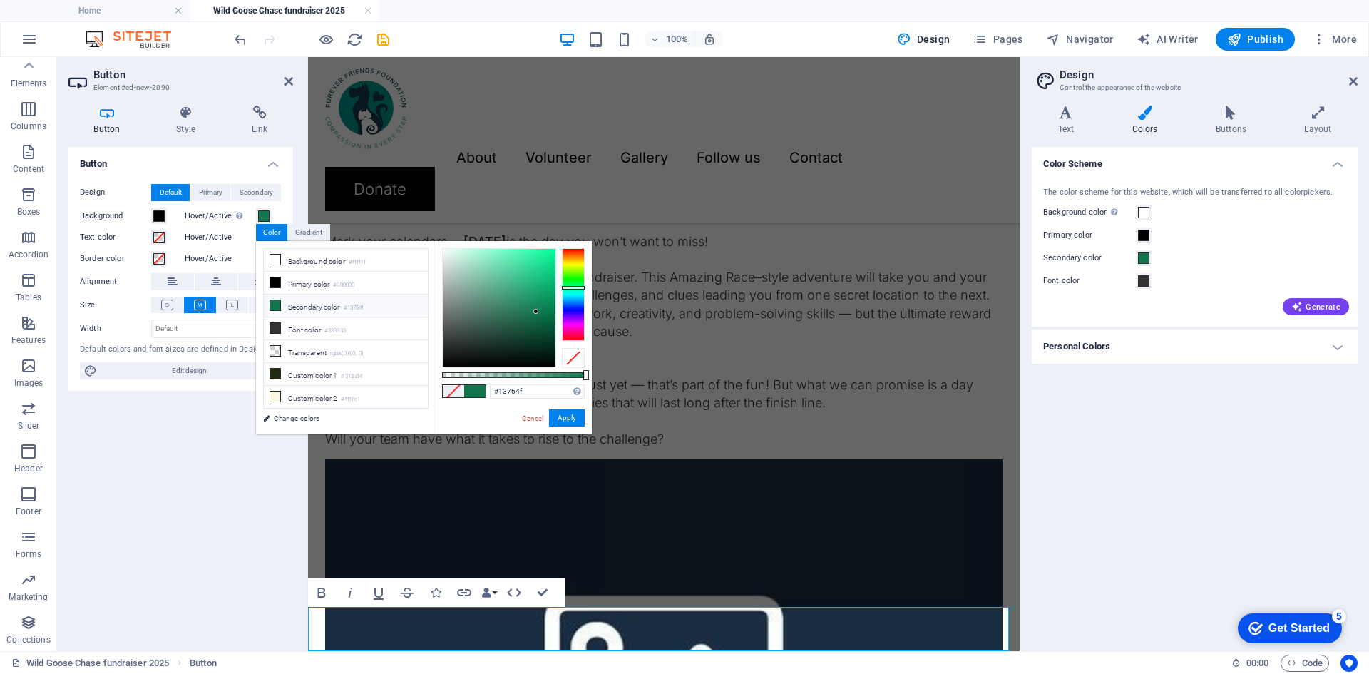
click at [156, 432] on div "Button Design Default Primary Secondary Background Hover/Active Switch to previ…" at bounding box center [180, 393] width 225 height 493
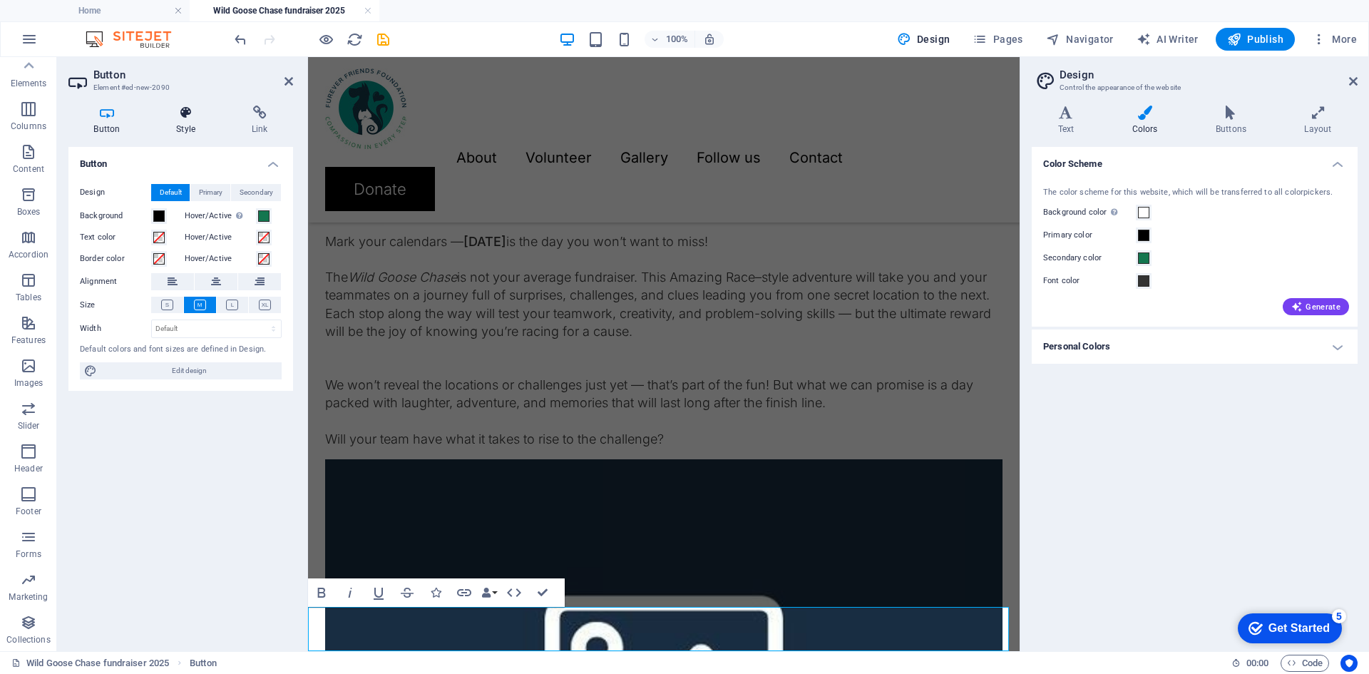
click at [178, 108] on icon at bounding box center [186, 113] width 70 height 14
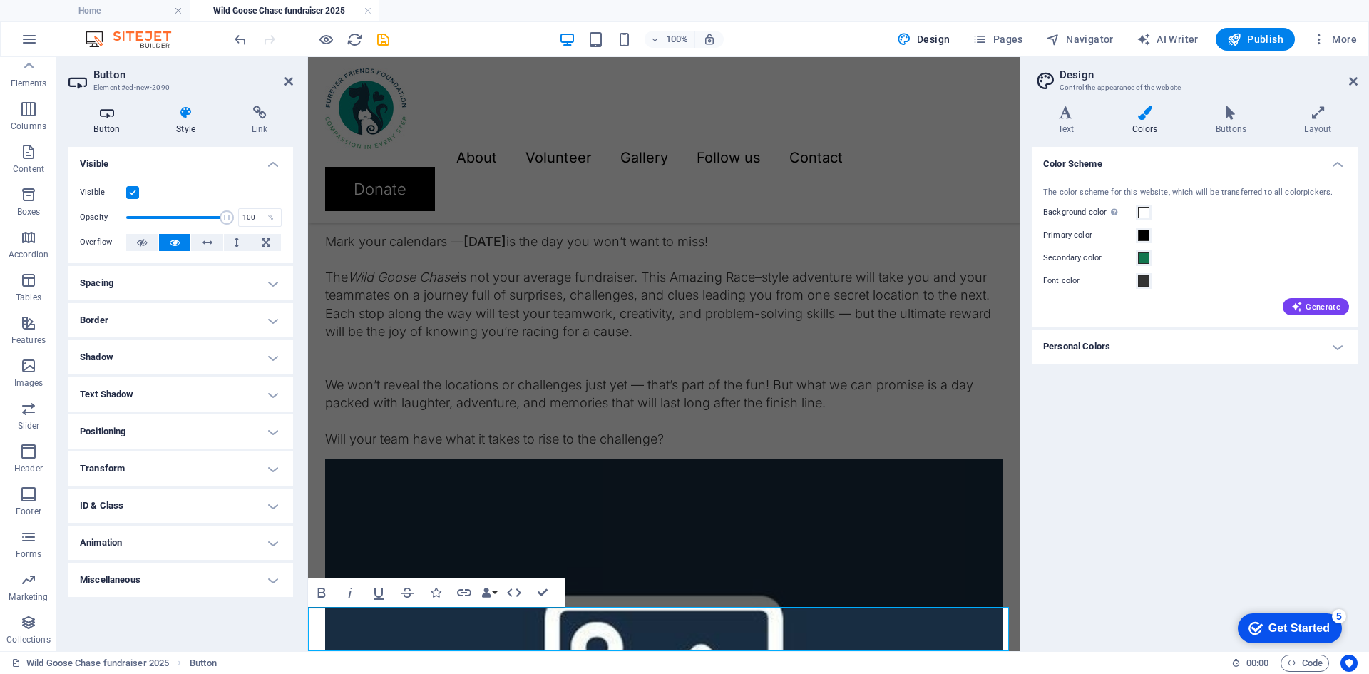
click at [94, 118] on icon at bounding box center [106, 113] width 77 height 14
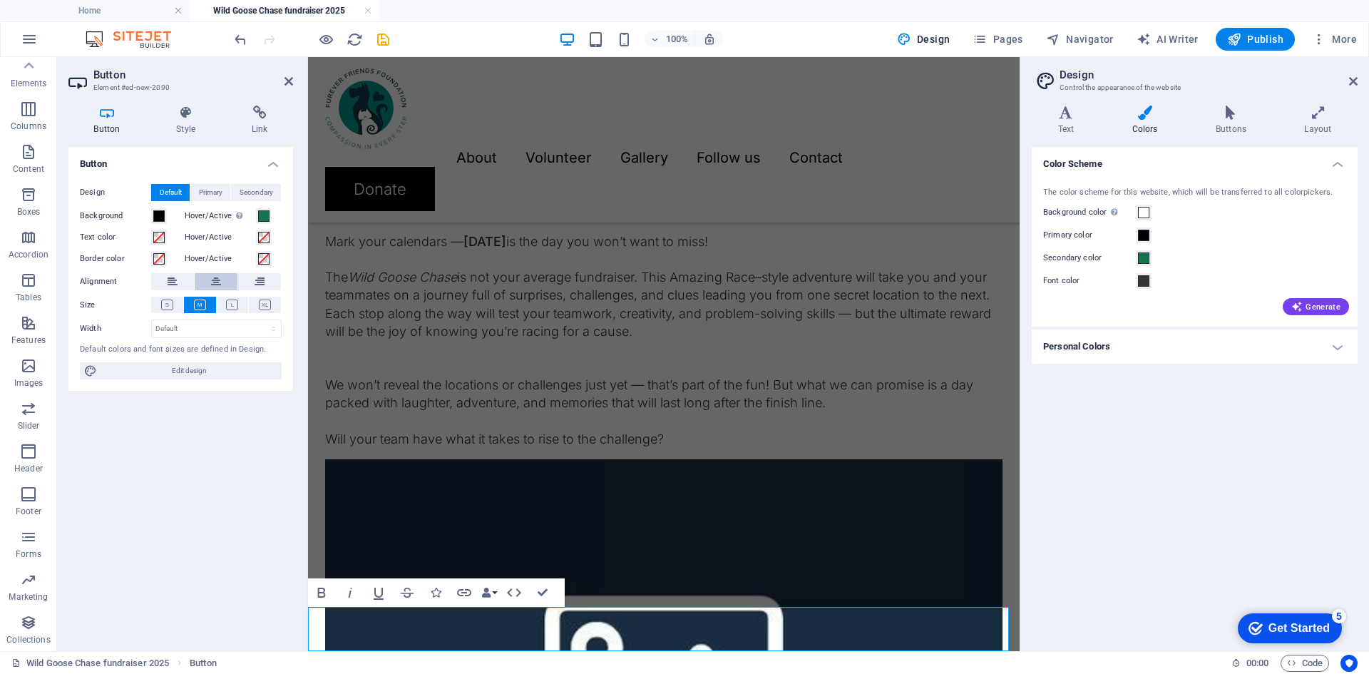
click at [220, 285] on icon at bounding box center [216, 281] width 10 height 17
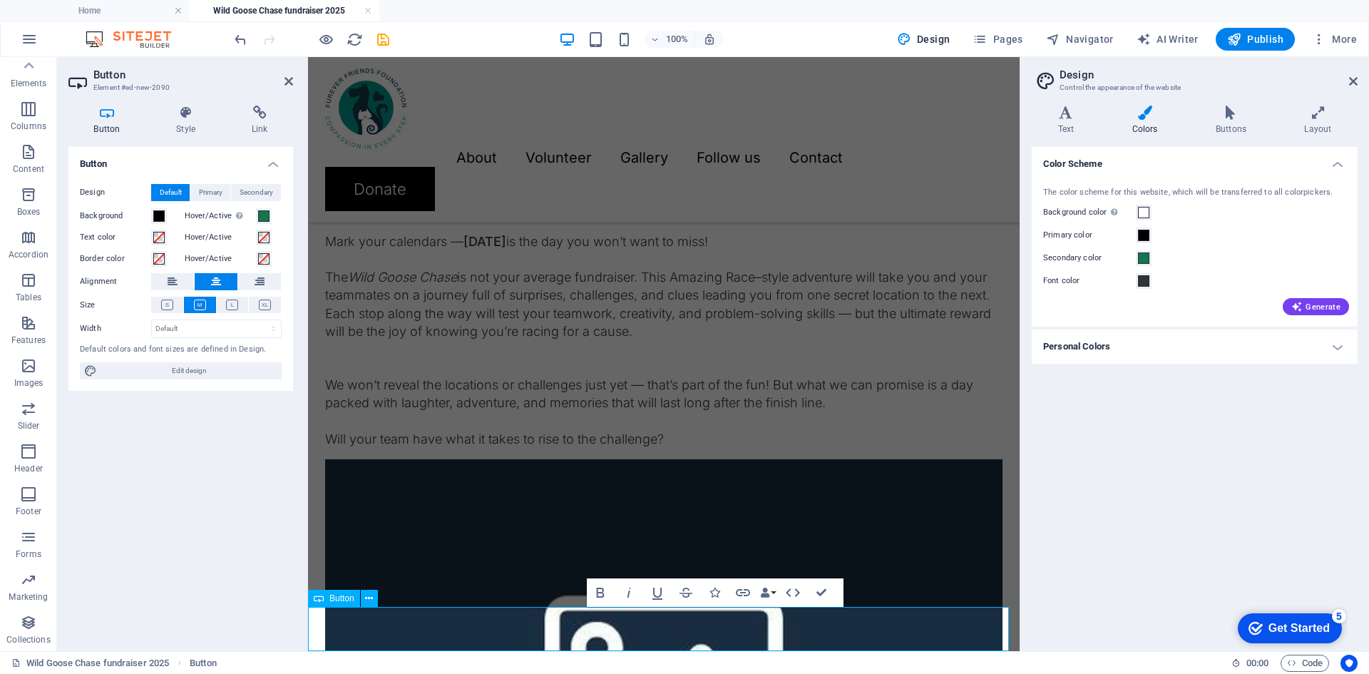
click at [250, 123] on h4 "Link" at bounding box center [259, 121] width 67 height 30
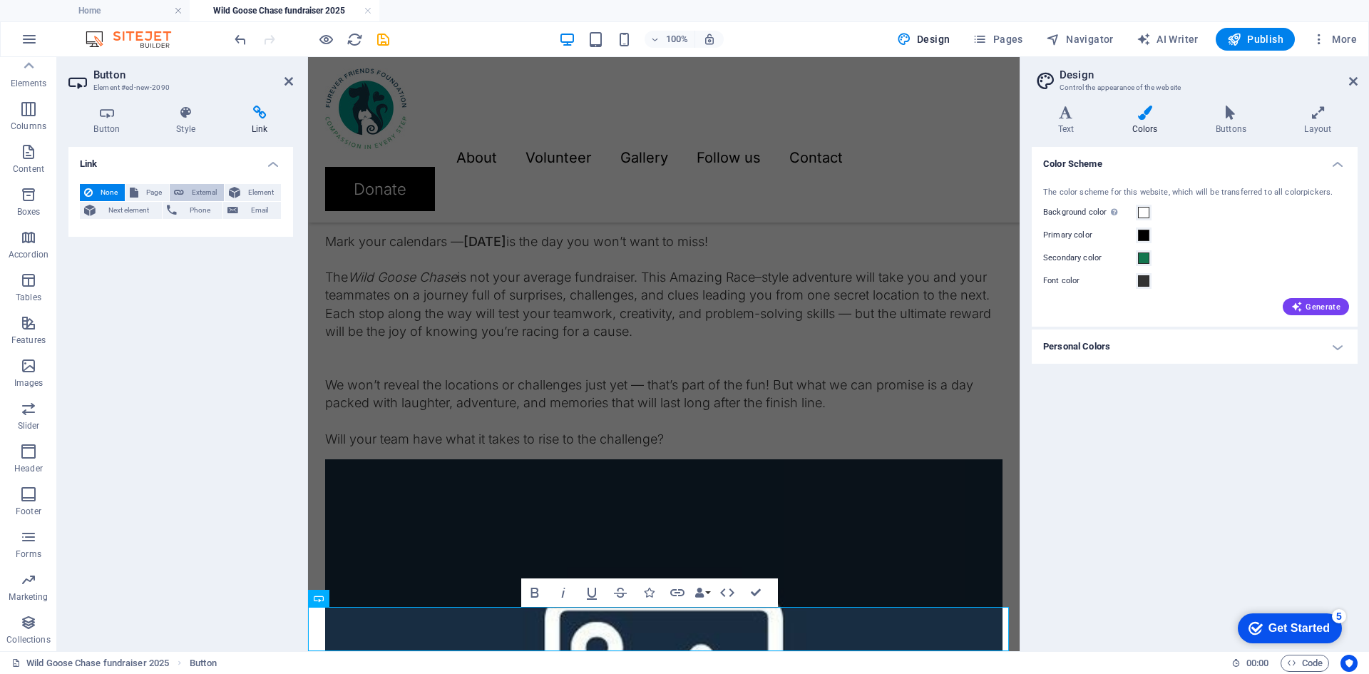
click at [183, 185] on icon at bounding box center [179, 192] width 10 height 17
select select "blank"
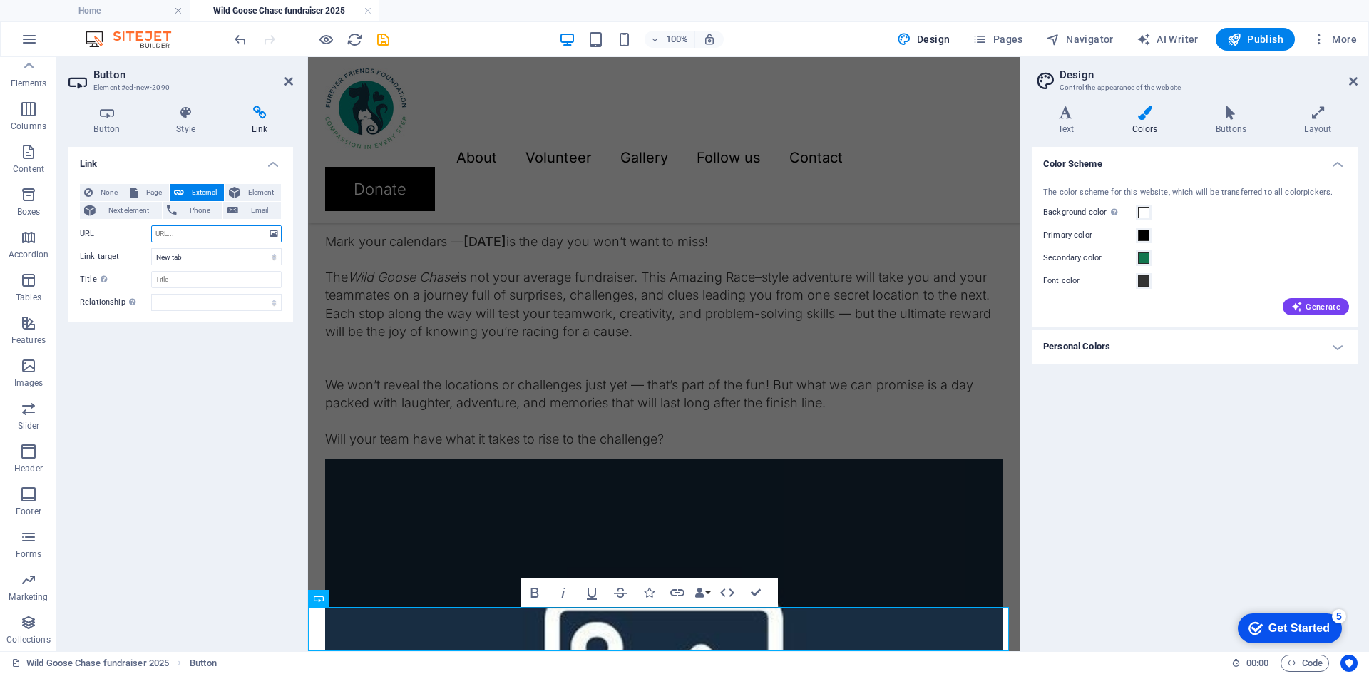
click at [163, 237] on input "URL" at bounding box center [216, 233] width 130 height 17
paste input "Lore ipsu dolorsita — 6 Consecte 5817 ad eli sed doe tem’i utla et dolo! Mag Al…"
type input "Mark your calendars — [DATE] is the day you won’t want to miss! The Wild Goose …"
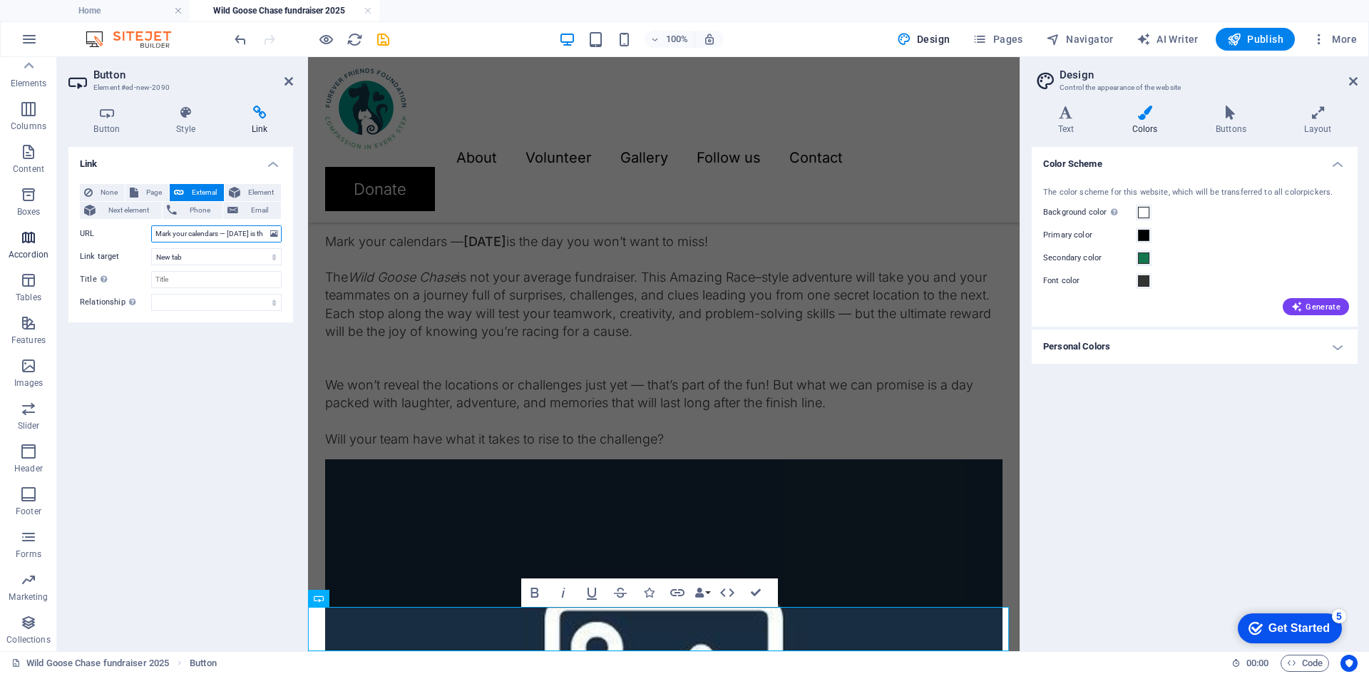
drag, startPoint x: 263, startPoint y: 231, endPoint x: 14, endPoint y: 240, distance: 249.0
click at [14, 240] on section "Favorites Elements Columns Content Boxes Accordion Tables Features Images Slide…" at bounding box center [510, 354] width 1020 height 594
click at [245, 240] on input "URL" at bounding box center [216, 233] width 130 height 17
paste input "[URL][DOMAIN_NAME]"
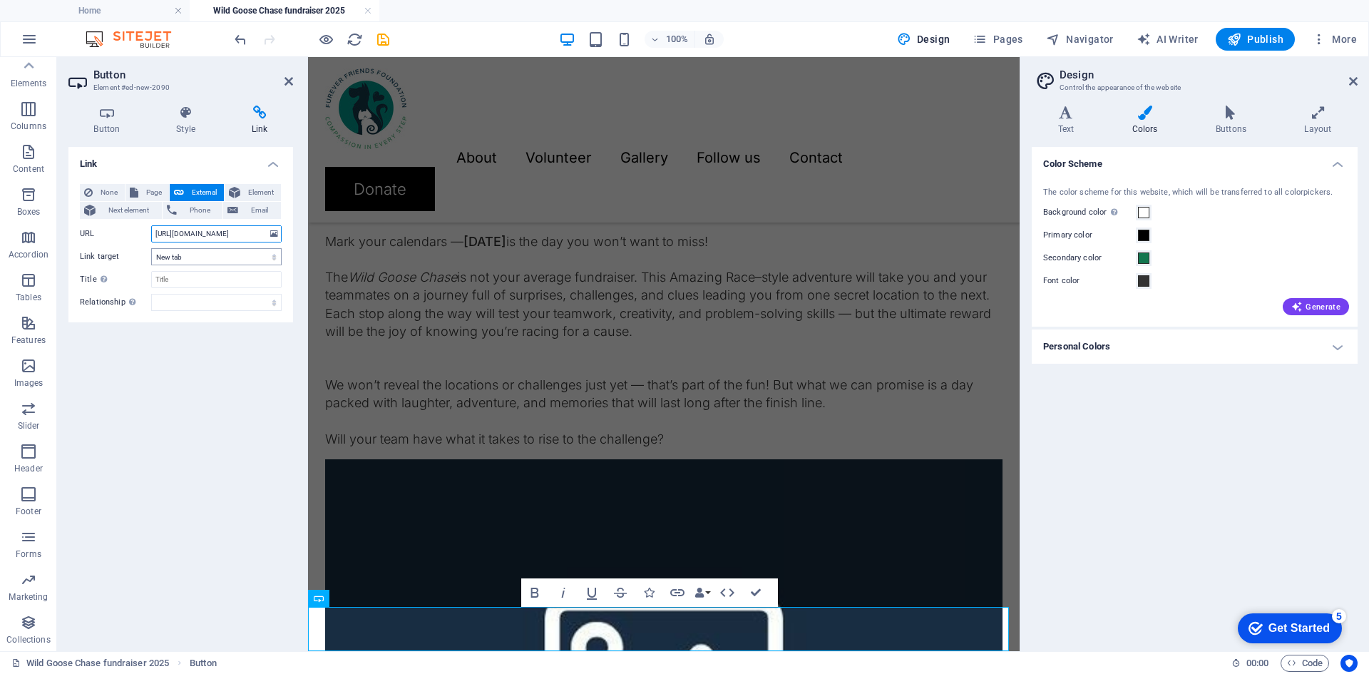
type input "[URL][DOMAIN_NAME]"
click at [220, 257] on select "New tab Same tab Overlay" at bounding box center [216, 256] width 130 height 17
click at [151, 248] on select "New tab Same tab Overlay" at bounding box center [216, 256] width 130 height 17
click at [224, 284] on input "Title Additional link description, should not be the same as the link text. The…" at bounding box center [216, 279] width 130 height 17
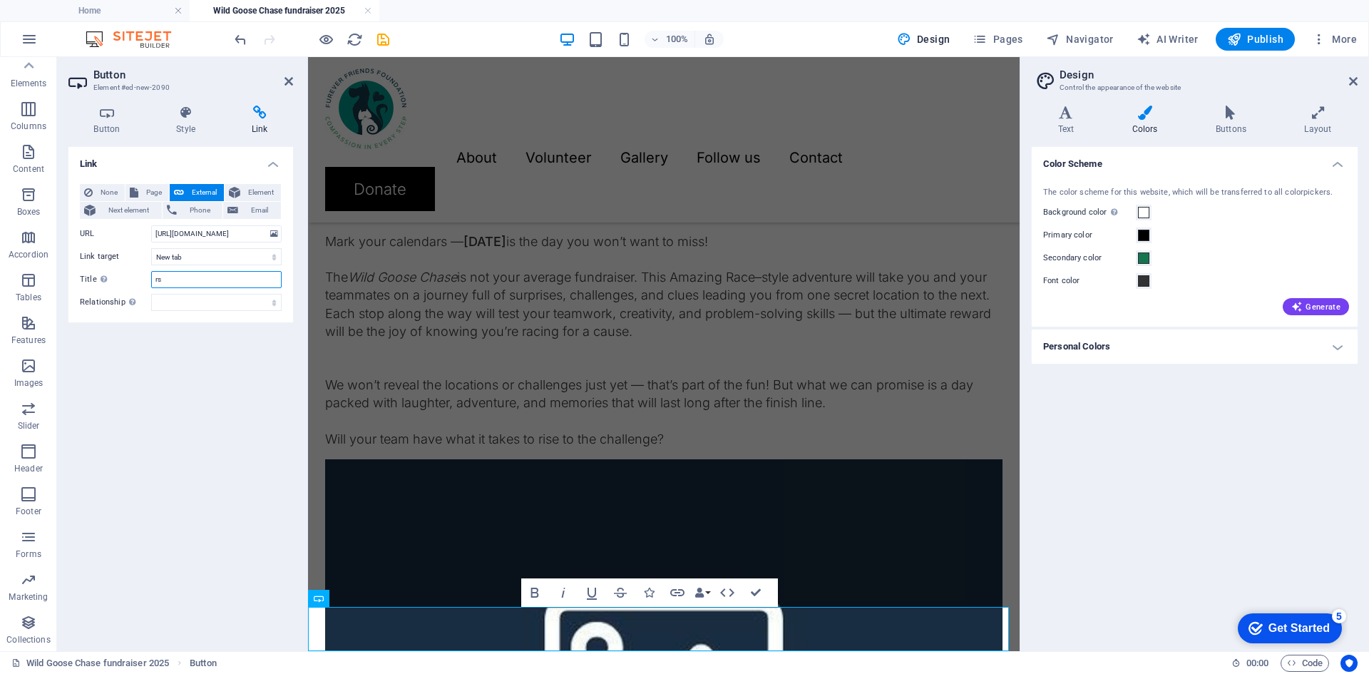
type input "r"
type input "RSVP form"
click at [195, 369] on div "Link None Page External Element Next element Phone Email Page Home About Volunt…" at bounding box center [180, 393] width 225 height 493
click at [191, 372] on div "Link None Page External Element Next element Phone Email Page Home About Volunt…" at bounding box center [180, 393] width 225 height 493
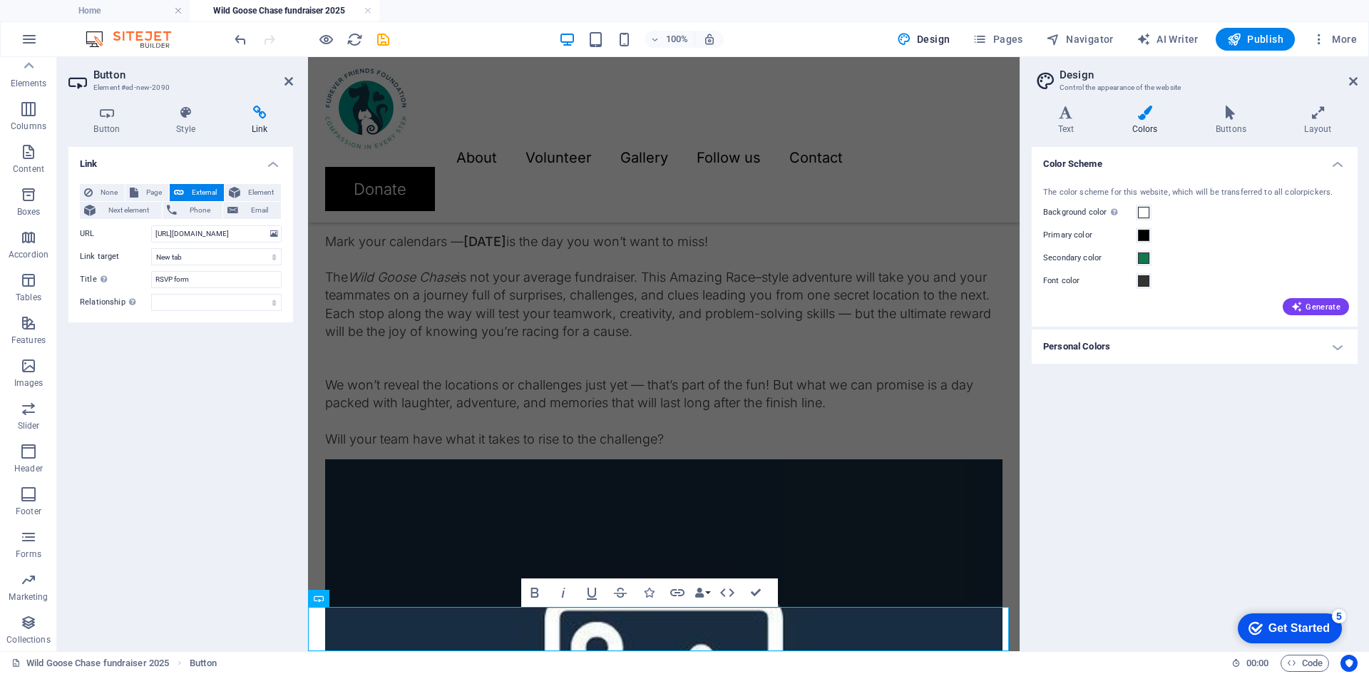
click at [191, 372] on div "Link None Page External Element Next element Phone Email Page Home About Volunt…" at bounding box center [180, 393] width 225 height 493
click at [357, 448] on div "Mark your calendars — [DATE] is the day you won’t want to miss! The Wild Goose …" at bounding box center [663, 331] width 677 height 233
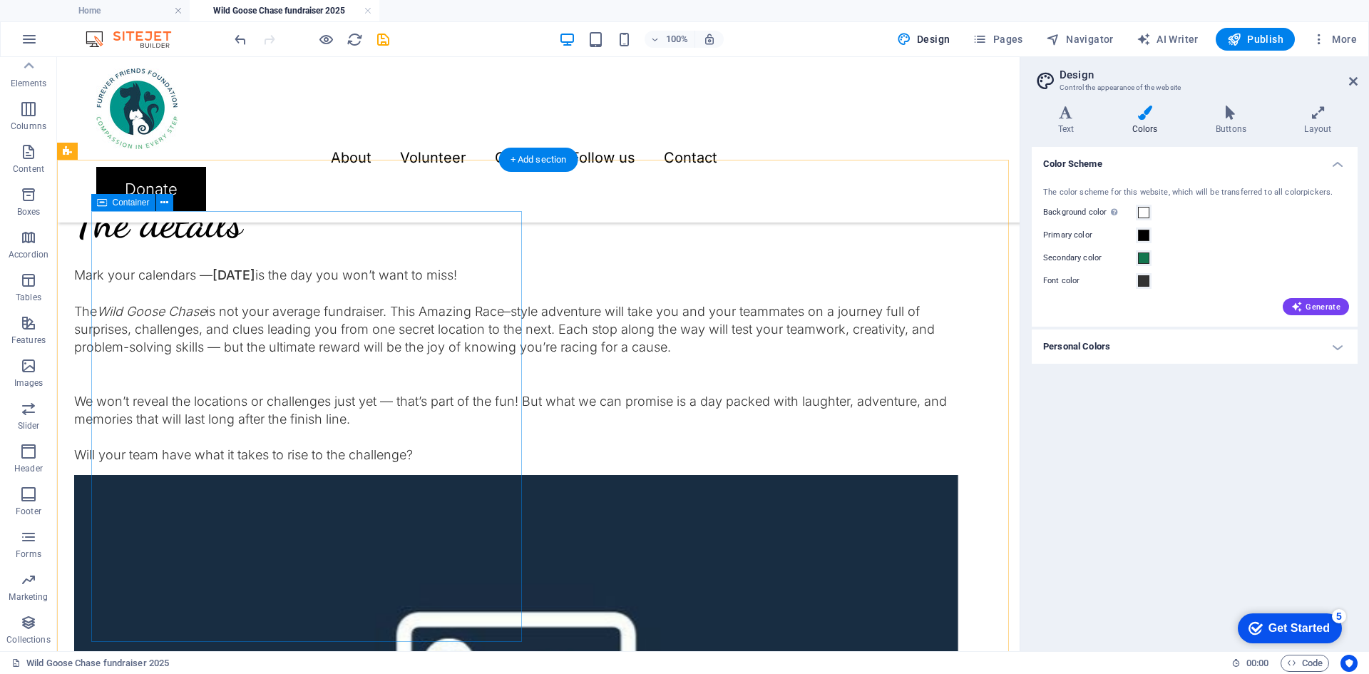
scroll to position [1097, 0]
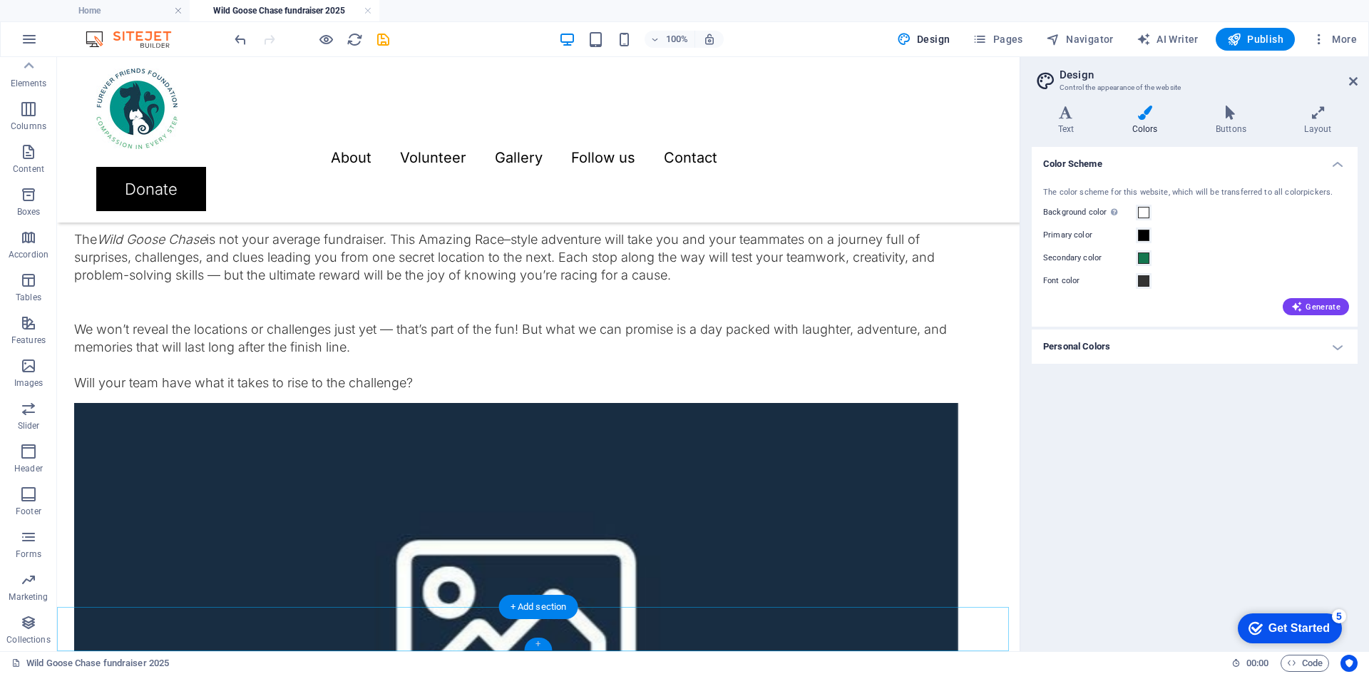
click at [531, 644] on div "+" at bounding box center [538, 643] width 28 height 13
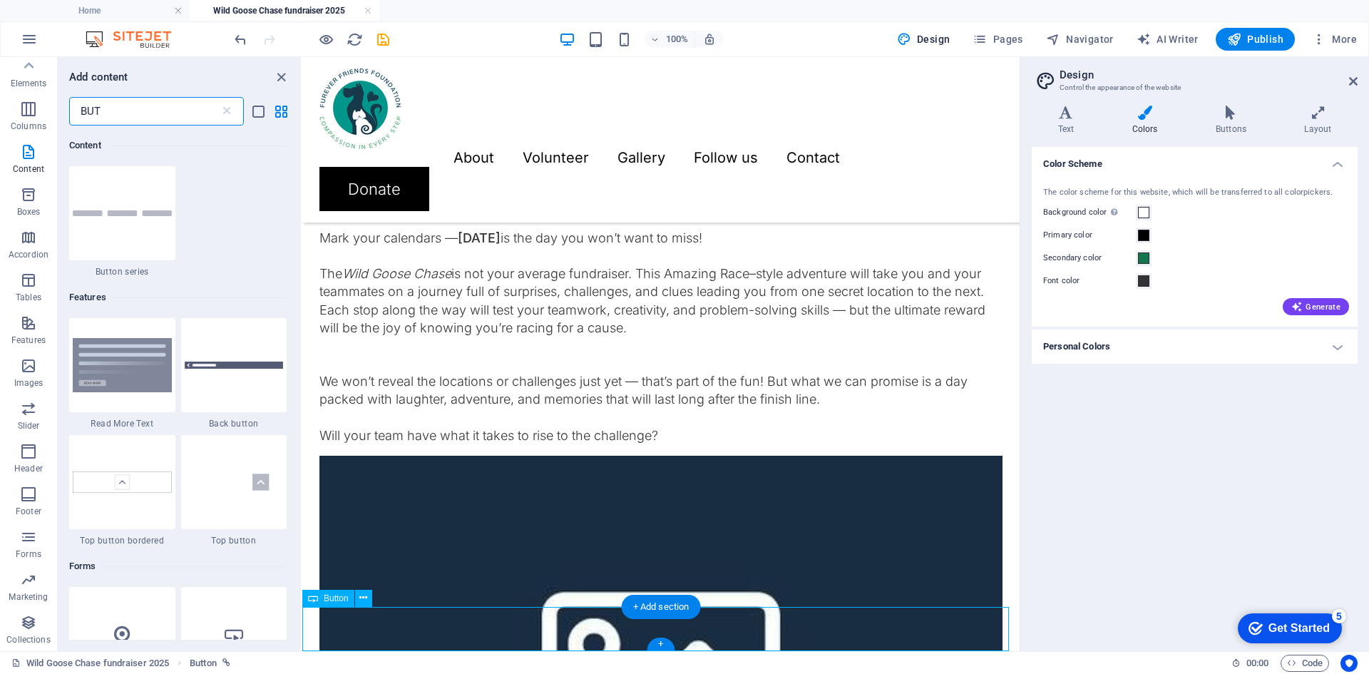
scroll to position [109, 0]
drag, startPoint x: 116, startPoint y: 108, endPoint x: 57, endPoint y: 111, distance: 58.5
click at [57, 111] on div "Favorites Elements Columns Content Boxes Accordion Tables Features Images Slide…" at bounding box center [151, 354] width 302 height 594
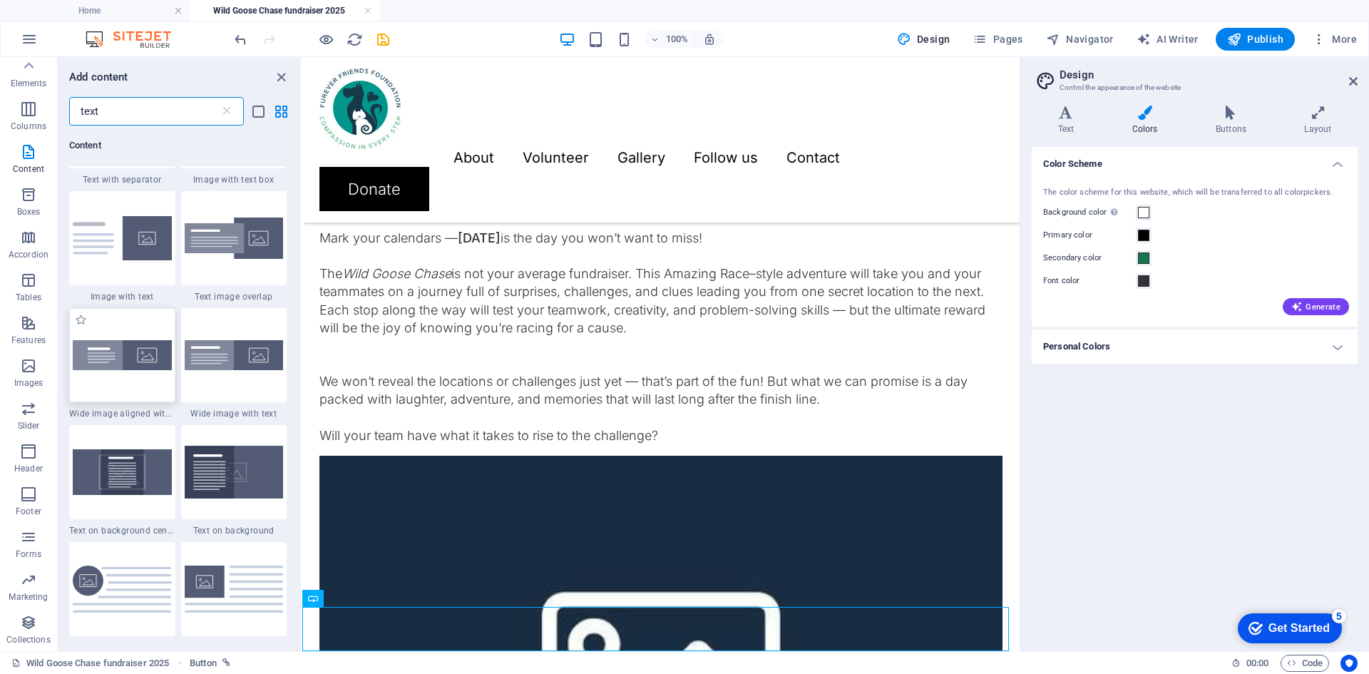
scroll to position [285, 0]
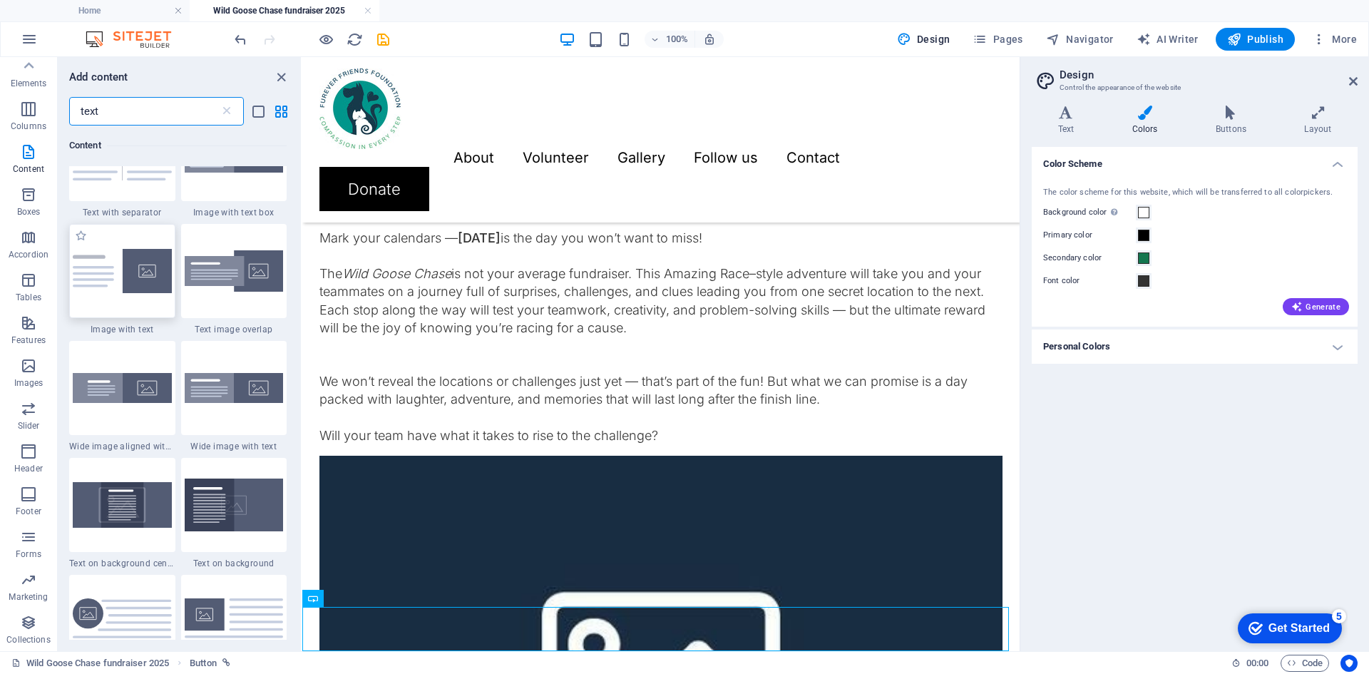
type input "text"
click at [135, 296] on div at bounding box center [122, 271] width 106 height 94
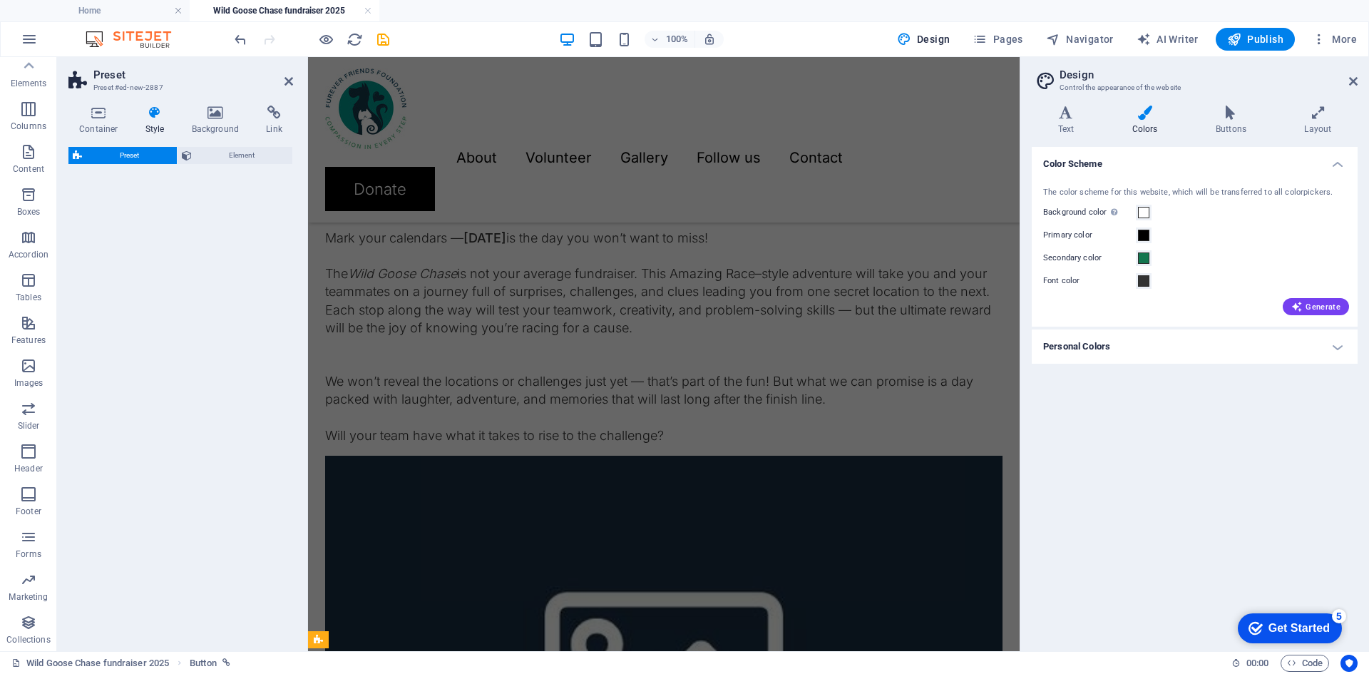
select select "rem"
select select "px"
select select "preset-text-with-image-v4-default"
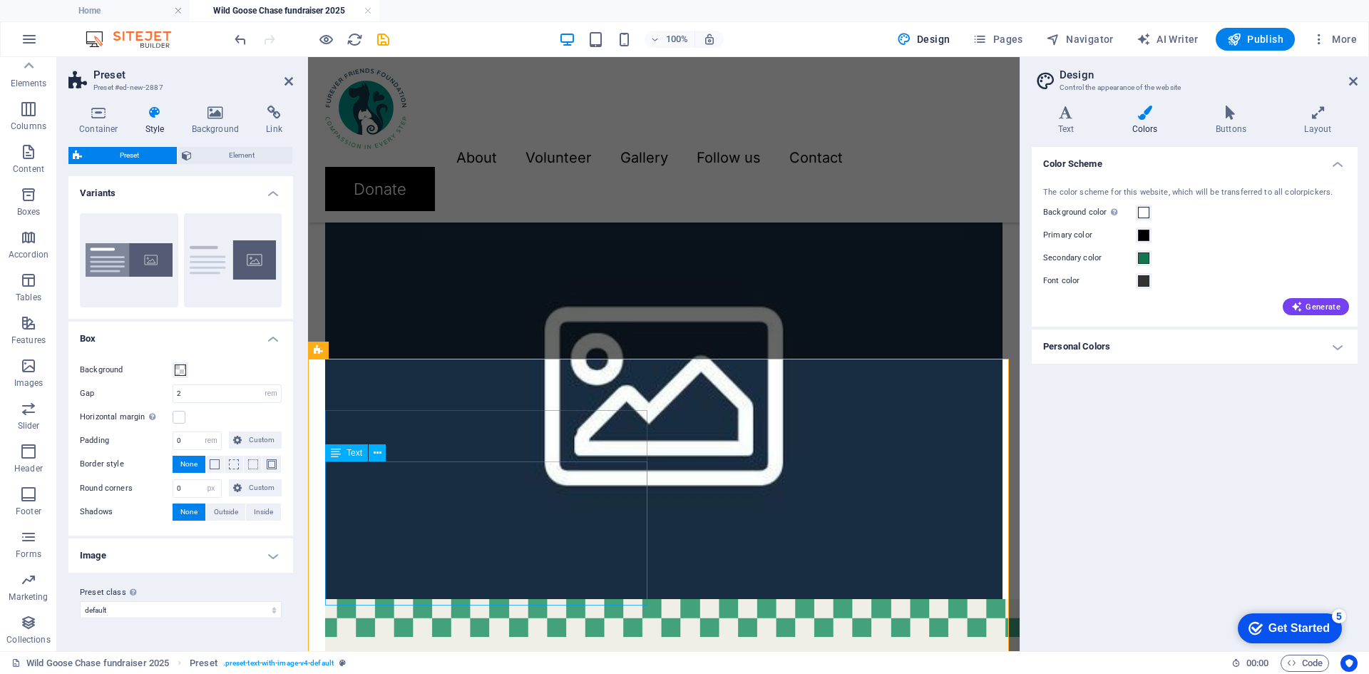
scroll to position [1411, 0]
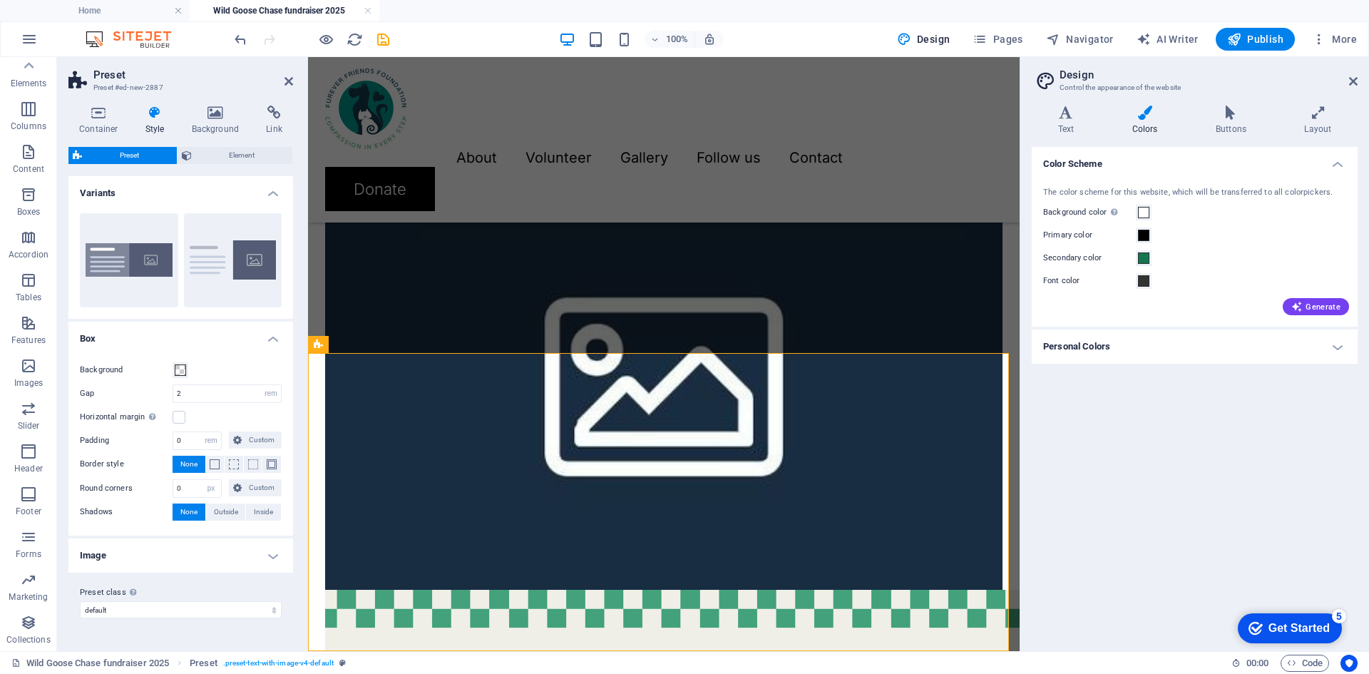
click at [282, 558] on h4 "Image" at bounding box center [180, 555] width 225 height 34
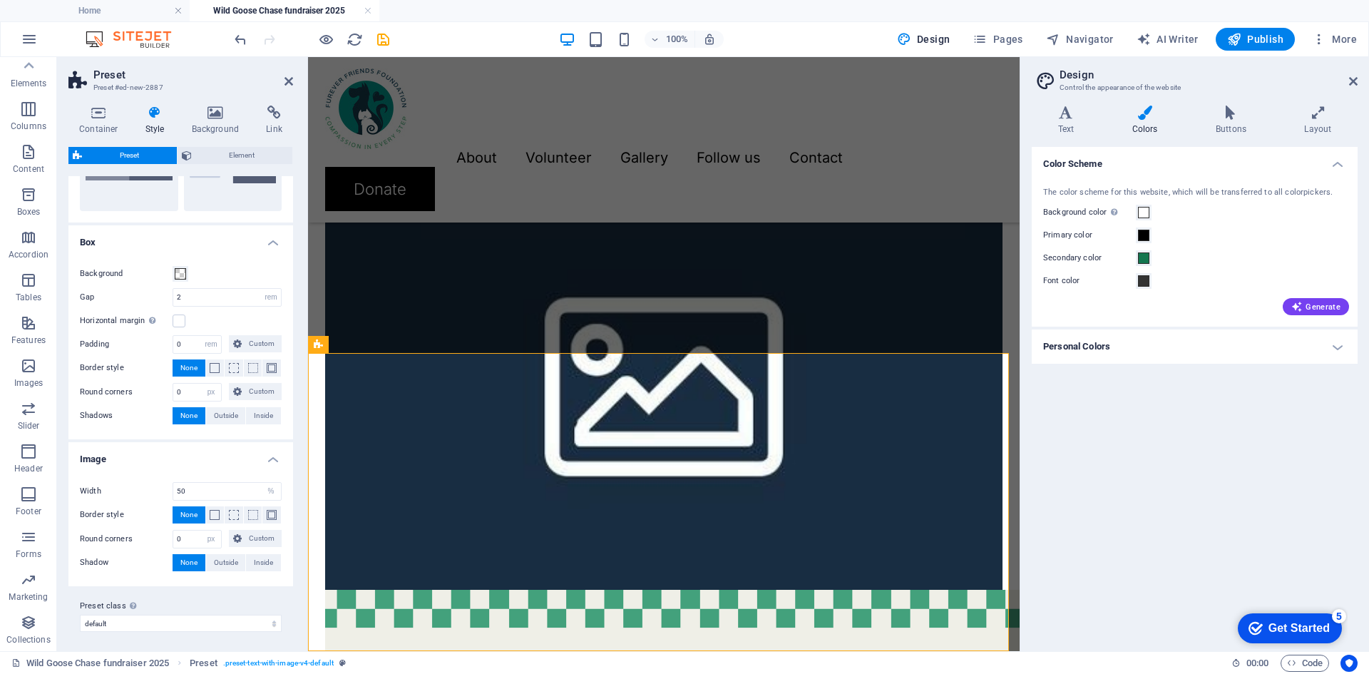
scroll to position [100, 0]
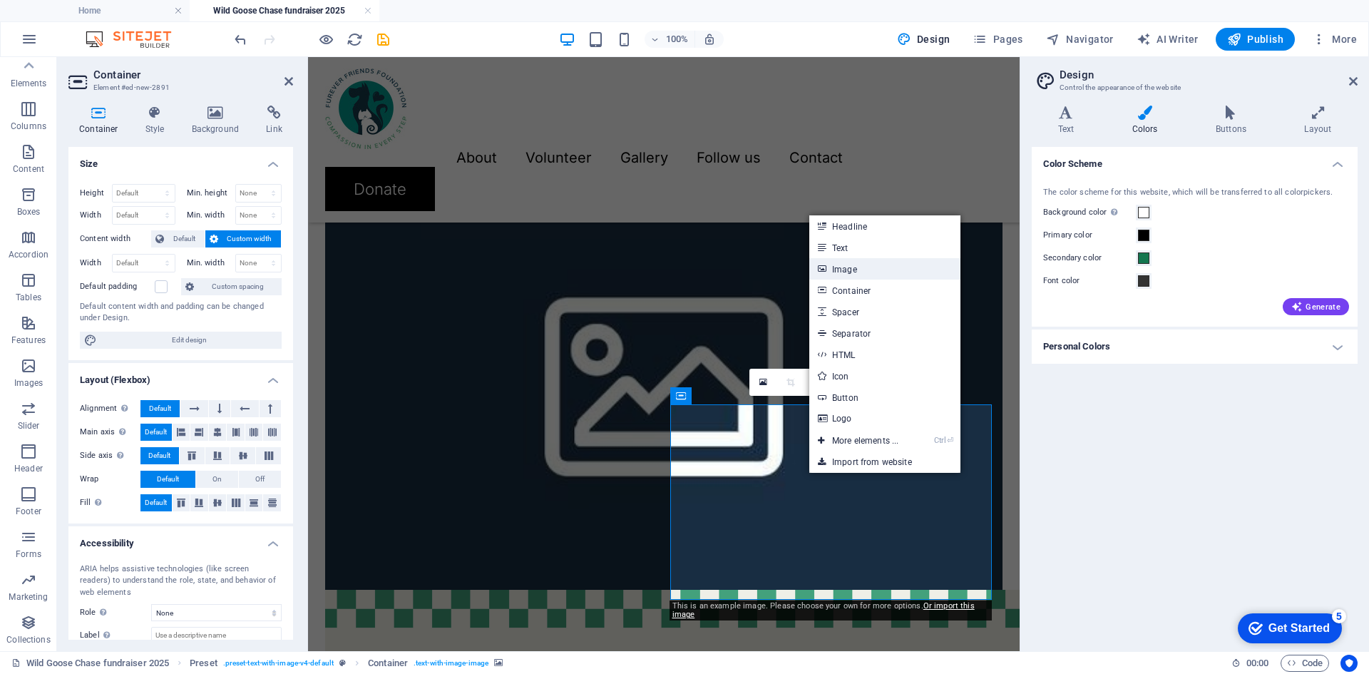
click at [858, 264] on link "Image" at bounding box center [884, 268] width 151 height 21
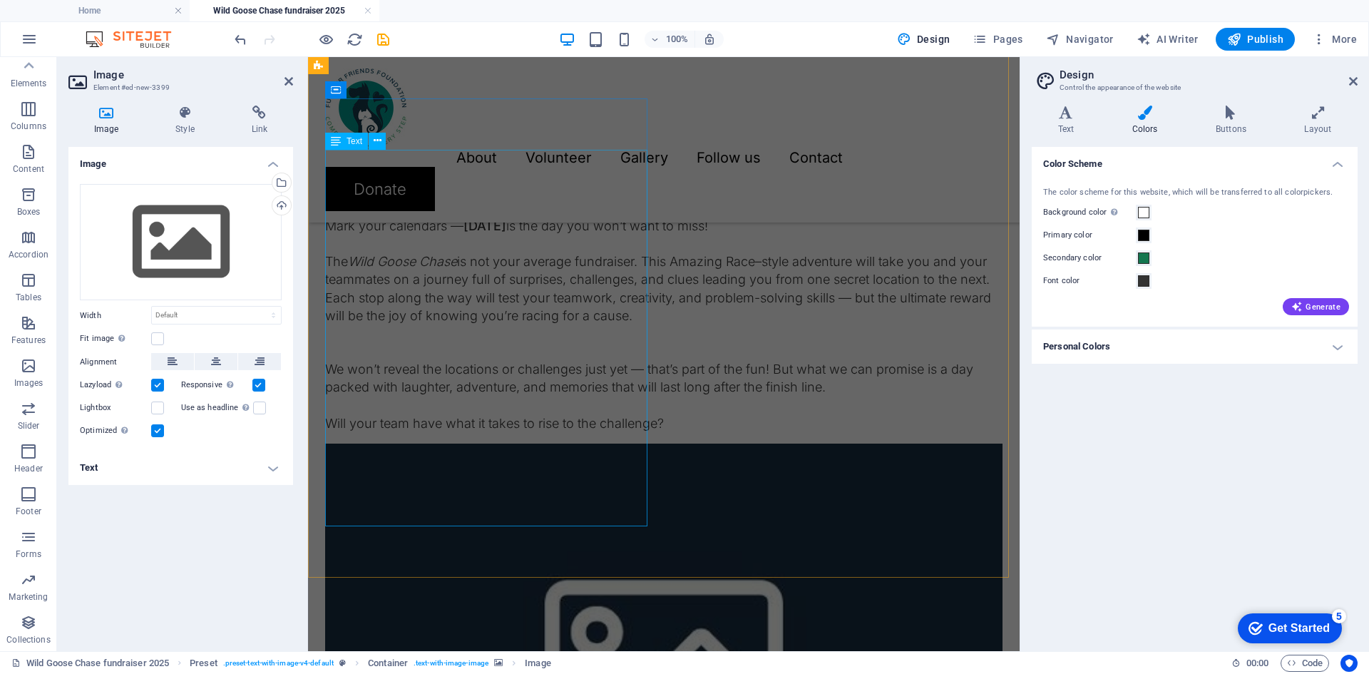
scroll to position [1126, 0]
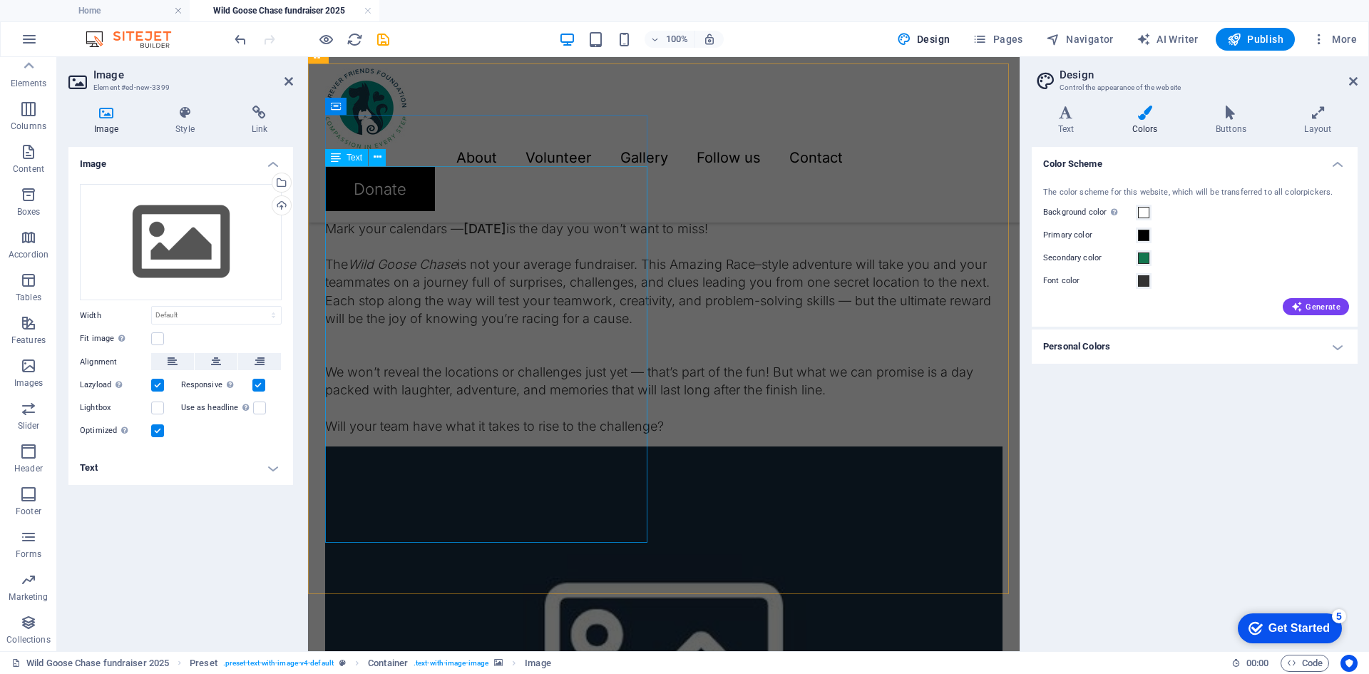
click at [529, 435] on div "Mark your calendars — [DATE] is the day you won’t want to miss! The Wild Goose …" at bounding box center [663, 318] width 677 height 233
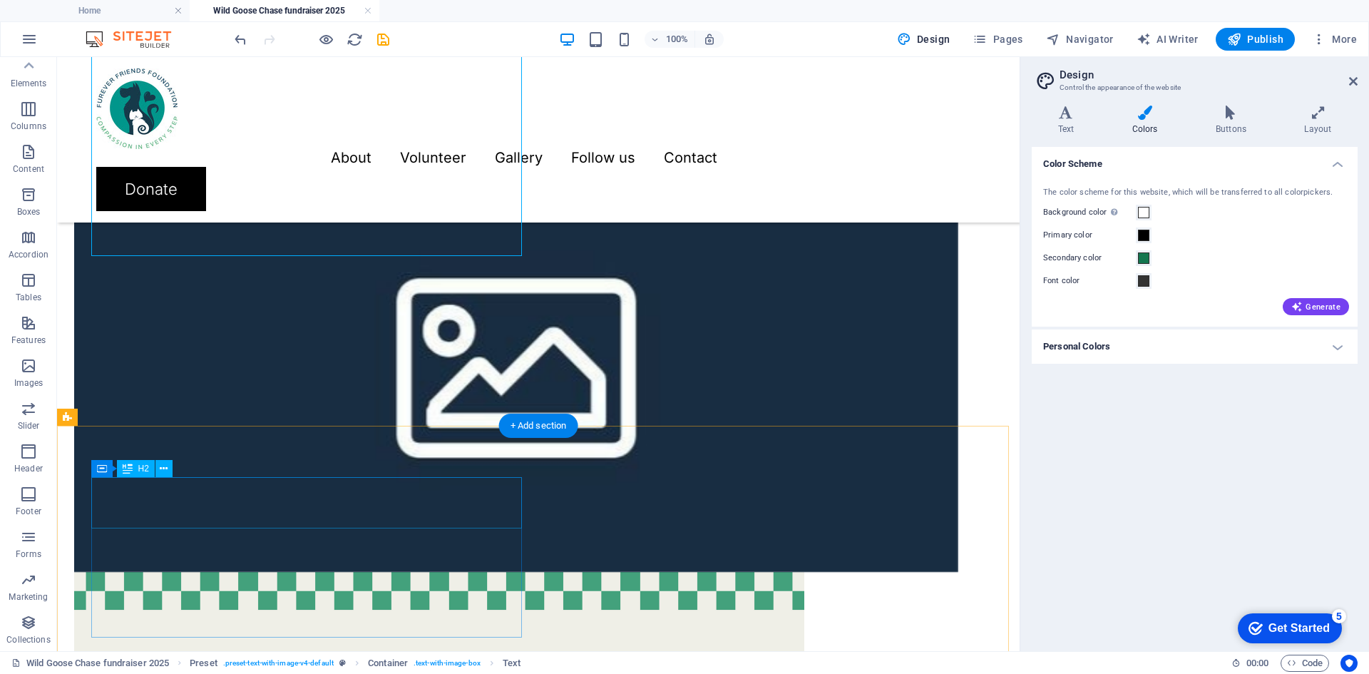
scroll to position [1360, 0]
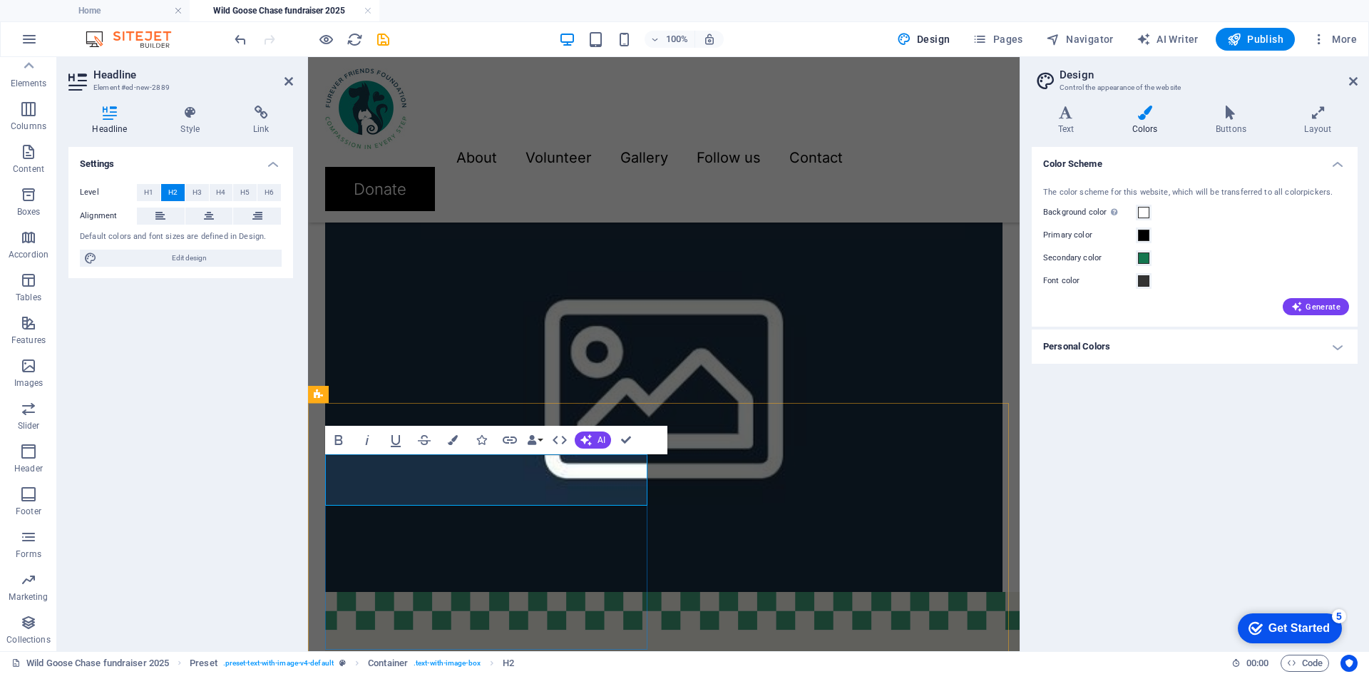
scroll to position [1411, 0]
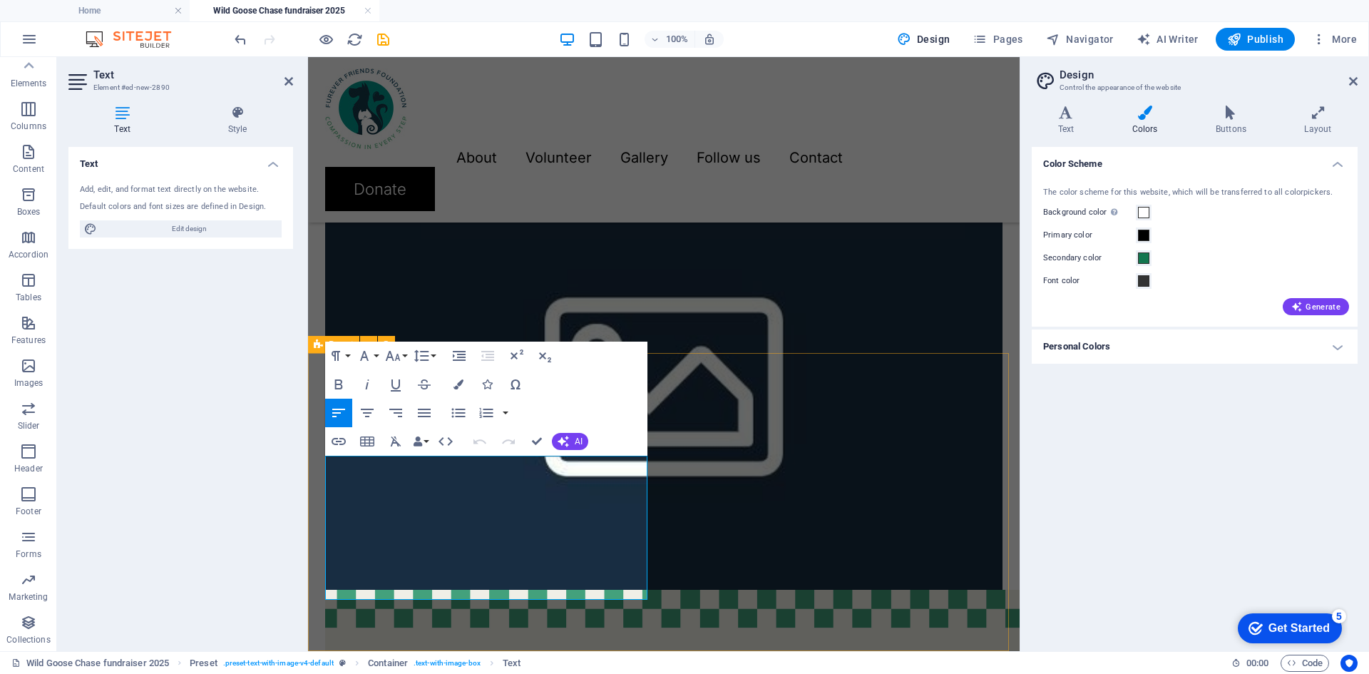
drag, startPoint x: 585, startPoint y: 590, endPoint x: 323, endPoint y: 464, distance: 290.2
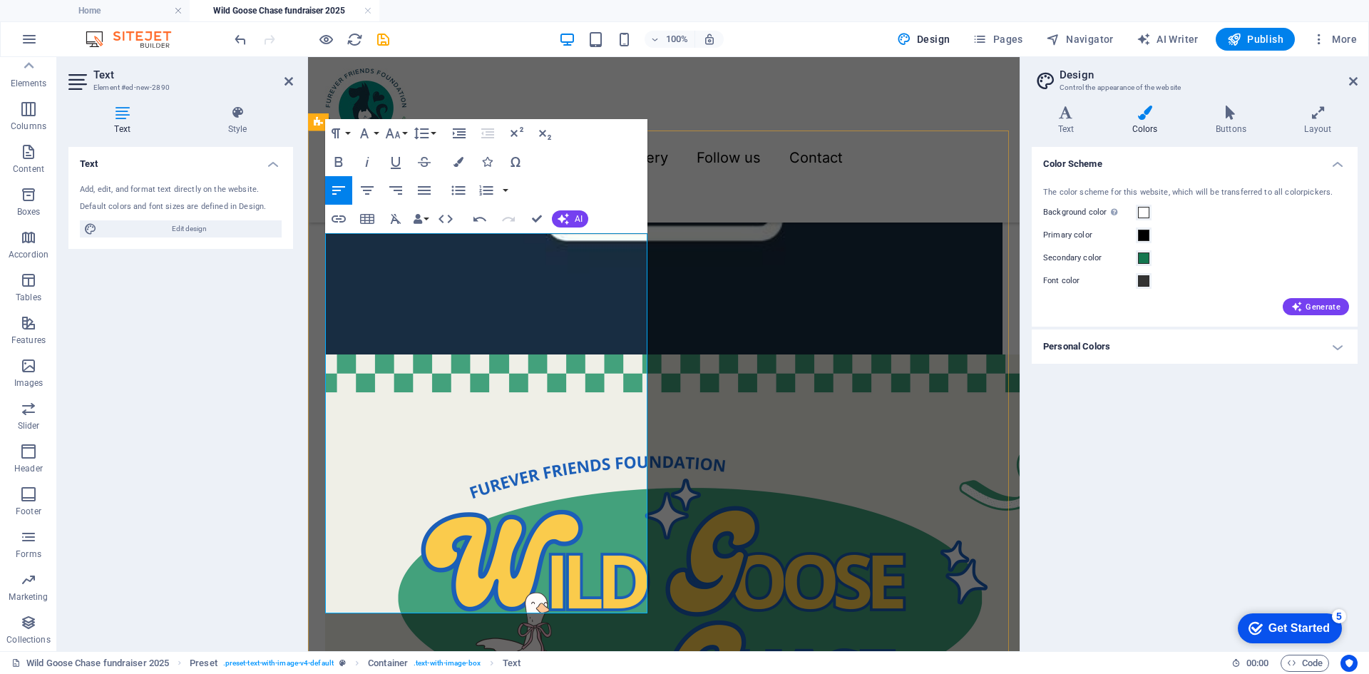
scroll to position [1647, 0]
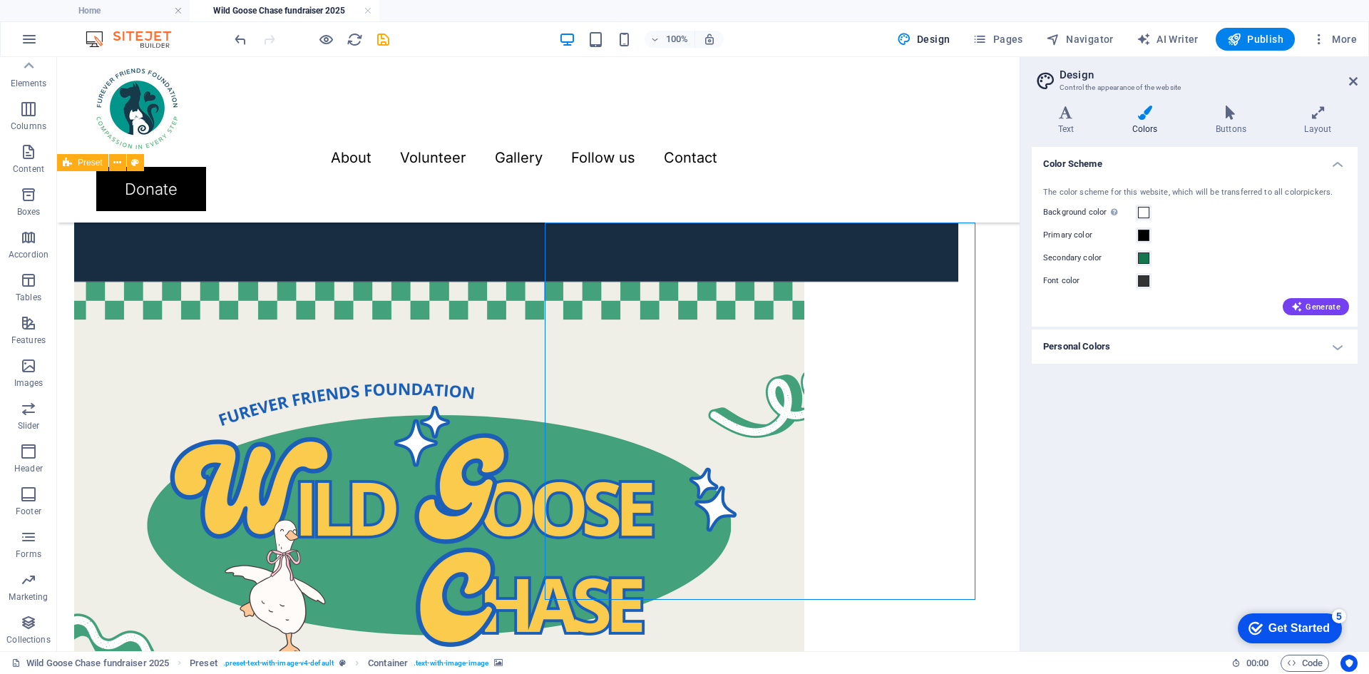
scroll to position [1577, 0]
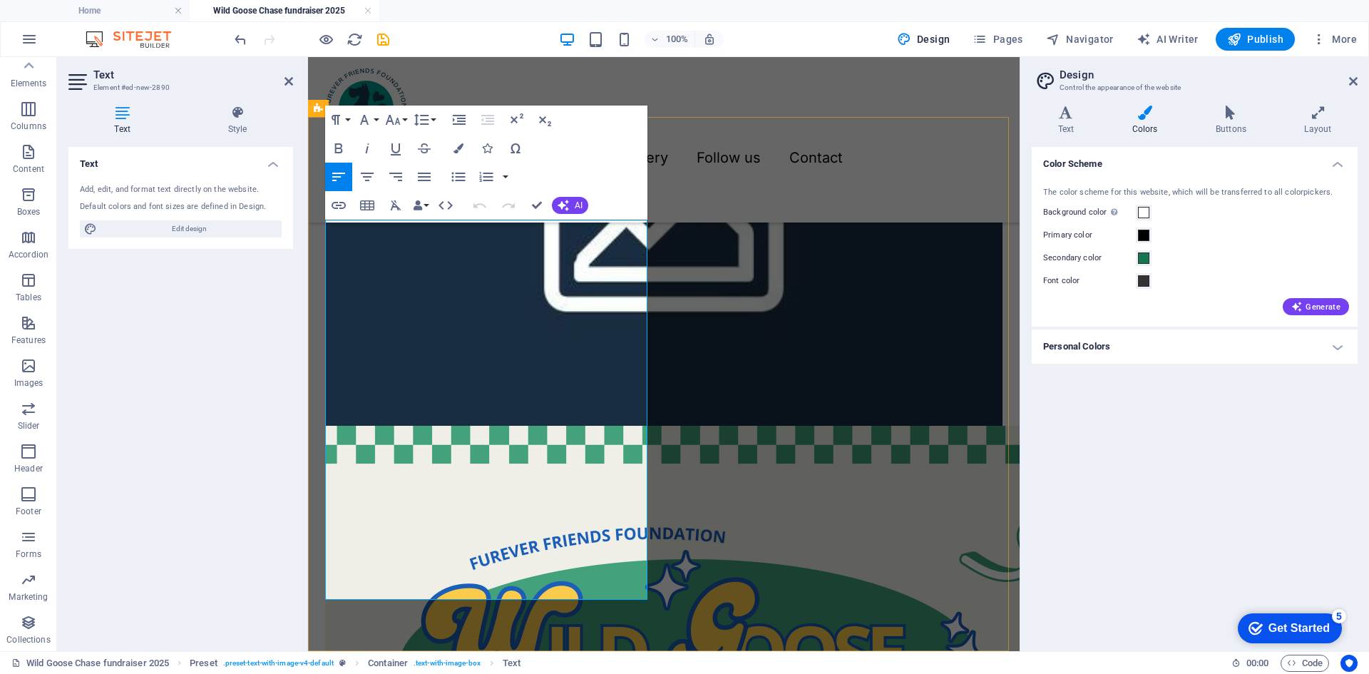
scroll to position [1647, 0]
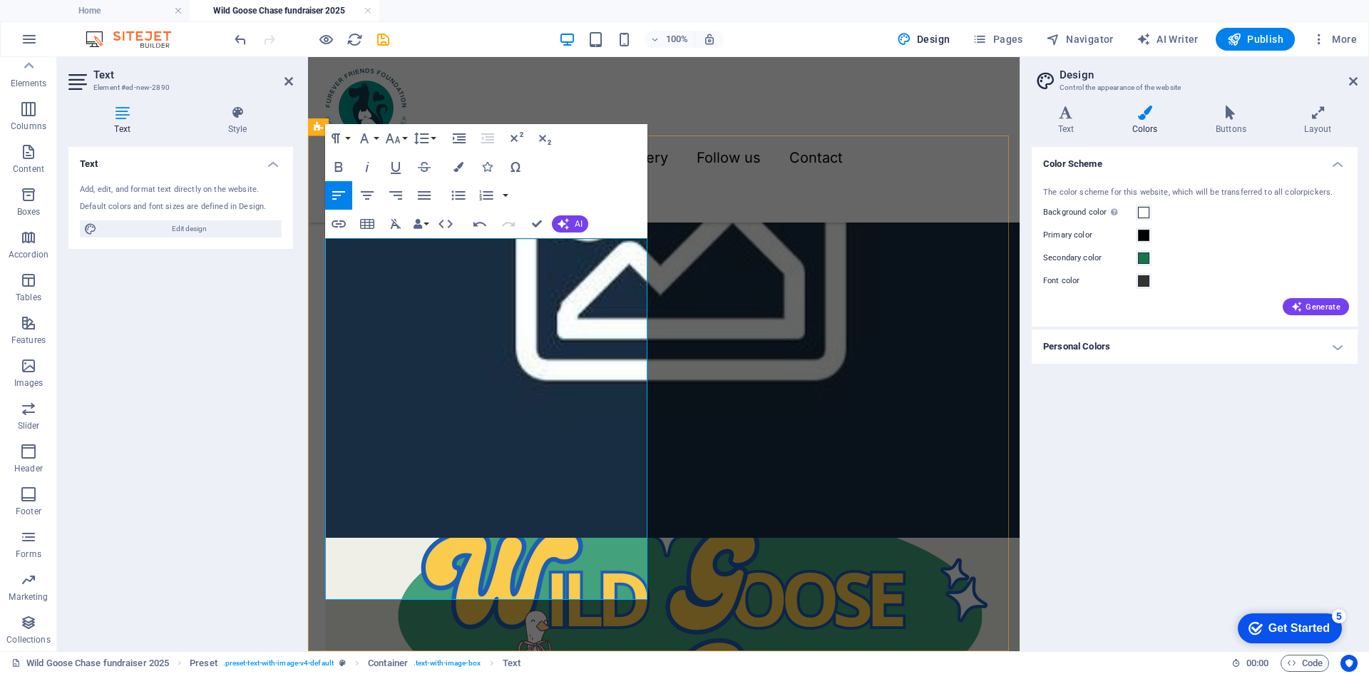
scroll to position [1646, 0]
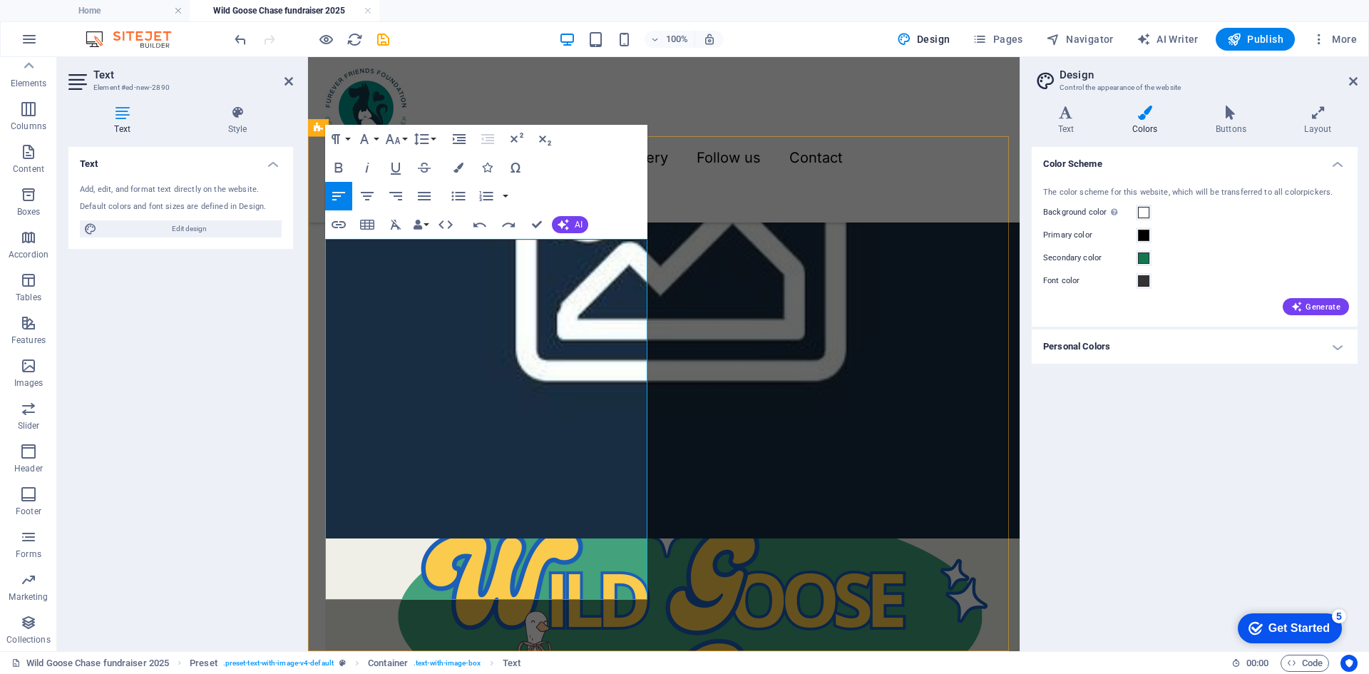
scroll to position [1646, 0]
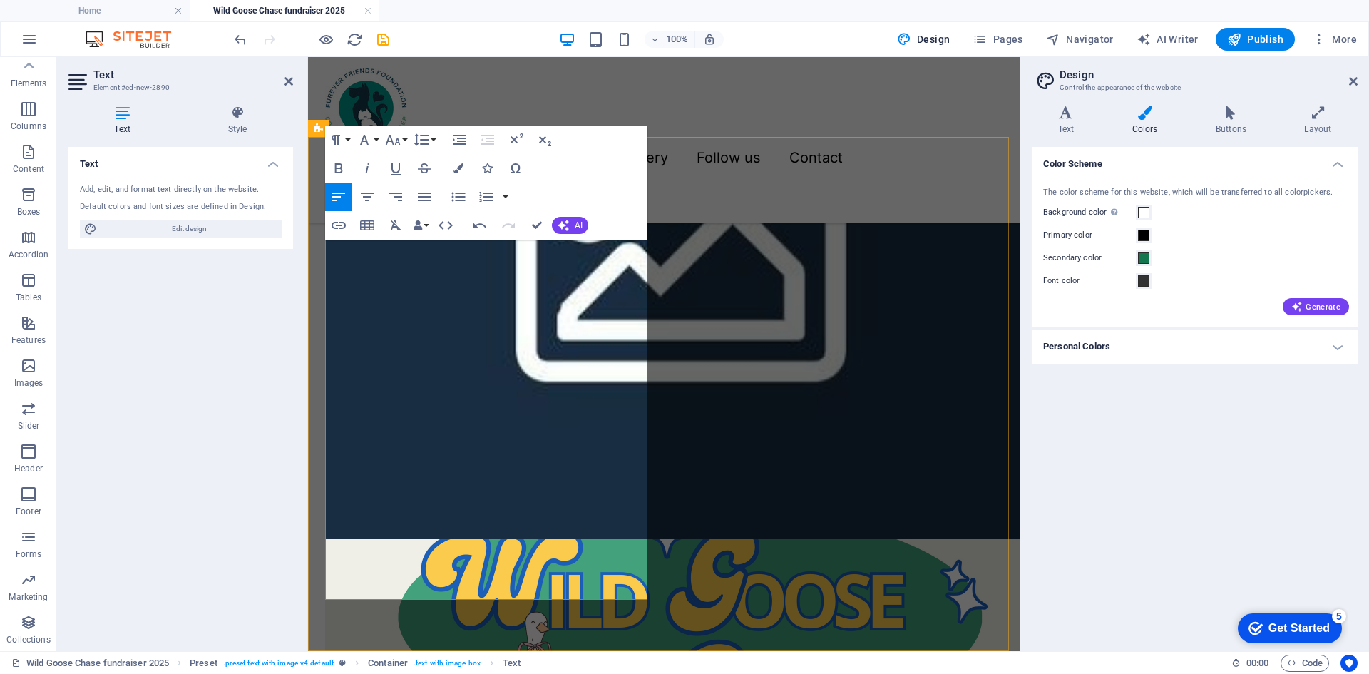
scroll to position [1645, 0]
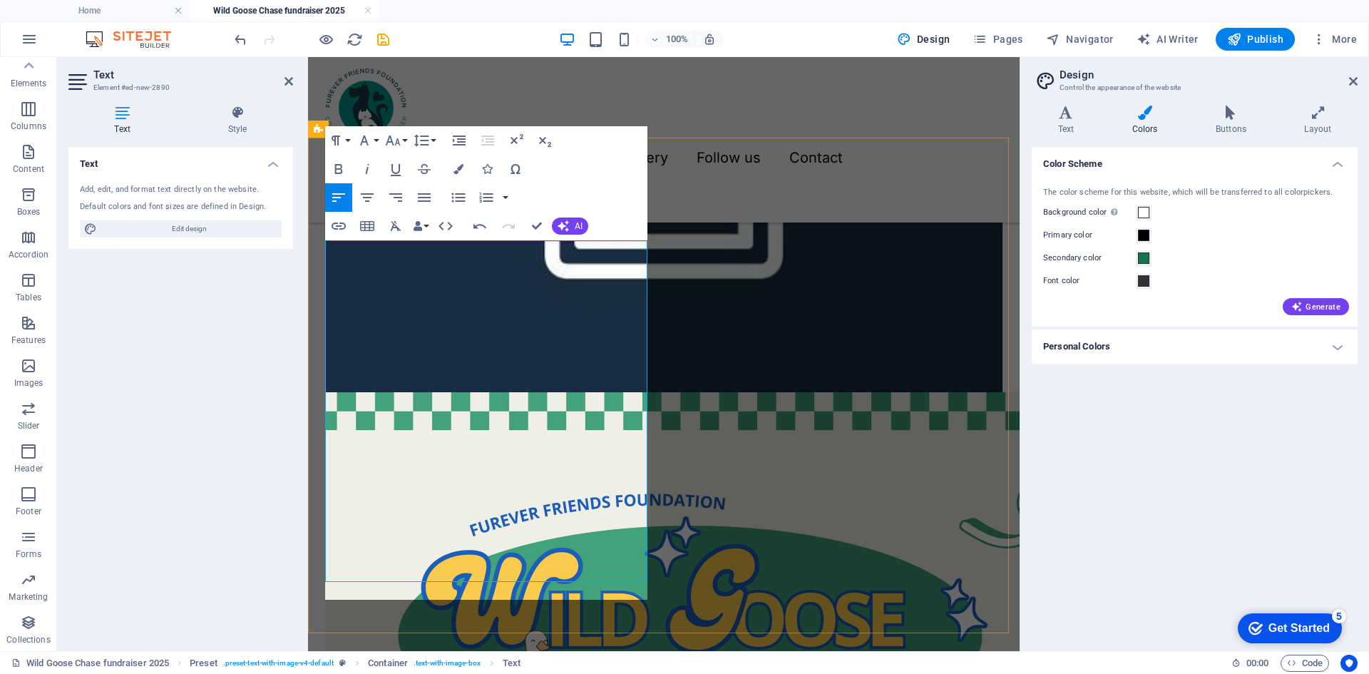
scroll to position [1626, 0]
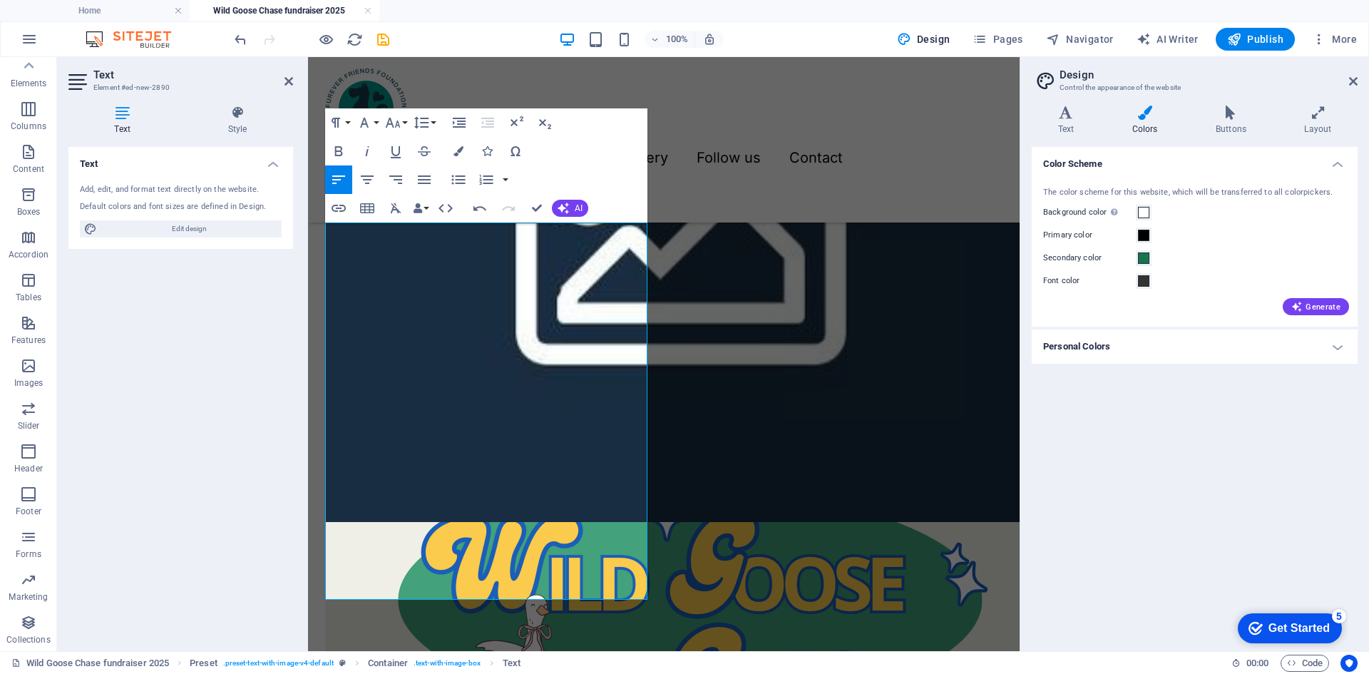
click at [232, 521] on div "Text Add, edit, and format text directly on the website. Default colors and fon…" at bounding box center [180, 393] width 225 height 493
click at [237, 515] on div "Text Add, edit, and format text directly on the website. Default colors and fon…" at bounding box center [180, 393] width 225 height 493
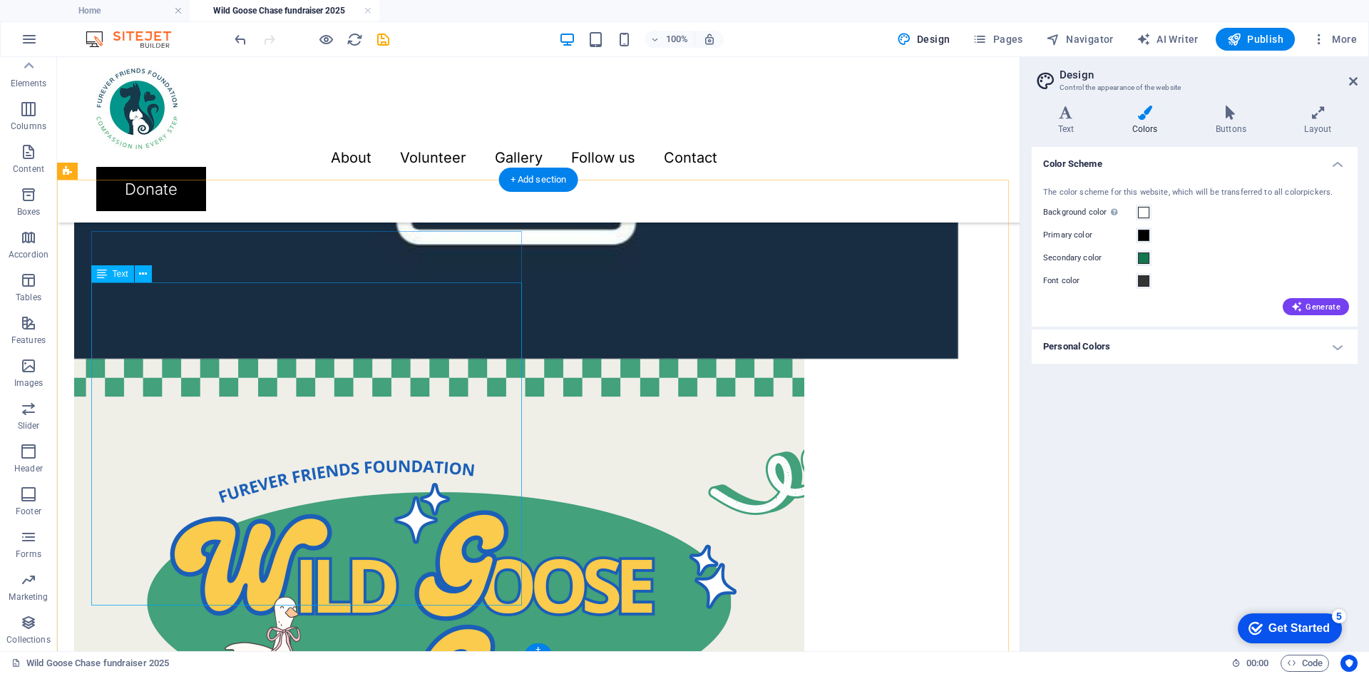
scroll to position [1574, 0]
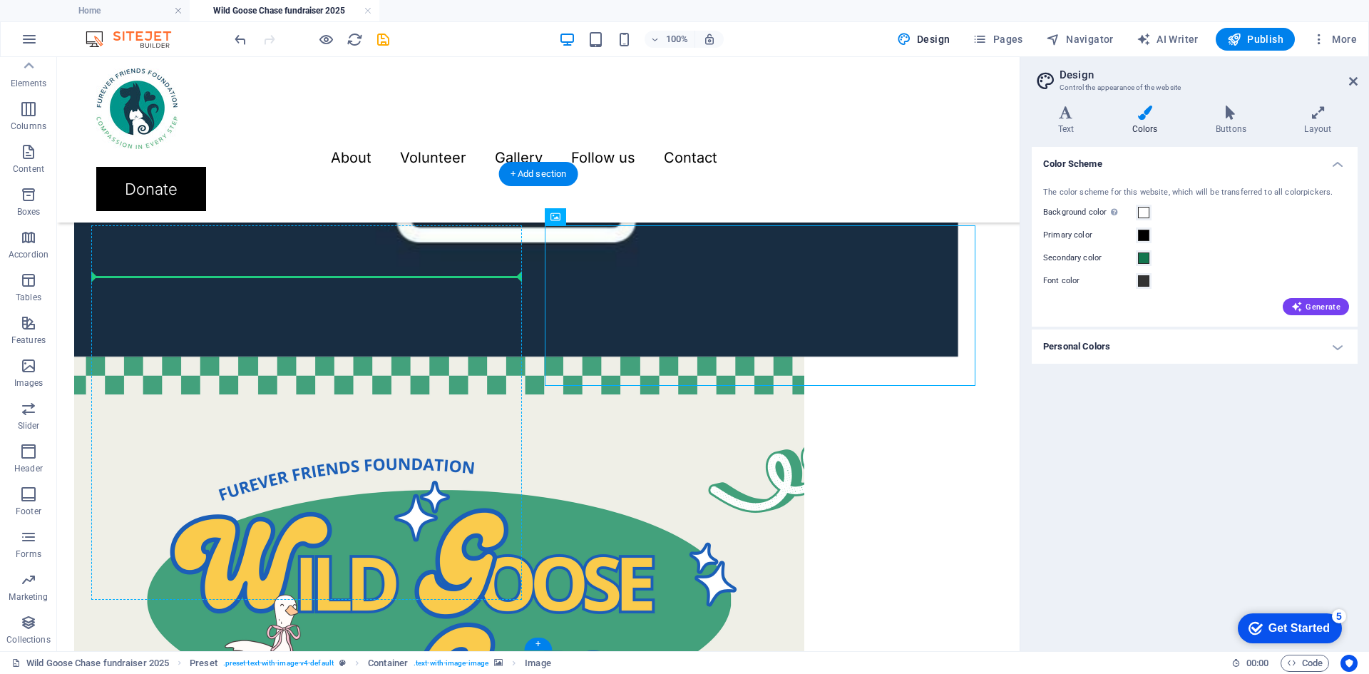
drag, startPoint x: 590, startPoint y: 334, endPoint x: 155, endPoint y: 331, distance: 435.7
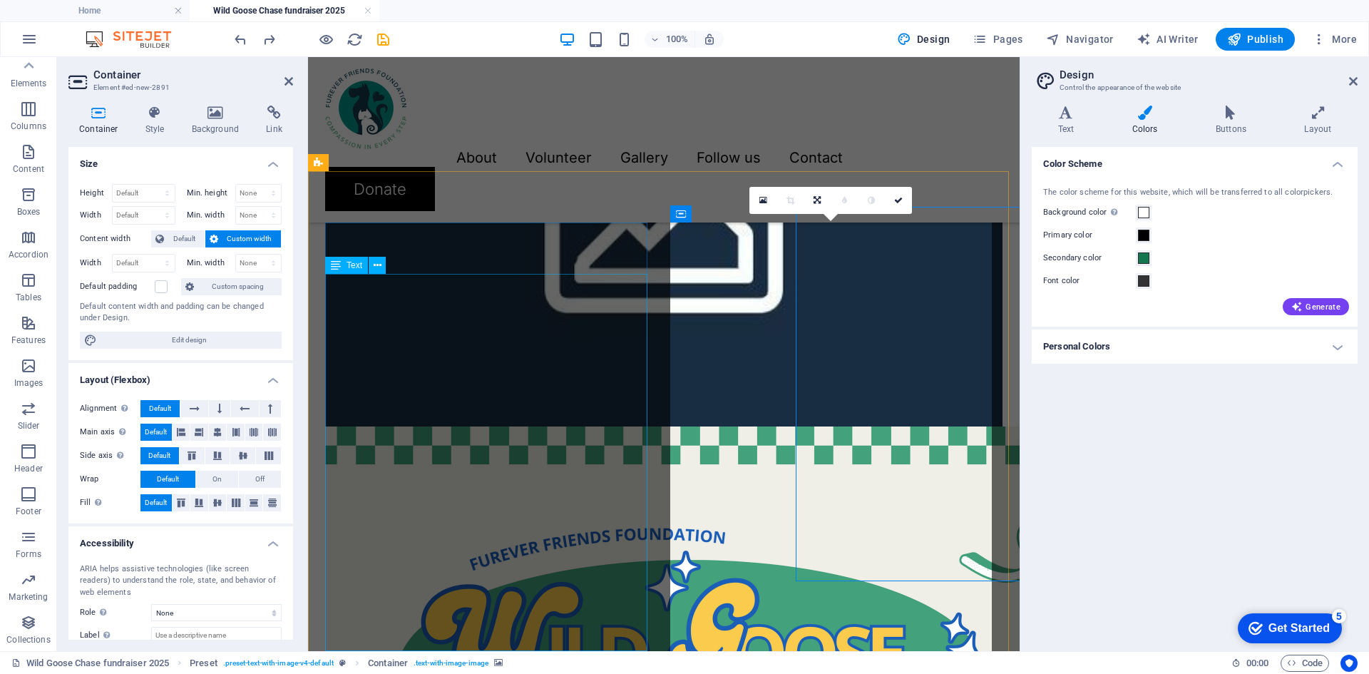
scroll to position [1593, 0]
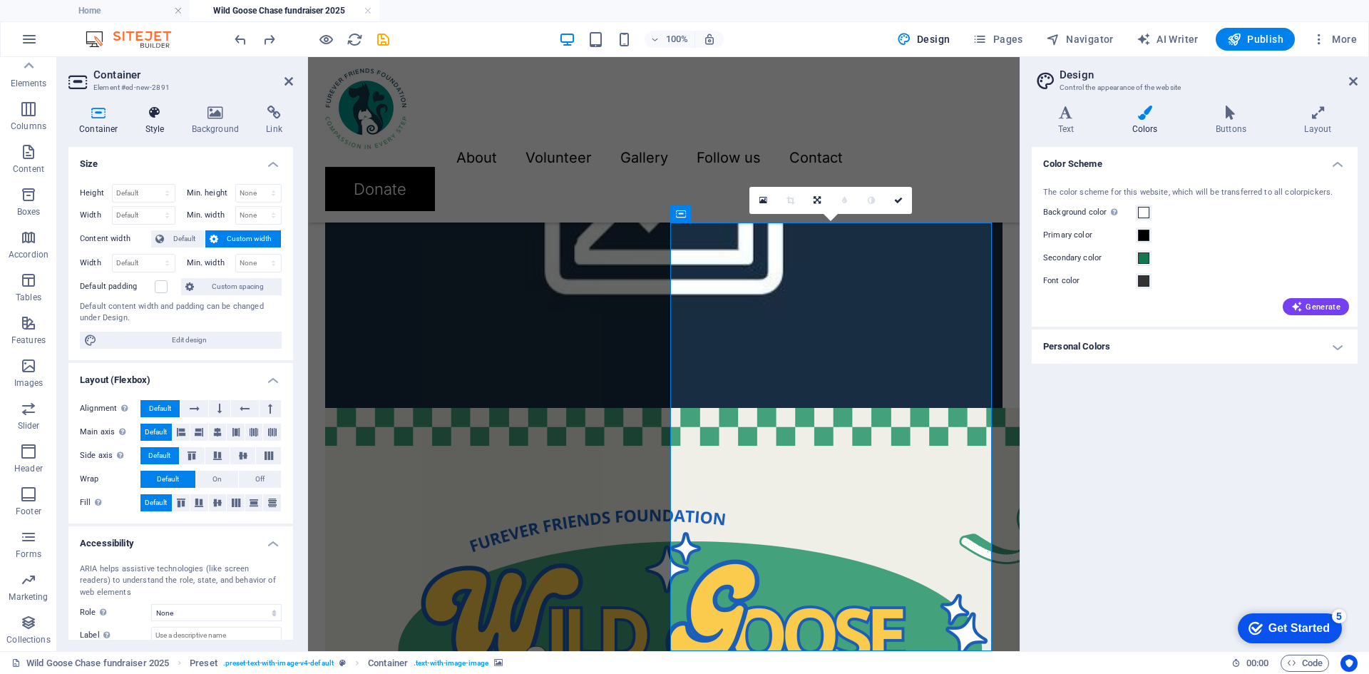
click at [150, 116] on icon at bounding box center [155, 113] width 41 height 14
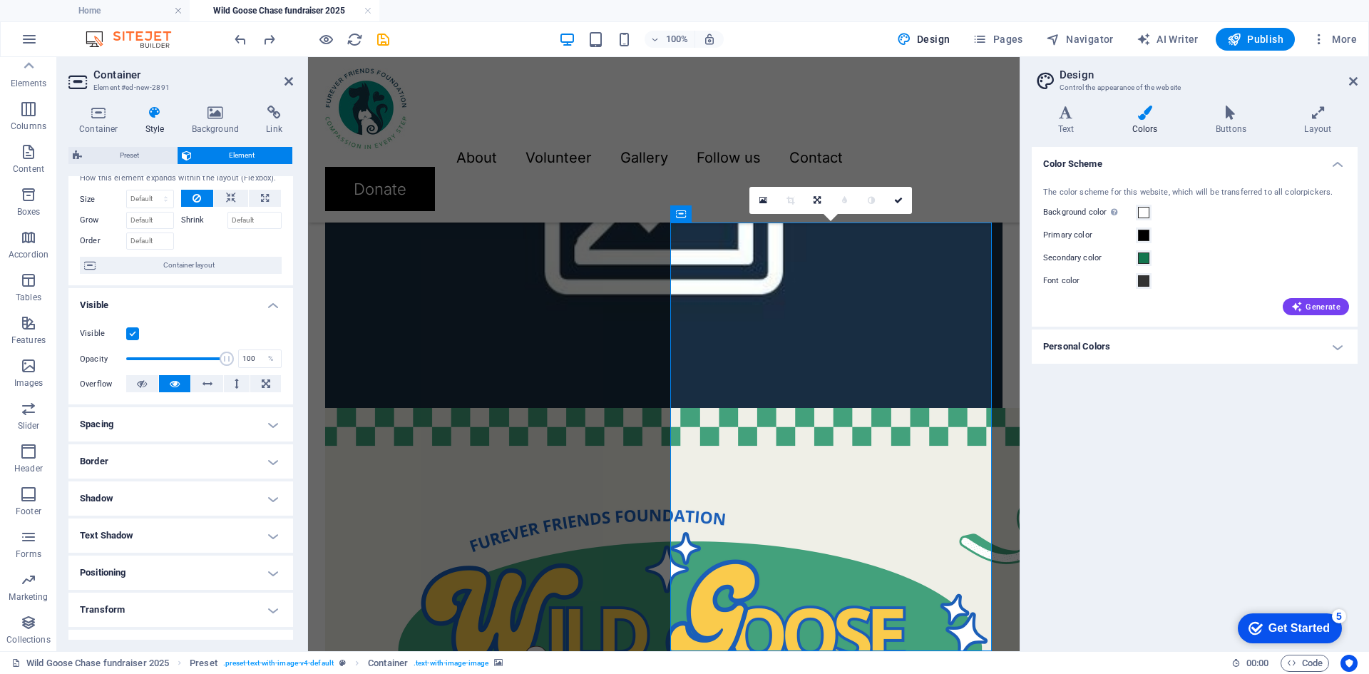
scroll to position [0, 0]
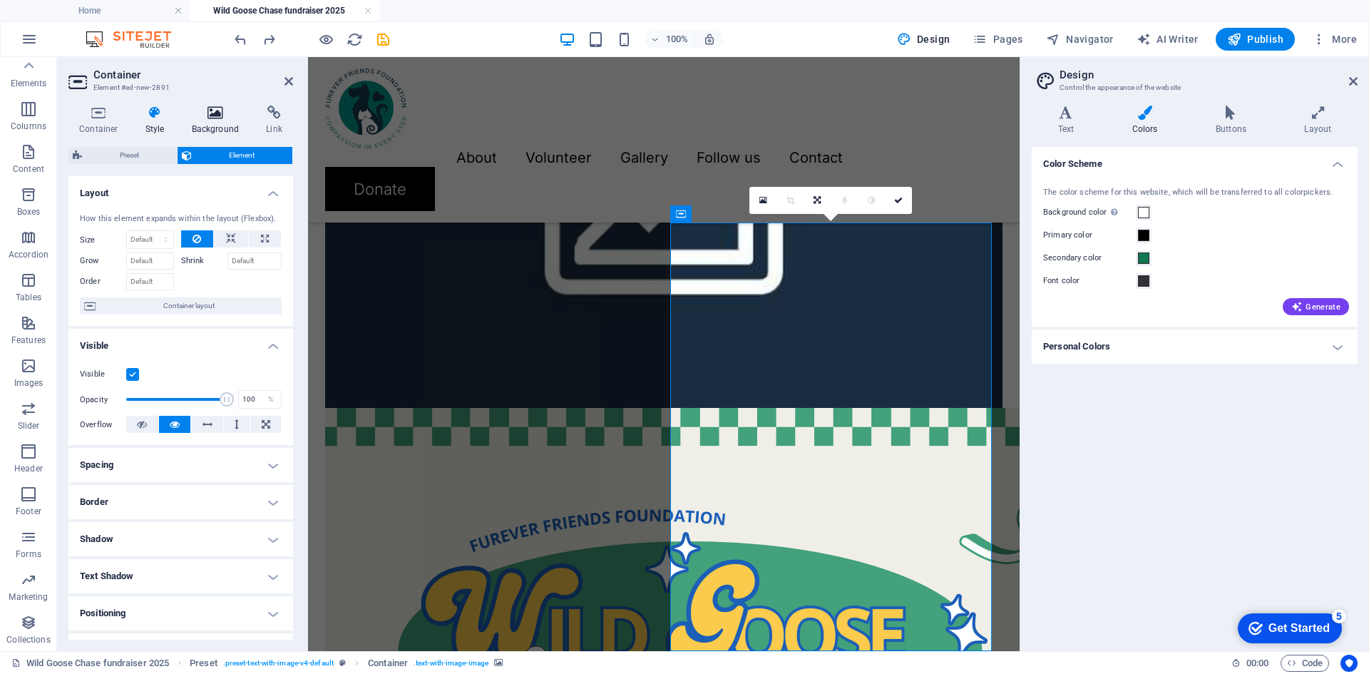
click at [215, 125] on h4 "Background" at bounding box center [218, 121] width 75 height 30
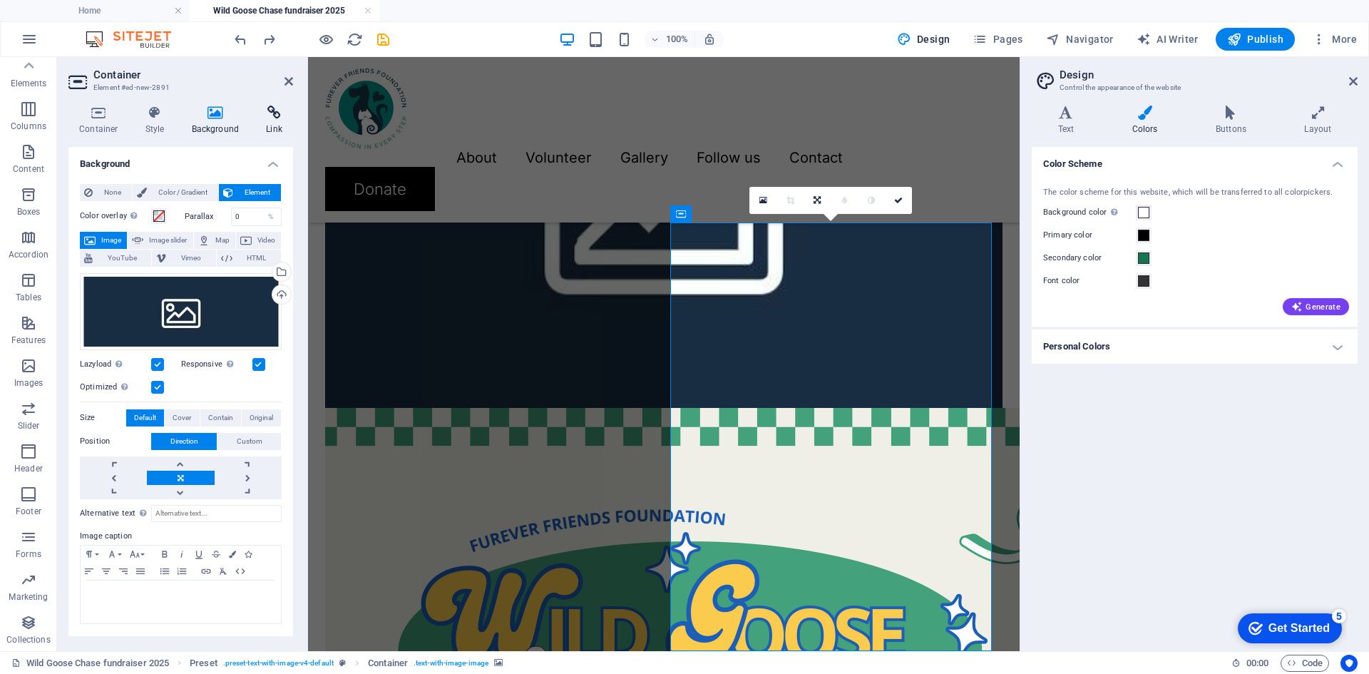
click at [272, 118] on icon at bounding box center [274, 113] width 38 height 14
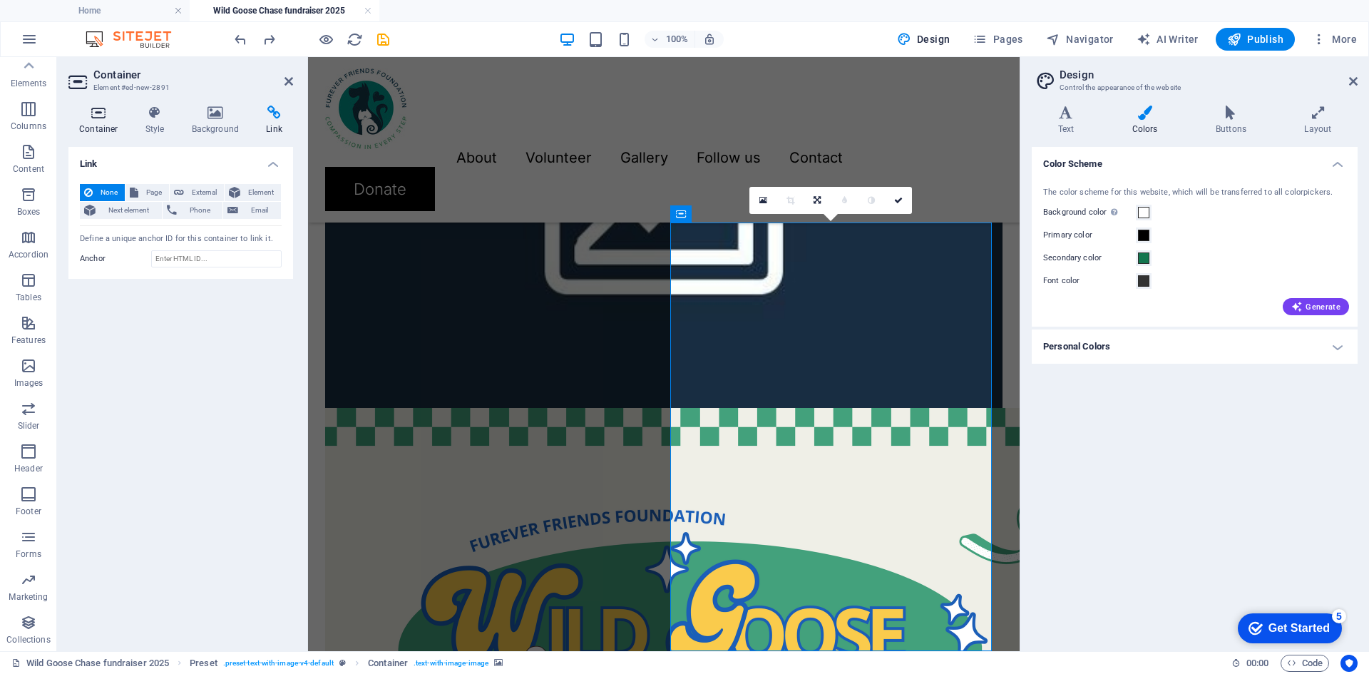
click at [90, 118] on icon at bounding box center [98, 113] width 61 height 14
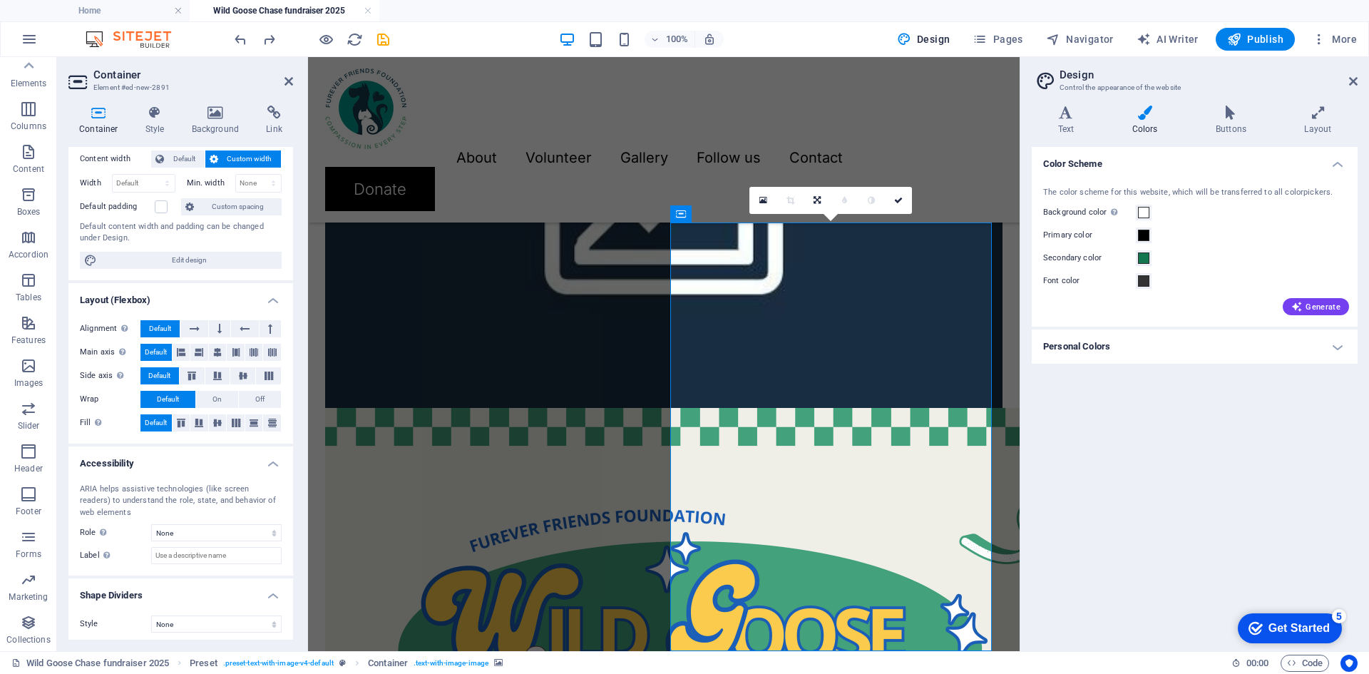
scroll to position [84, 0]
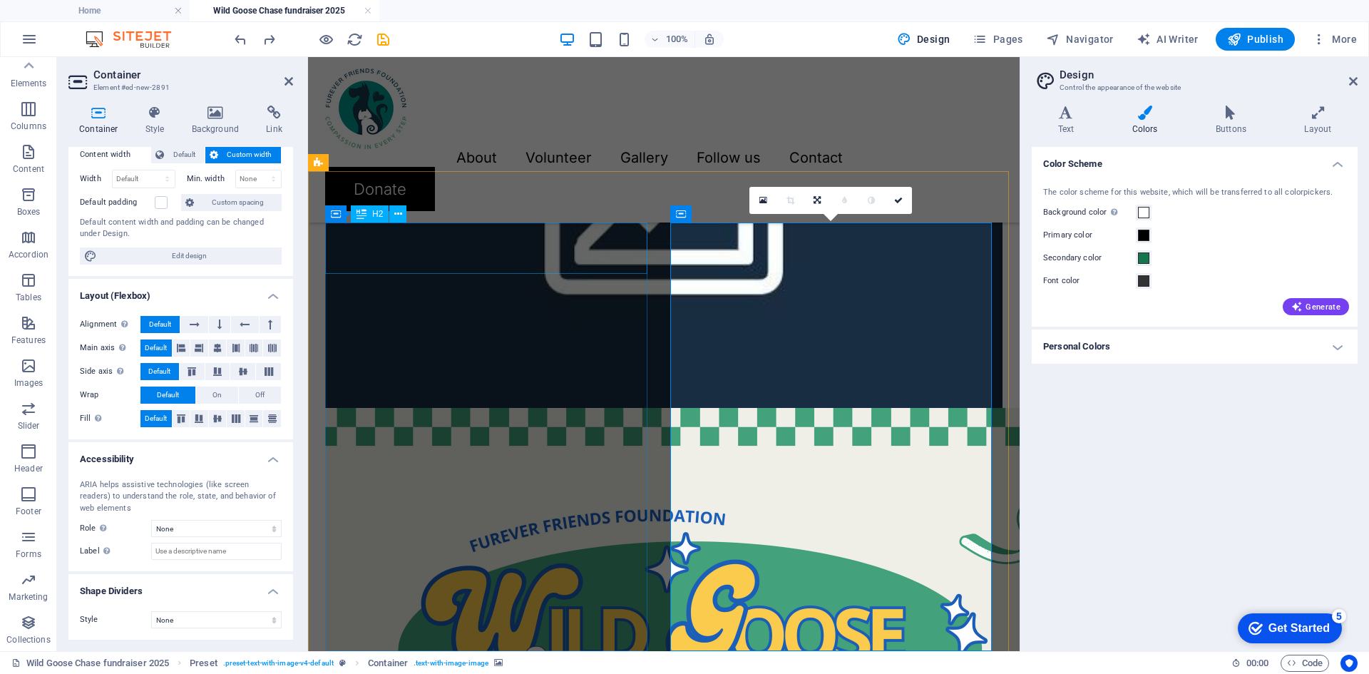
click at [409, 212] on div "Container H2" at bounding box center [370, 214] width 91 height 18
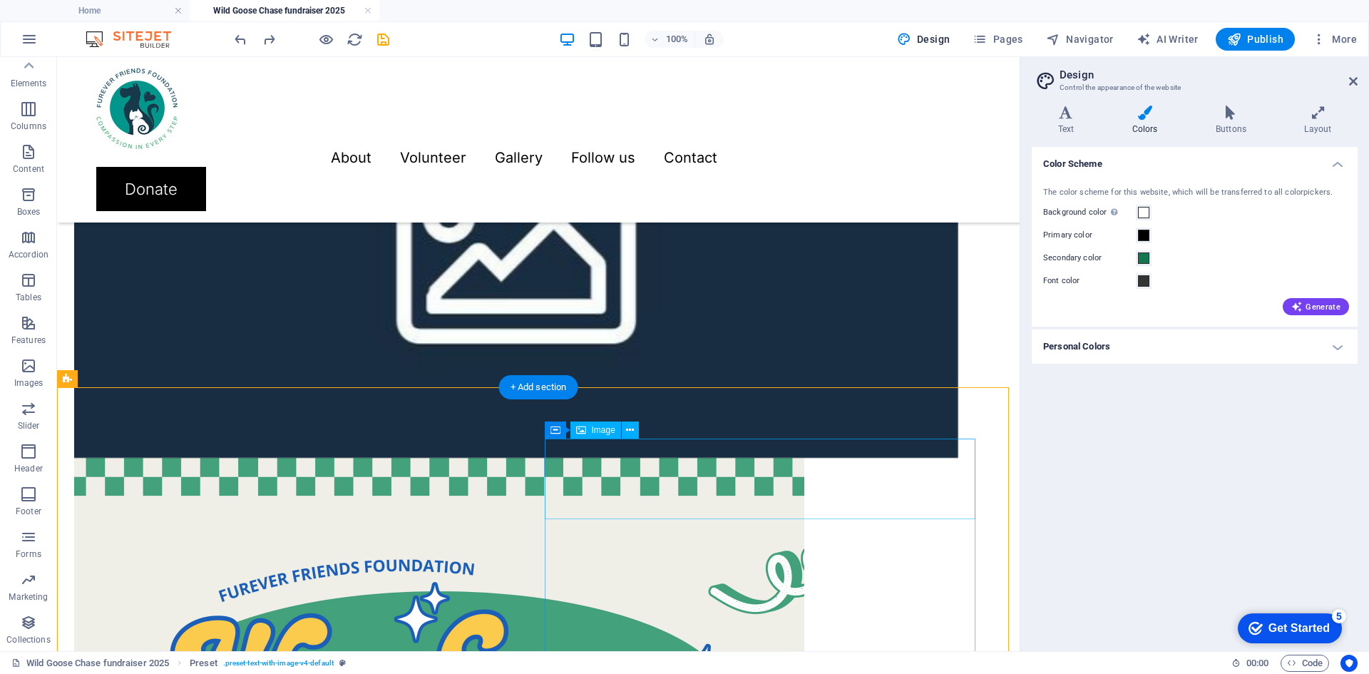
scroll to position [1503, 0]
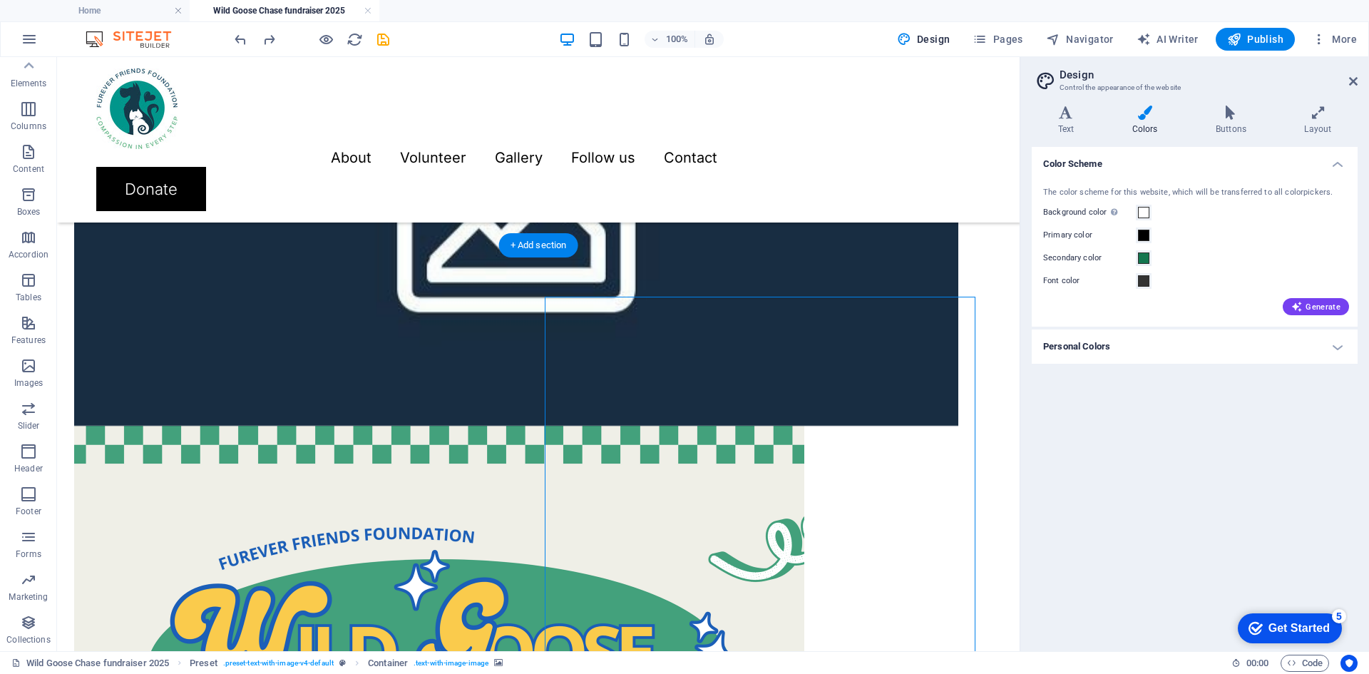
scroll to position [1575, 0]
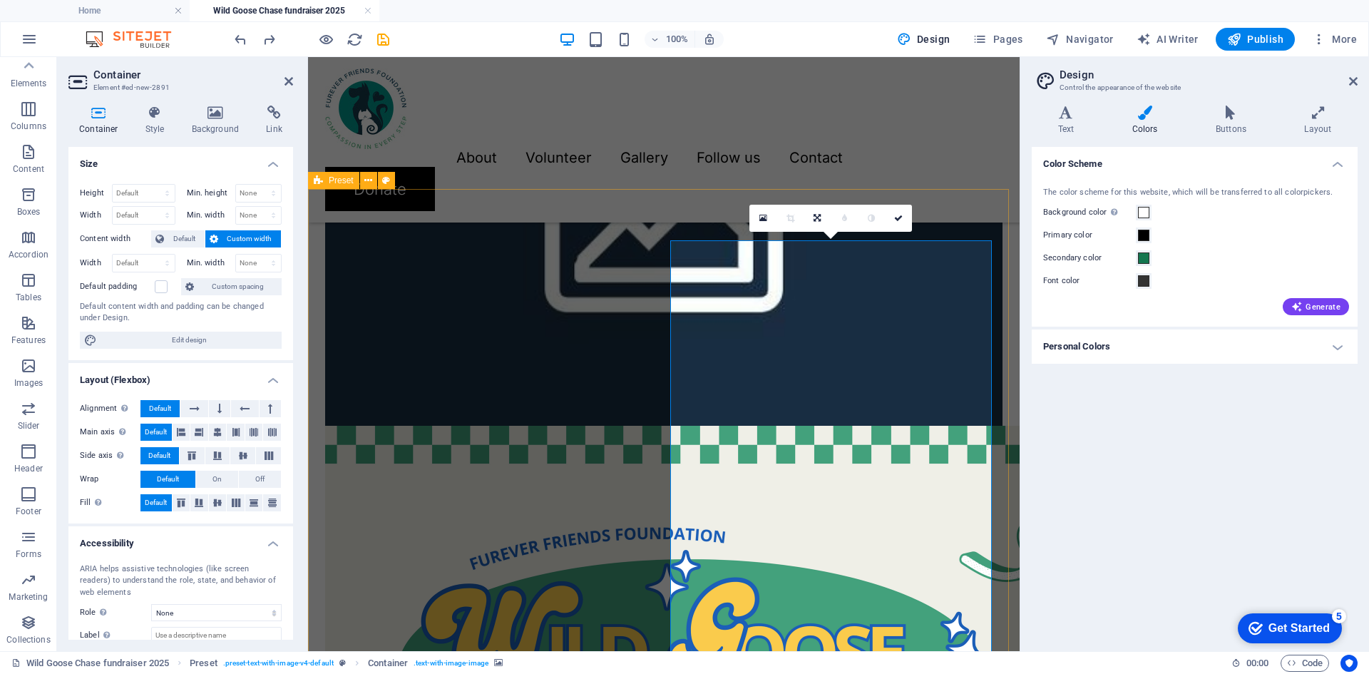
click at [762, 217] on icon at bounding box center [763, 218] width 8 height 10
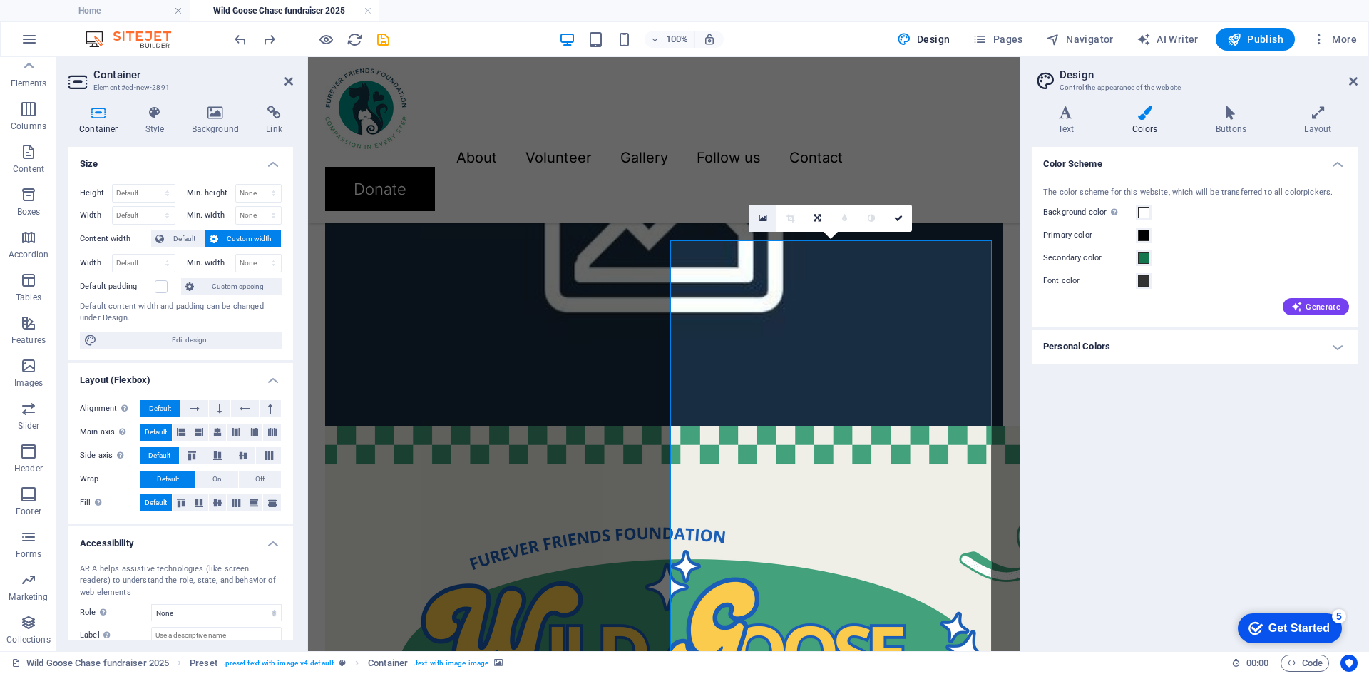
click at [1107, 217] on div "Only visible if it is not covered by other backgrounds." at bounding box center [1114, 212] width 14 height 17
click at [1136, 217] on button "Background color Only visible if it is not covered by other backgrounds." at bounding box center [1144, 213] width 16 height 16
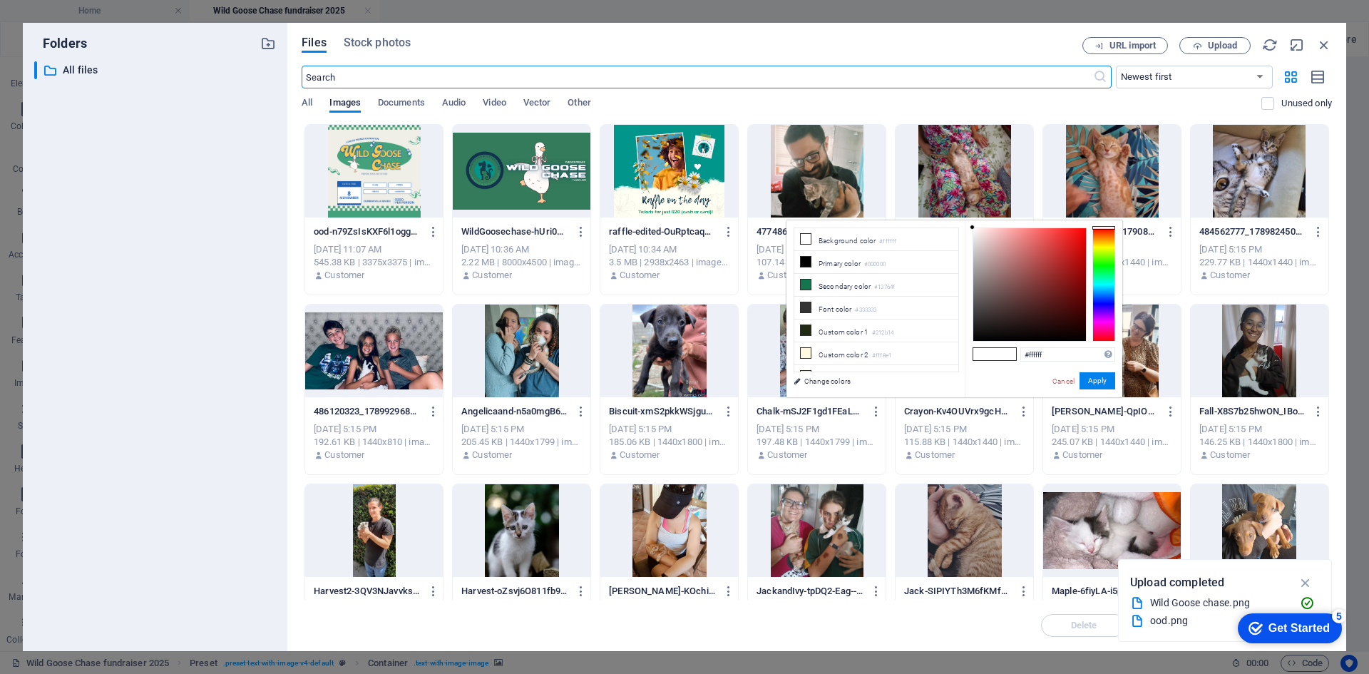
scroll to position [1040, 0]
click at [1215, 41] on span "Upload" at bounding box center [1222, 45] width 29 height 9
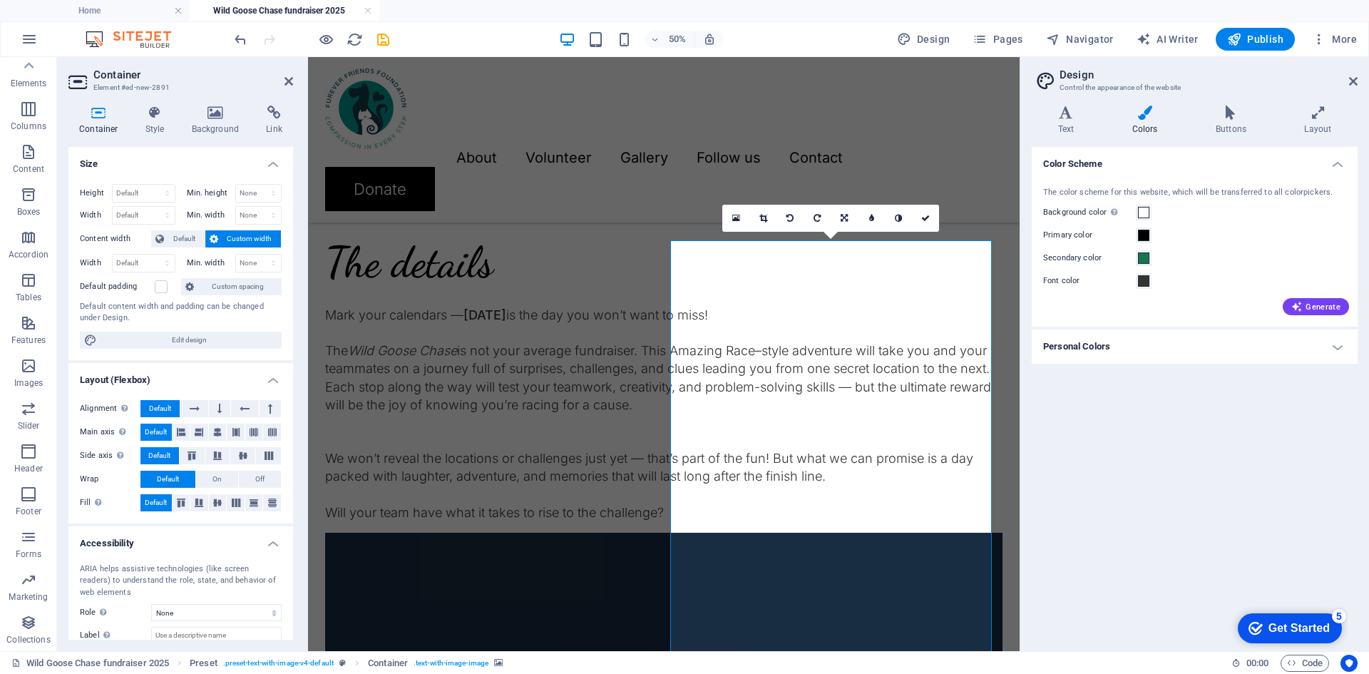
scroll to position [1575, 0]
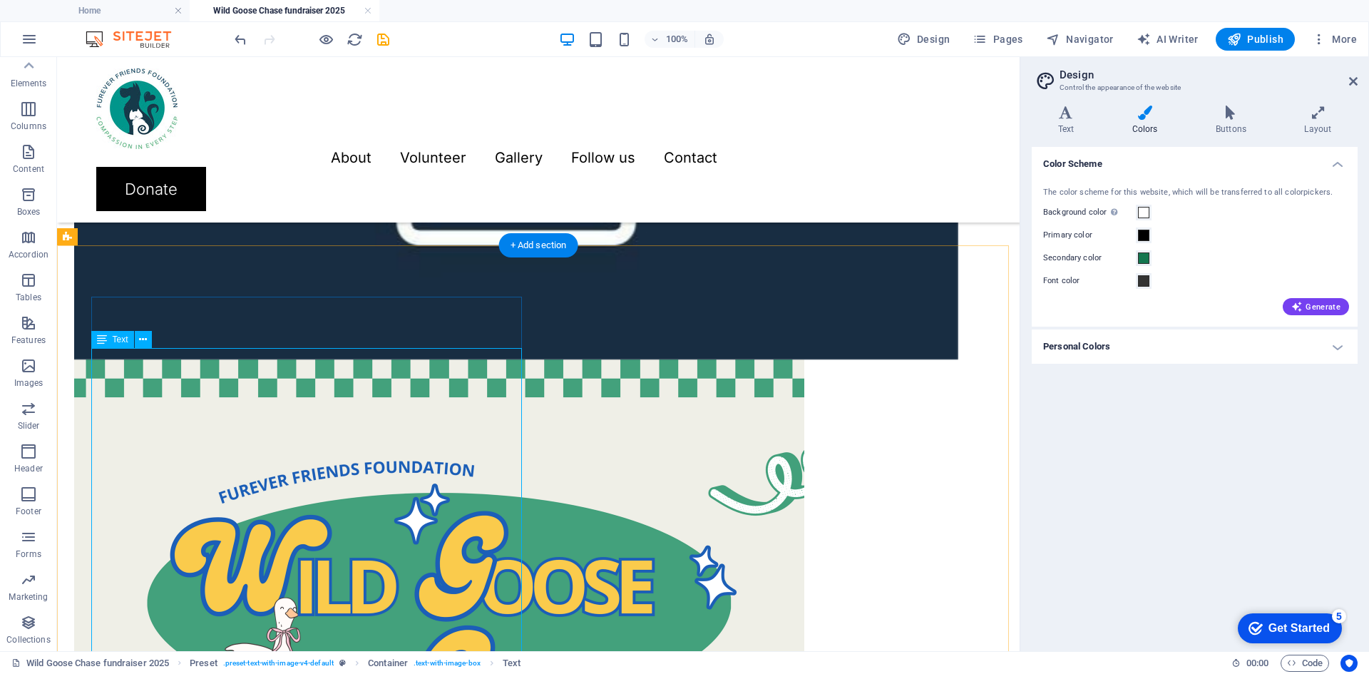
scroll to position [1574, 0]
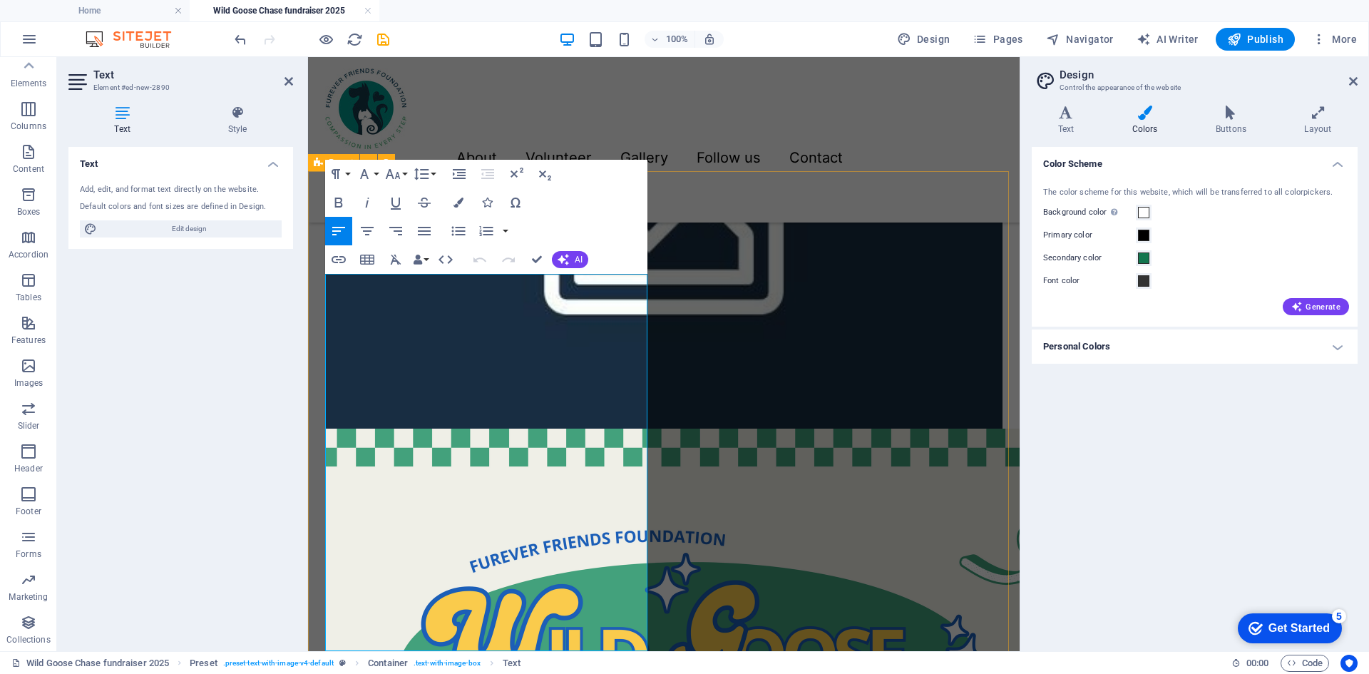
scroll to position [1593, 0]
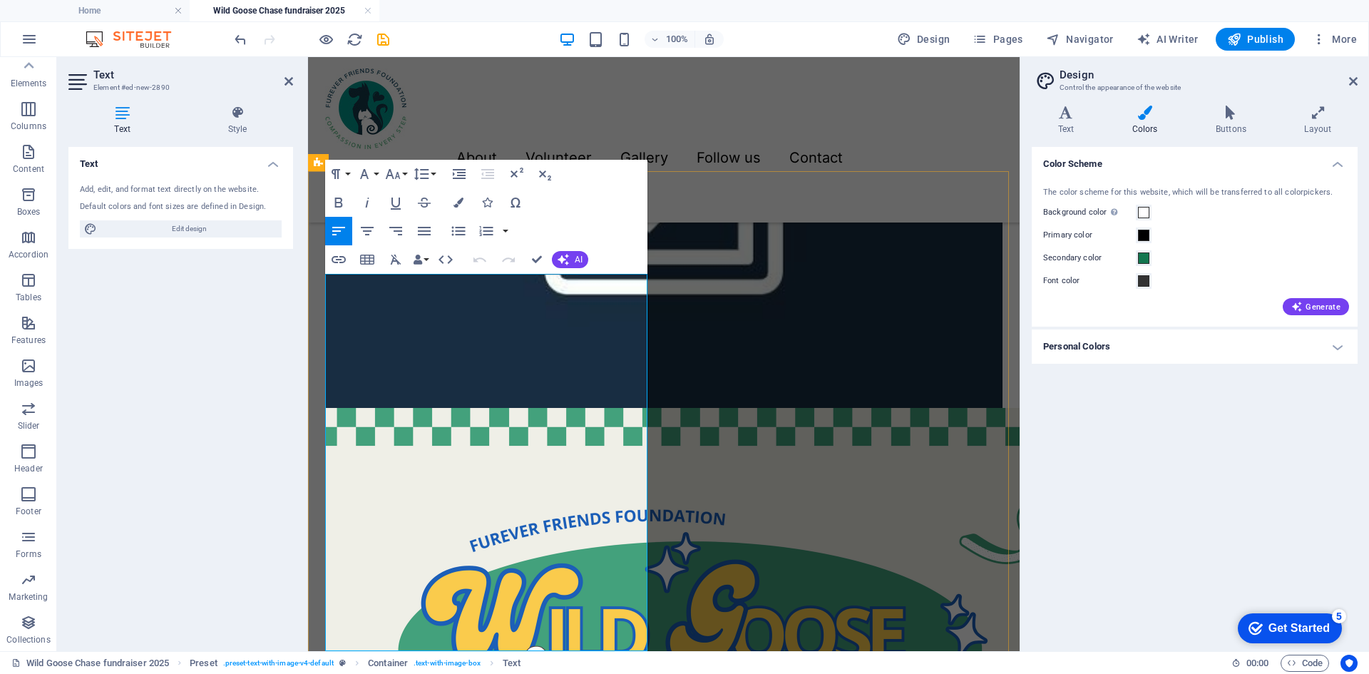
click at [226, 466] on div "Text Add, edit, and format text directly on the website. Default colors and fon…" at bounding box center [180, 393] width 225 height 493
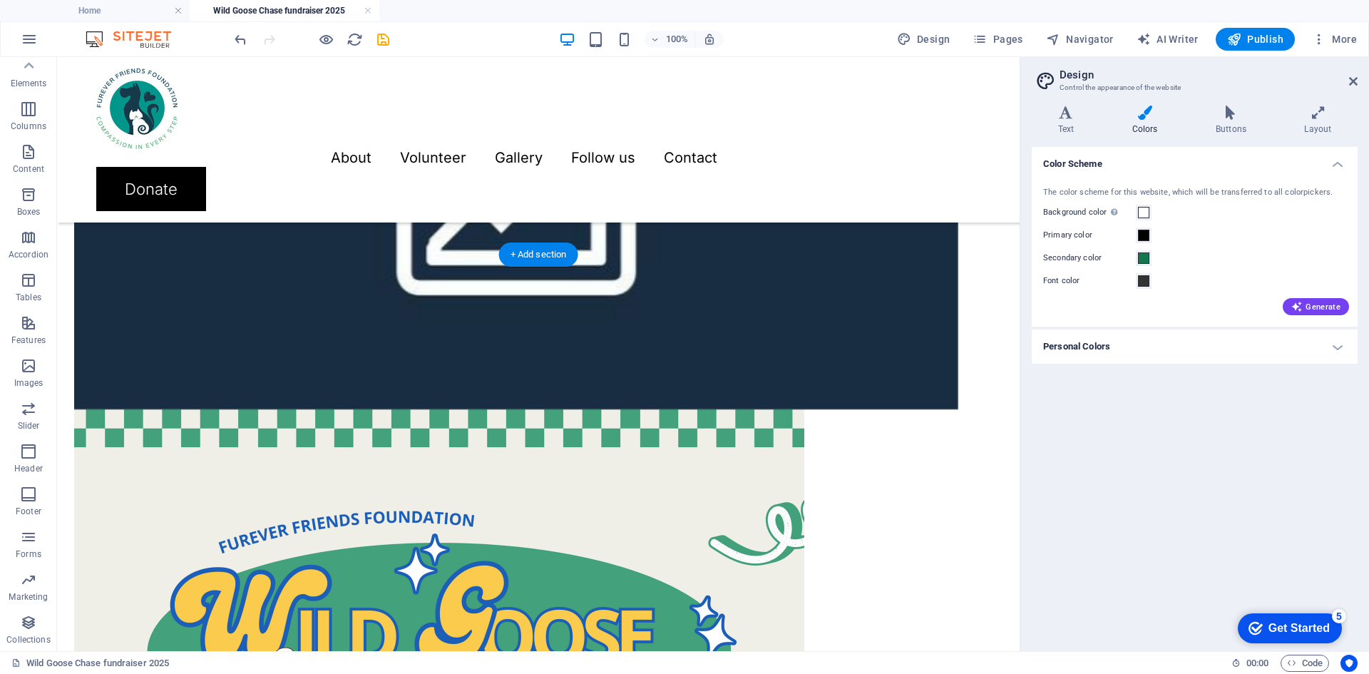
scroll to position [1574, 0]
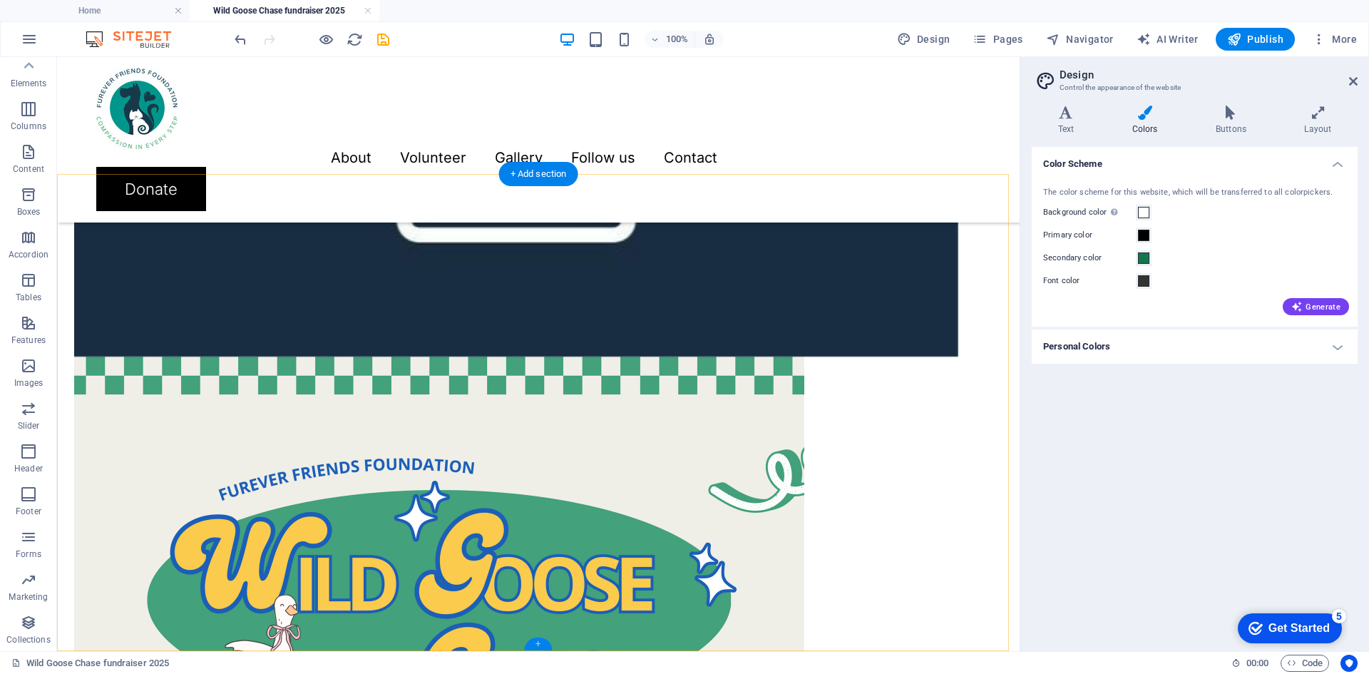
click at [540, 645] on div "+" at bounding box center [538, 643] width 28 height 13
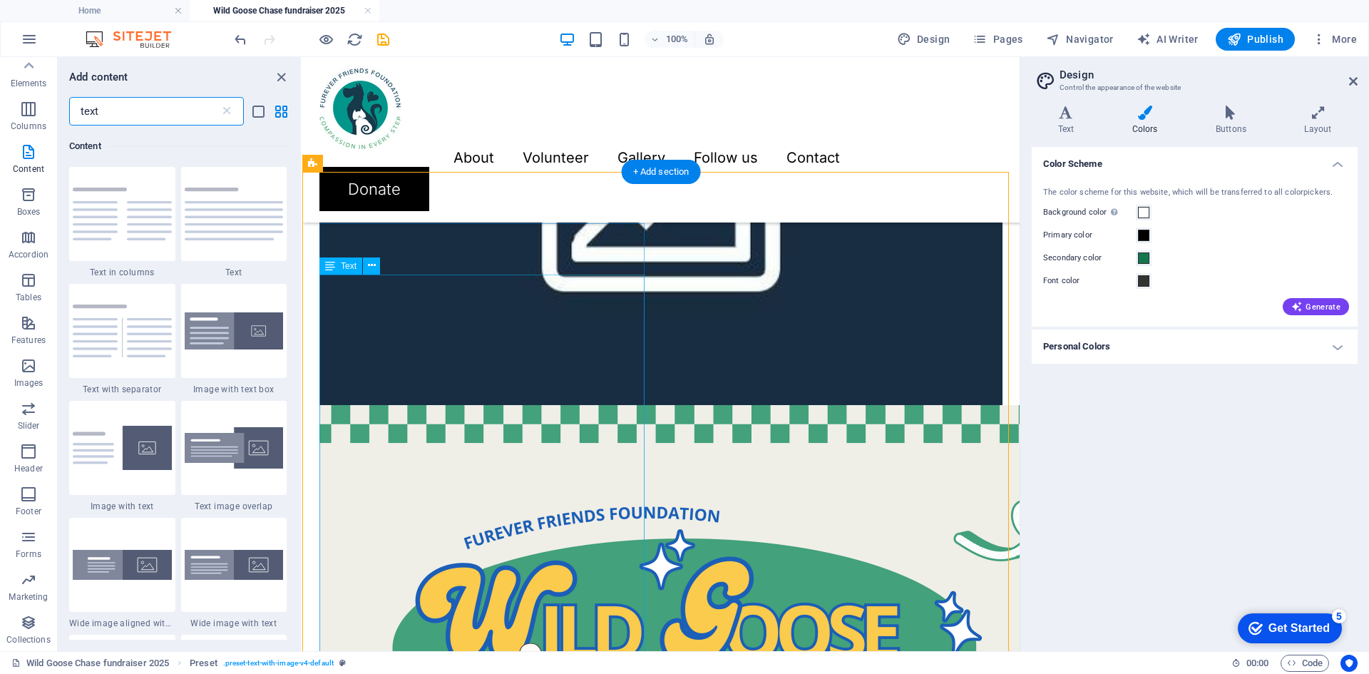
scroll to position [109, 0]
drag, startPoint x: 143, startPoint y: 112, endPoint x: 67, endPoint y: 112, distance: 76.3
click at [67, 112] on div "text ​" at bounding box center [179, 111] width 243 height 29
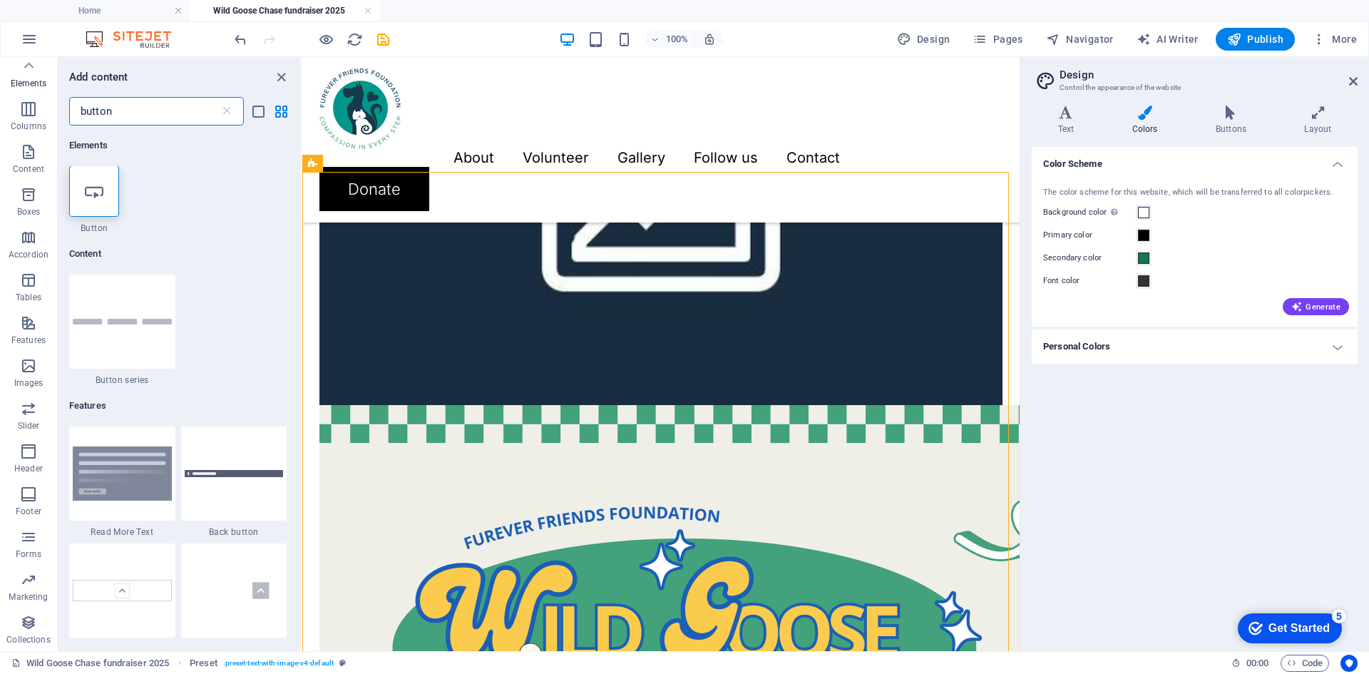
scroll to position [0, 0]
type input "button"
click at [78, 195] on div at bounding box center [94, 191] width 50 height 51
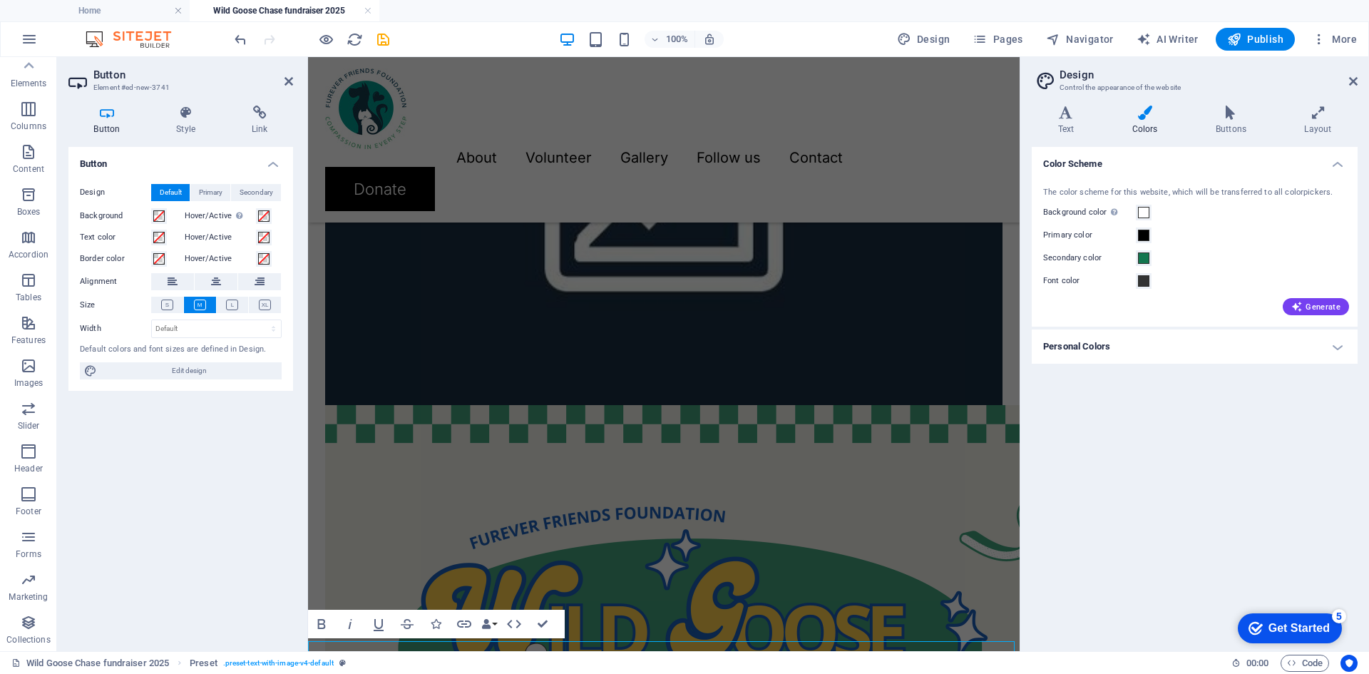
scroll to position [1707, 0]
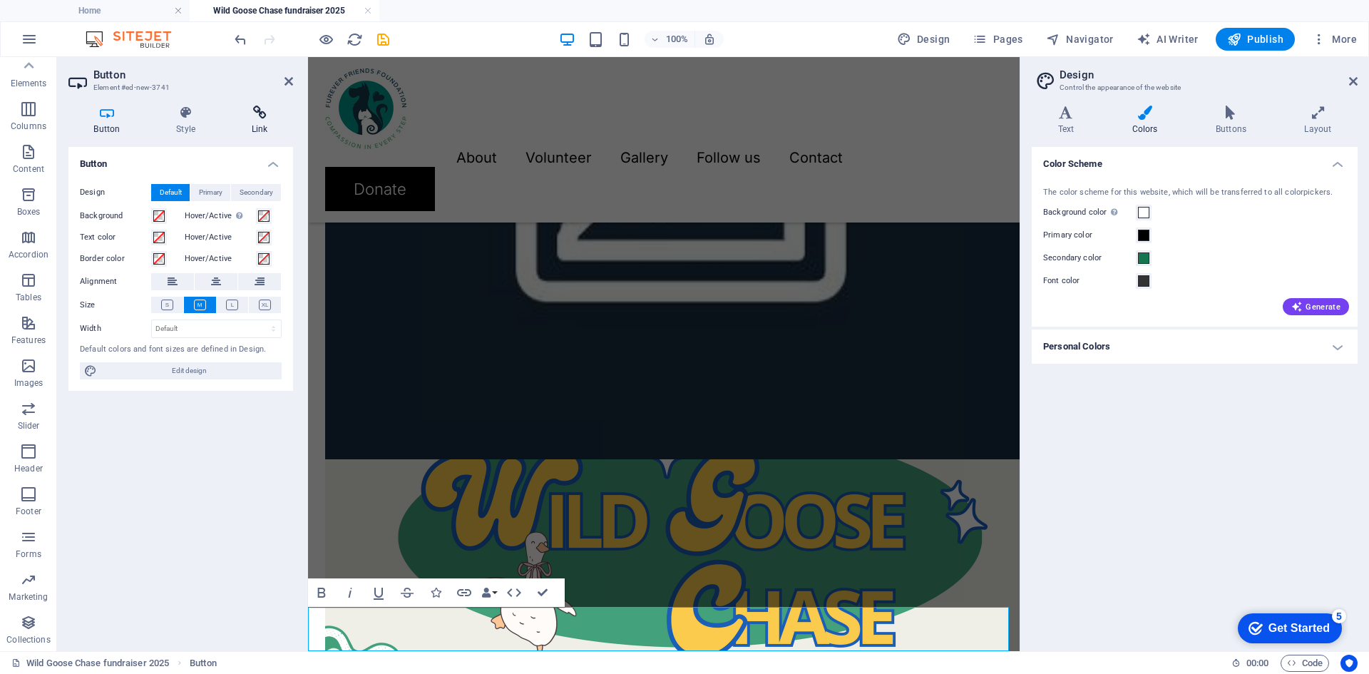
click at [262, 117] on icon at bounding box center [259, 113] width 67 height 14
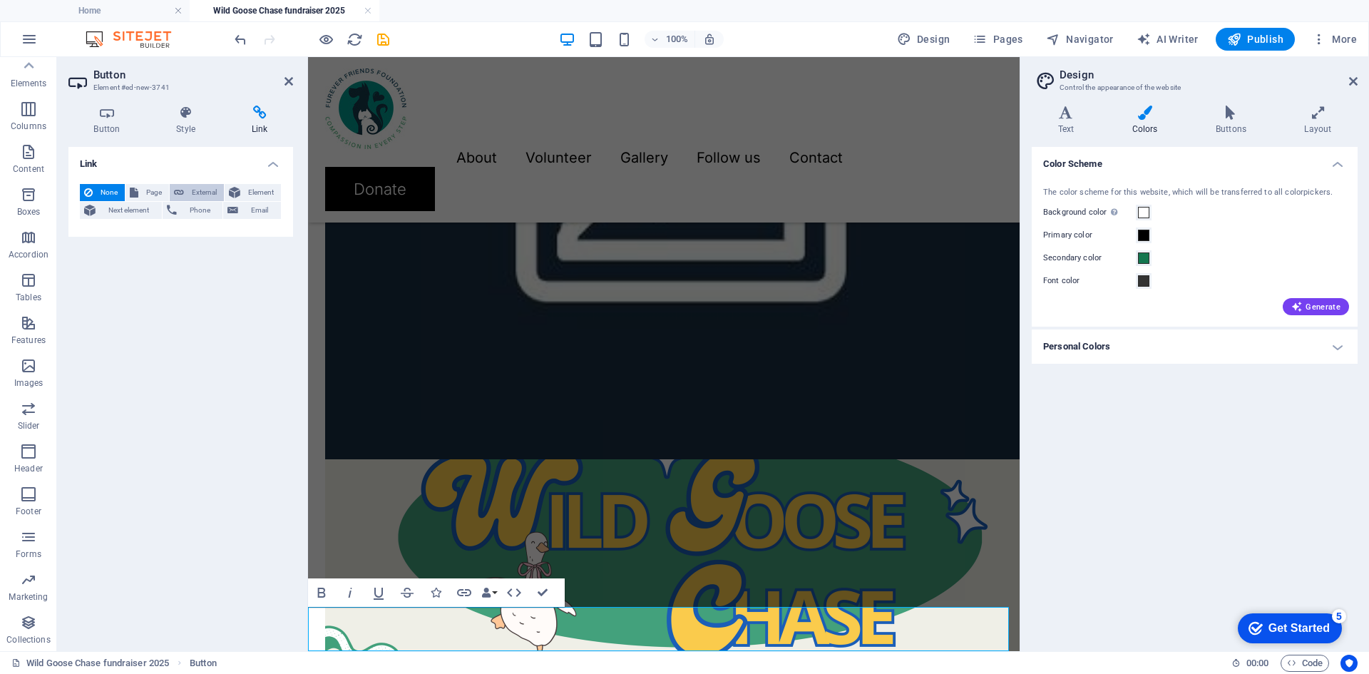
click at [190, 188] on span "External" at bounding box center [203, 192] width 31 height 17
select select "blank"
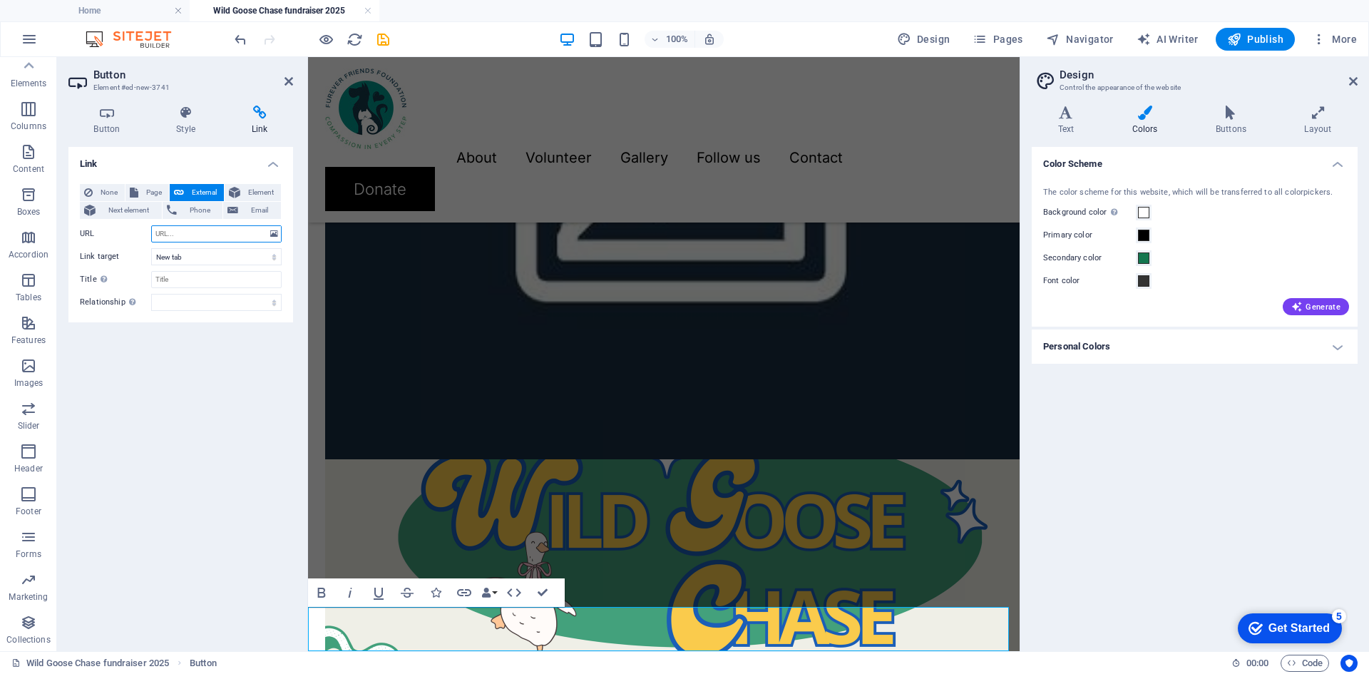
click at [193, 230] on input "URL" at bounding box center [216, 233] width 130 height 17
paste input "[URL][DOMAIN_NAME]"
type input "[URL][DOMAIN_NAME]"
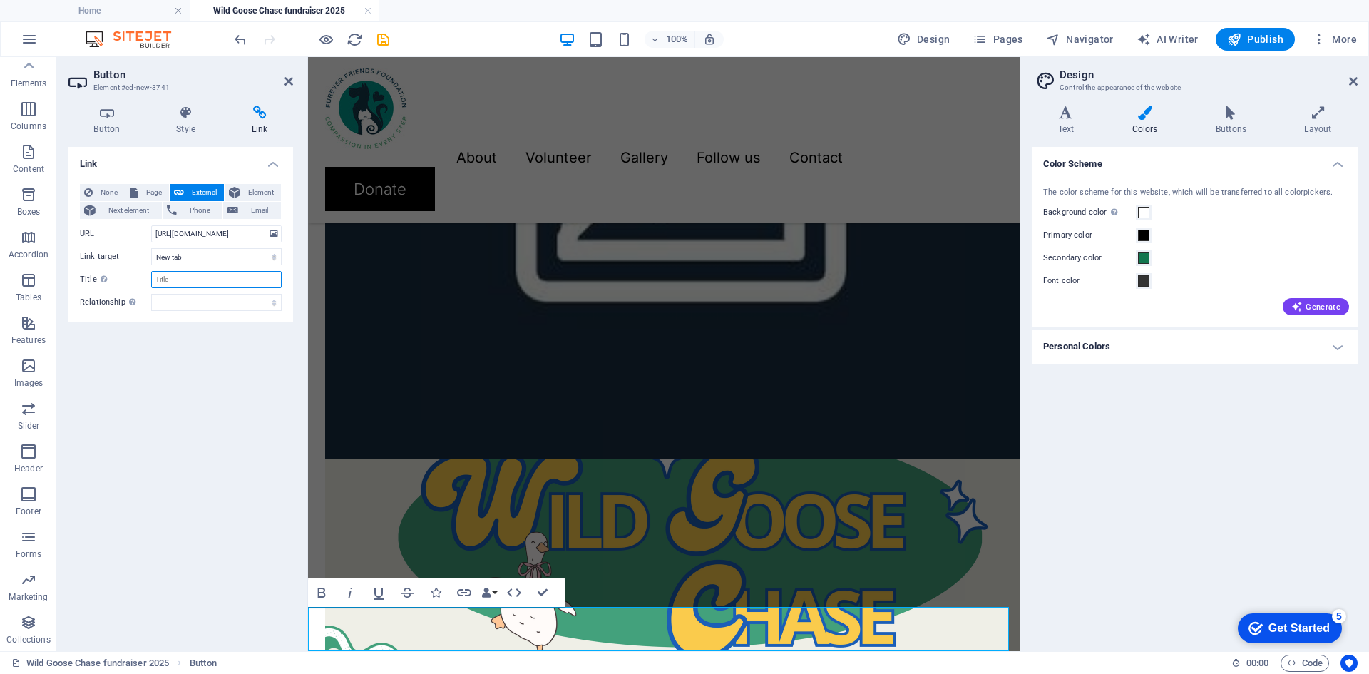
click at [188, 273] on input "Title Additional link description, should not be the same as the link text. The…" at bounding box center [216, 279] width 130 height 17
type input "RSVP form"
click at [212, 379] on div "Link None Page External Element Next element Phone Email Page Home About Volunt…" at bounding box center [180, 393] width 225 height 493
click at [118, 121] on h4 "Button" at bounding box center [109, 121] width 83 height 30
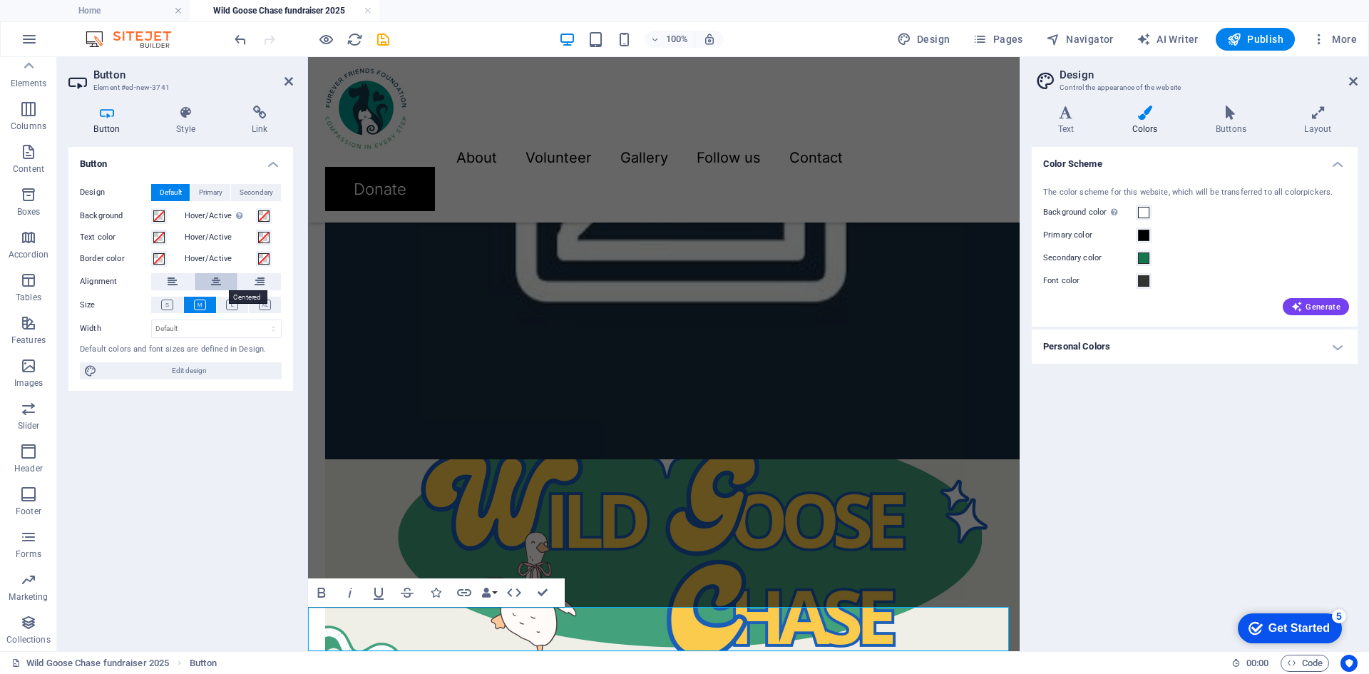
click at [207, 280] on button at bounding box center [216, 281] width 43 height 17
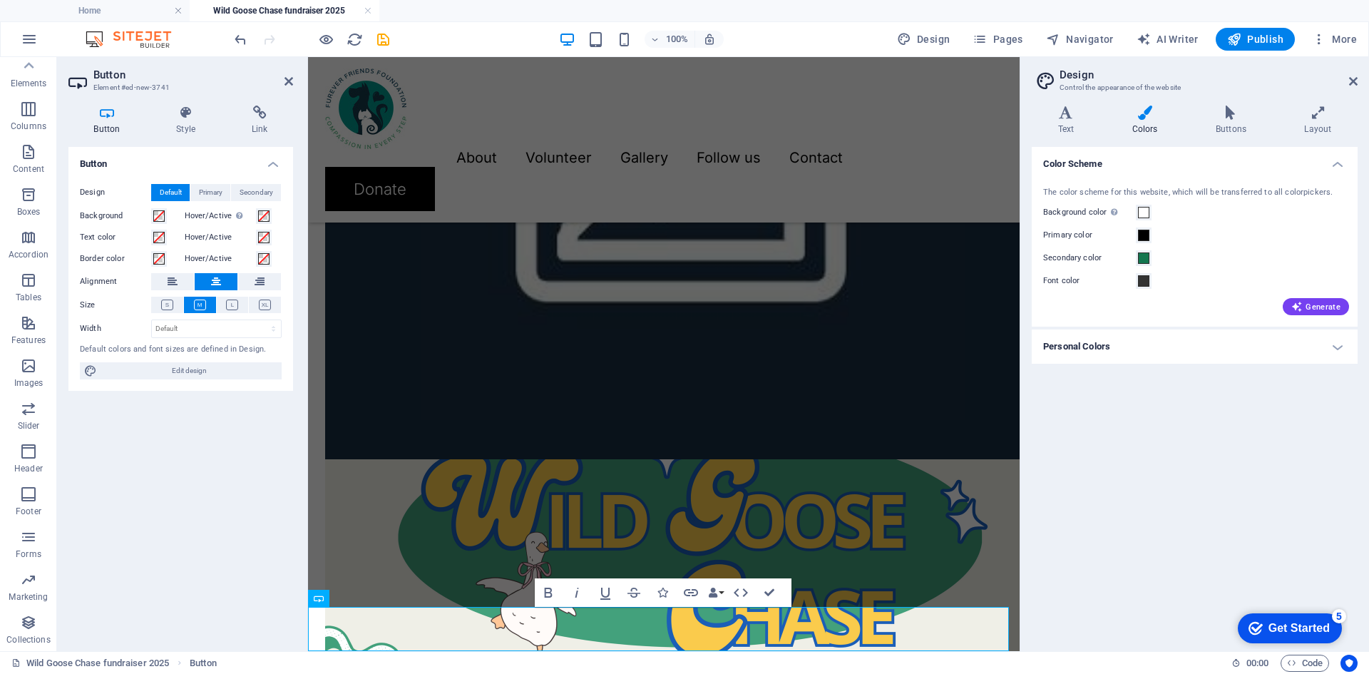
click at [272, 215] on div "Hover/Active Switch to preview mode to test the active/hover state" at bounding box center [234, 215] width 98 height 17
click at [269, 215] on span at bounding box center [263, 215] width 11 height 11
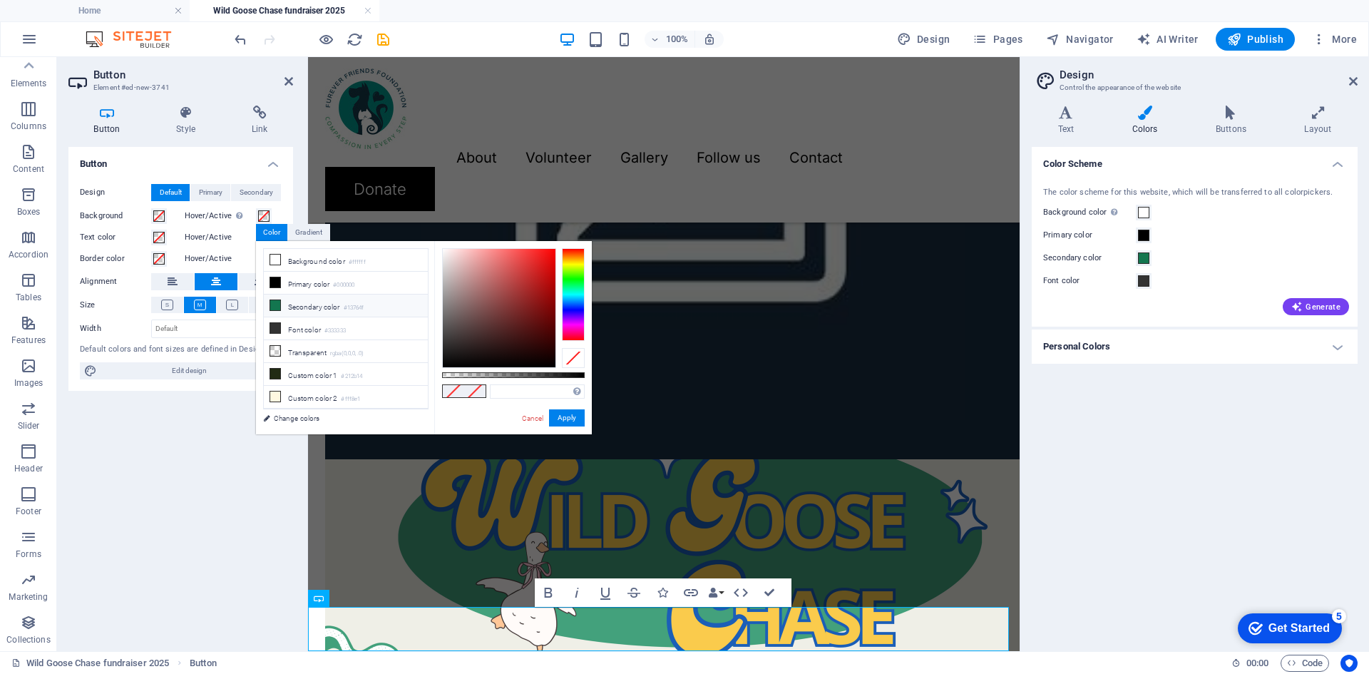
click at [287, 302] on li "Secondary color #13764f" at bounding box center [346, 305] width 164 height 23
type input "#13764f"
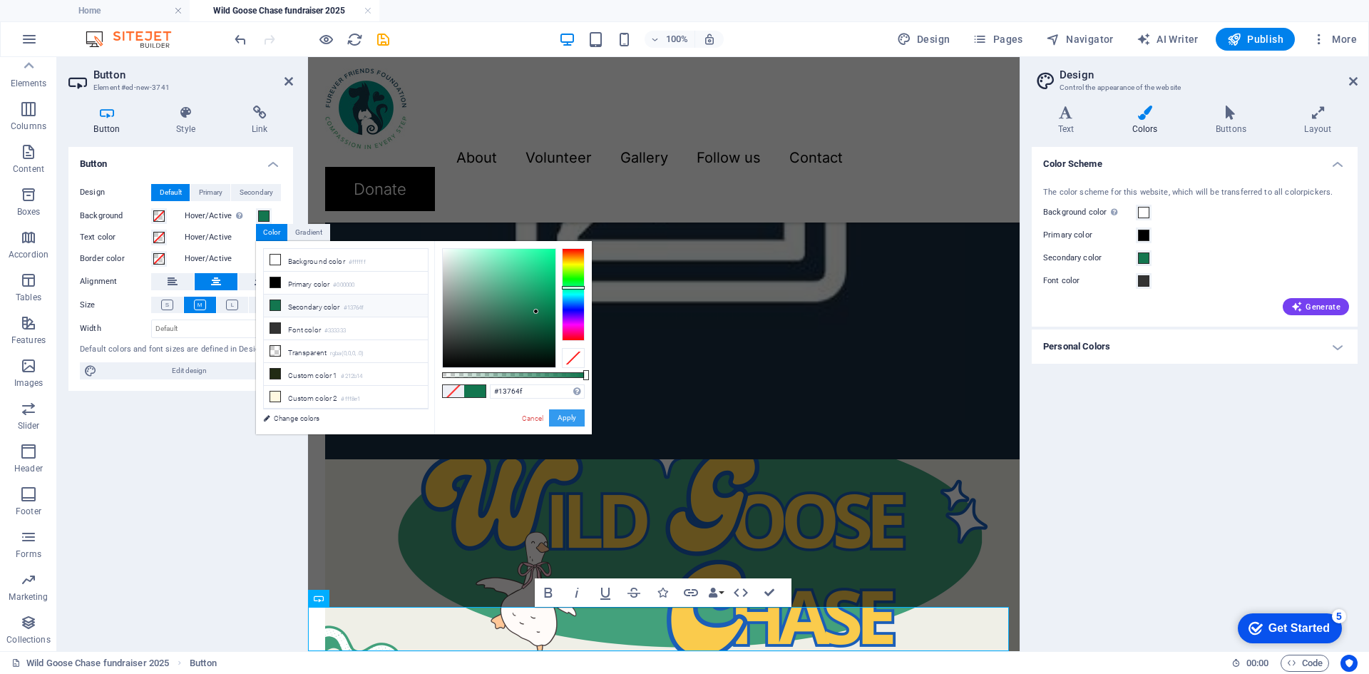
click at [557, 414] on button "Apply" at bounding box center [567, 417] width 36 height 17
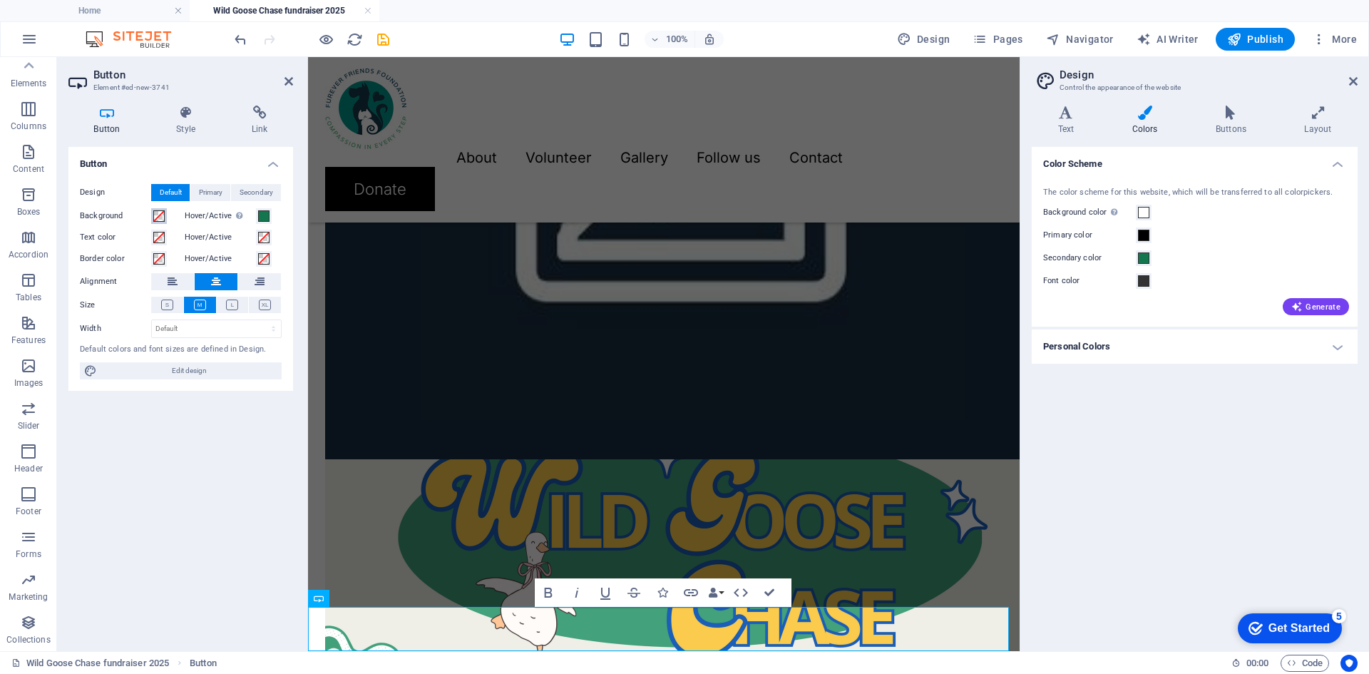
click at [162, 217] on span at bounding box center [158, 215] width 11 height 11
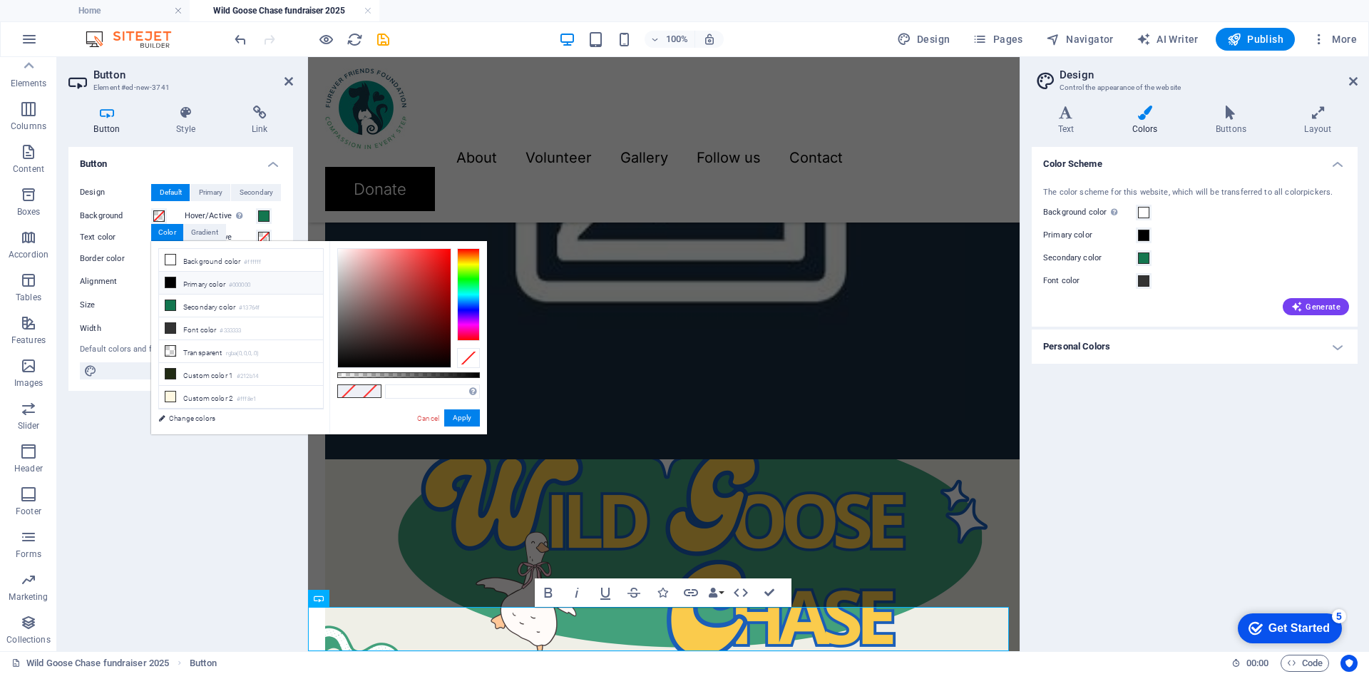
click at [220, 281] on li "Primary color #000000" at bounding box center [241, 283] width 164 height 23
type input "#000000"
click at [458, 417] on button "Apply" at bounding box center [462, 417] width 36 height 17
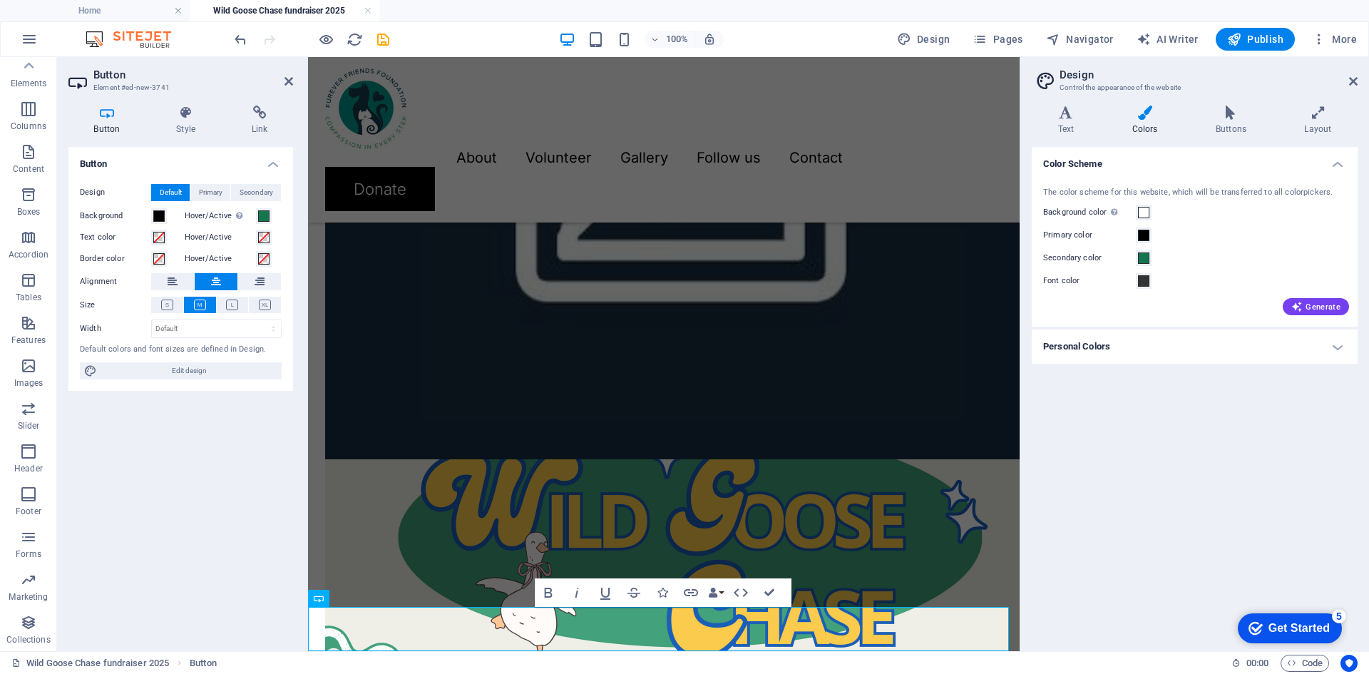
click at [247, 494] on div "Button Design Default Primary Secondary Background Hover/Active Switch to previ…" at bounding box center [180, 393] width 225 height 493
click at [212, 485] on div "Button Design Default Primary Secondary Background Hover/Active Switch to previ…" at bounding box center [180, 393] width 225 height 493
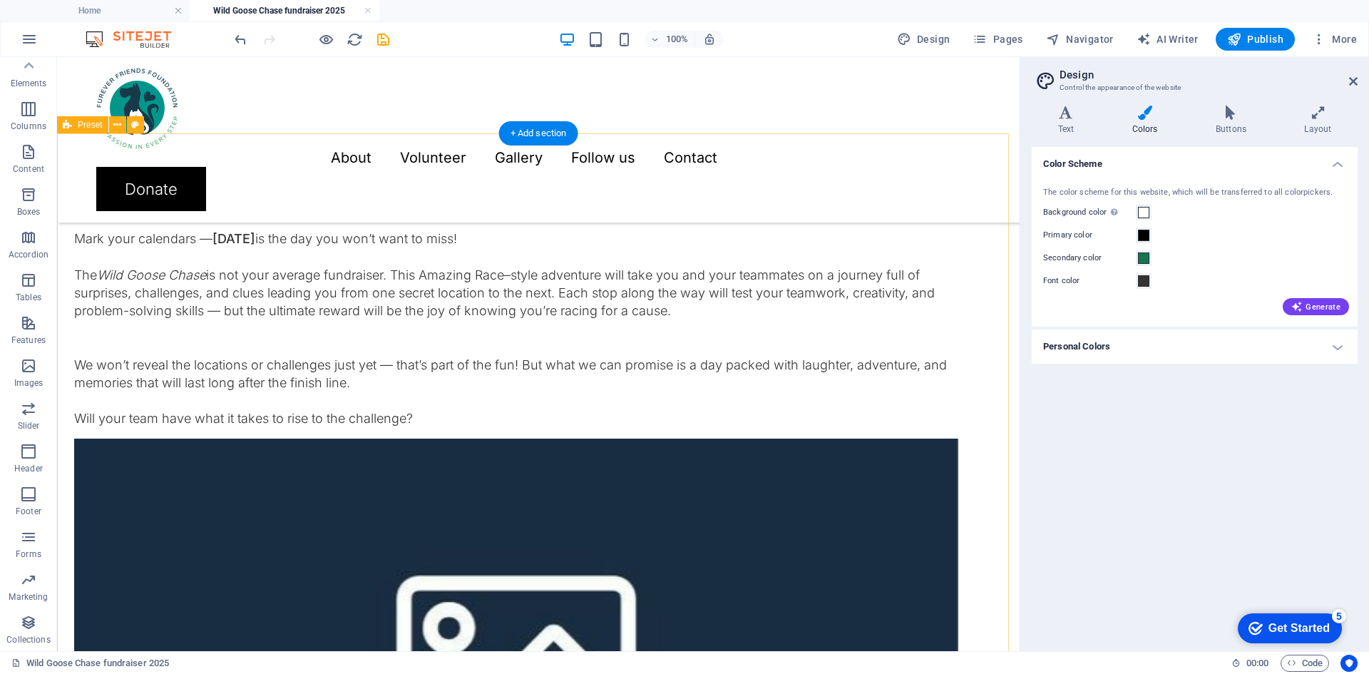
scroll to position [1119, 0]
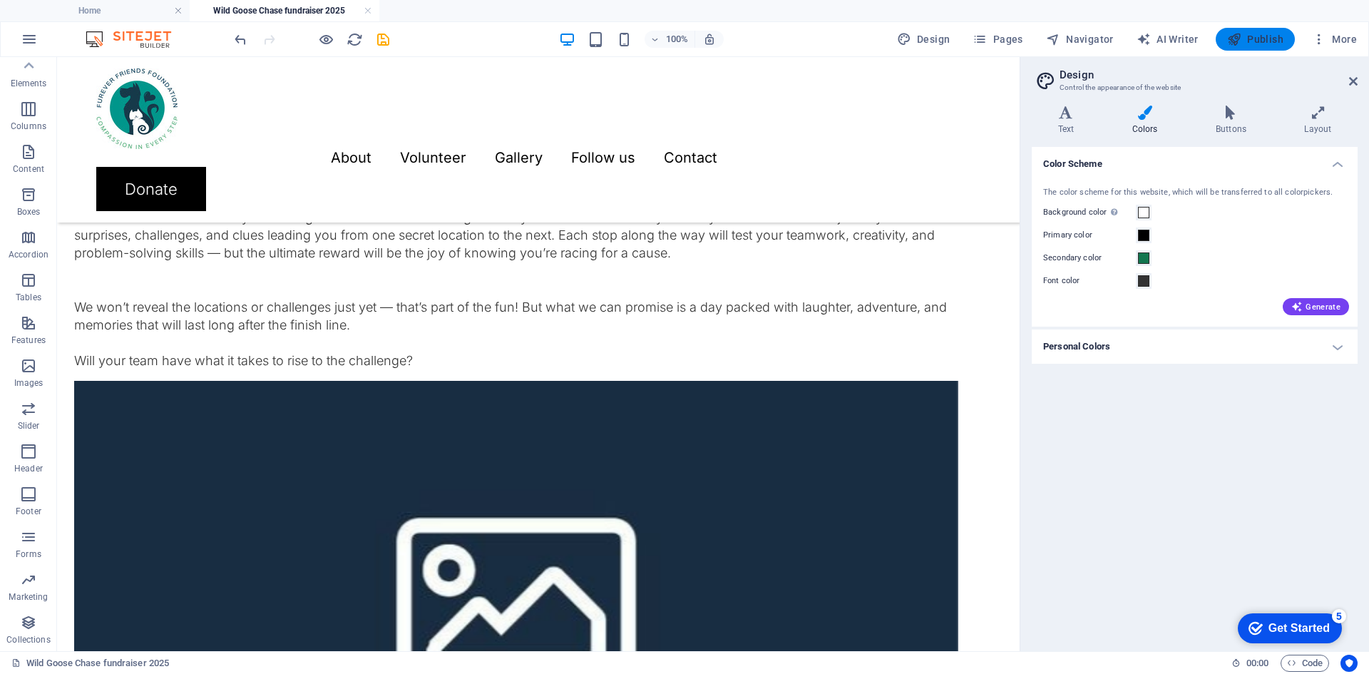
click at [1250, 36] on span "Publish" at bounding box center [1255, 39] width 56 height 14
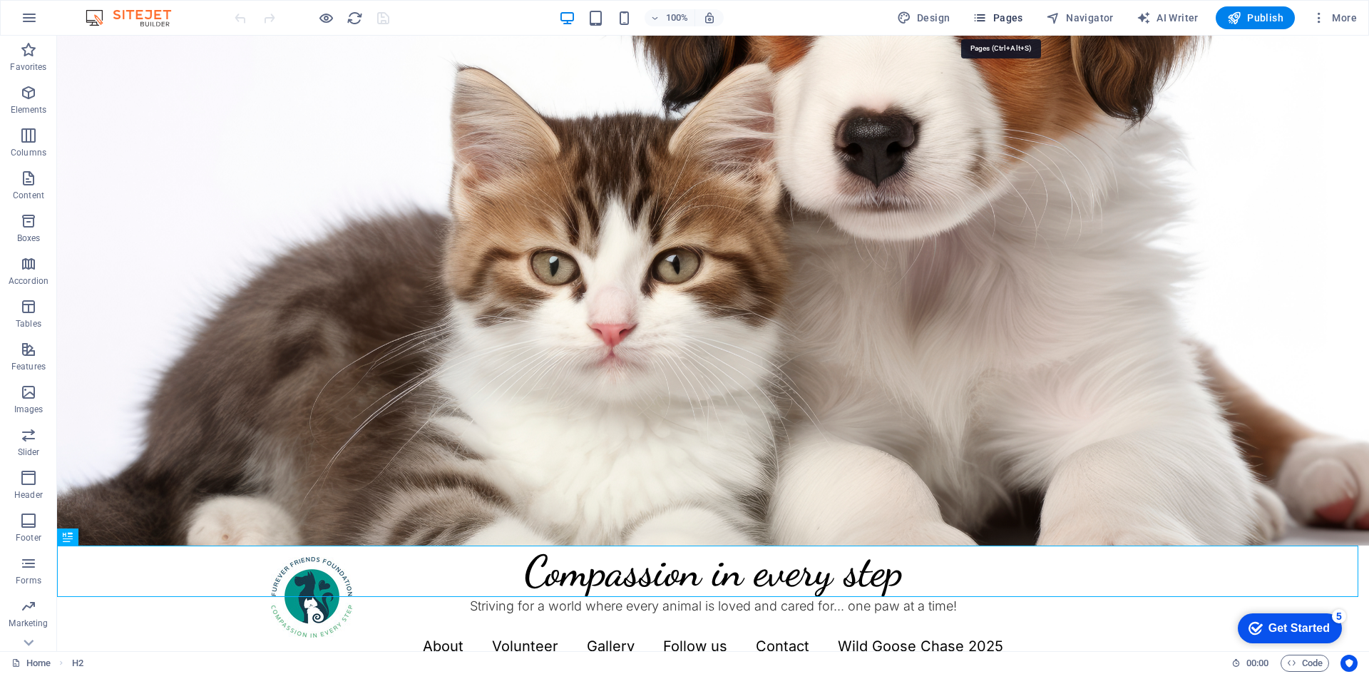
click at [1005, 22] on span "Pages" at bounding box center [998, 18] width 50 height 14
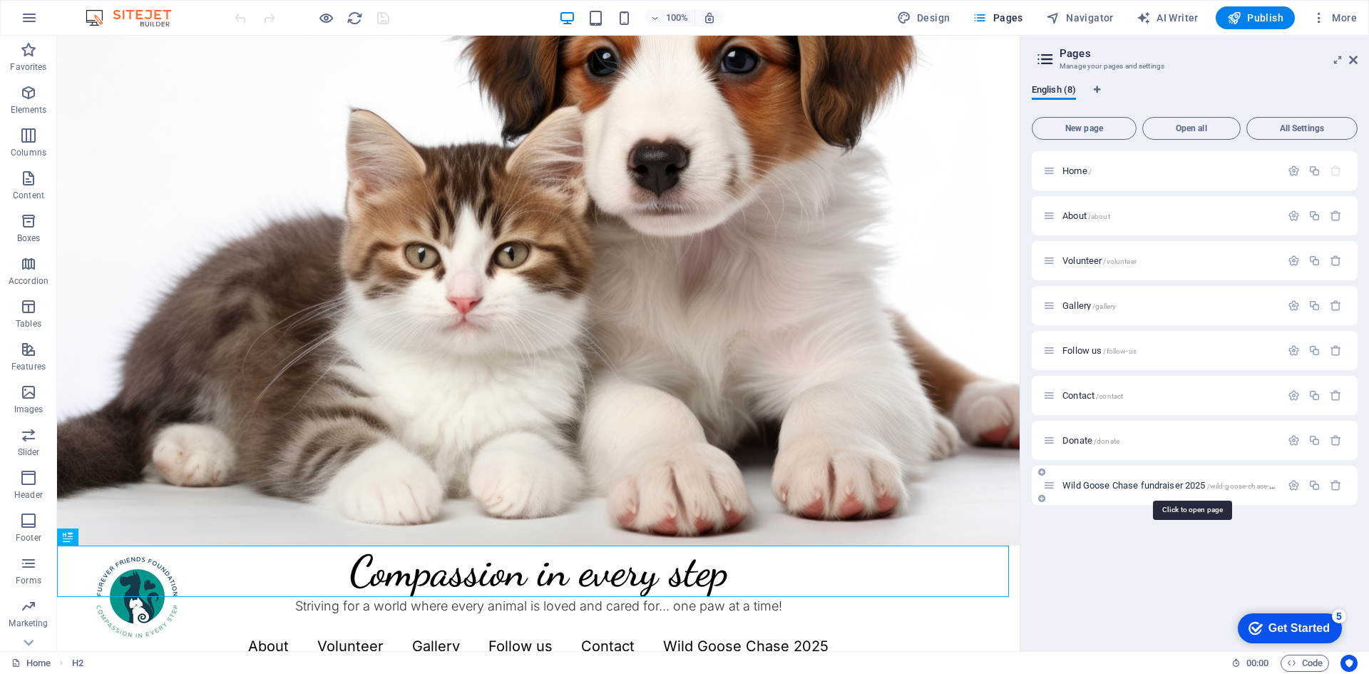
click at [1090, 487] on span "Wild Goose Chase fundraiser 2025 /wild-goose-chase-fundraiser-2025" at bounding box center [1191, 485] width 259 height 11
click at [1090, 487] on div "Wild Goose Chase fundraiser 2025 /wild-goose-chase-fundraiser-2025" at bounding box center [1195, 485] width 326 height 39
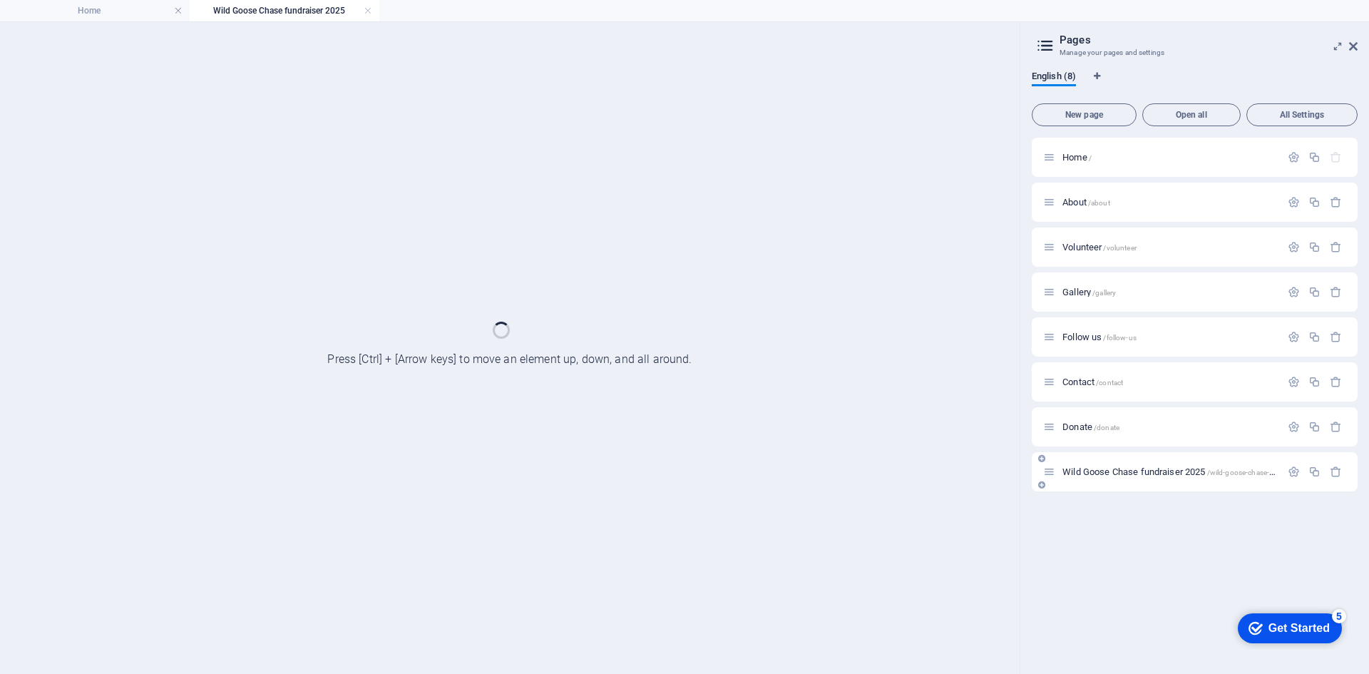
click at [1090, 487] on div "Wild Goose Chase fundraiser 2025 /wild-goose-chase-fundraiser-2025" at bounding box center [1195, 471] width 326 height 39
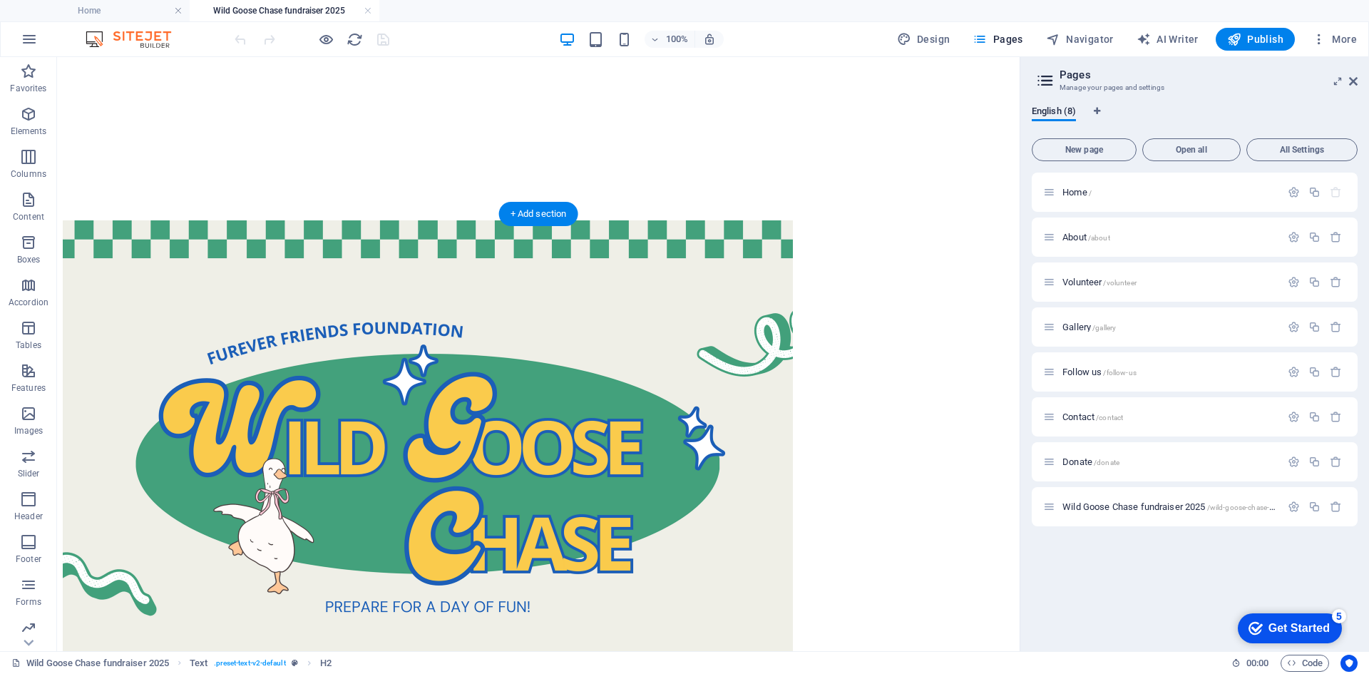
scroll to position [1609, 0]
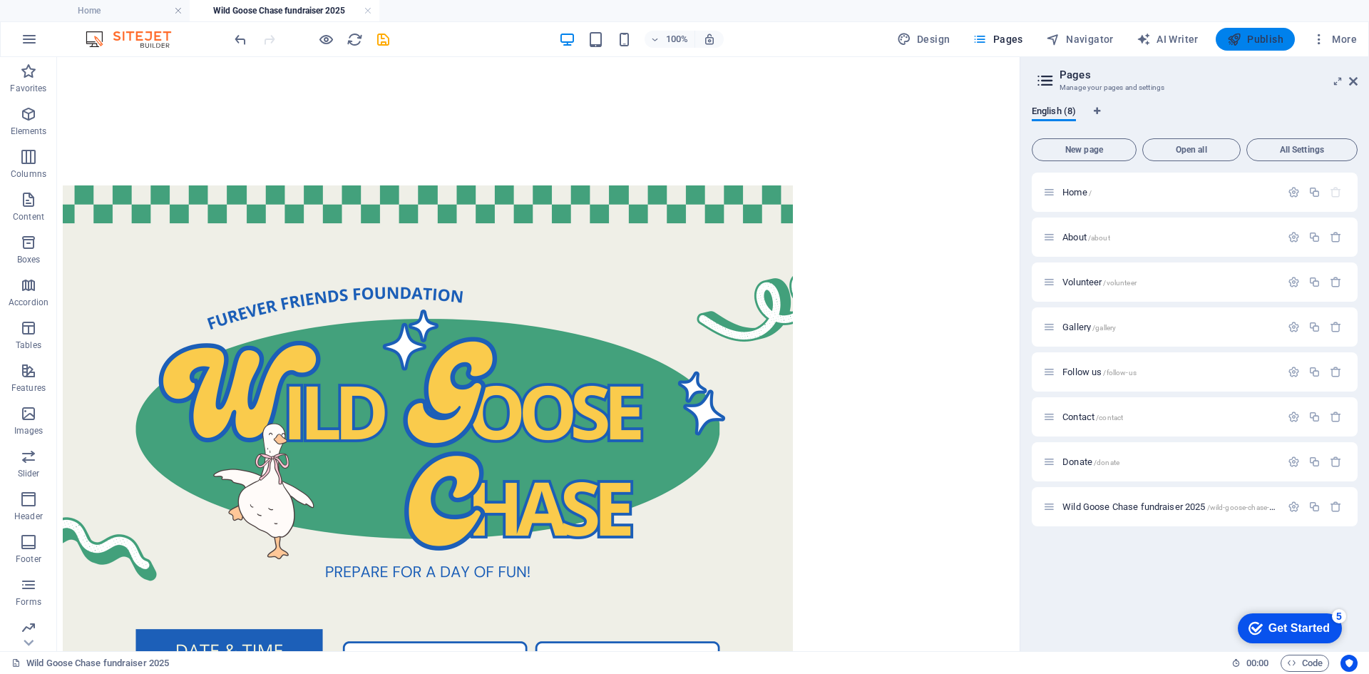
click at [1249, 41] on span "Publish" at bounding box center [1255, 39] width 56 height 14
